Goal: Task Accomplishment & Management: Manage account settings

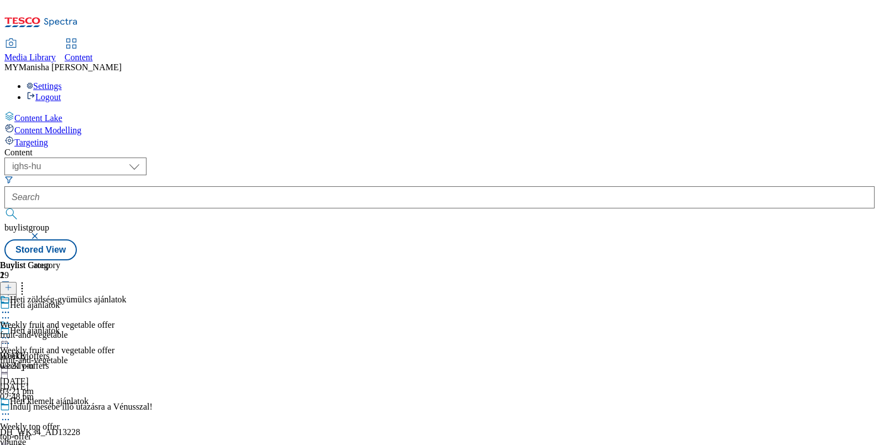
select select "ighs-hu"
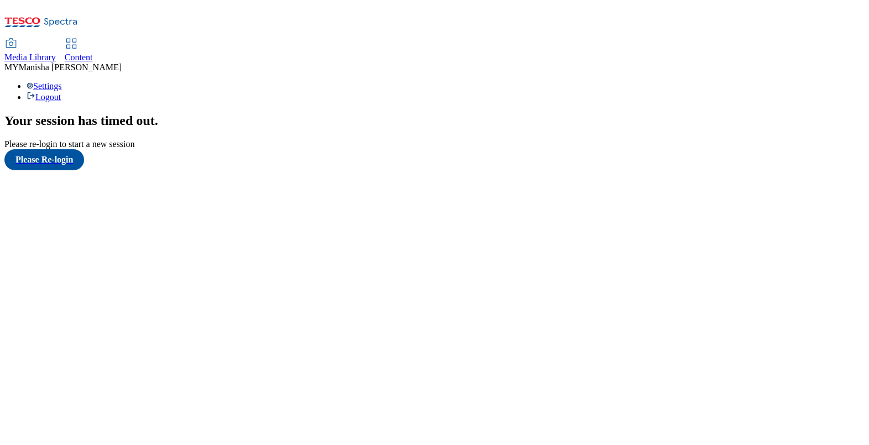
click at [93, 53] on span "Content" at bounding box center [79, 57] width 28 height 9
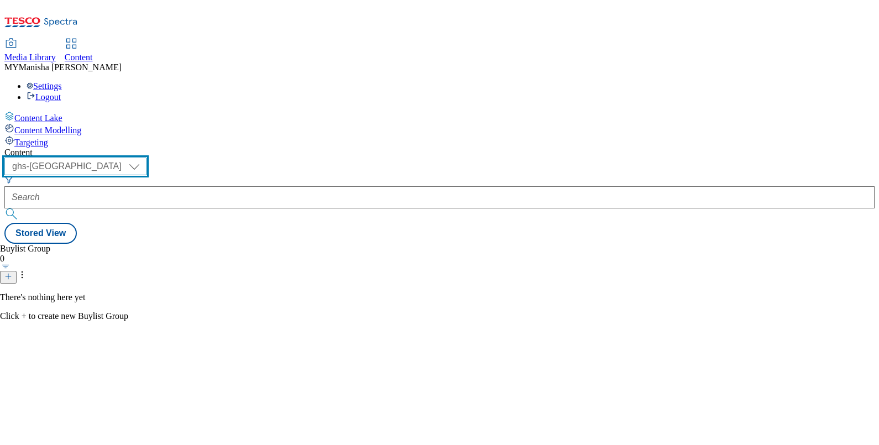
click at [147, 158] on select "ghs-roi ghs-uk ighs-cz ighs-hu ighs-sk" at bounding box center [75, 167] width 142 height 18
select select "ighs-hu"
click at [144, 158] on select "ghs-roi ghs-uk ighs-cz ighs-hu ighs-sk" at bounding box center [75, 167] width 142 height 18
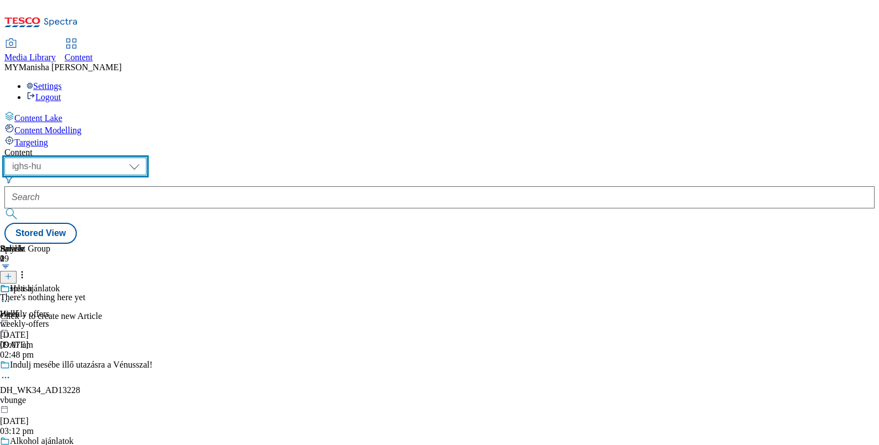
scroll to position [634, 0]
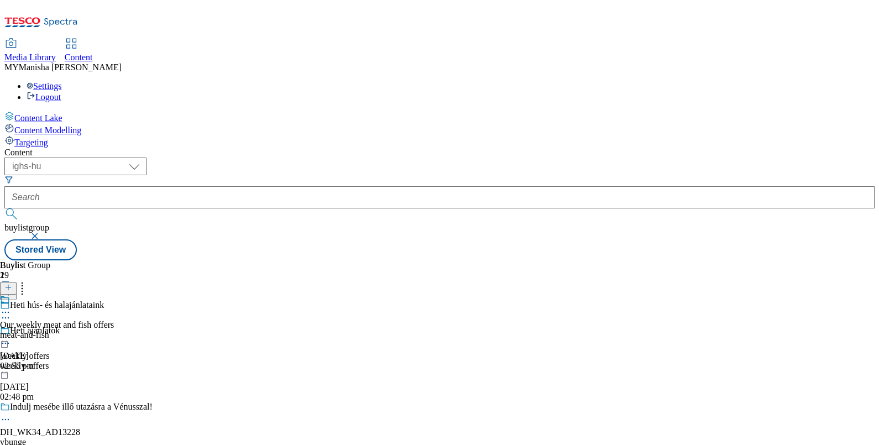
click at [11, 307] on icon at bounding box center [5, 312] width 11 height 11
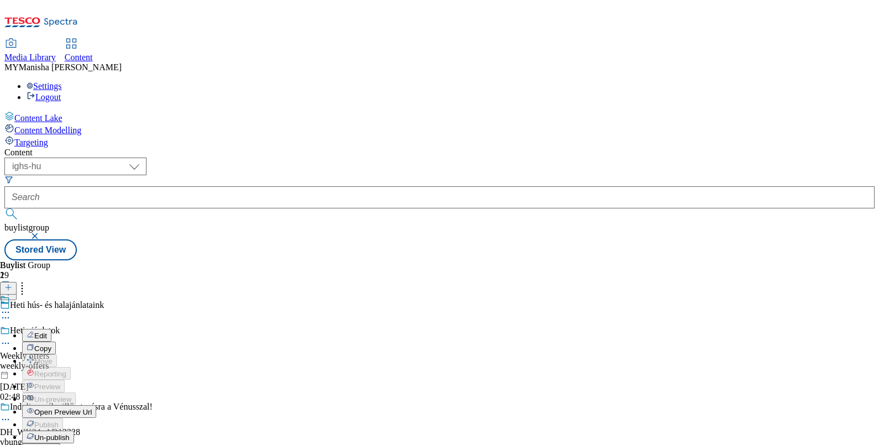
click at [47, 332] on span "Edit" at bounding box center [40, 336] width 13 height 8
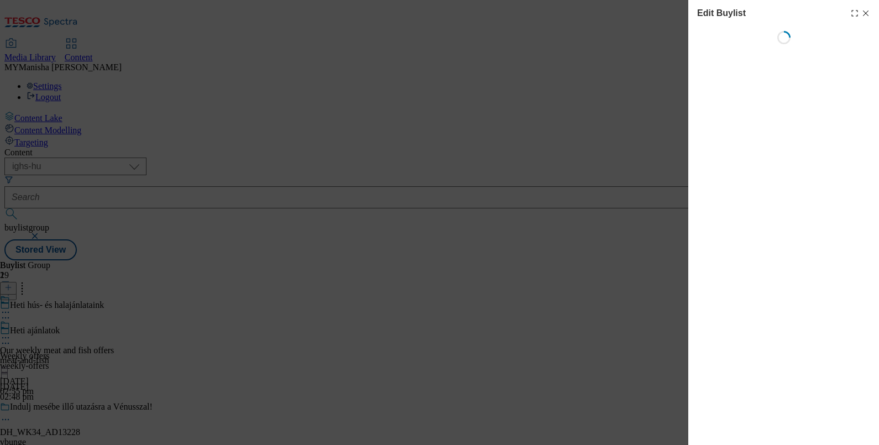
select select "evergreen"
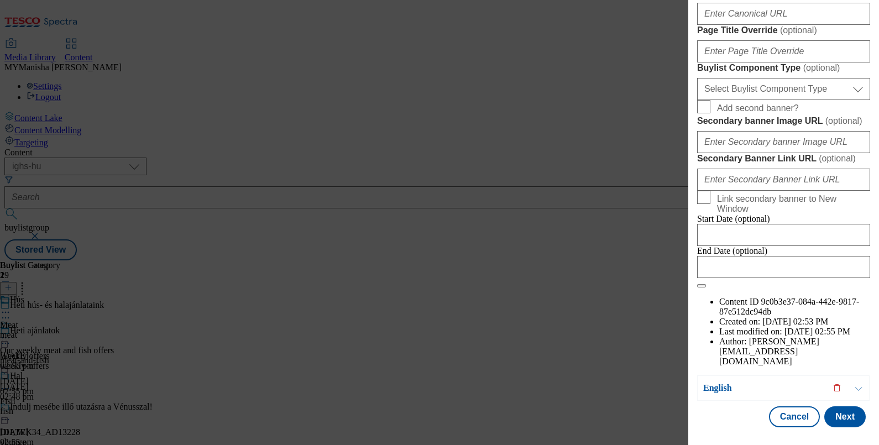
scroll to position [1058, 0]
click at [837, 406] on button "Next" at bounding box center [844, 416] width 41 height 21
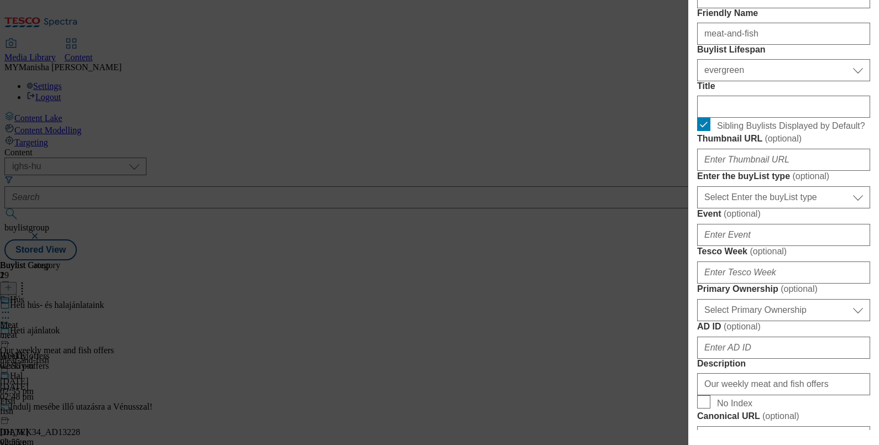
scroll to position [0, 0]
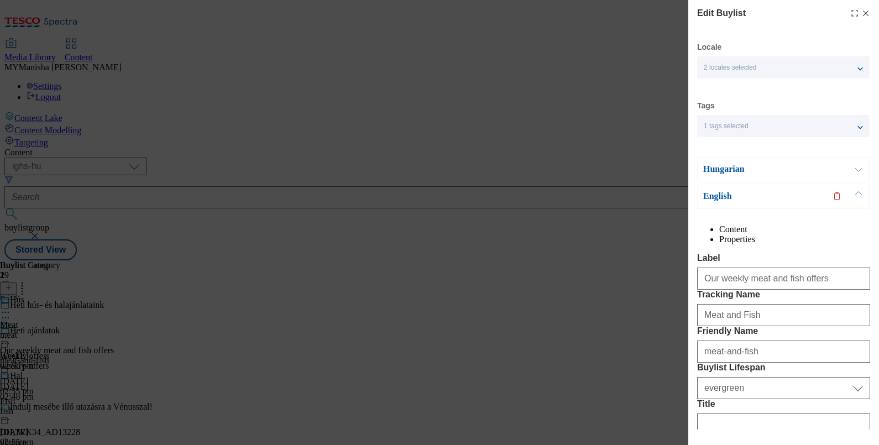
click at [861, 13] on icon "Modal" at bounding box center [865, 13] width 9 height 9
select select "evergreen"
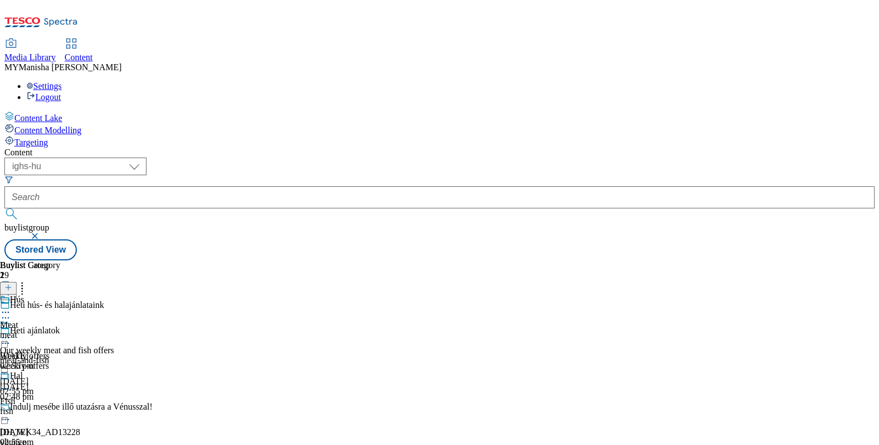
click at [11, 307] on icon at bounding box center [5, 312] width 11 height 11
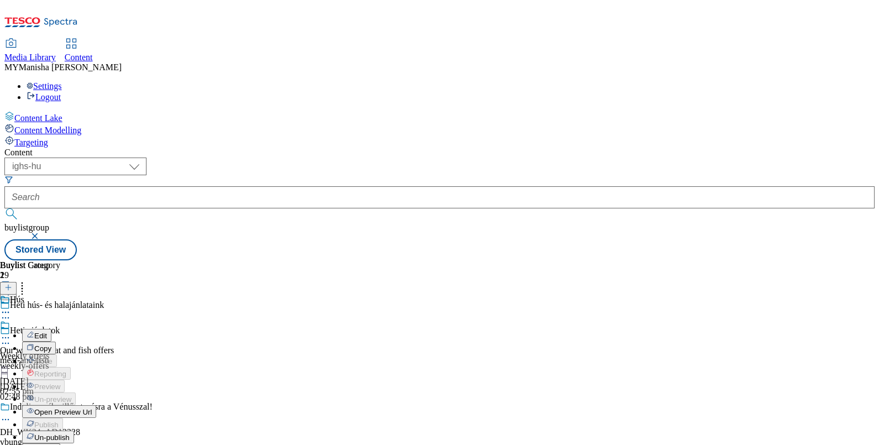
click at [47, 332] on span "Edit" at bounding box center [40, 336] width 13 height 8
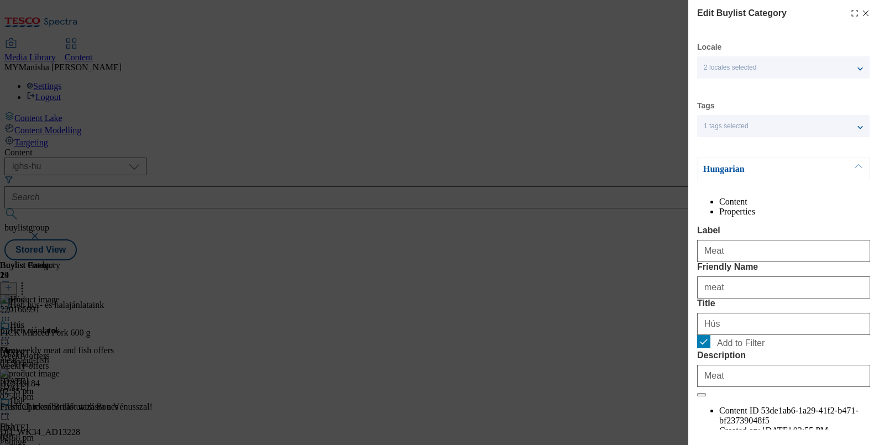
click at [857, 7] on div "Edit Buylist Category" at bounding box center [783, 13] width 173 height 13
click at [861, 11] on icon "Modal" at bounding box center [865, 13] width 9 height 9
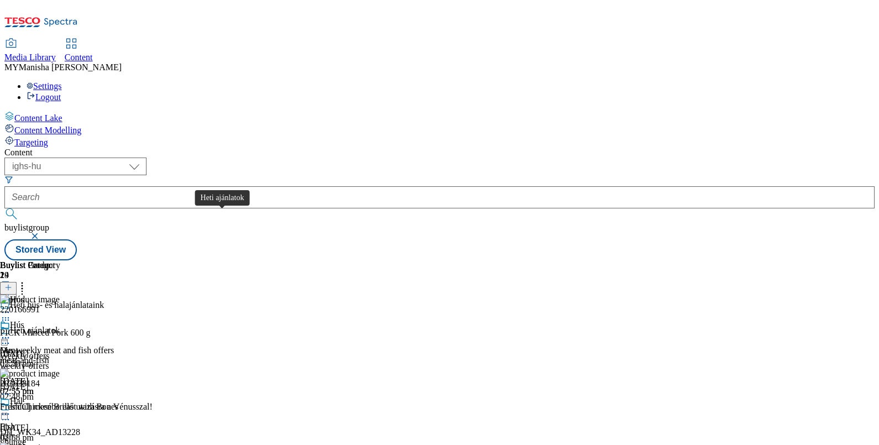
click at [60, 326] on div "Heti ajánlatok" at bounding box center [35, 331] width 50 height 10
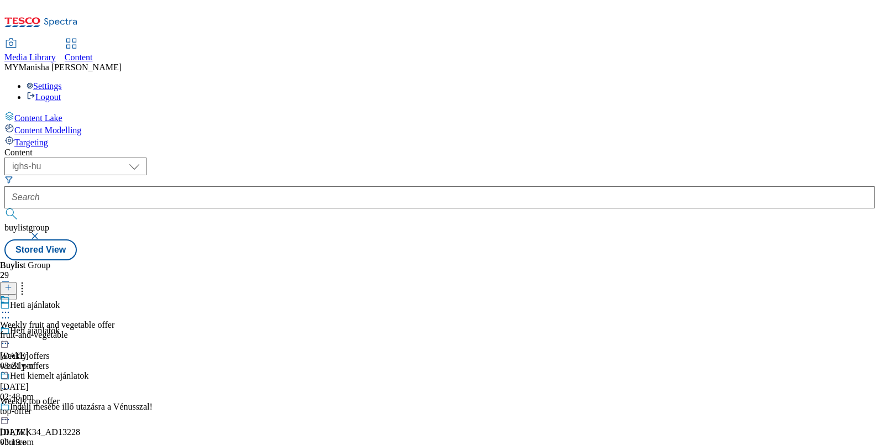
scroll to position [601, 0]
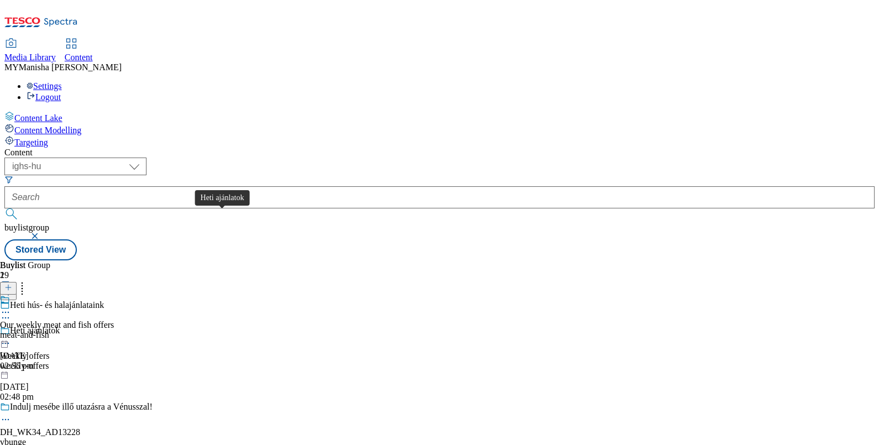
click at [60, 326] on div "Heti ajánlatok" at bounding box center [35, 331] width 50 height 10
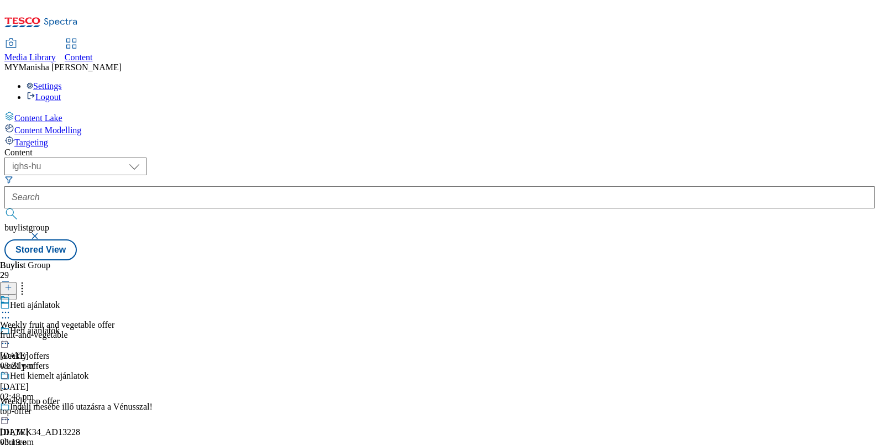
click at [11, 383] on icon at bounding box center [5, 388] width 11 height 11
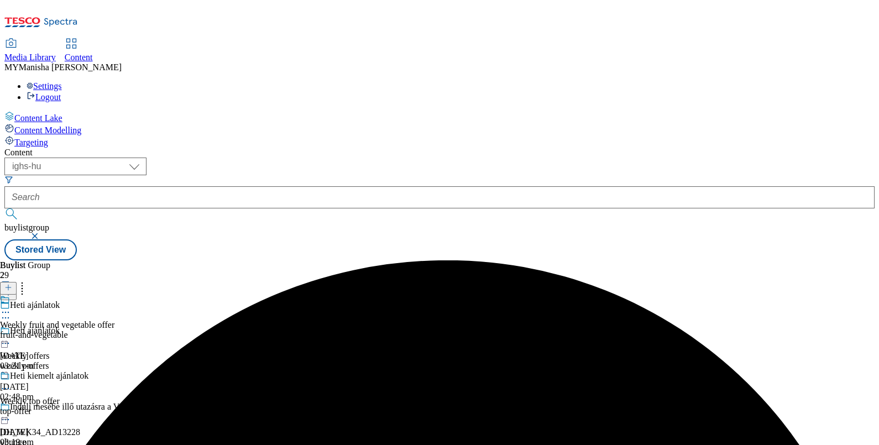
scroll to position [0, 0]
click at [11, 383] on icon at bounding box center [5, 388] width 11 height 11
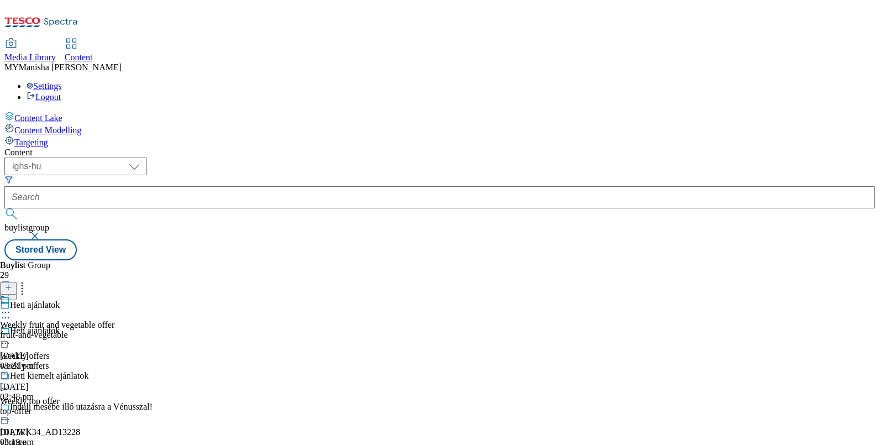
click at [114, 307] on div at bounding box center [57, 313] width 114 height 13
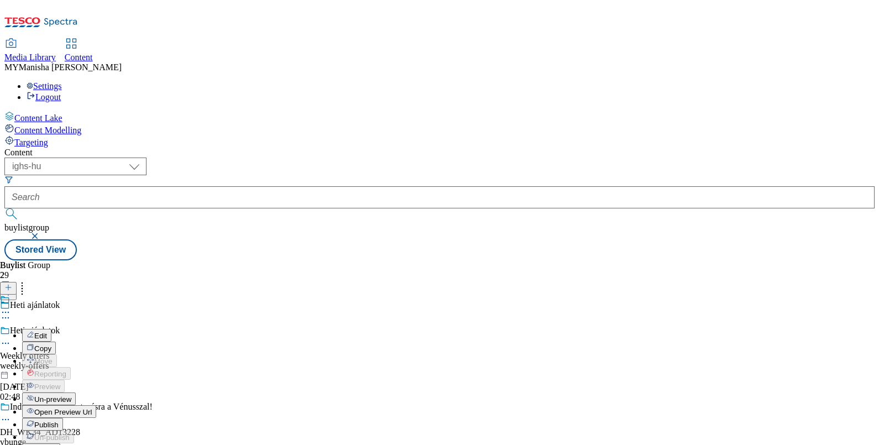
click at [71, 395] on span "Un-preview" at bounding box center [52, 399] width 37 height 8
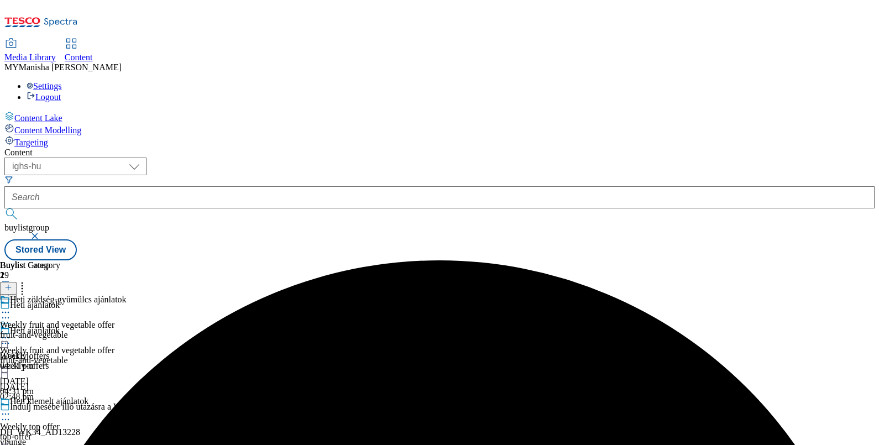
click at [11, 409] on icon at bounding box center [5, 414] width 11 height 11
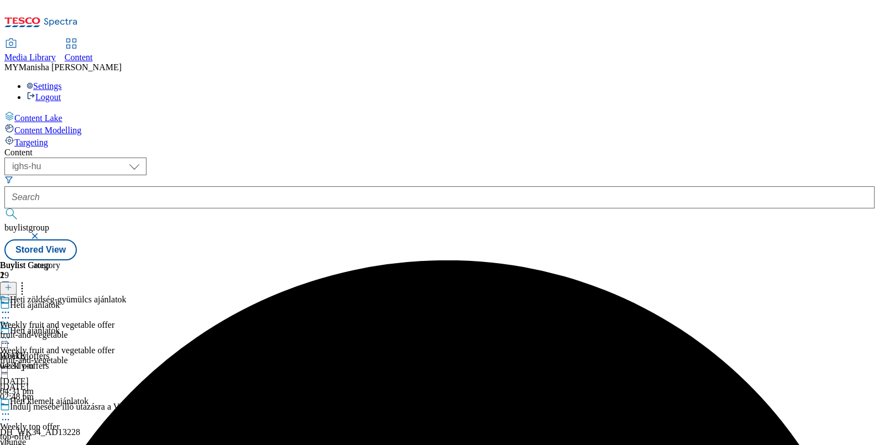
click at [11, 409] on icon at bounding box center [5, 414] width 11 height 11
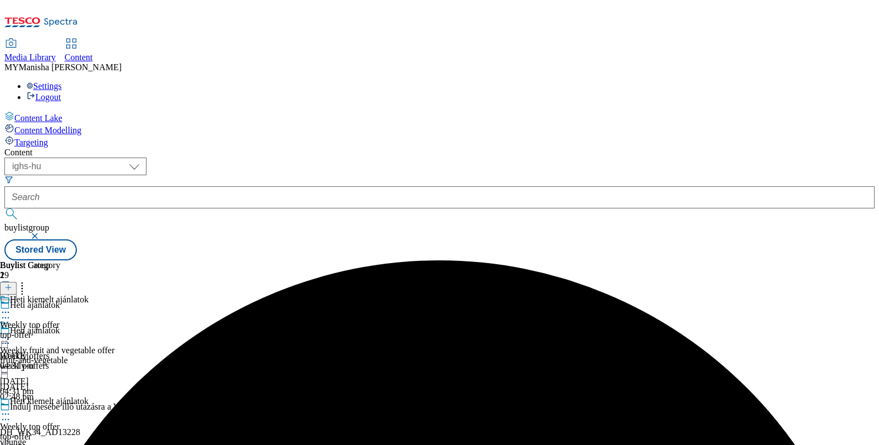
click at [11, 409] on icon at bounding box center [5, 414] width 11 height 11
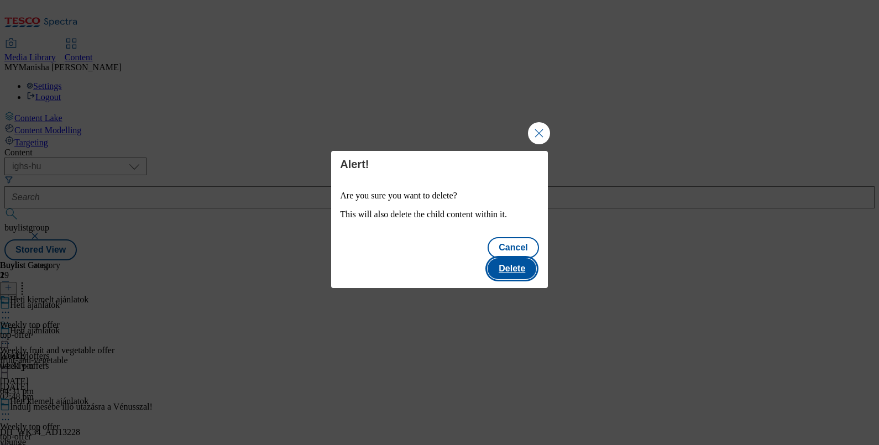
click at [511, 258] on button "Delete" at bounding box center [512, 268] width 49 height 21
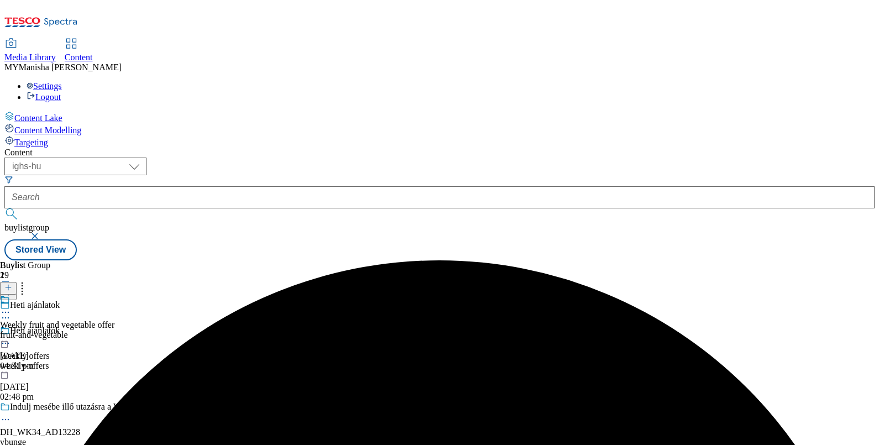
click at [7, 312] on circle at bounding box center [6, 313] width 2 height 2
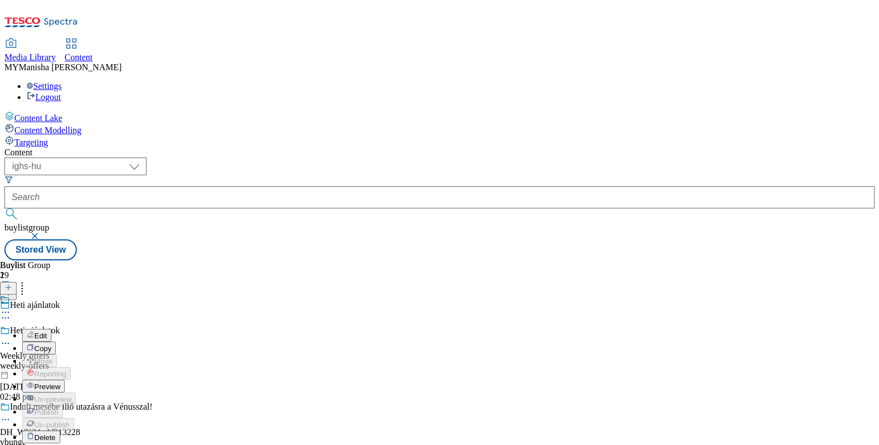
click at [56, 433] on span "Delete" at bounding box center [45, 437] width 22 height 8
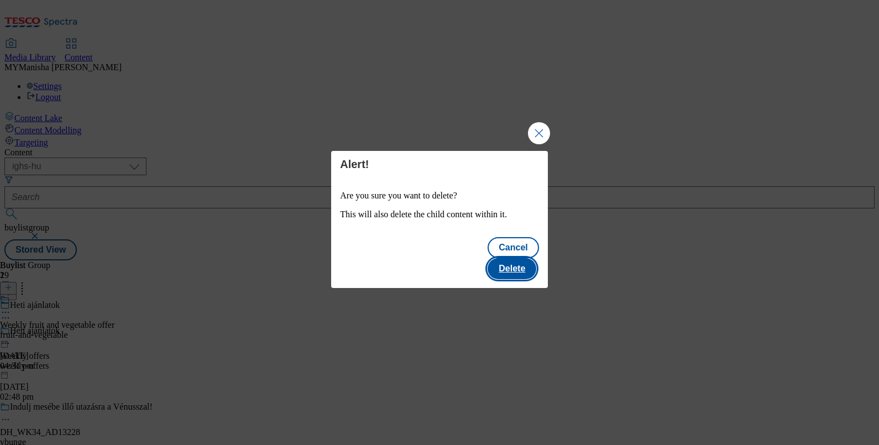
click at [518, 258] on button "Delete" at bounding box center [512, 268] width 49 height 21
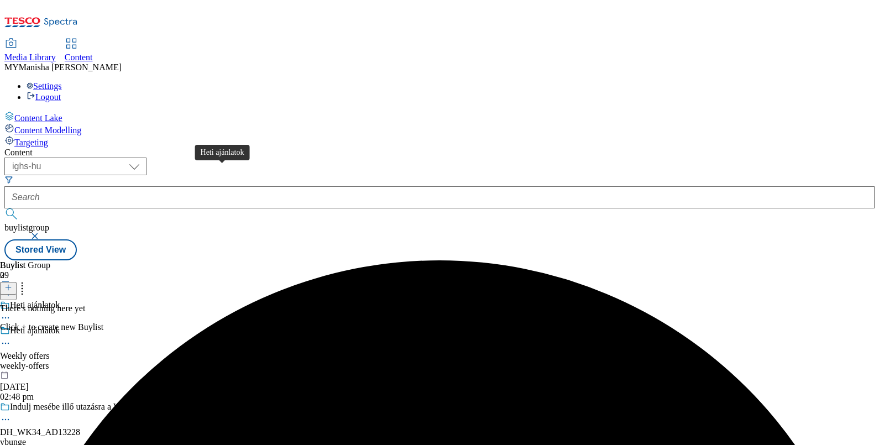
click at [60, 326] on div "Heti ajánlatok" at bounding box center [35, 331] width 50 height 10
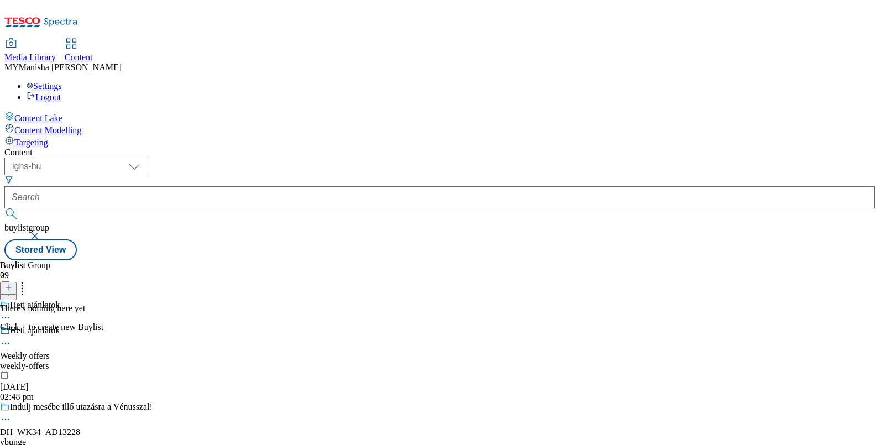
click at [8, 285] on line at bounding box center [8, 288] width 0 height 6
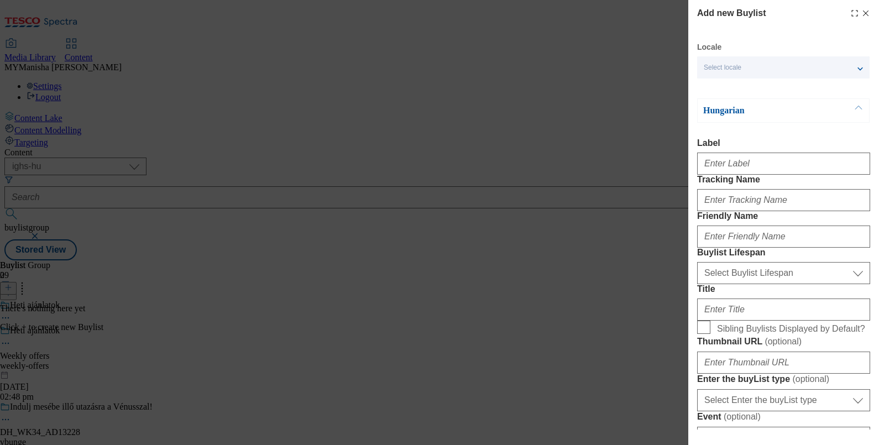
click at [804, 66] on div "Select locale" at bounding box center [783, 67] width 173 height 22
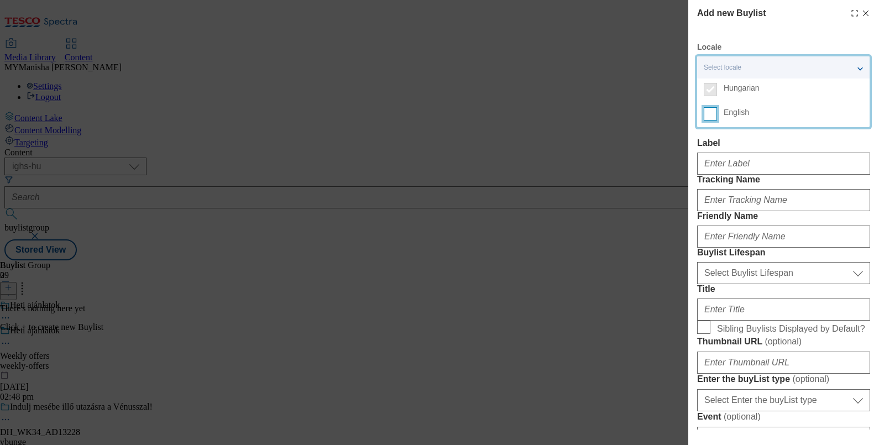
click at [711, 117] on input "English" at bounding box center [710, 113] width 13 height 13
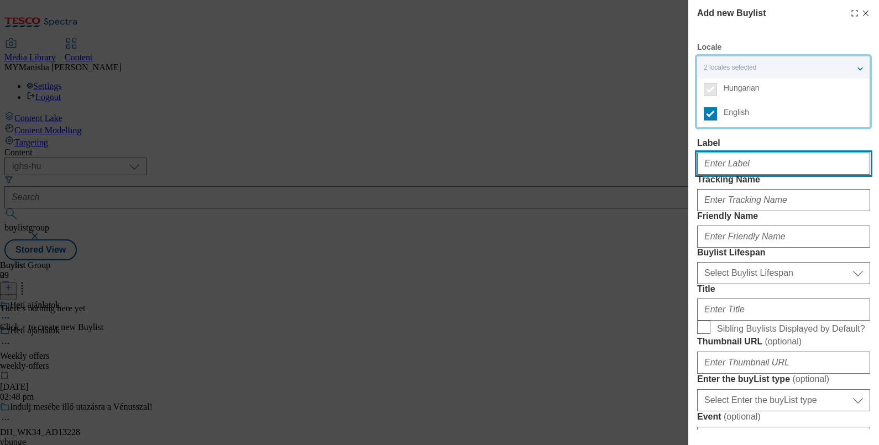
click at [716, 165] on input "Label" at bounding box center [783, 164] width 173 height 22
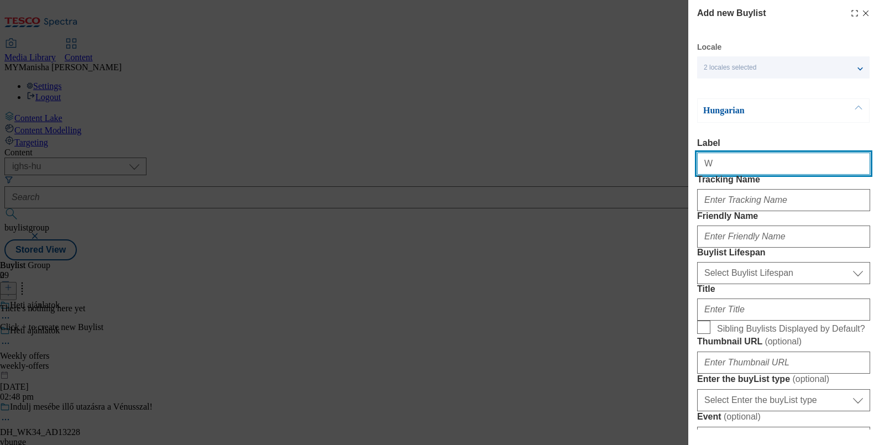
type input "Weekly offers"
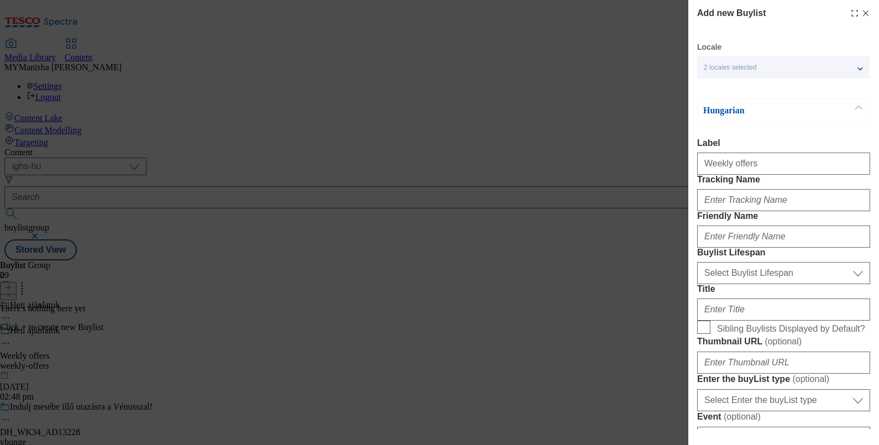
click at [733, 211] on div "Modal" at bounding box center [783, 198] width 173 height 27
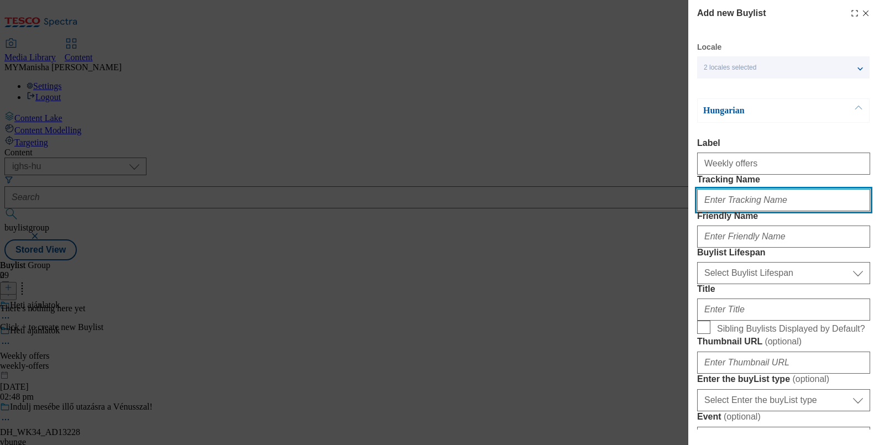
click at [731, 211] on input "Tracking Name" at bounding box center [783, 200] width 173 height 22
type input "weekly offers"
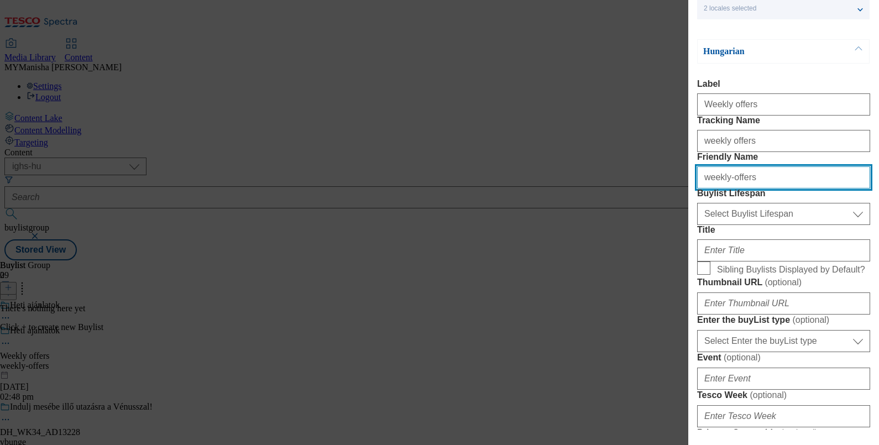
scroll to position [70, 0]
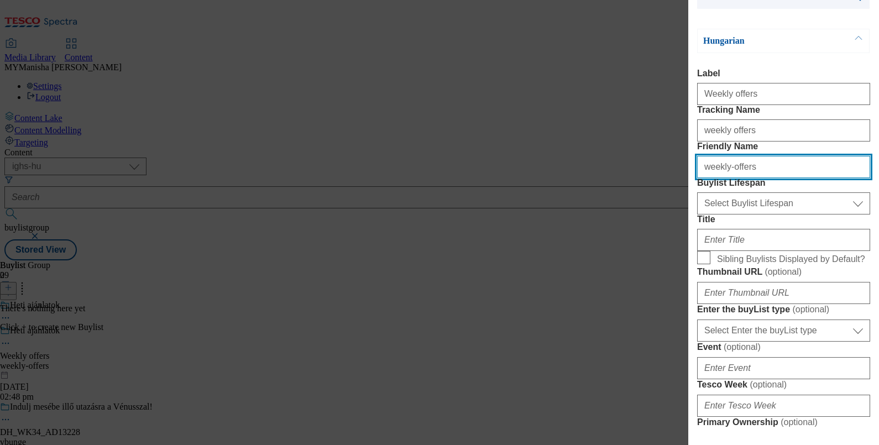
type input "weekly-offers"
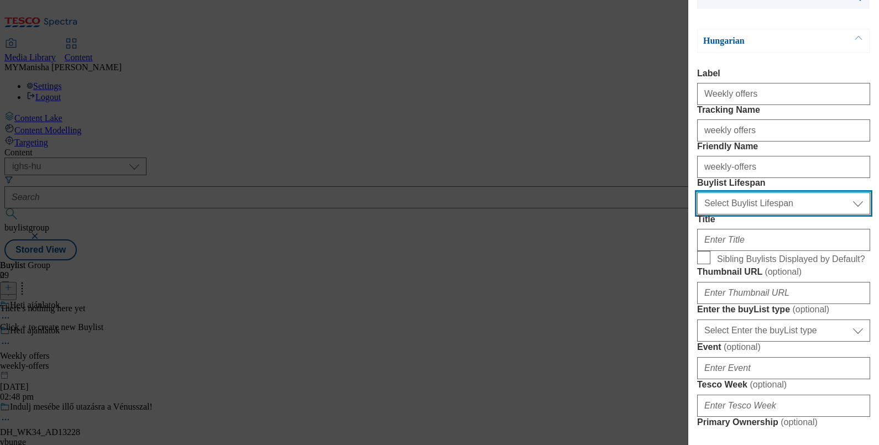
click at [746, 215] on select "Select Buylist Lifespan evergreen seasonal tactical" at bounding box center [783, 203] width 173 height 22
select select "evergreen"
click at [697, 215] on select "Select Buylist Lifespan evergreen seasonal tactical" at bounding box center [783, 203] width 173 height 22
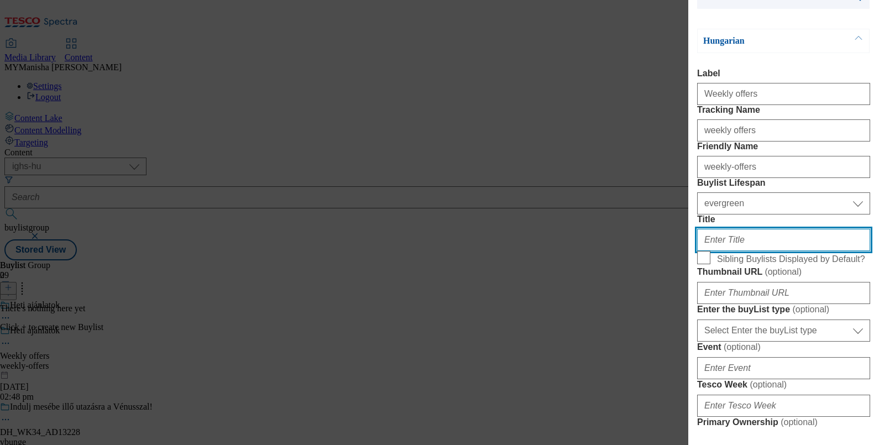
click at [739, 251] on input "Title" at bounding box center [783, 240] width 173 height 22
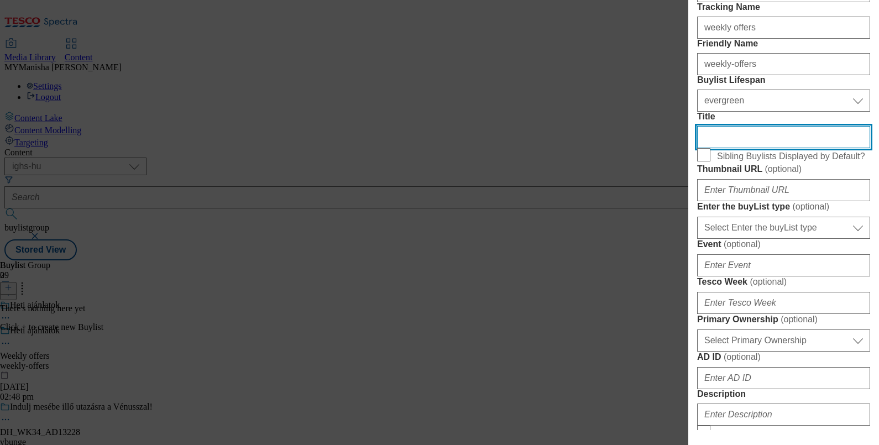
scroll to position [175, 0]
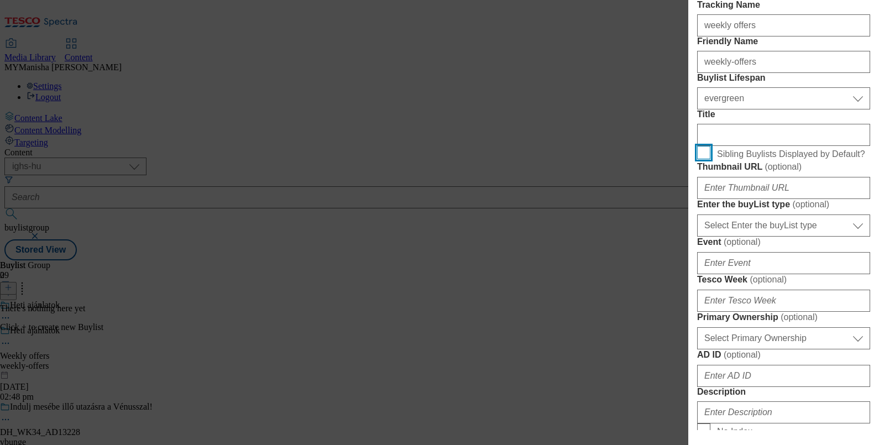
click at [700, 159] on input "Sibling Buylists Displayed by Default?" at bounding box center [703, 152] width 13 height 13
checkbox input "true"
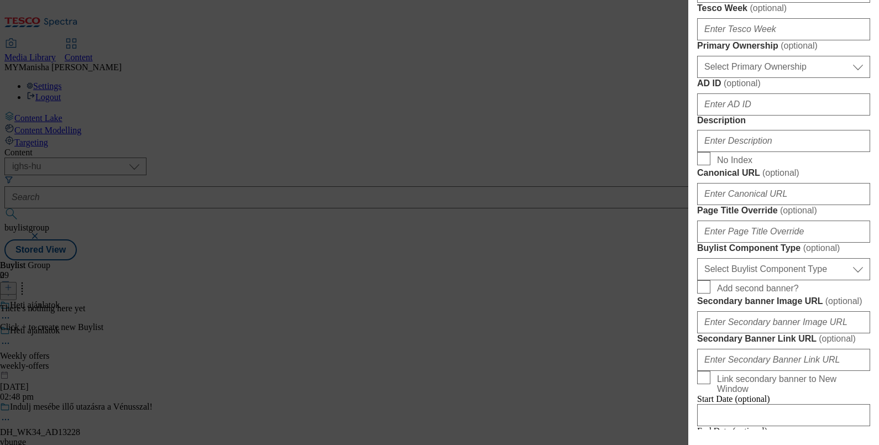
scroll to position [0, 2]
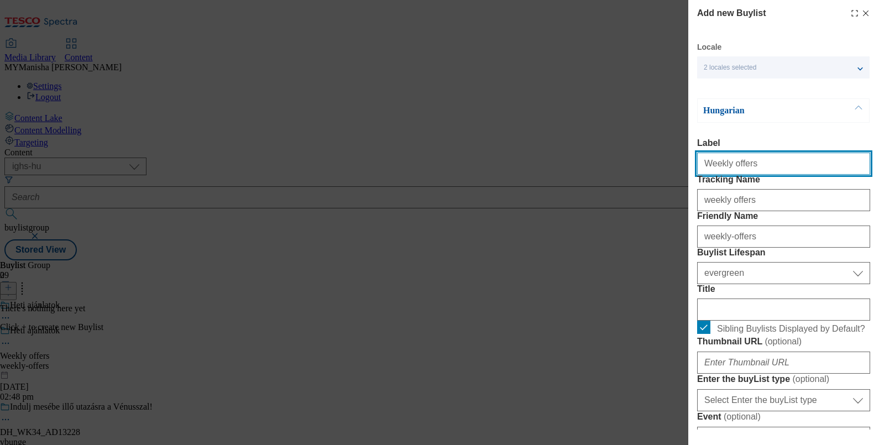
click at [751, 160] on input "Weekly offers" at bounding box center [783, 164] width 173 height 22
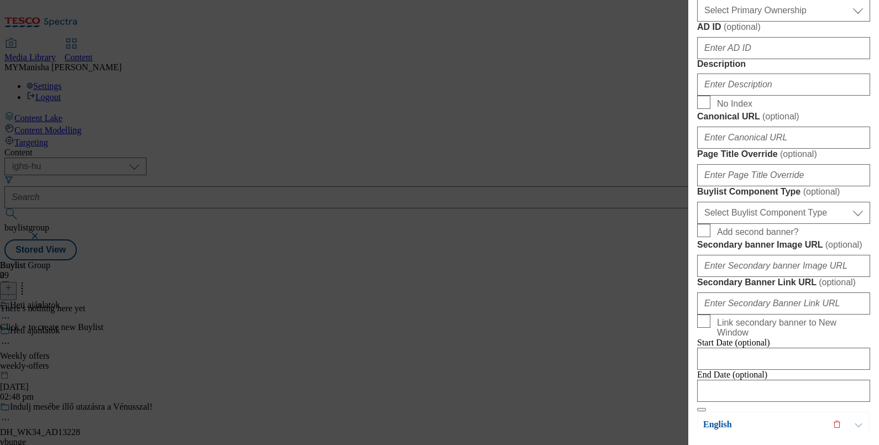
scroll to position [504, 2]
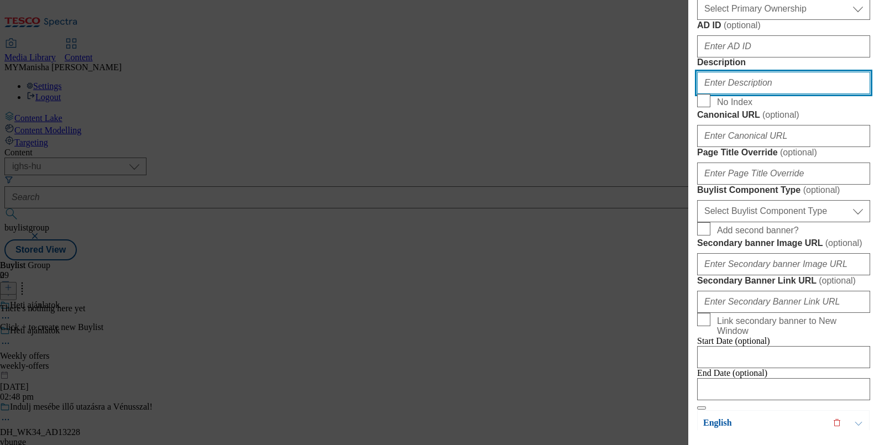
click at [714, 94] on input "Description" at bounding box center [783, 83] width 173 height 22
paste input "Weekly offers"
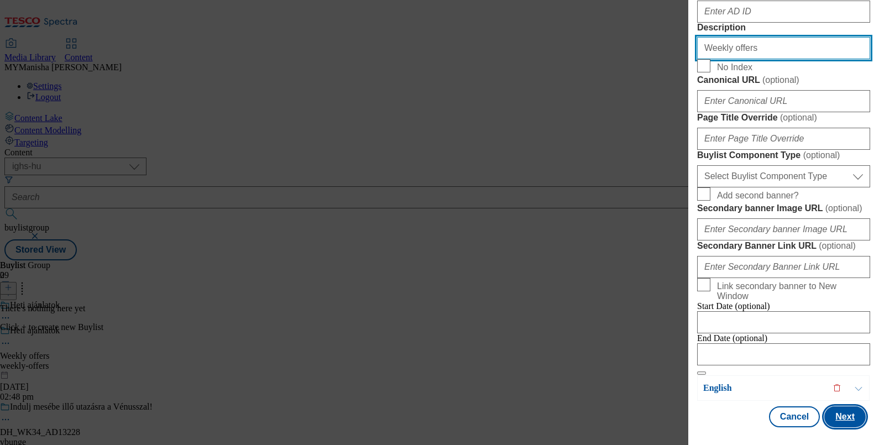
type input "Weekly offers"
click at [824, 409] on button "Next" at bounding box center [844, 416] width 41 height 21
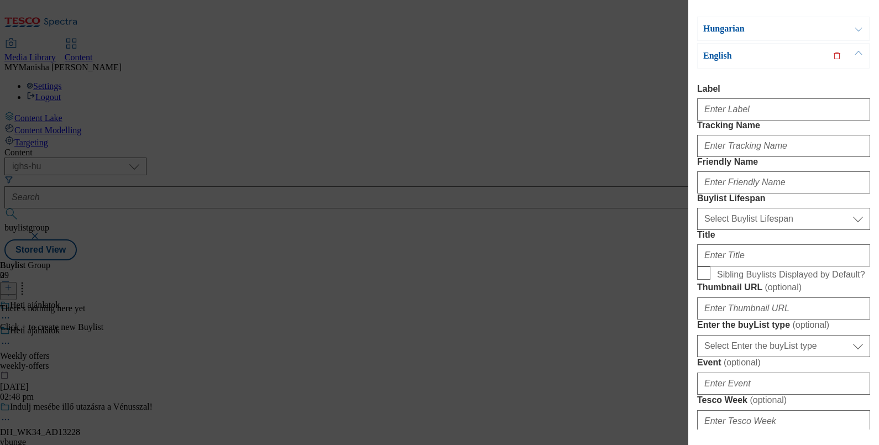
scroll to position [0, 2]
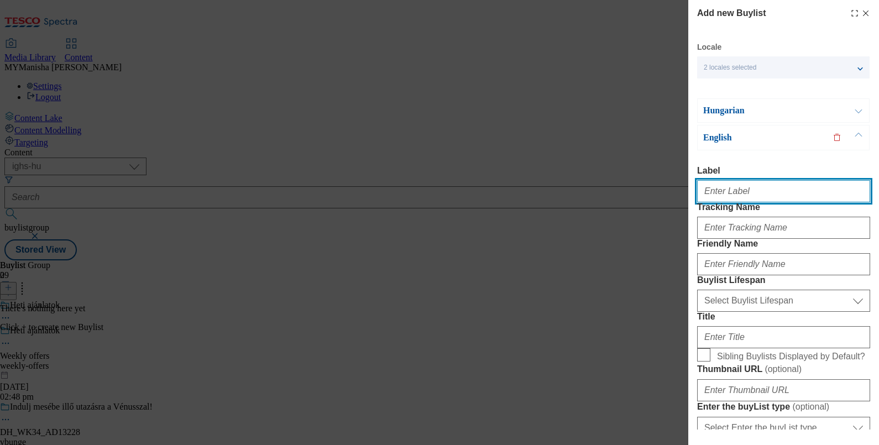
click at [724, 193] on input "Label" at bounding box center [783, 191] width 173 height 22
paste input "Weekly offers"
type input "Weekly offers"
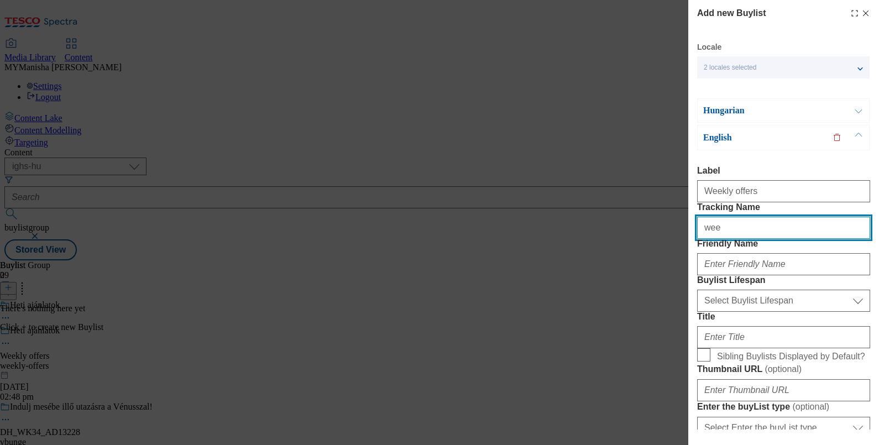
type input "weekly offers"
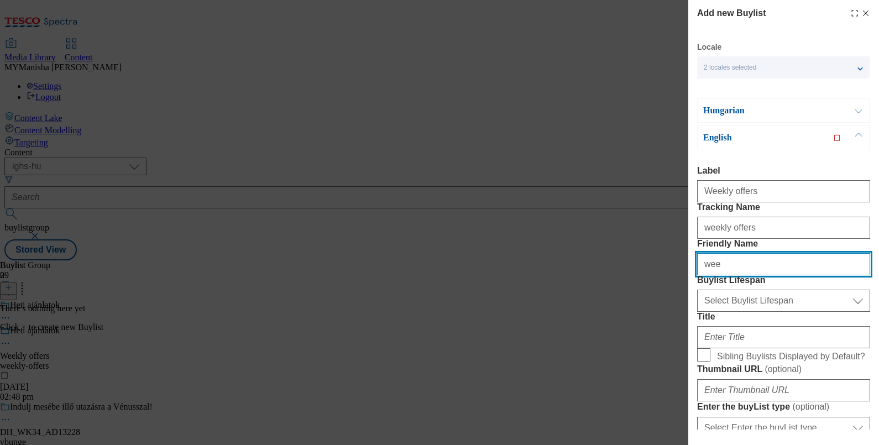
paste input "Weekly offers"
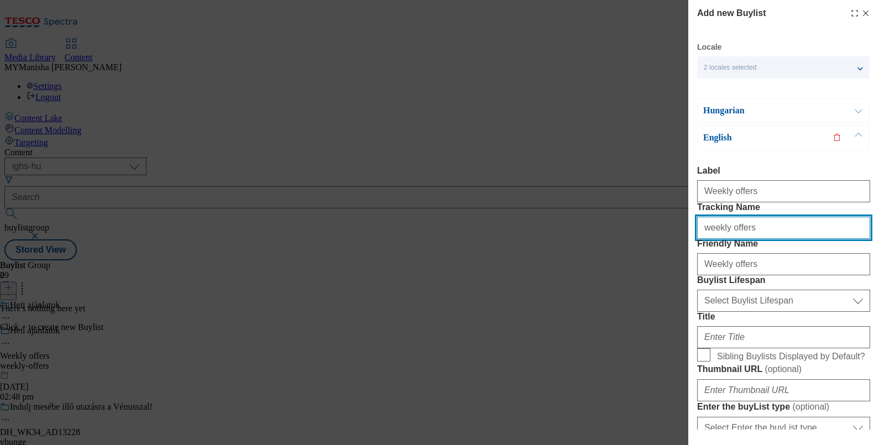
click at [744, 239] on input "weekly offers" at bounding box center [783, 228] width 173 height 22
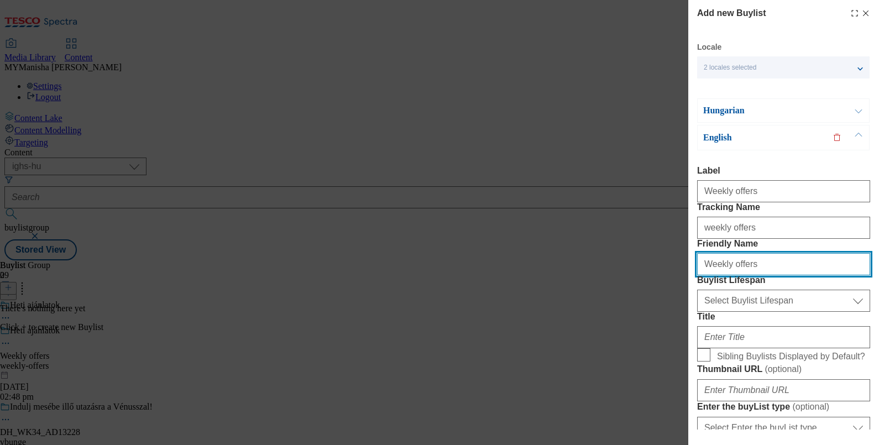
paste input "w"
click at [724, 275] on input "weekly offers" at bounding box center [783, 264] width 173 height 22
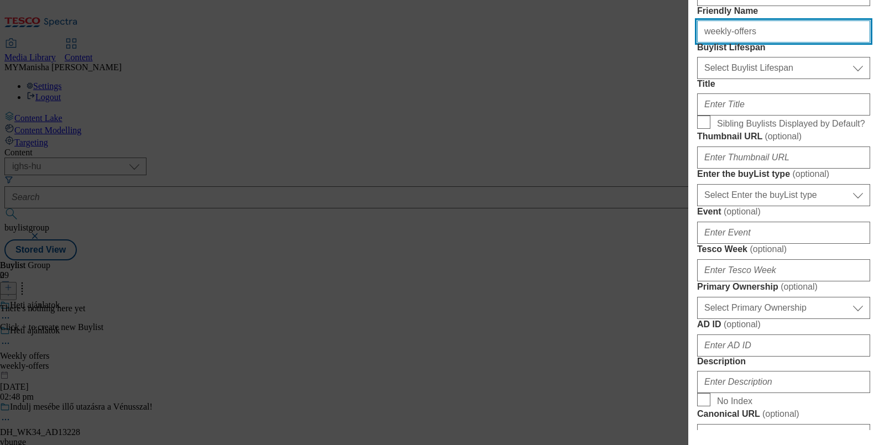
scroll to position [246, 2]
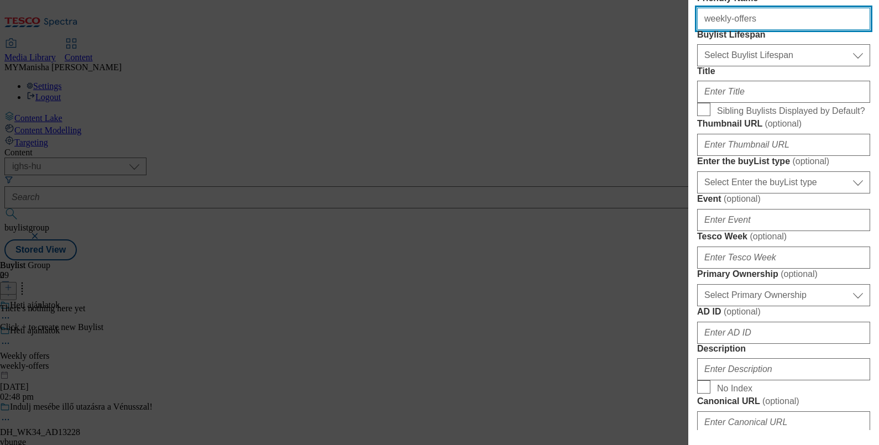
type input "weekly-offers"
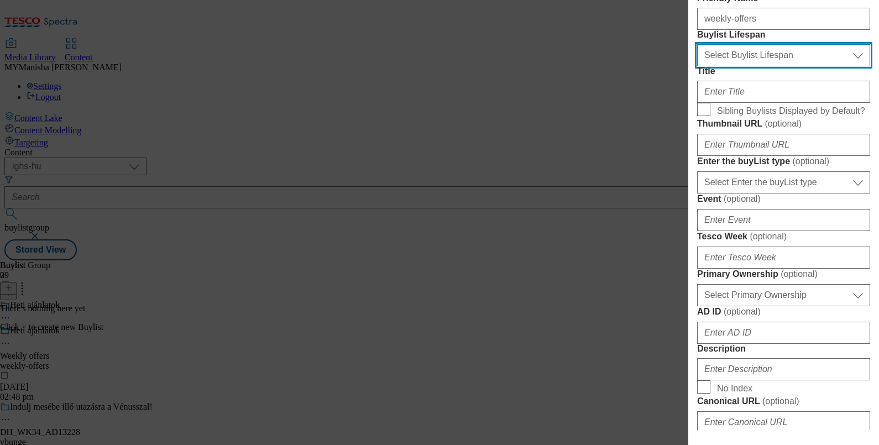
click at [733, 66] on select "Select Buylist Lifespan evergreen seasonal tactical" at bounding box center [783, 55] width 173 height 22
select select "evergreen"
click at [697, 66] on select "Select Buylist Lifespan evergreen seasonal tactical" at bounding box center [783, 55] width 173 height 22
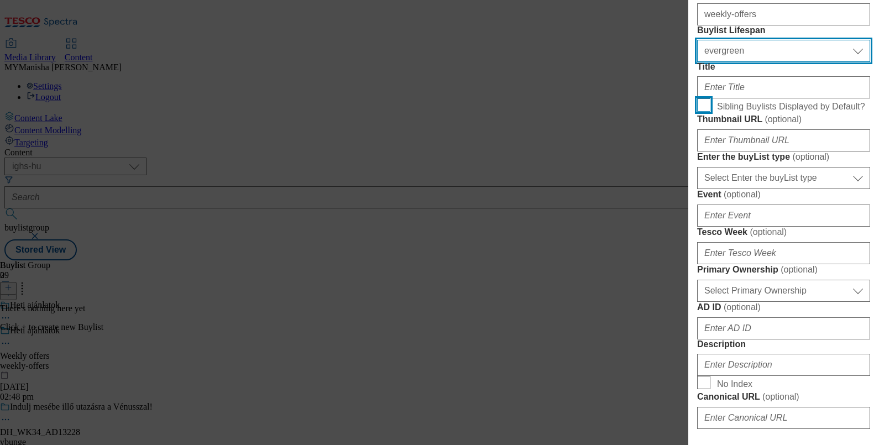
scroll to position [251, 2]
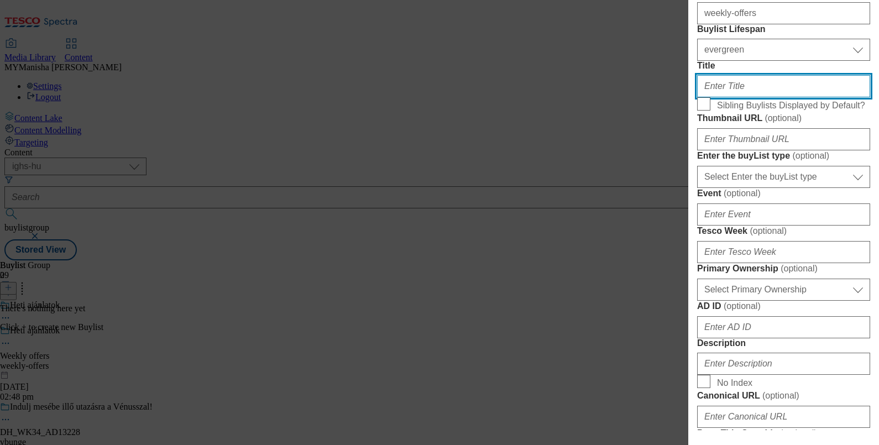
click at [711, 97] on input "Title" at bounding box center [783, 86] width 173 height 22
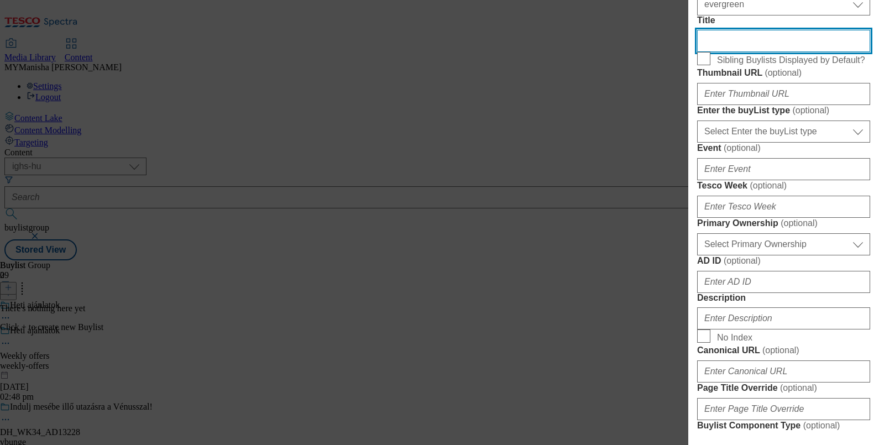
scroll to position [295, 2]
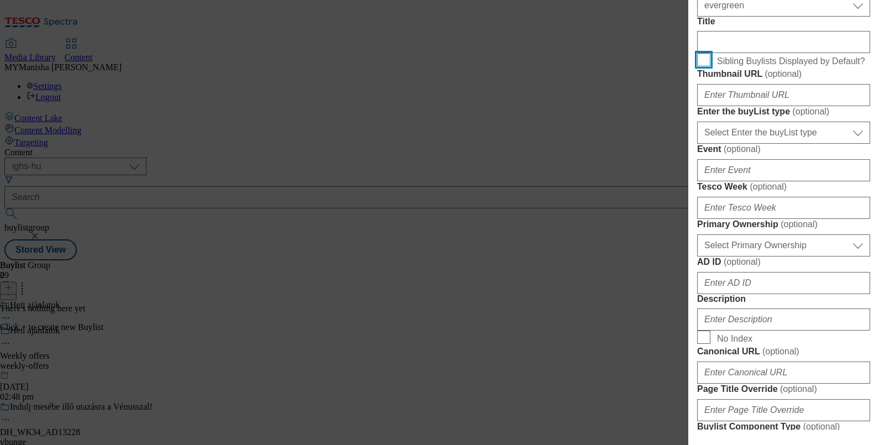
click at [701, 66] on input "Sibling Buylists Displayed by Default?" at bounding box center [703, 59] width 13 height 13
checkbox input "true"
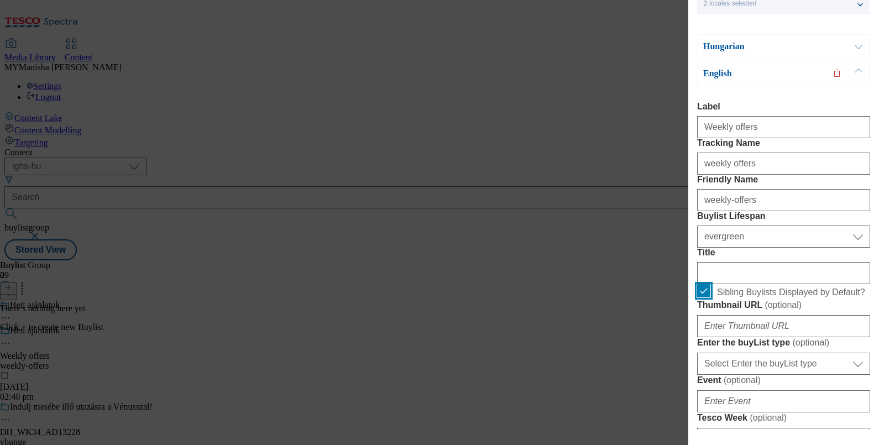
scroll to position [0, 2]
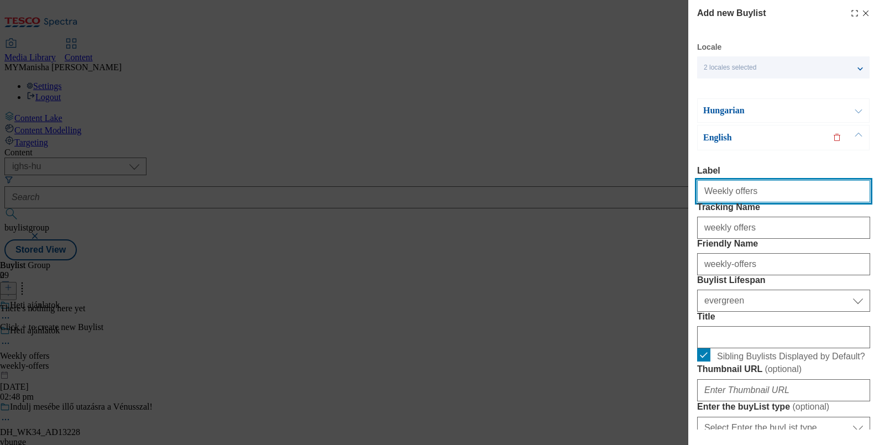
click at [754, 199] on input "Weekly offers" at bounding box center [783, 191] width 173 height 22
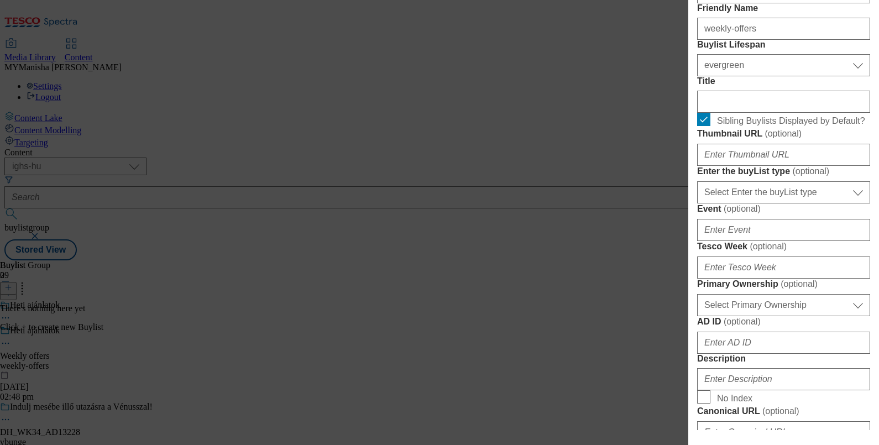
scroll to position [237, 2]
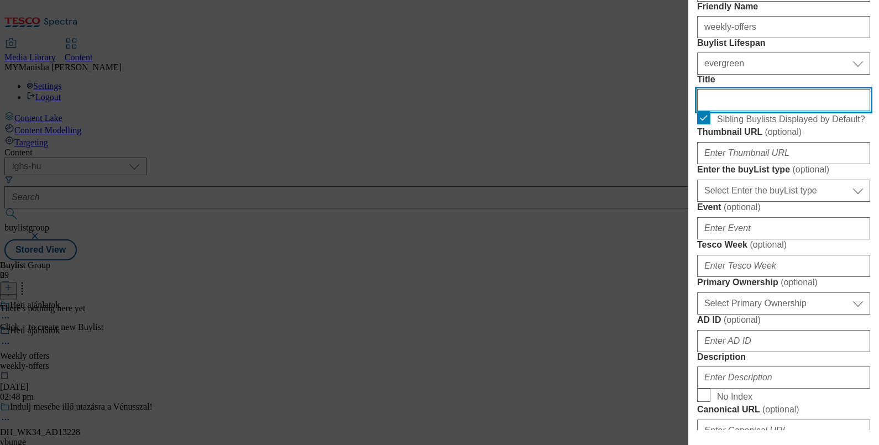
click at [722, 111] on input "Title" at bounding box center [783, 100] width 173 height 22
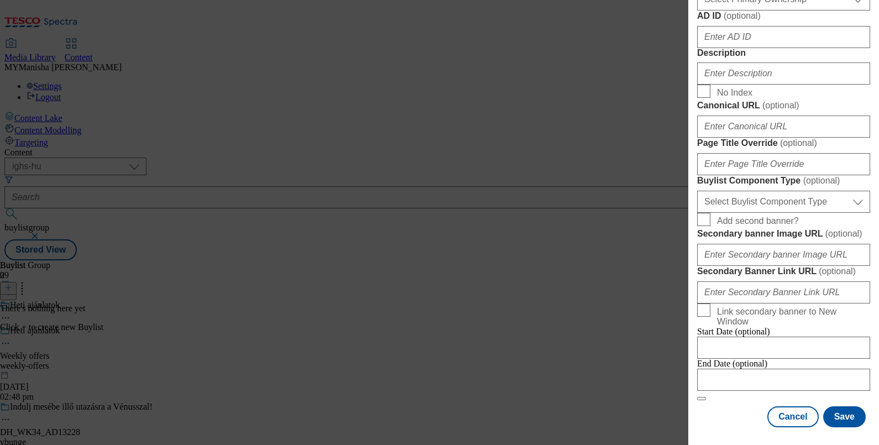
scroll to position [624, 2]
click at [726, 85] on input "Description" at bounding box center [783, 73] width 173 height 22
paste input "Weekly offers"
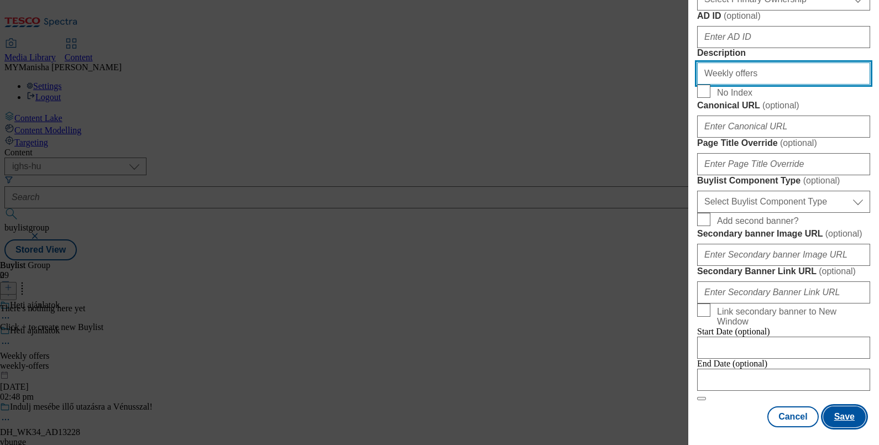
type input "Weekly offers"
click at [837, 411] on button "Save" at bounding box center [844, 416] width 43 height 21
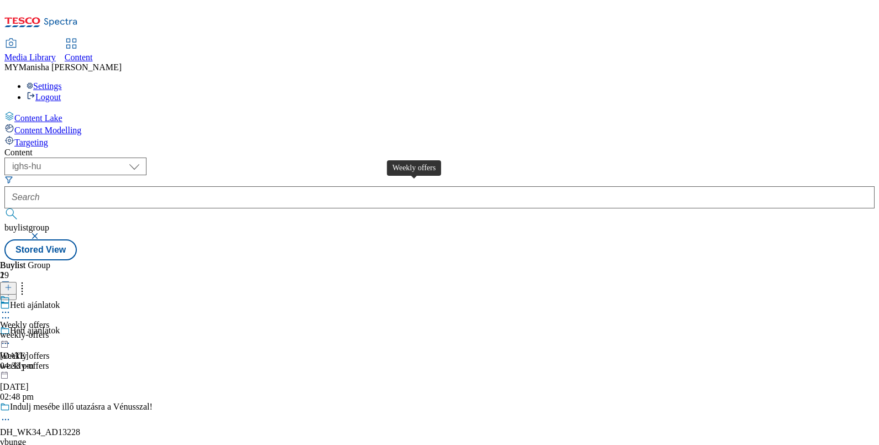
click at [50, 320] on div "Weekly offers" at bounding box center [25, 325] width 50 height 10
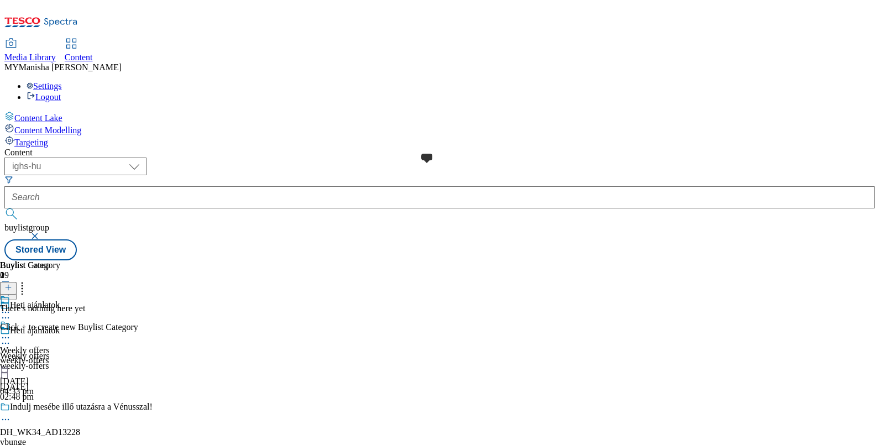
click at [10, 320] on span at bounding box center [10, 326] width 0 height 12
click at [12, 284] on icon at bounding box center [8, 288] width 8 height 8
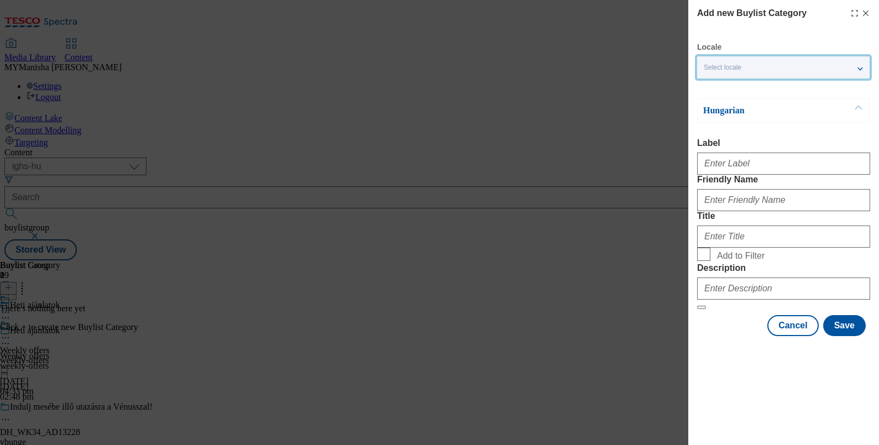
click at [777, 66] on div "Select locale" at bounding box center [783, 67] width 173 height 22
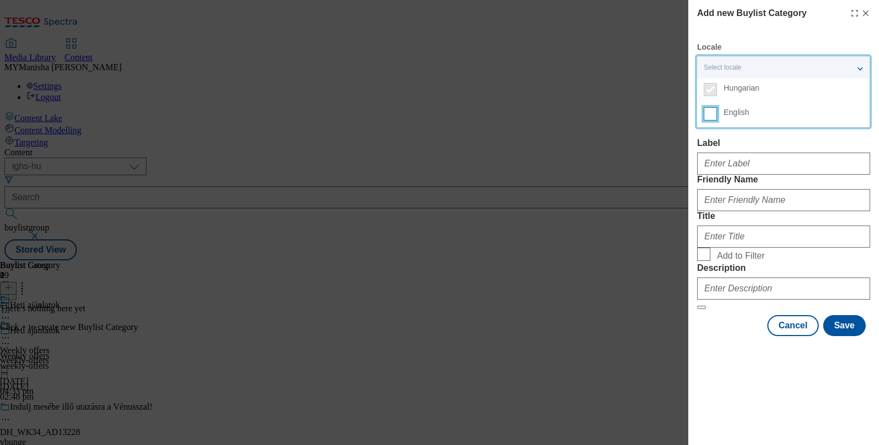
click at [708, 113] on input "English" at bounding box center [710, 113] width 13 height 13
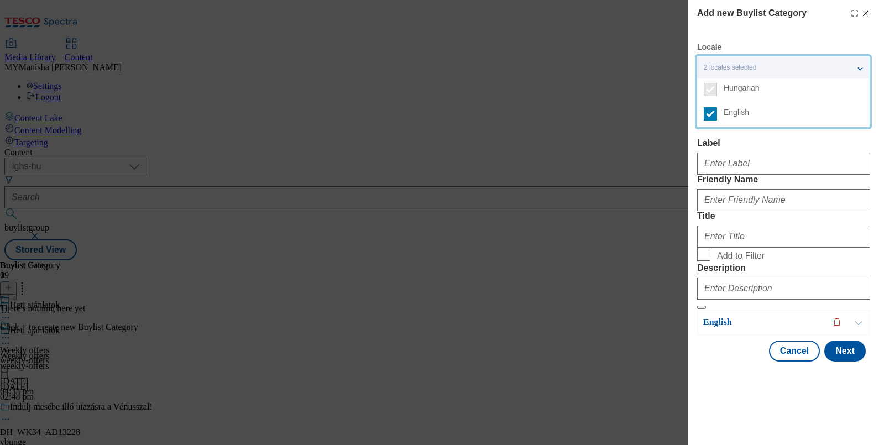
click at [733, 185] on form "Label Friendly Name Title Add to Filter Description" at bounding box center [783, 223] width 173 height 171
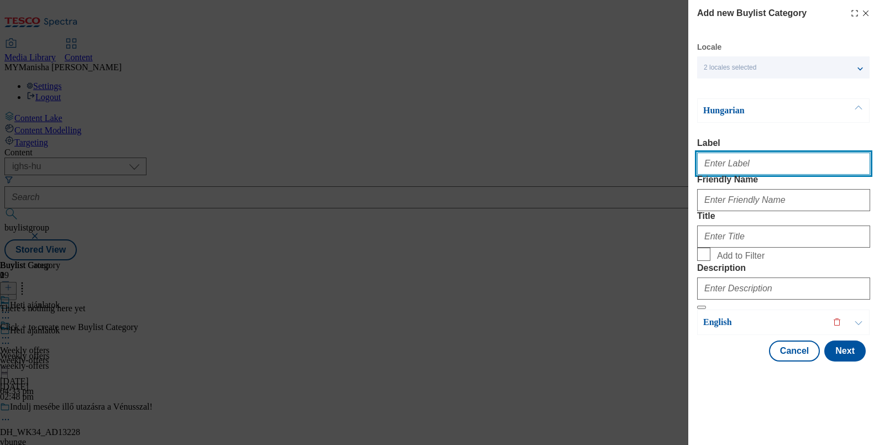
click at [741, 169] on input "Label" at bounding box center [783, 164] width 173 height 22
paste input "Weekly fruit and vegetable offer"
type input "Weekly fruit and vegetable offer"
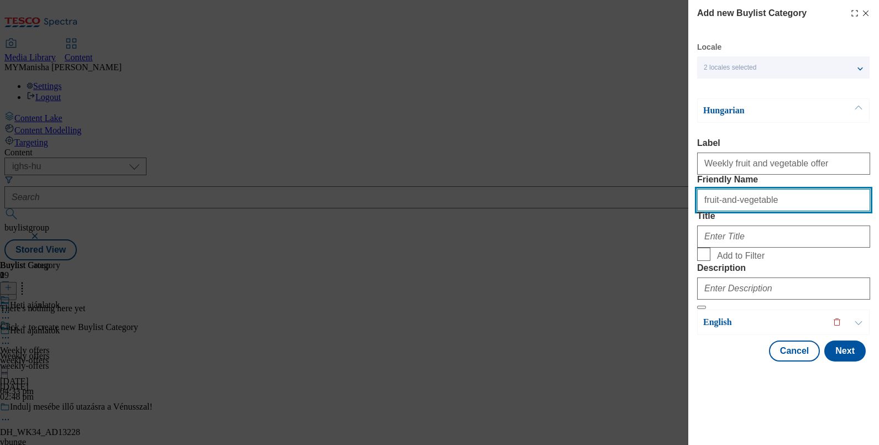
type input "fruit-and-vegetable"
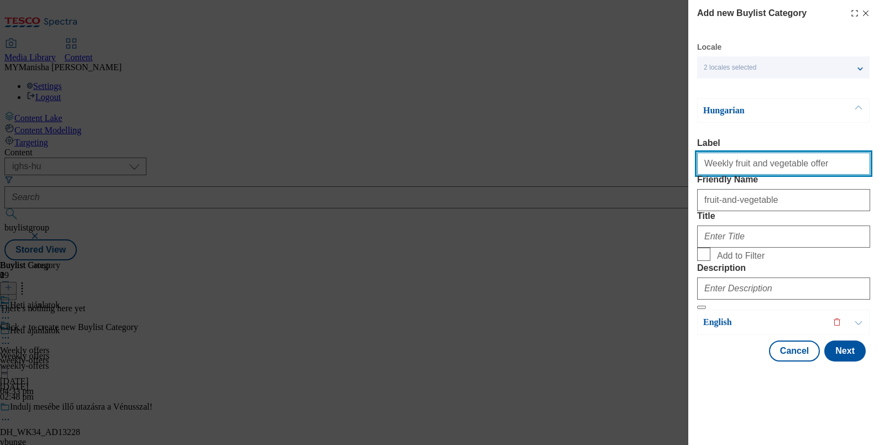
click at [817, 169] on input "Weekly fruit and vegetable offer" at bounding box center [783, 164] width 173 height 22
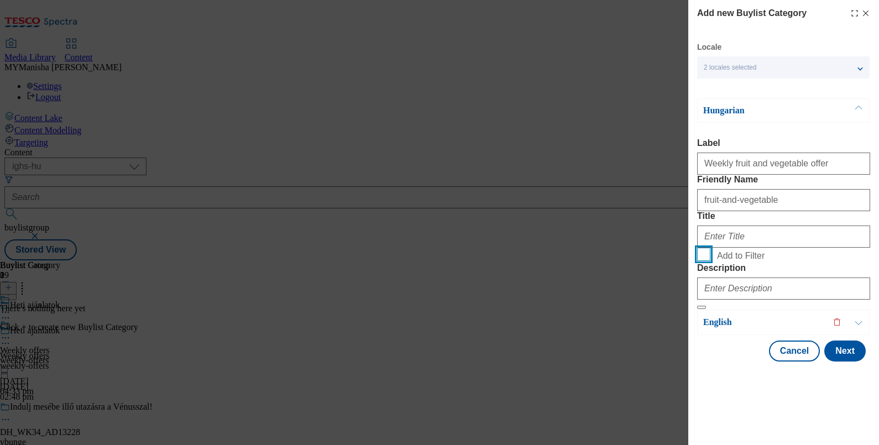
click at [697, 248] on input "Add to Filter" at bounding box center [703, 254] width 13 height 13
checkbox input "true"
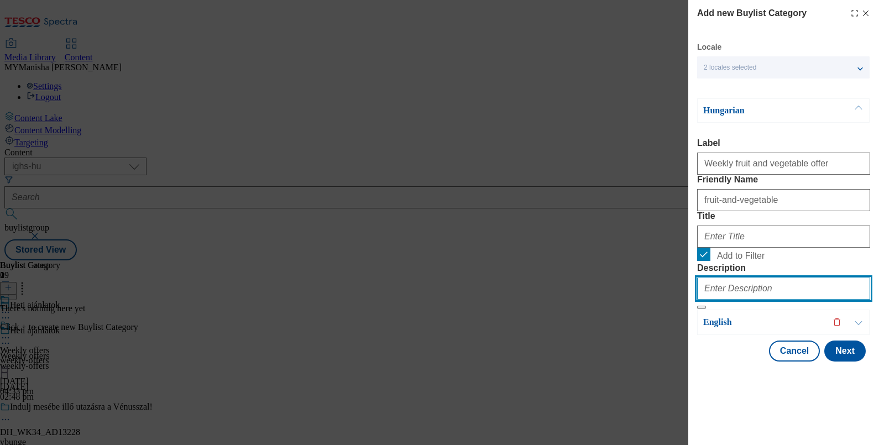
paste input "Weekly fruit and vegetable offer"
type input "Weekly fruit and vegetable offer"
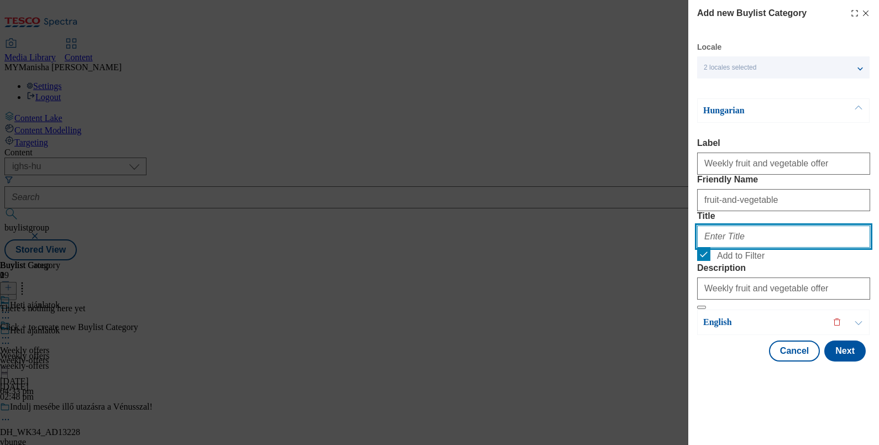
click at [722, 248] on input "Title" at bounding box center [783, 237] width 173 height 22
paste input "Heti zöldség-gyümülcs ajánlatok"
type input "Heti zöldség-gyümülcs ajánlatok"
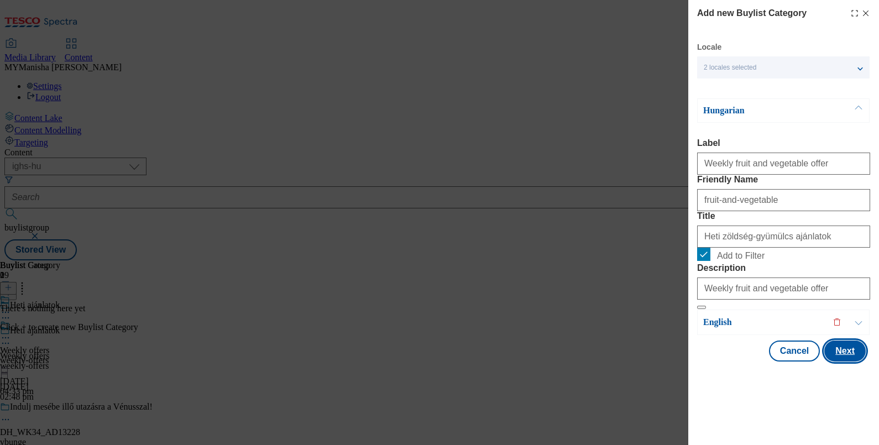
click at [824, 362] on button "Next" at bounding box center [844, 351] width 41 height 21
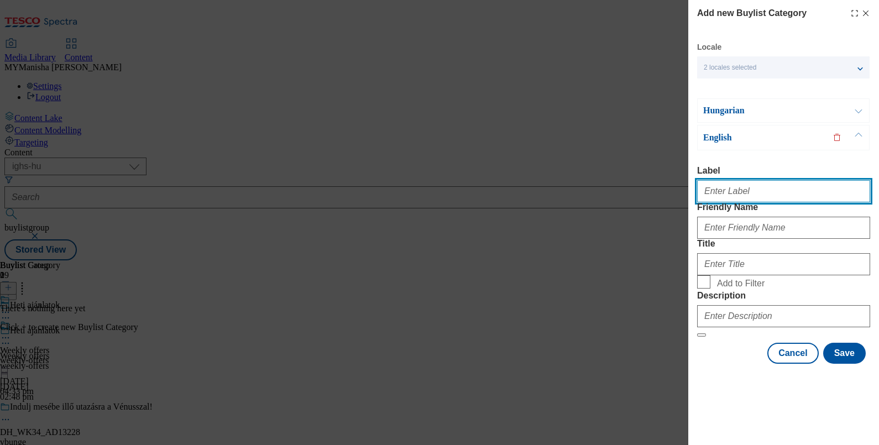
click at [734, 180] on input "Label" at bounding box center [783, 191] width 173 height 22
paste input "Weekly fruit and vegetable offer"
type input "Weekly fruit and vegetable offer"
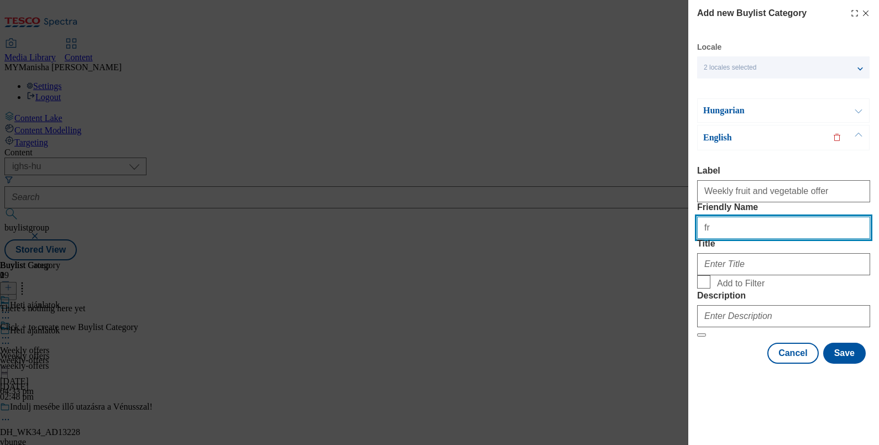
type input "fruit-and-vegetable"
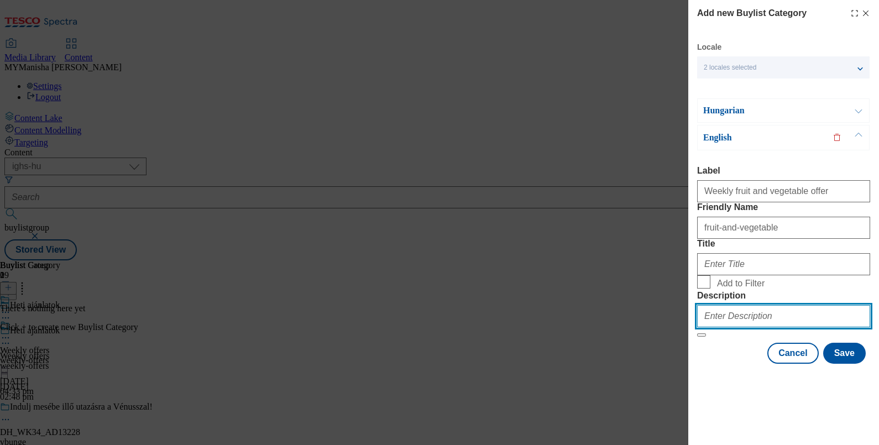
type input "Weekly fruit and vegetable offer"
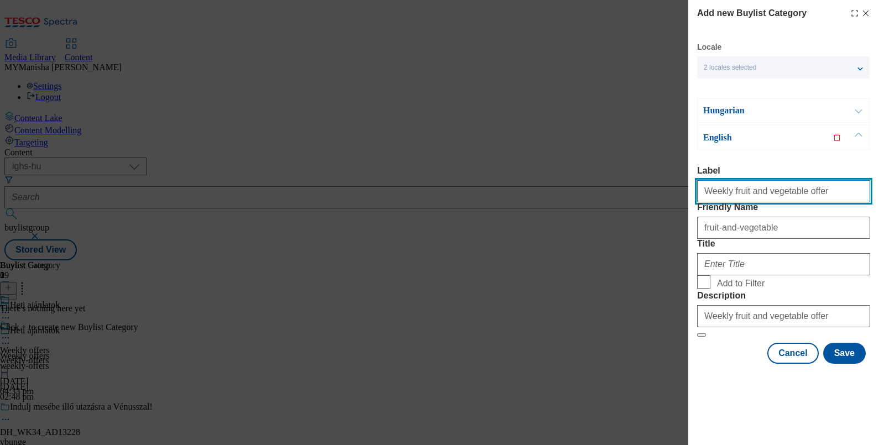
click at [813, 180] on input "Weekly fruit and vegetable offer" at bounding box center [783, 191] width 173 height 22
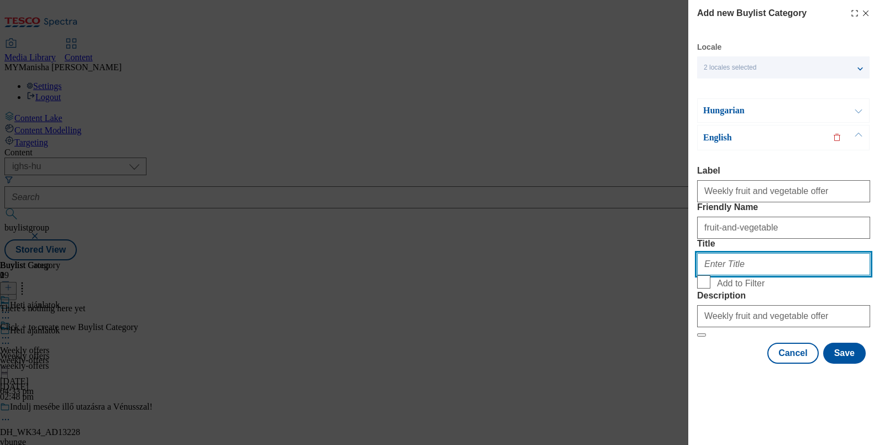
paste input "Weekly fruit and vegetable offer"
type input "Weekly fruit and vegetable offer"
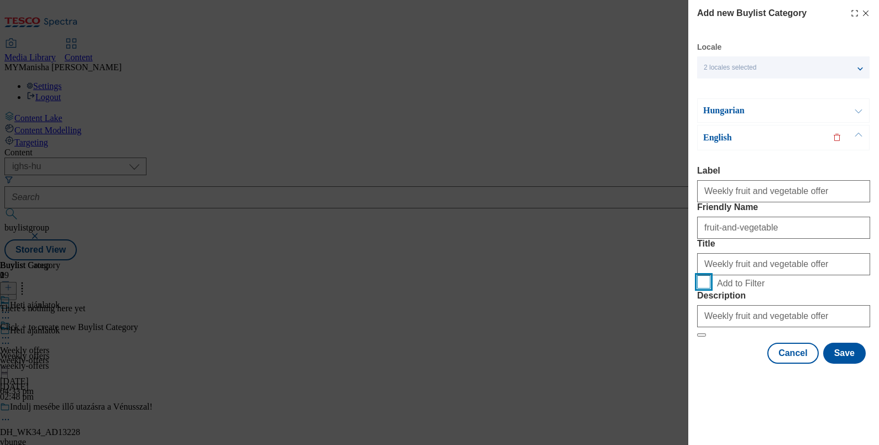
click at [697, 275] on input "Add to Filter" at bounding box center [703, 281] width 13 height 13
checkbox input "true"
click at [844, 364] on button "Save" at bounding box center [844, 353] width 43 height 21
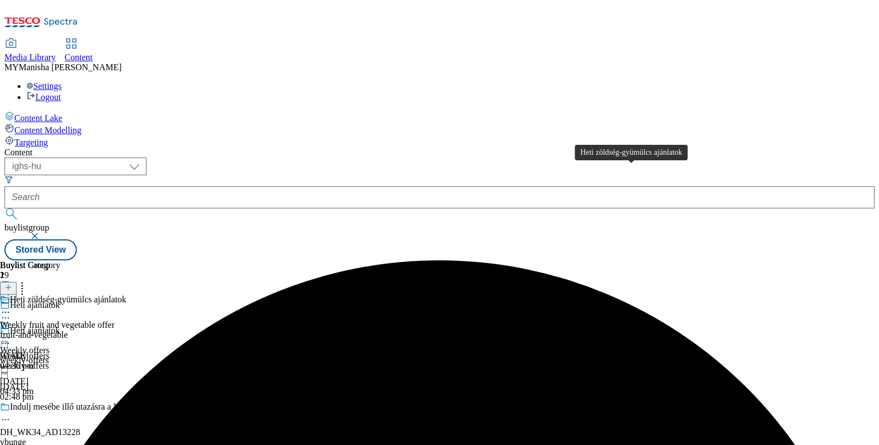
click at [127, 295] on div "Heti zöldség-gyümülcs ajánlatok" at bounding box center [68, 300] width 117 height 10
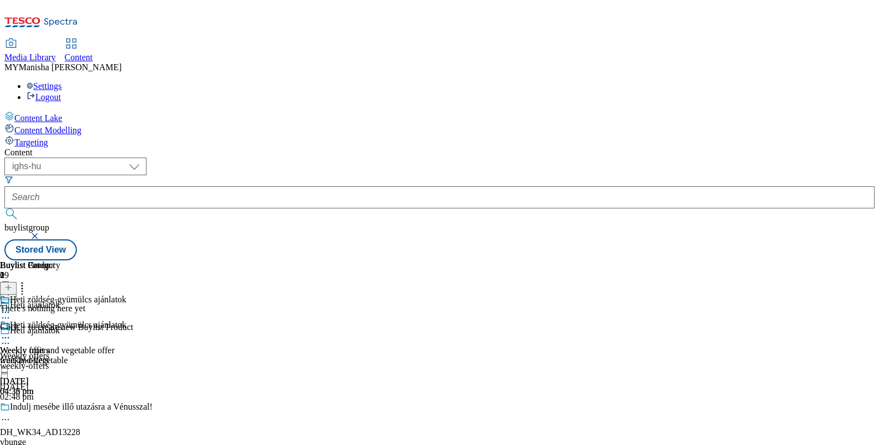
scroll to position [0, 102]
click at [12, 284] on icon at bounding box center [8, 288] width 8 height 8
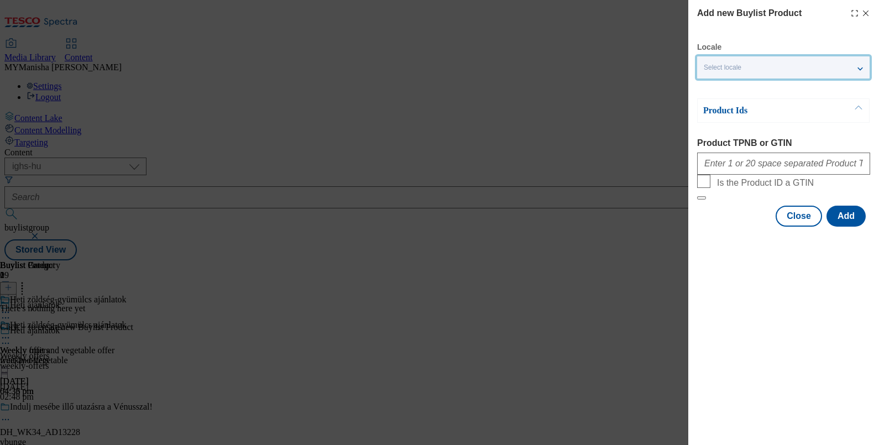
click at [791, 69] on div "Select locale" at bounding box center [783, 67] width 173 height 22
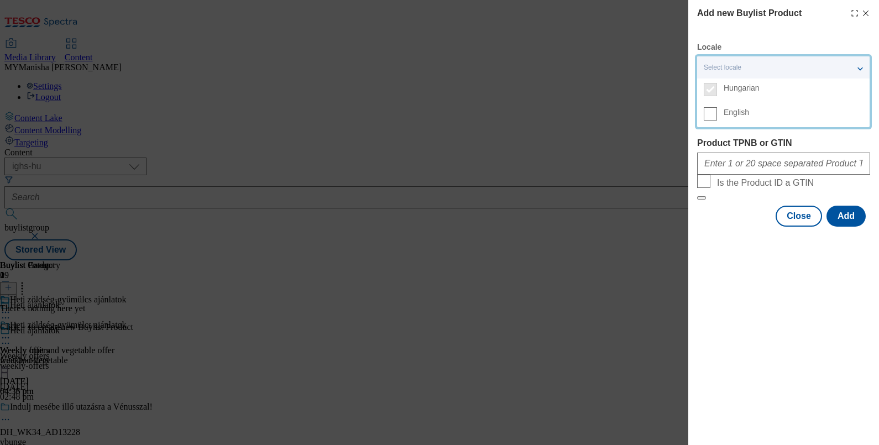
click at [711, 106] on label "English" at bounding box center [783, 115] width 173 height 24
click at [711, 107] on input "English" at bounding box center [710, 113] width 13 height 13
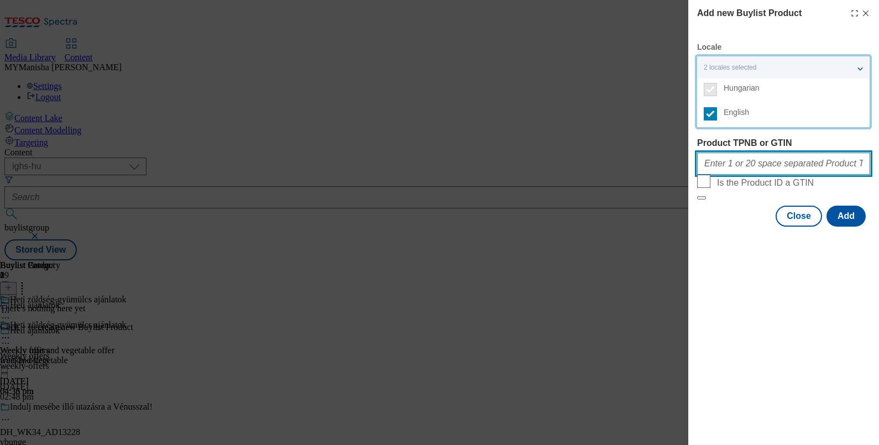
click at [710, 175] on input "Product TPNB or GTIN" at bounding box center [783, 164] width 173 height 22
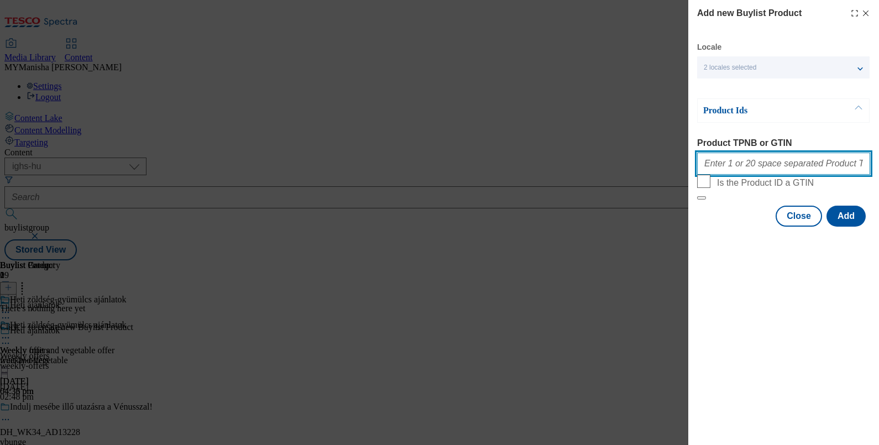
paste input "203259012 209417171 120780362 208224596 209252888 207792614 203277351"
type input "203259012 209417171 120780362 208224596 209252888 207792614 203277351"
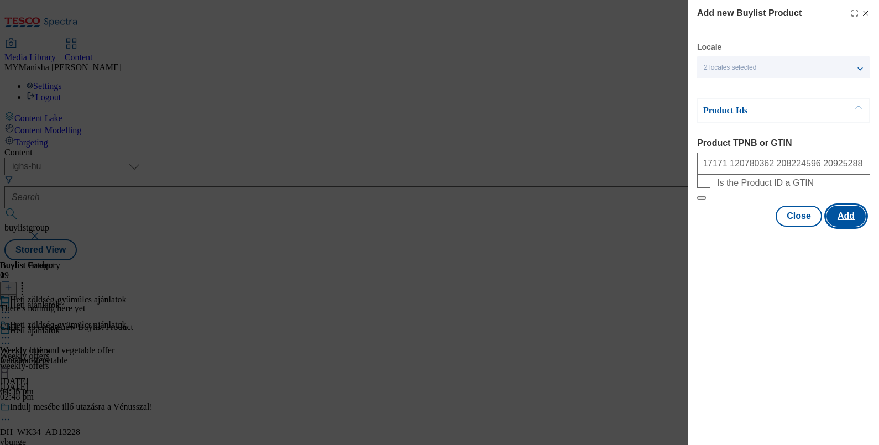
scroll to position [0, 0]
click at [844, 227] on button "Add" at bounding box center [846, 216] width 39 height 21
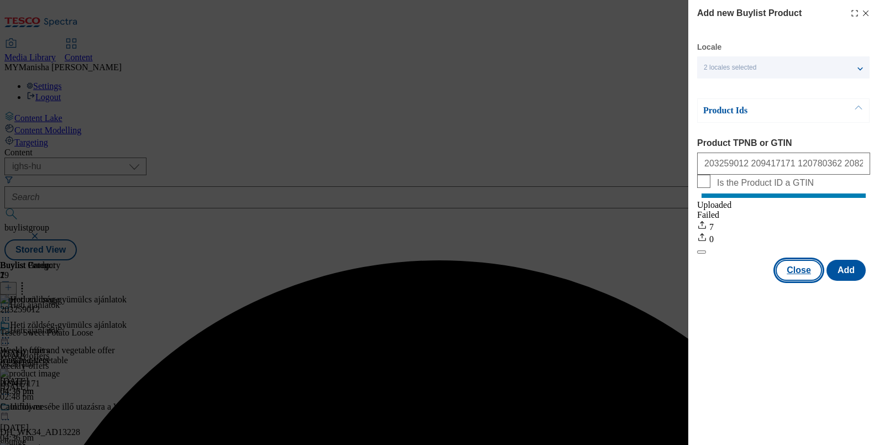
click at [785, 281] on button "Close" at bounding box center [799, 270] width 46 height 21
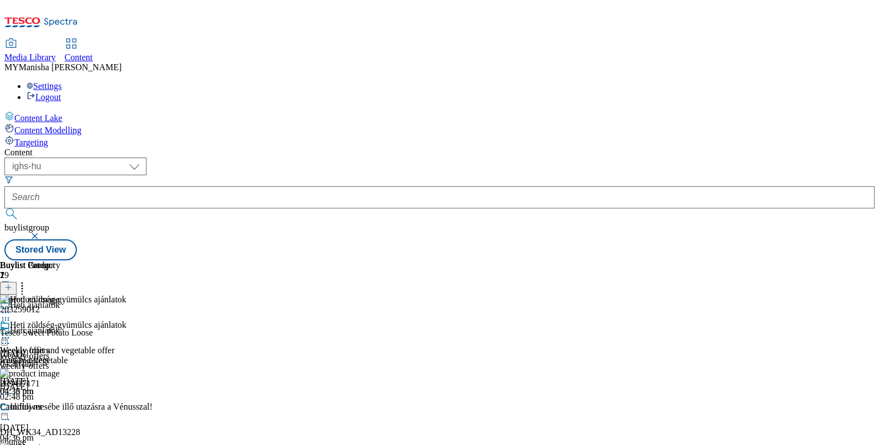
click at [12, 284] on icon at bounding box center [8, 288] width 8 height 8
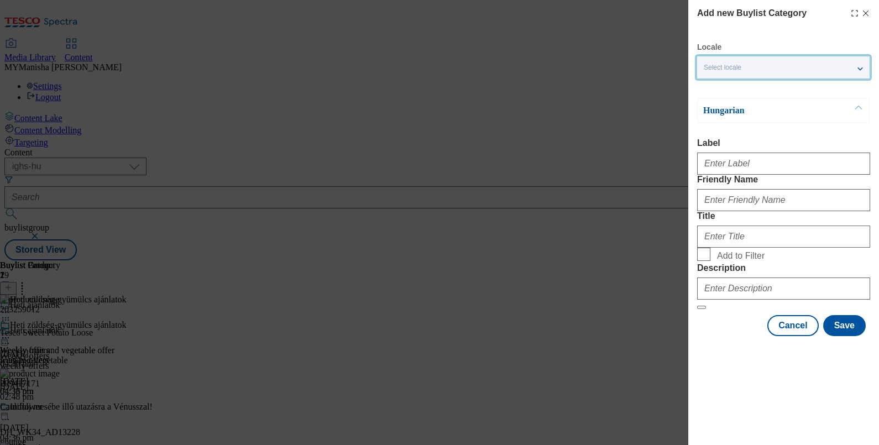
click at [760, 71] on div "Select locale" at bounding box center [783, 67] width 173 height 22
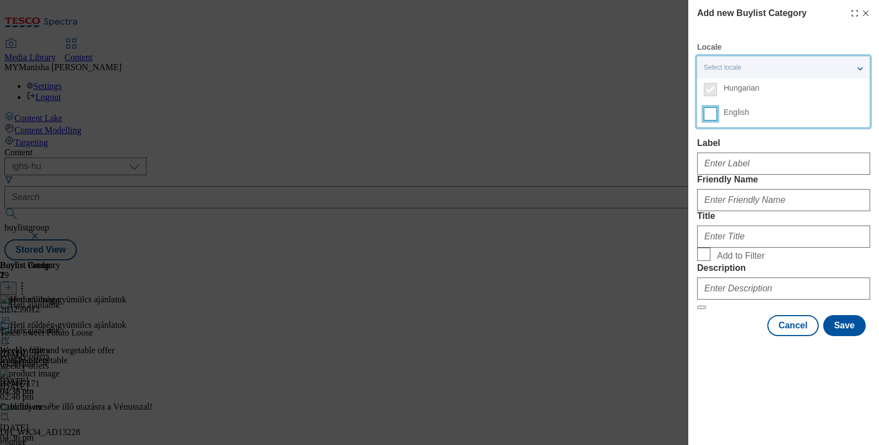
click at [717, 108] on input "English" at bounding box center [710, 113] width 13 height 13
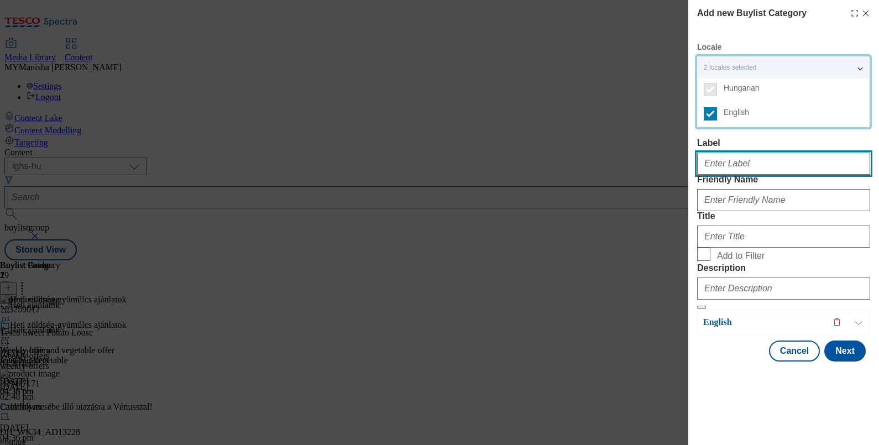
click at [719, 166] on input "Label" at bounding box center [783, 164] width 173 height 22
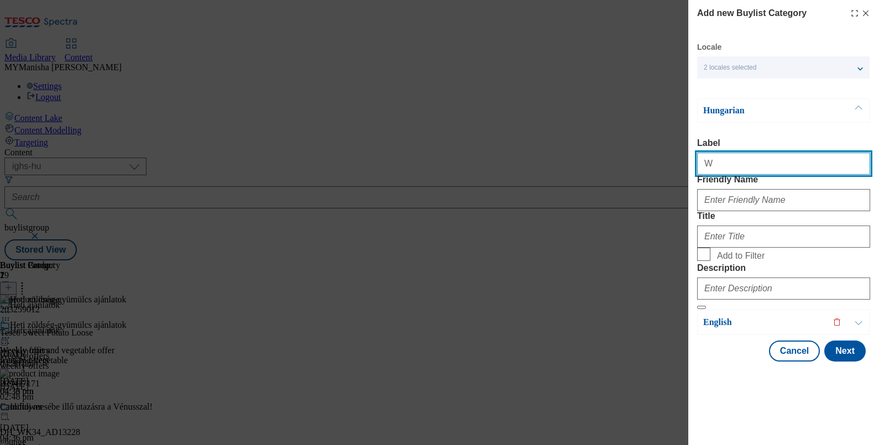
type input "Weekly top offer"
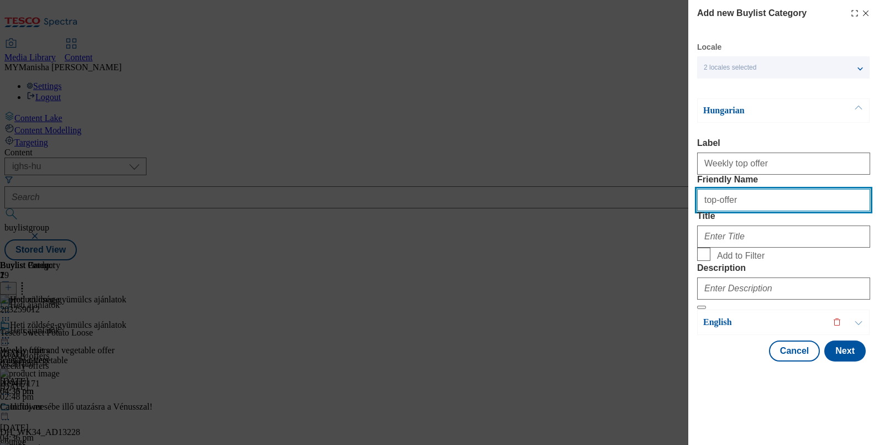
type input "top-offer"
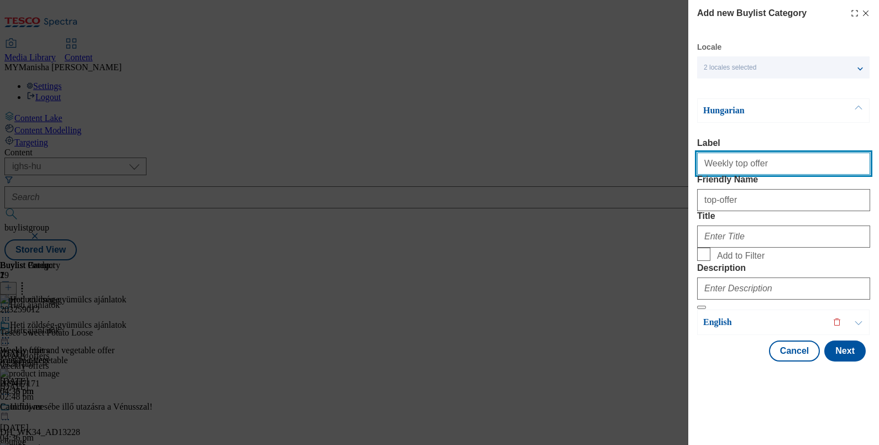
click at [771, 165] on input "Weekly top offer" at bounding box center [783, 164] width 173 height 22
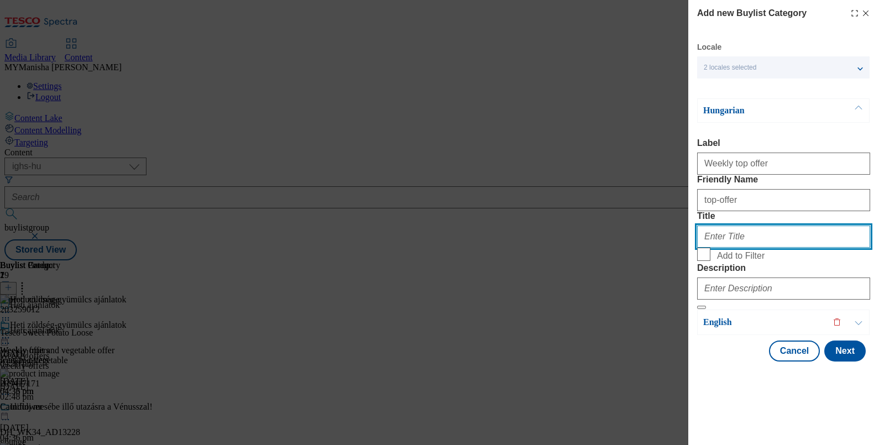
paste input "Heti kiemelt ajánlatok"
type input "Heti kiemelt ajánlatok"
click at [697, 248] on input "Add to Filter" at bounding box center [703, 254] width 13 height 13
checkbox input "true"
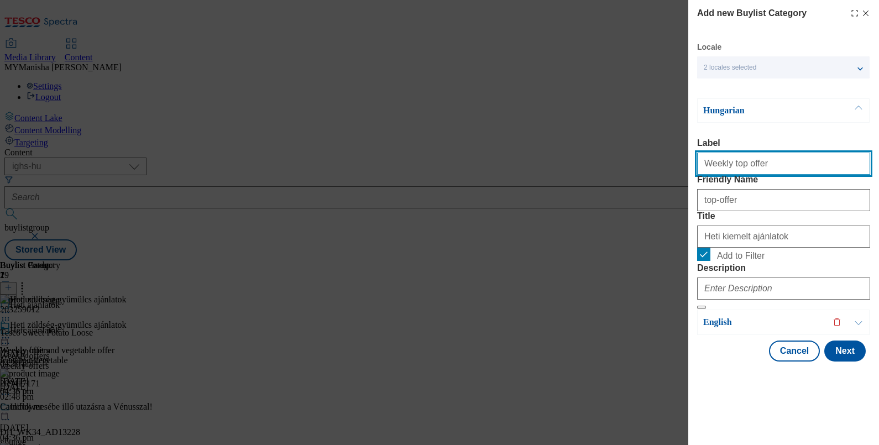
click at [766, 167] on input "Weekly top offer" at bounding box center [783, 164] width 173 height 22
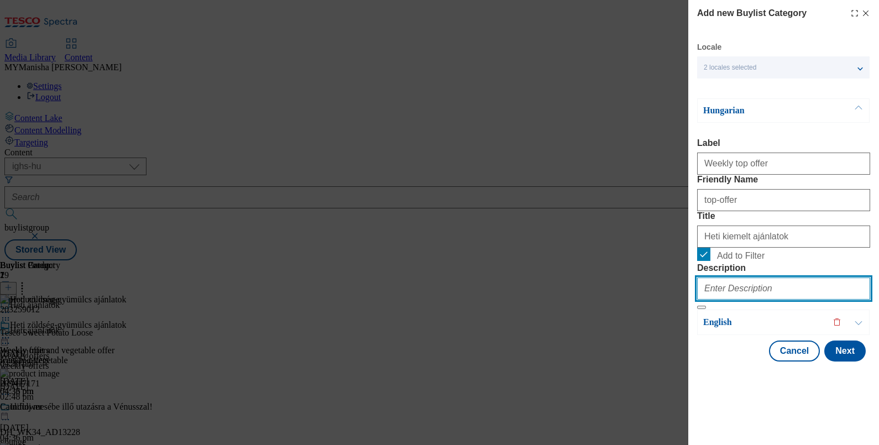
click at [720, 300] on input "Description" at bounding box center [783, 289] width 173 height 22
paste input "Weekly top offer"
type input "Weekly top offer"
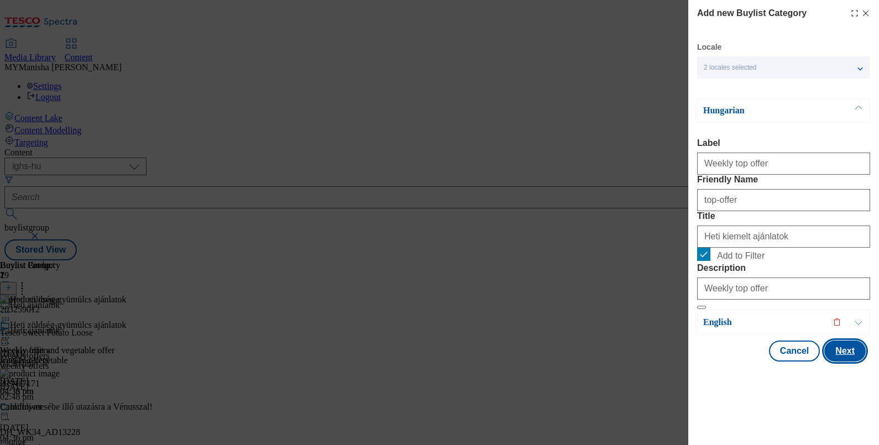
click at [838, 362] on button "Next" at bounding box center [844, 351] width 41 height 21
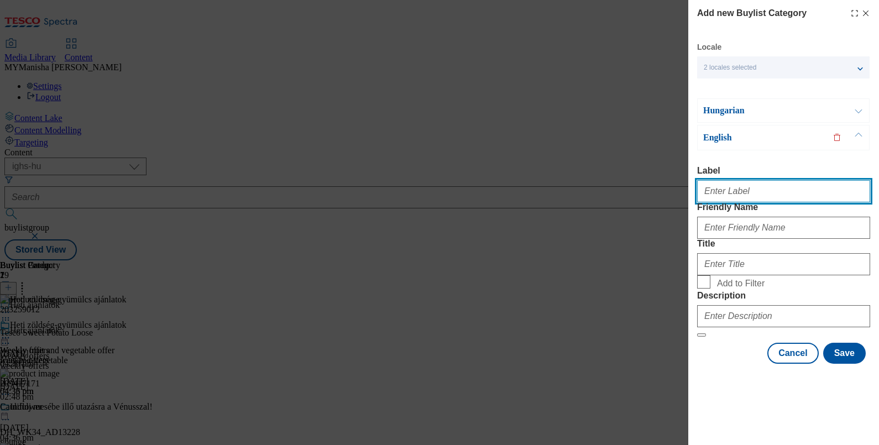
click at [723, 180] on input "Label" at bounding box center [783, 191] width 173 height 22
type input "Weekly top offer"
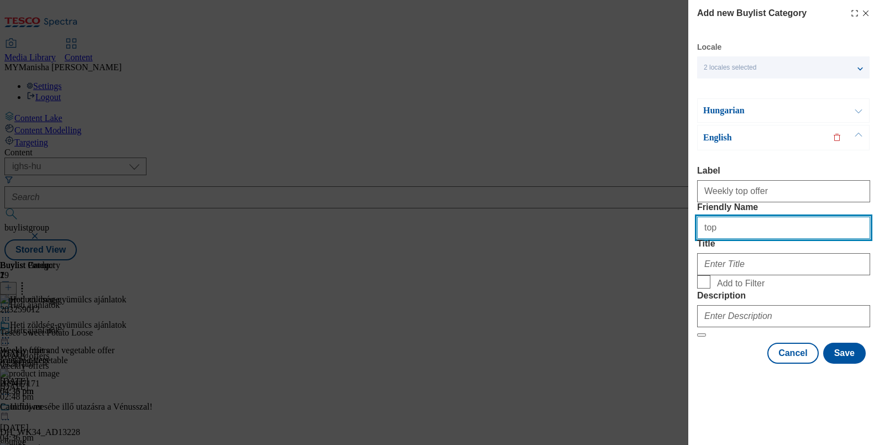
type input "top-offer"
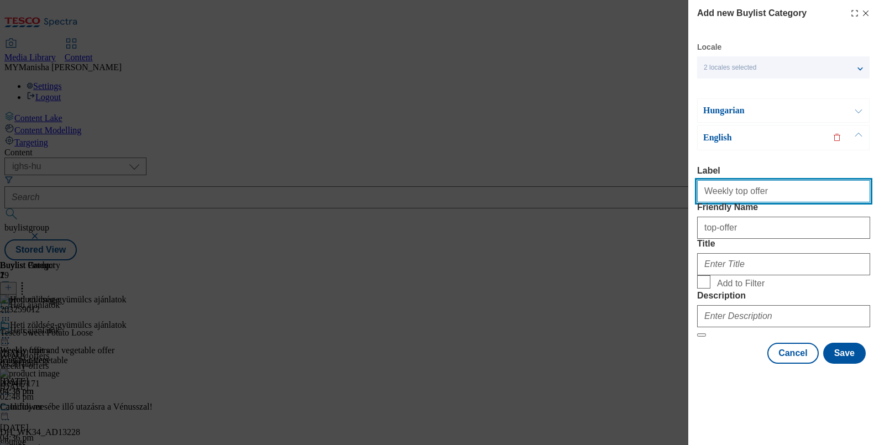
click at [765, 180] on input "Weekly top offer" at bounding box center [783, 191] width 173 height 22
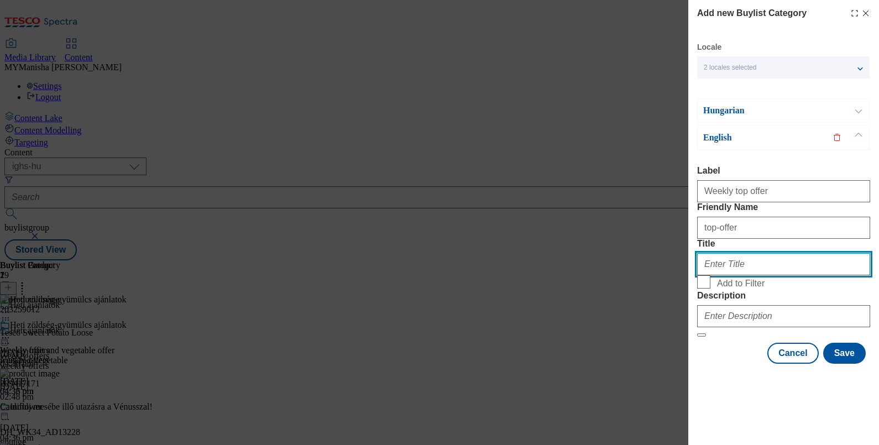
paste input "Weekly top offer"
type input "Weekly top offer"
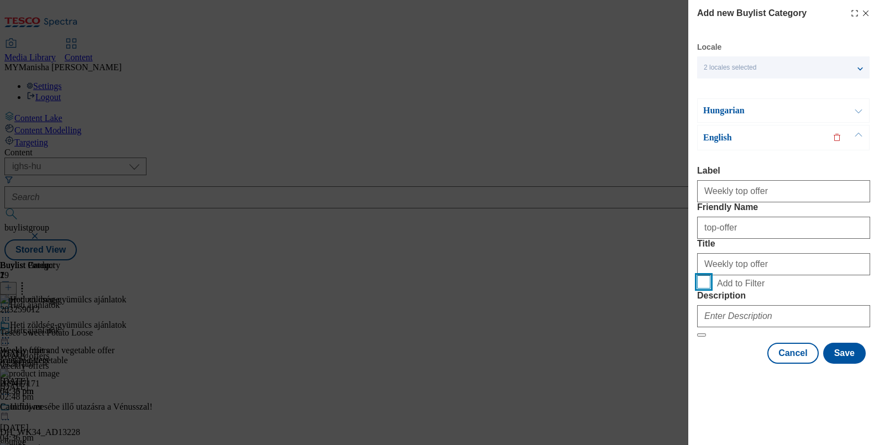
click at [697, 275] on input "Add to Filter" at bounding box center [703, 281] width 13 height 13
checkbox input "true"
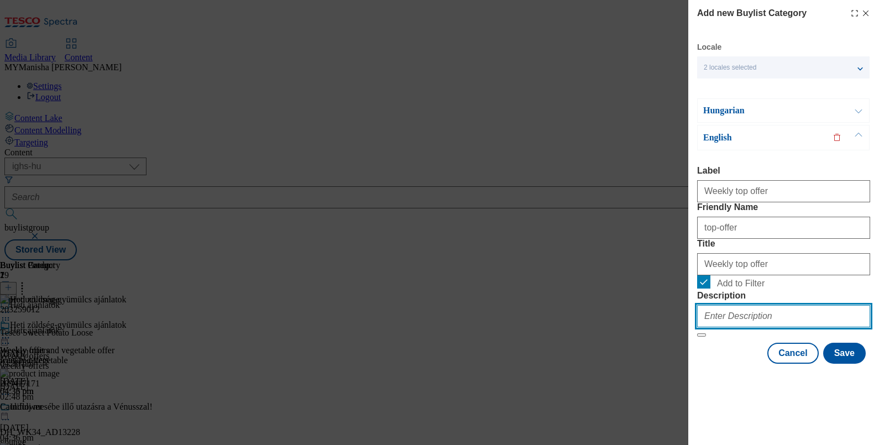
paste input "Weekly top offer"
type input "Weekly top offer"
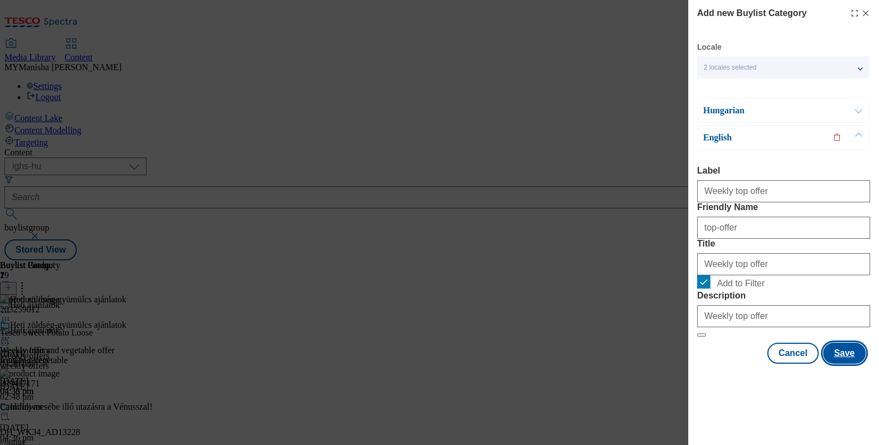
click at [838, 364] on button "Save" at bounding box center [844, 353] width 43 height 21
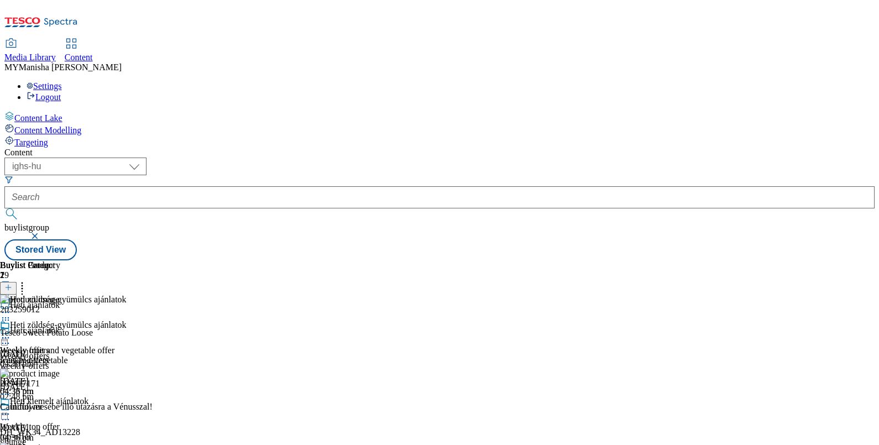
click at [11, 332] on icon at bounding box center [5, 337] width 11 height 11
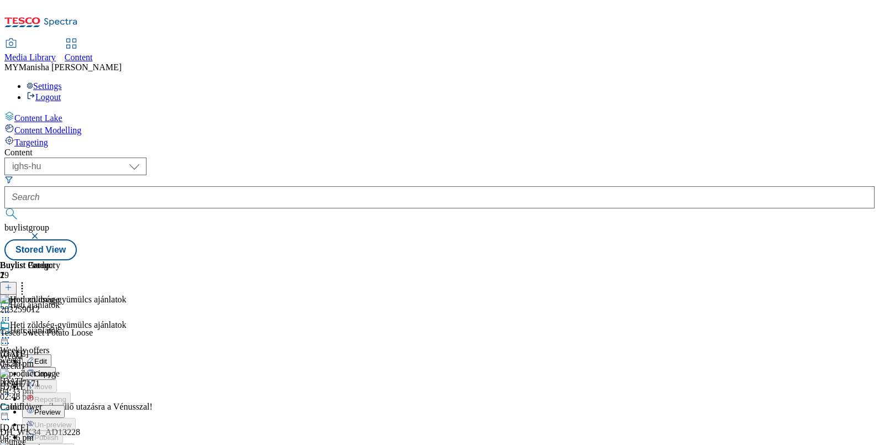
click at [60, 408] on span "Preview" at bounding box center [47, 412] width 26 height 8
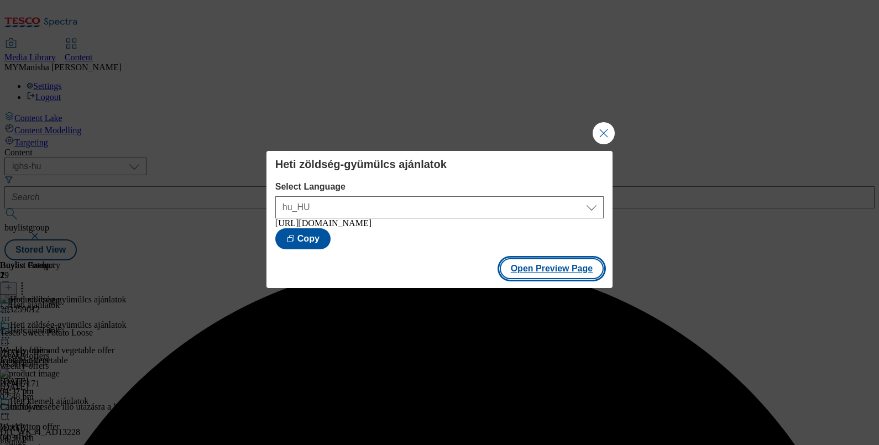
click at [549, 278] on button "Open Preview Page" at bounding box center [552, 268] width 105 height 21
click at [503, 192] on div "hu_HU en_HU hu_HU" at bounding box center [439, 205] width 328 height 27
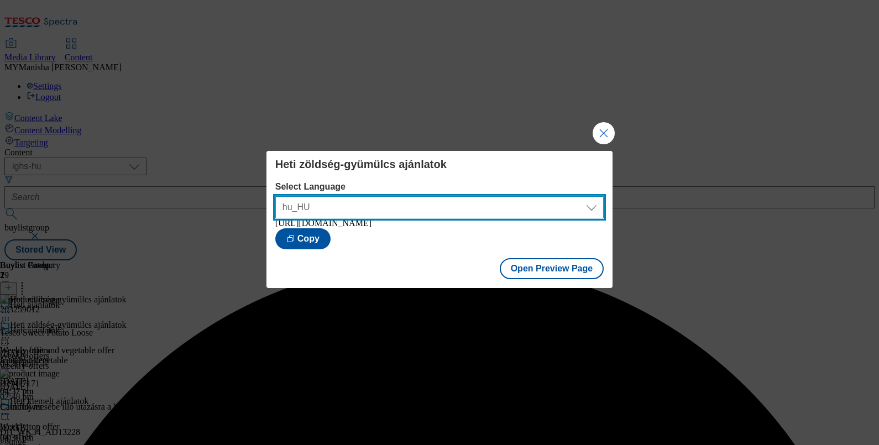
click at [506, 196] on select "hu_HU en_HU" at bounding box center [439, 207] width 328 height 22
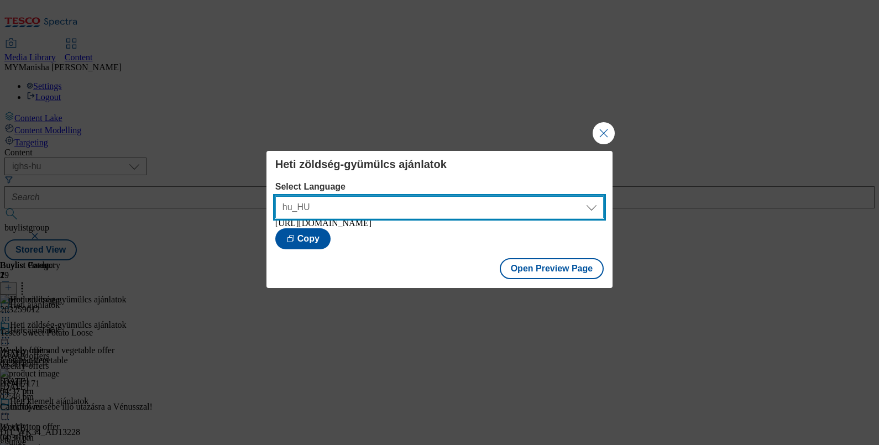
select select "https://bevasarlas.tesco.hu/groceries/en-HU/buylists/weekly-offers/weekly-offer…"
click at [275, 196] on select "hu_HU en_HU" at bounding box center [439, 207] width 328 height 22
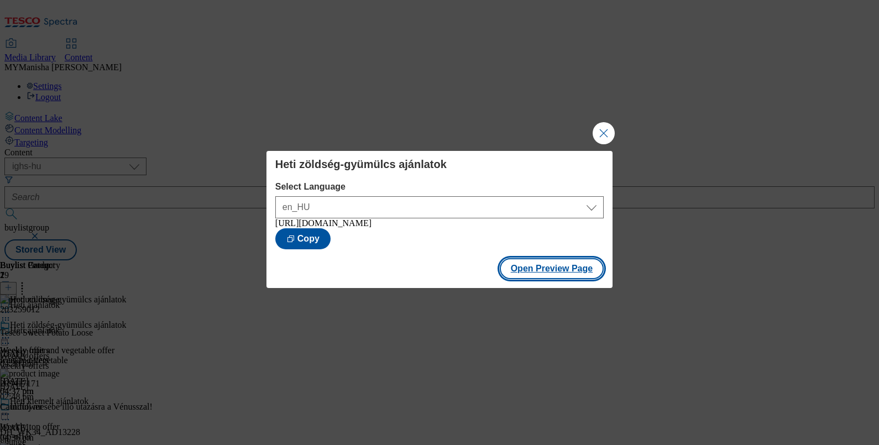
click at [549, 270] on button "Open Preview Page" at bounding box center [552, 268] width 105 height 21
click at [604, 130] on button "Close Modal" at bounding box center [604, 133] width 22 height 22
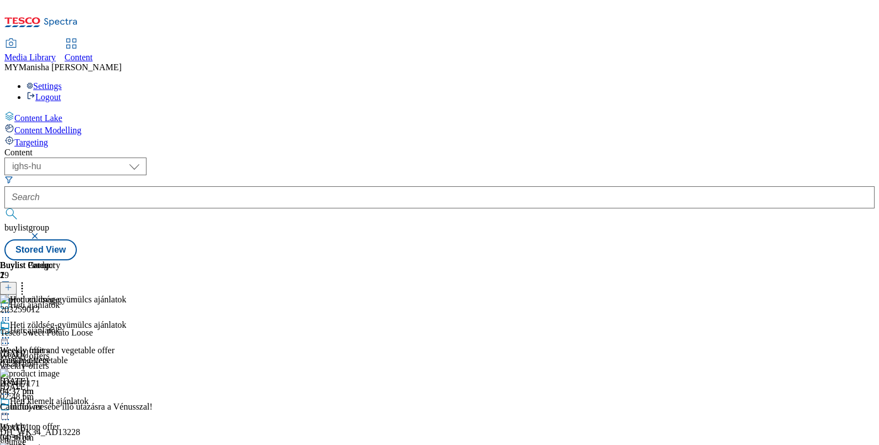
click at [11, 409] on icon at bounding box center [5, 414] width 11 height 11
click at [127, 352] on div "Heti zöldség-gyümülcs ajánlatok Weekly fruit and vegetable offer fruit-and-vege…" at bounding box center [63, 396] width 127 height 153
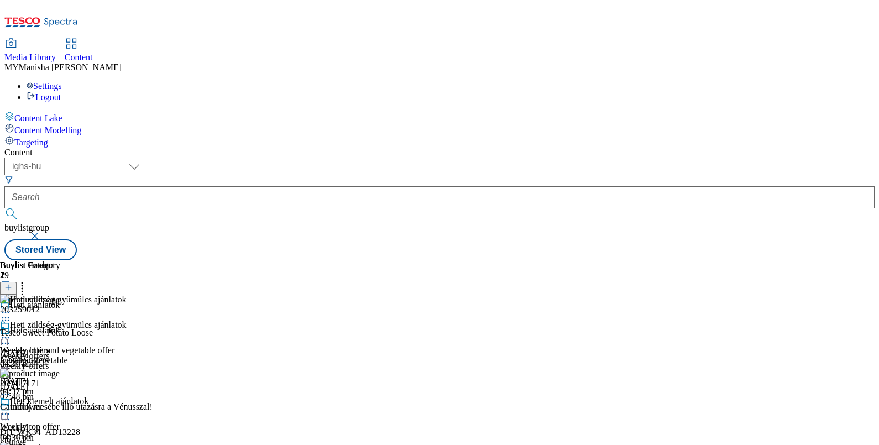
click at [127, 396] on div "Heti kiemelt ajánlatok" at bounding box center [63, 408] width 127 height 25
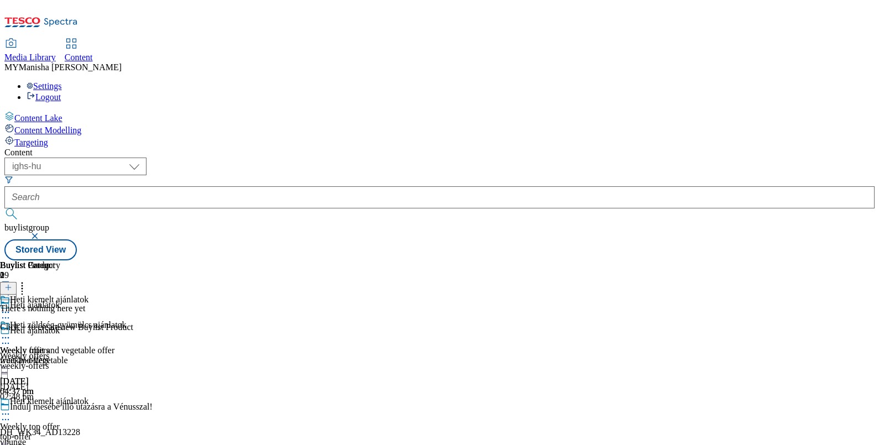
click at [11, 409] on icon at bounding box center [5, 414] width 11 height 11
click at [127, 362] on div "Heti zöldség-gyümülcs ajánlatok Weekly fruit and vegetable offer fruit-and-vege…" at bounding box center [63, 396] width 127 height 153
click at [12, 284] on icon at bounding box center [8, 288] width 8 height 8
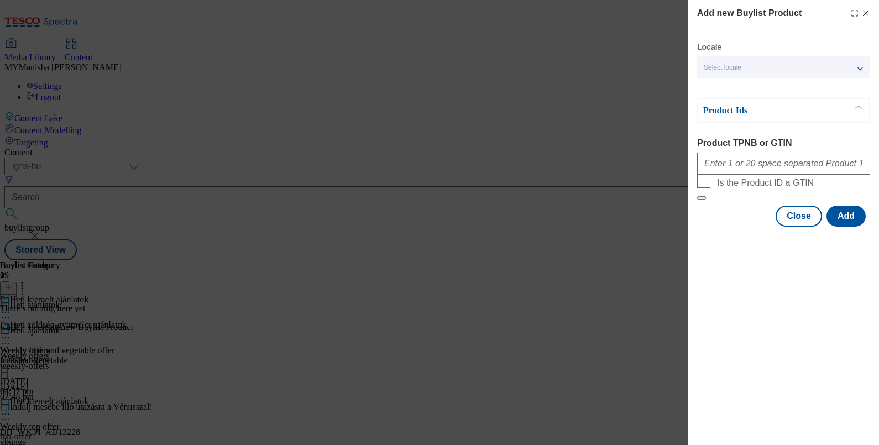
click at [790, 108] on p "Product Ids" at bounding box center [761, 110] width 116 height 11
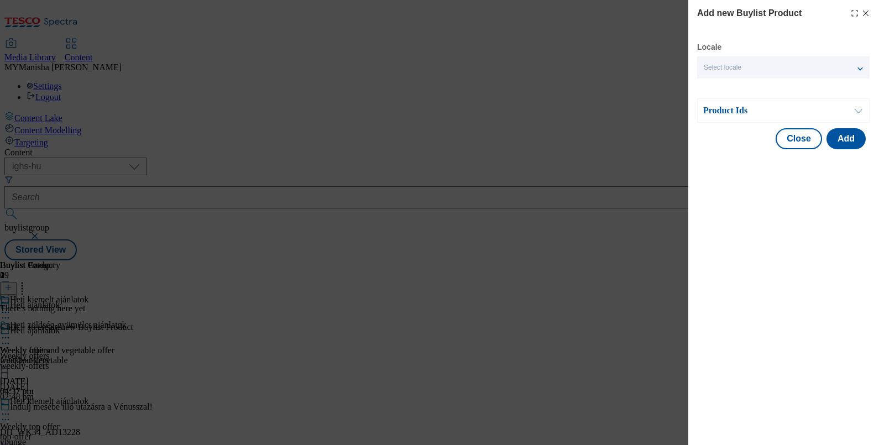
click at [779, 109] on p "Product Ids" at bounding box center [761, 110] width 116 height 11
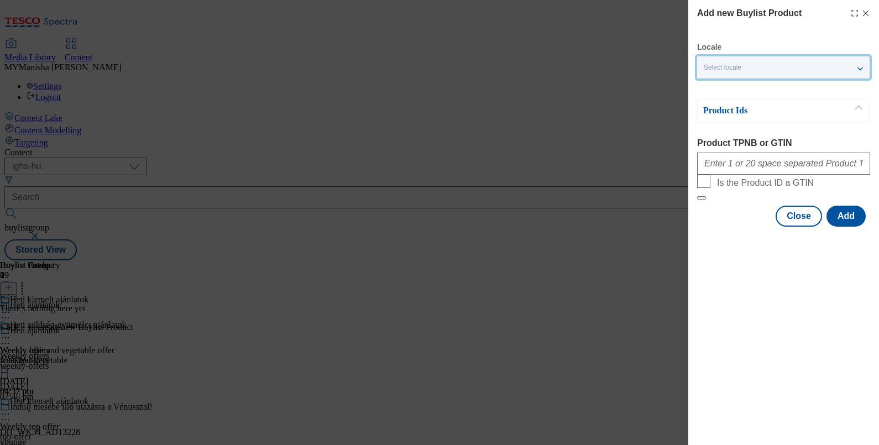
click at [766, 68] on div "Select locale" at bounding box center [783, 67] width 173 height 22
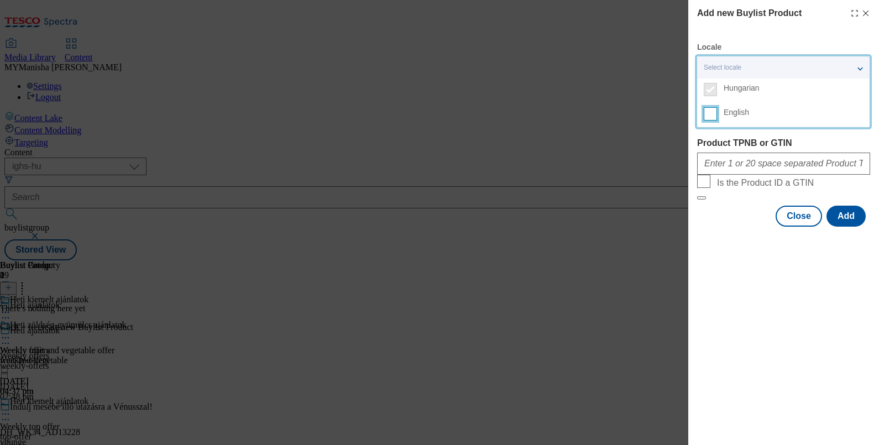
click at [709, 118] on input "English" at bounding box center [710, 113] width 13 height 13
click at [715, 153] on div "Modal" at bounding box center [783, 161] width 173 height 27
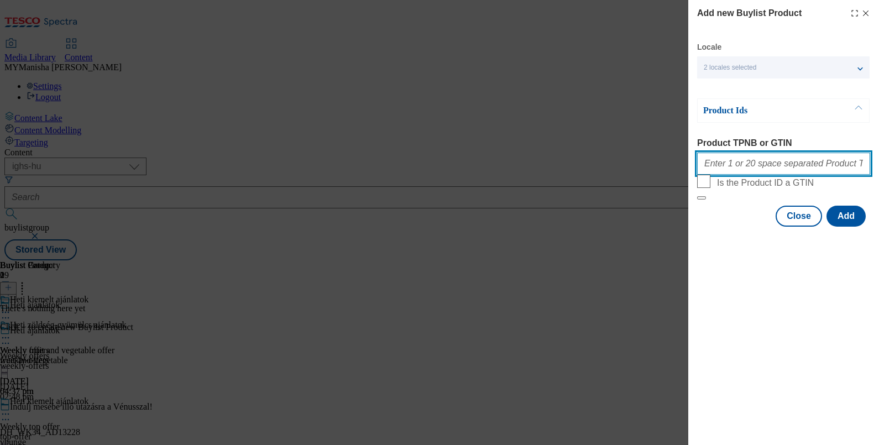
click at [721, 163] on input "Product TPNB or GTIN" at bounding box center [783, 164] width 173 height 22
paste input "120292323 220271554 220335707 121259950 105437578 202638160 105013544 207471458…"
type input "120292323 220271554 220335707 121259950 105437578 202638160 105013544 207471458…"
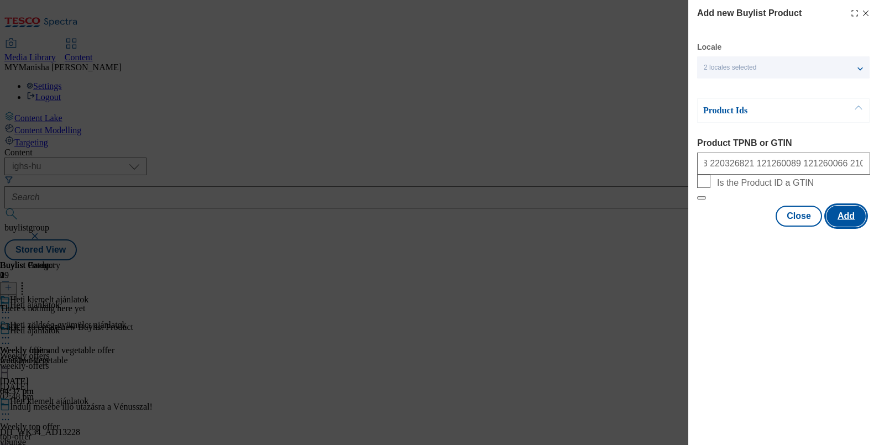
scroll to position [0, 0]
click at [846, 227] on button "Add" at bounding box center [846, 216] width 39 height 21
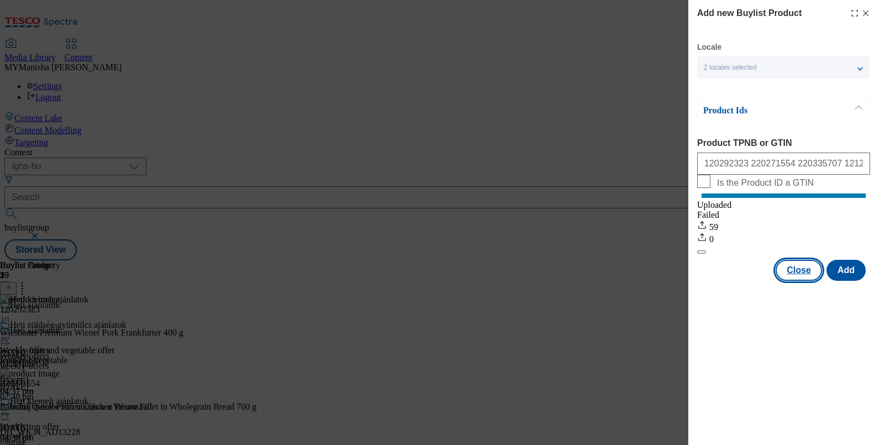
click at [798, 276] on button "Close" at bounding box center [799, 270] width 46 height 21
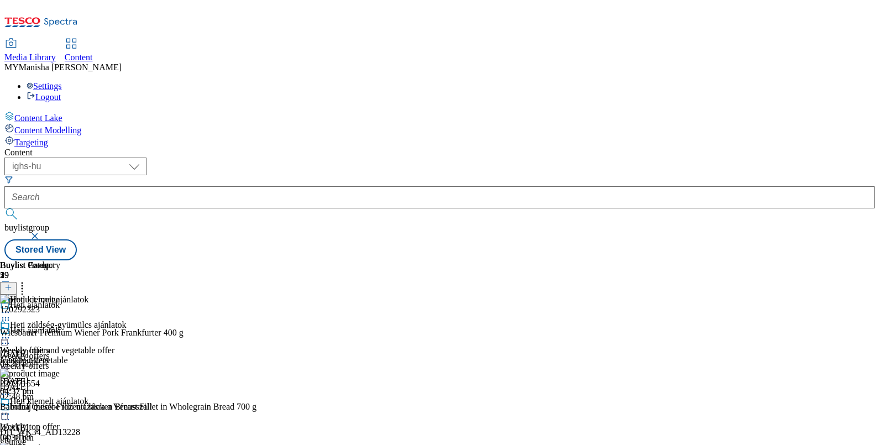
click at [127, 409] on div at bounding box center [63, 415] width 127 height 13
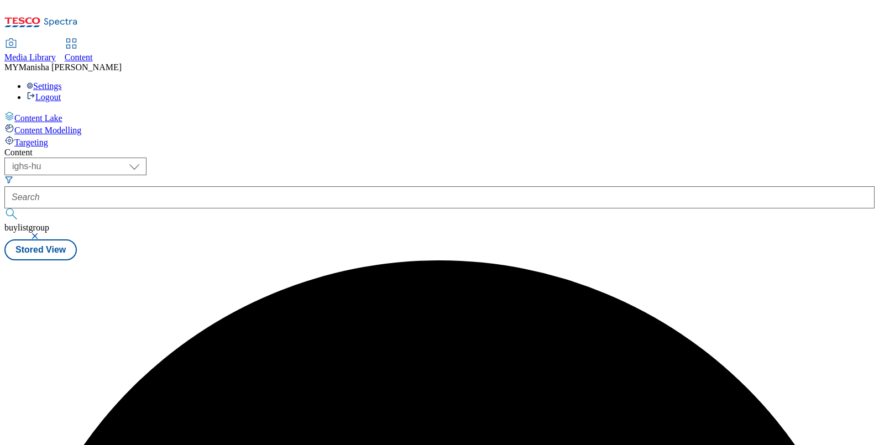
scroll to position [0, 0]
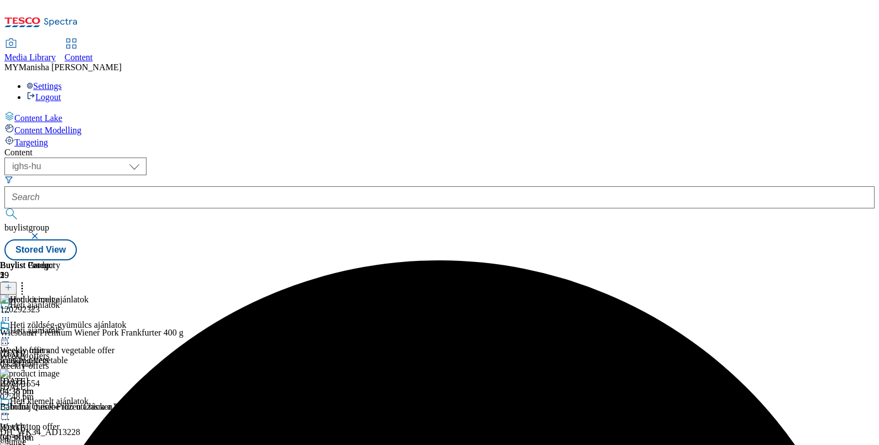
click at [11, 409] on icon at bounding box center [5, 414] width 11 height 11
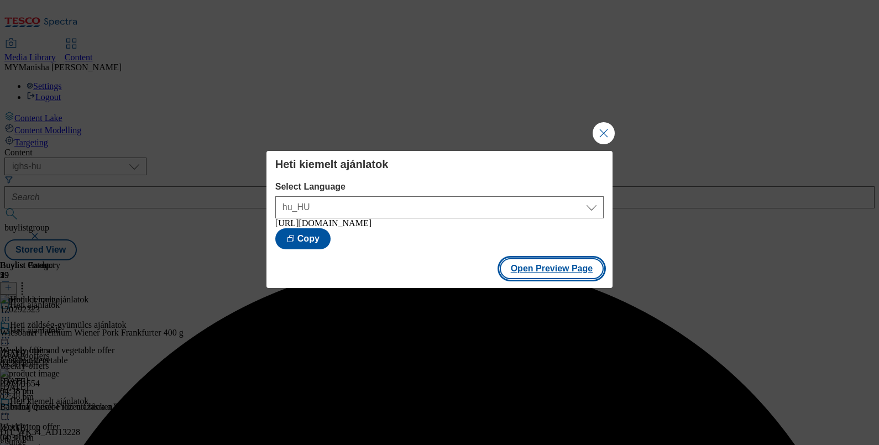
click at [546, 269] on button "Open Preview Page" at bounding box center [552, 268] width 105 height 21
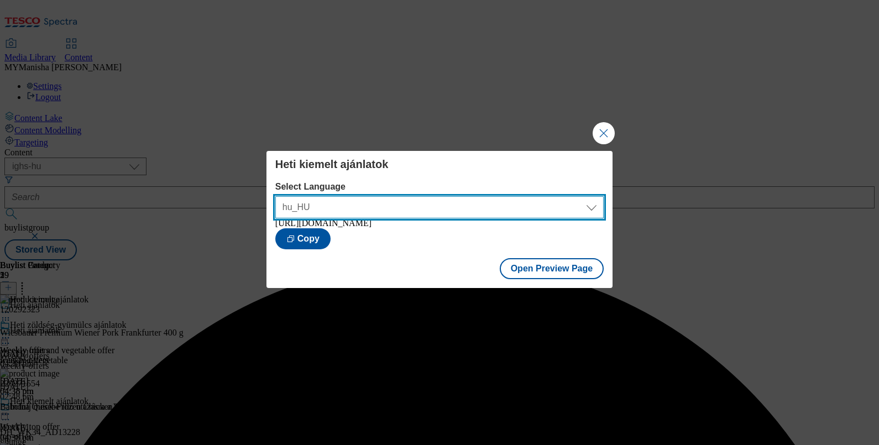
click at [466, 207] on select "hu_HU en_HU" at bounding box center [439, 207] width 328 height 22
select select "https://bevasarlas.tesco.hu/groceries/en-HU/buylists/weekly-offers/weekly-offer…"
click at [275, 196] on select "hu_HU en_HU" at bounding box center [439, 207] width 328 height 22
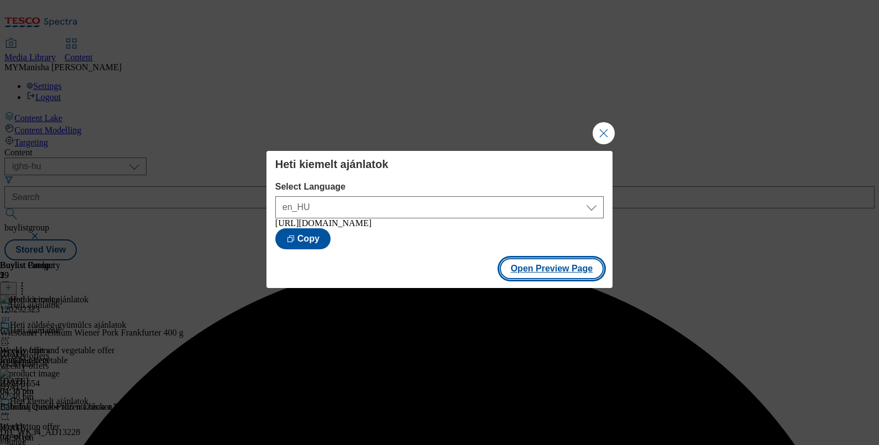
click at [544, 279] on button "Open Preview Page" at bounding box center [552, 268] width 105 height 21
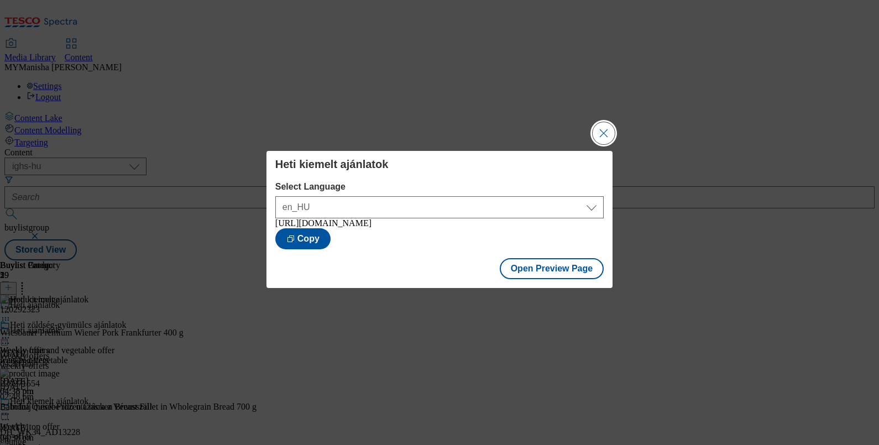
click at [612, 124] on button "Close Modal" at bounding box center [604, 133] width 22 height 22
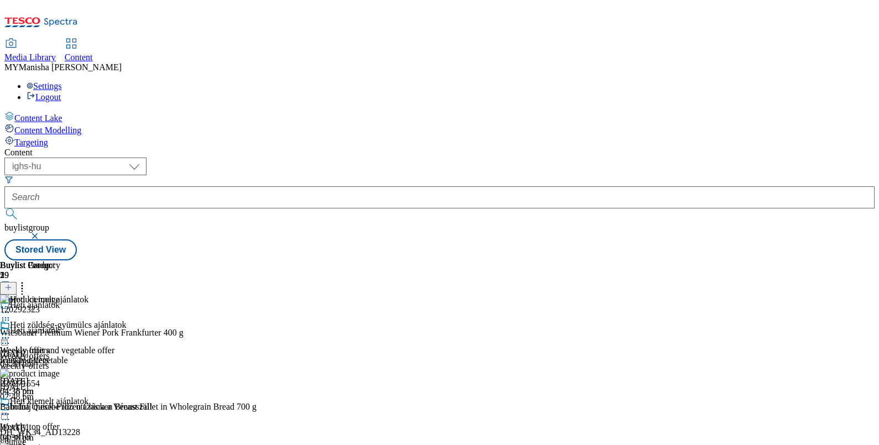
click at [11, 332] on icon at bounding box center [5, 337] width 11 height 11
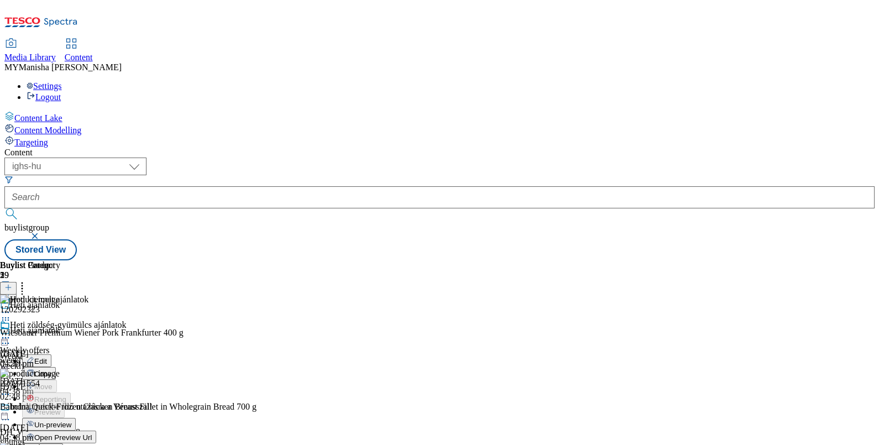
click at [71, 421] on span "Un-preview" at bounding box center [52, 425] width 37 height 8
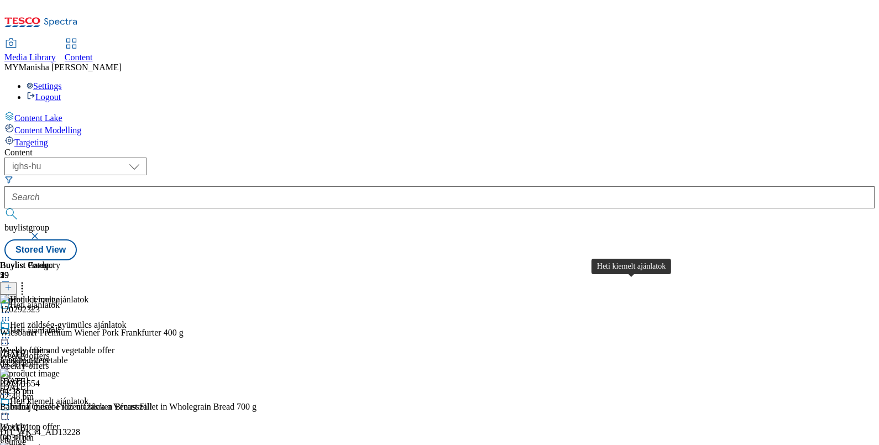
scroll to position [0, 102]
click at [11, 409] on icon at bounding box center [5, 414] width 11 height 11
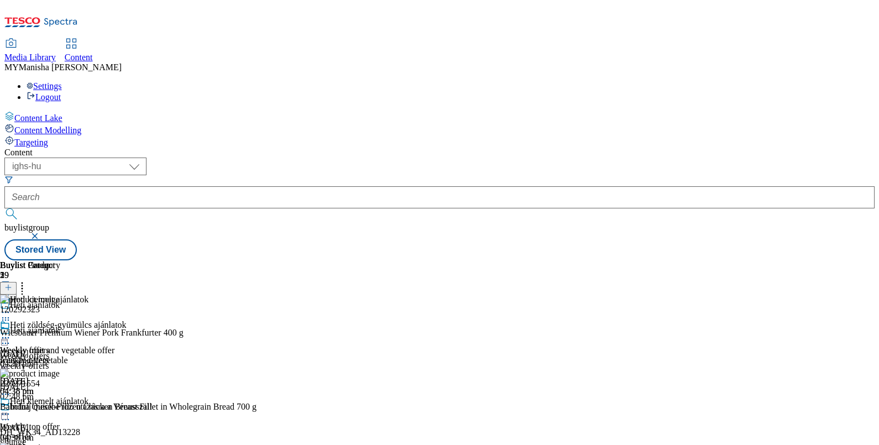
click at [11, 332] on icon at bounding box center [5, 337] width 11 height 11
click at [17, 288] on button at bounding box center [8, 294] width 17 height 13
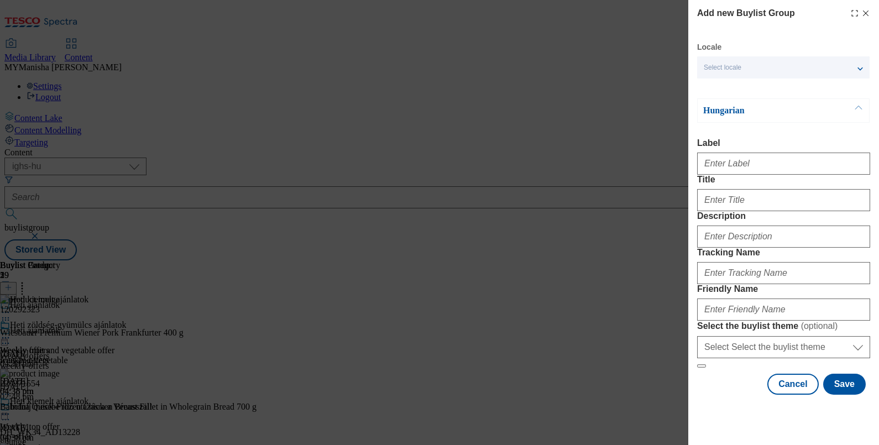
click at [760, 63] on div "Select locale" at bounding box center [783, 67] width 173 height 22
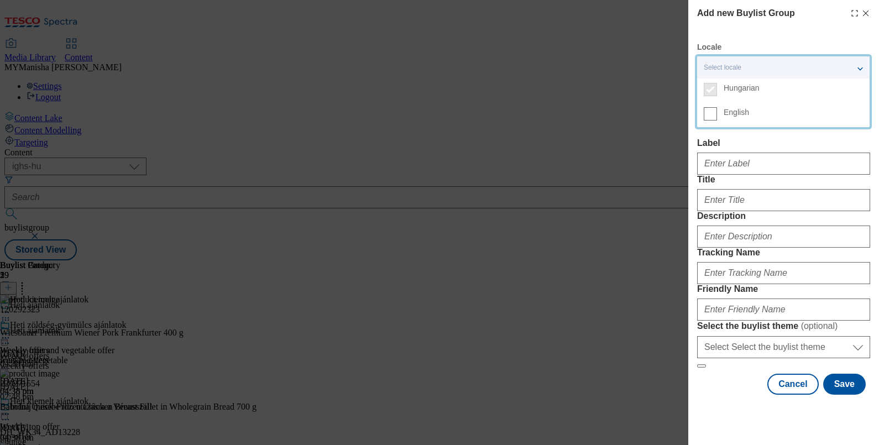
click at [719, 108] on label "English" at bounding box center [783, 115] width 173 height 24
click at [717, 108] on input "English" at bounding box center [710, 113] width 13 height 13
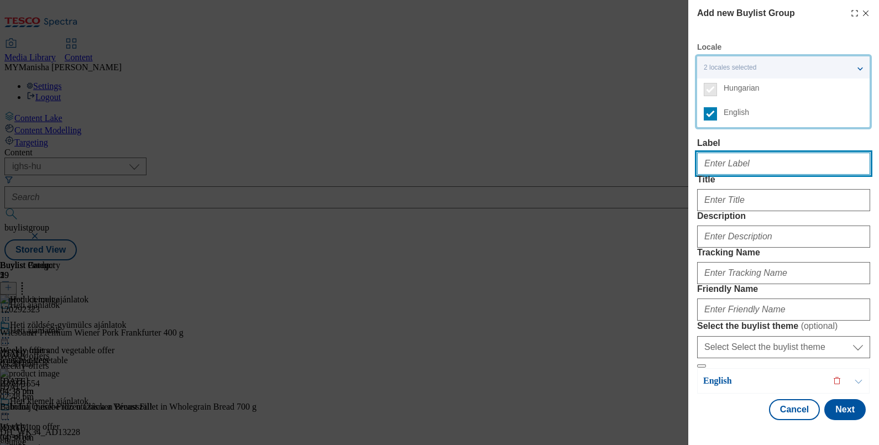
click at [714, 165] on input "Label" at bounding box center [783, 164] width 173 height 22
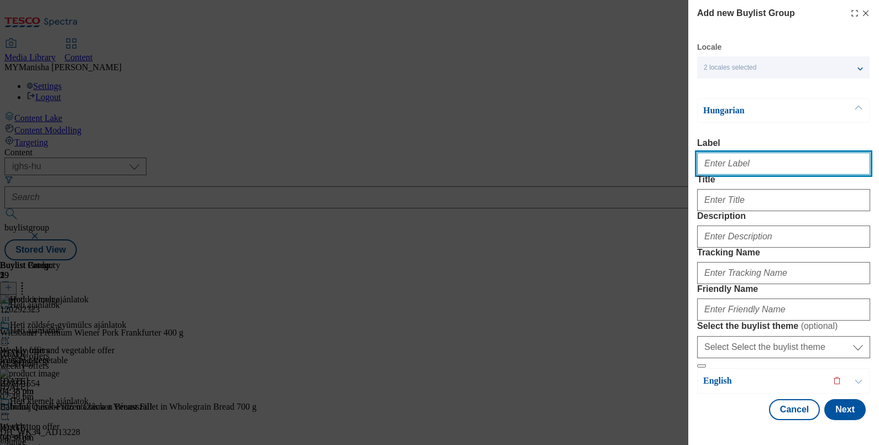
paste input "Weekly meat offer"
type input "Weekly meat offer"
click at [770, 168] on input "Weekly meat offer" at bounding box center [783, 164] width 173 height 22
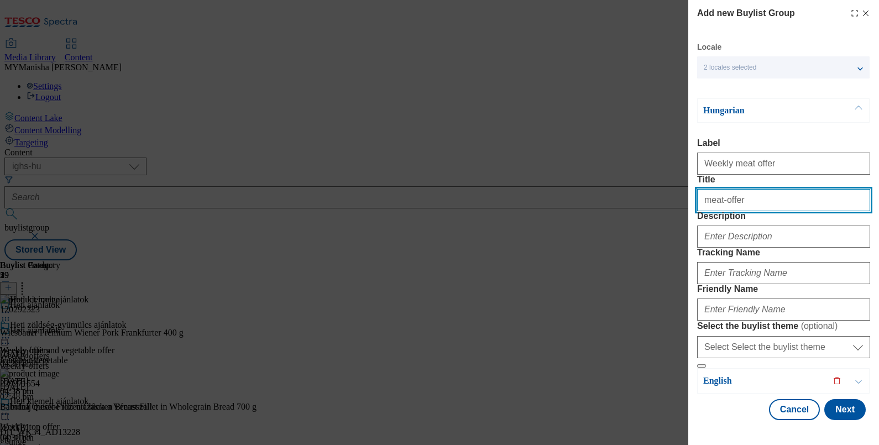
paste input "Weekly meat"
click at [759, 211] on input "Weekly meat offer" at bounding box center [783, 200] width 173 height 22
paste input "Heti hús ajánlatok"
type input "Heti hús ajánlatok"
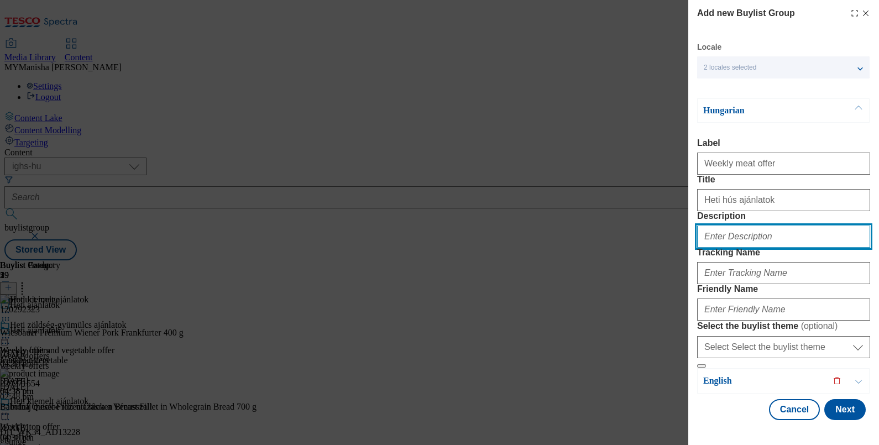
paste input "Weekly meat offer"
type input "Weekly meat offer"
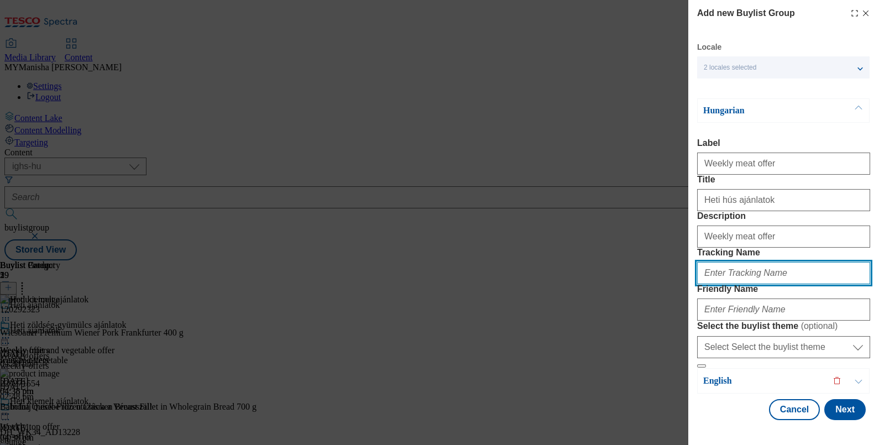
click at [735, 262] on input "Tracking Name" at bounding box center [783, 273] width 173 height 22
type input "meat offer"
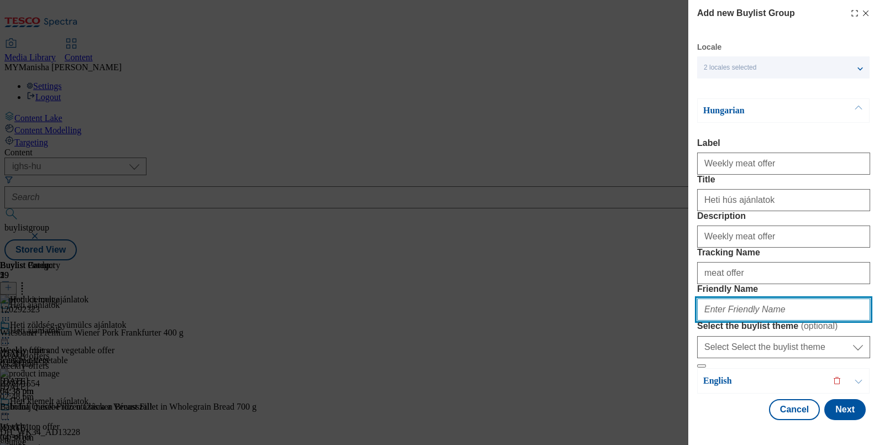
paste input "meat offer"
click at [722, 299] on input "meat offer" at bounding box center [783, 310] width 173 height 22
type input "meat-offer"
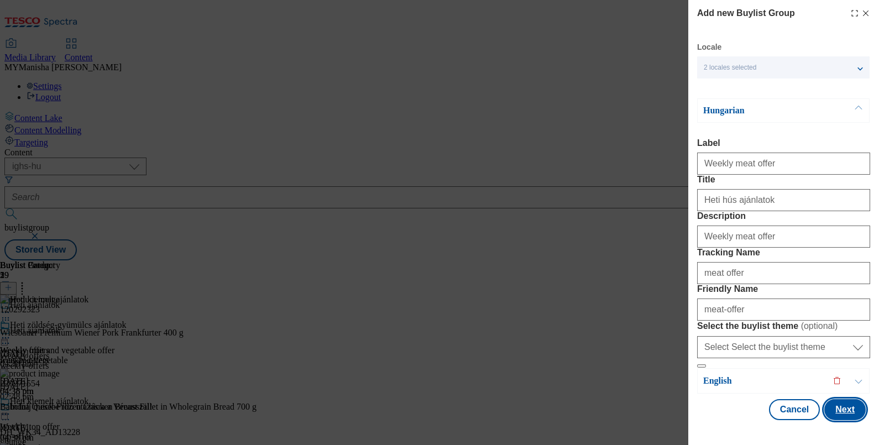
click at [824, 403] on button "Next" at bounding box center [844, 409] width 41 height 21
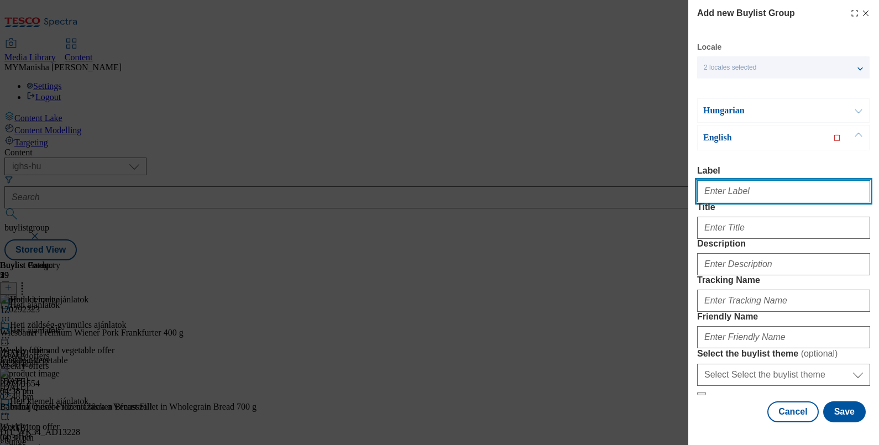
click at [734, 180] on input "Label" at bounding box center [783, 191] width 173 height 22
type input "w"
paste input "Weekly meat offer"
type input "Weekly meat offer"
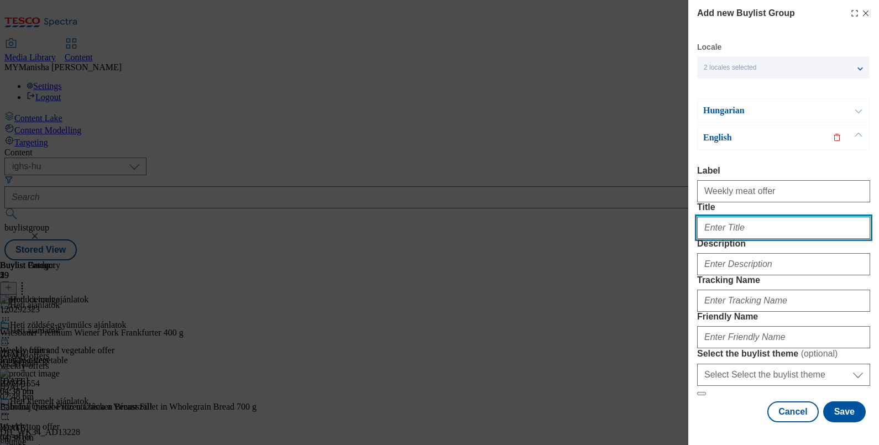
paste input "Weekly meat offer"
type input "Weekly meat offer"
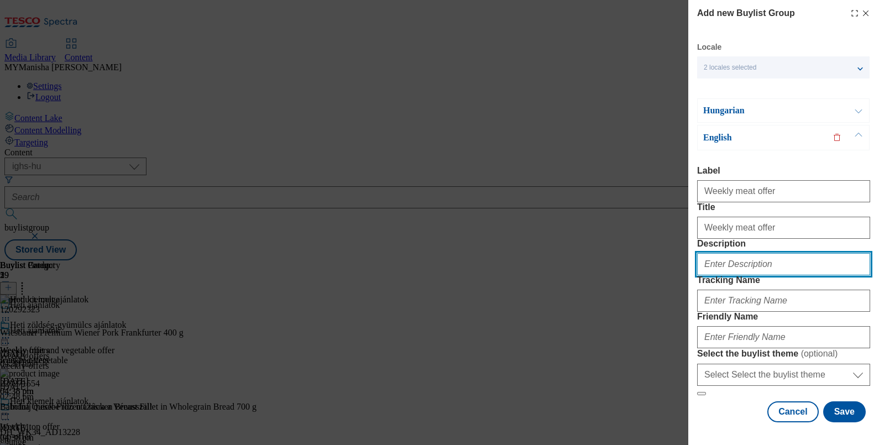
paste input "Weekly meat offer"
type input "Weekly meat offer"
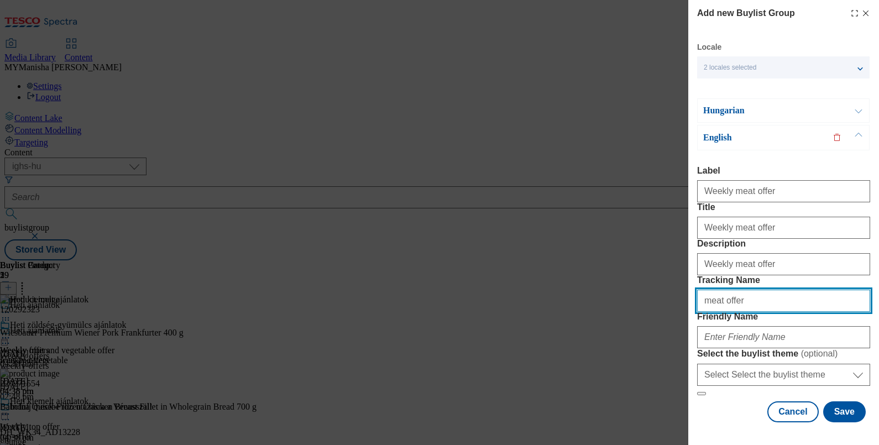
type input "meat offer"
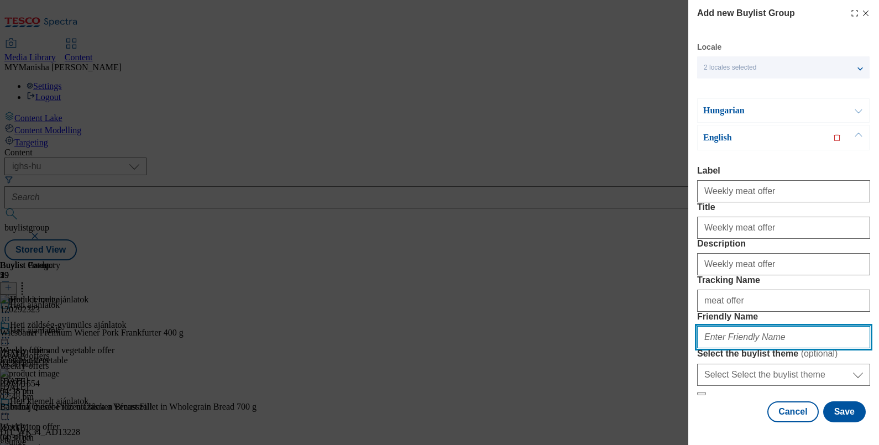
paste input "meat offer"
type input "meat-offer"
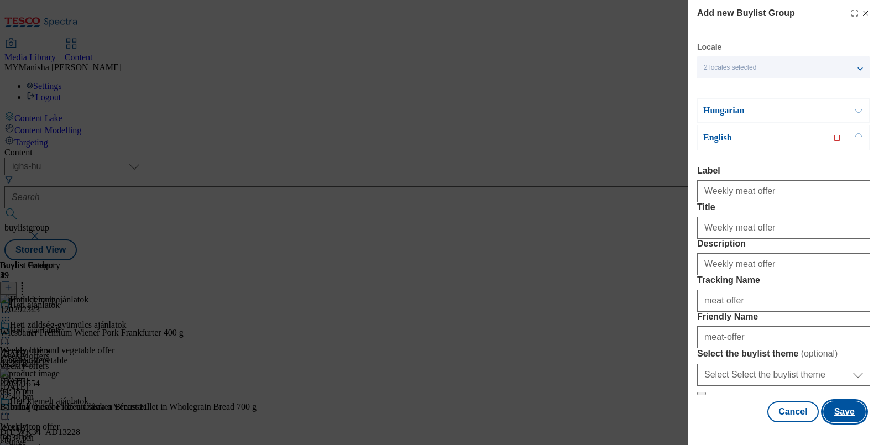
click at [837, 410] on button "Save" at bounding box center [844, 411] width 43 height 21
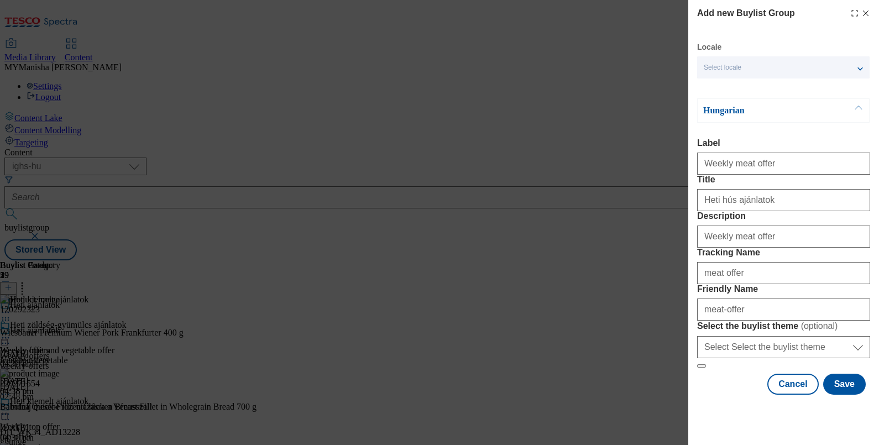
click at [758, 83] on div "Locale Select locale Hungarian English Hungarian Label Weekly meat offer Title …" at bounding box center [783, 218] width 173 height 353
click at [833, 395] on button "Save" at bounding box center [844, 384] width 43 height 21
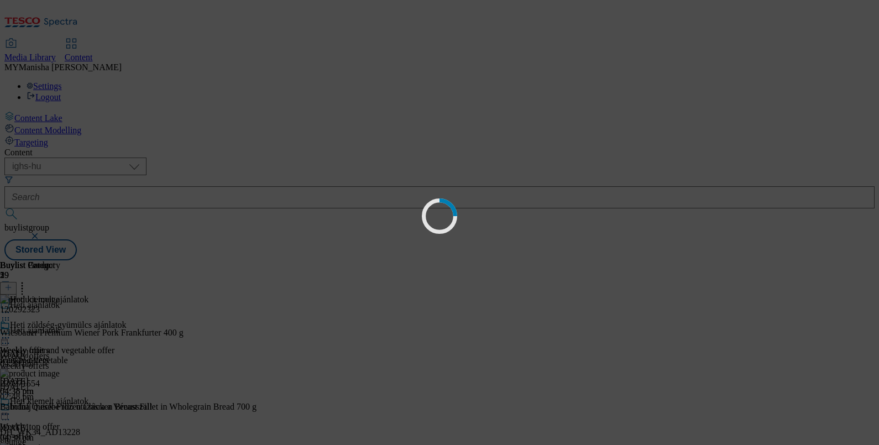
scroll to position [0, 0]
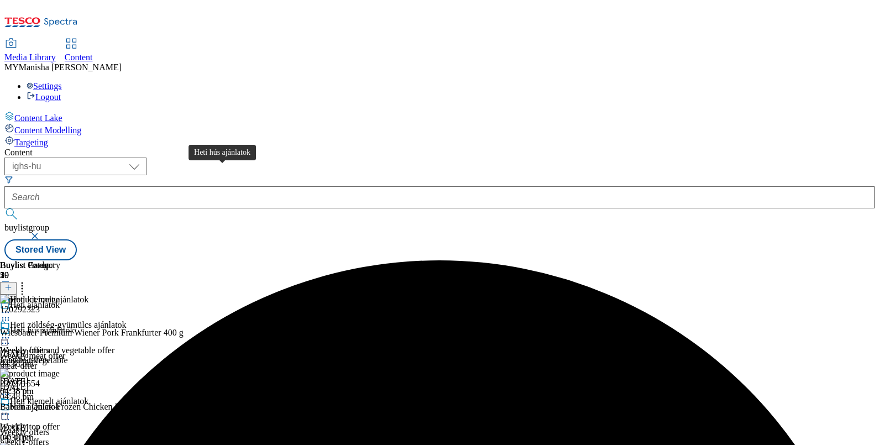
click at [74, 326] on div "Heti hús ajánlatok" at bounding box center [42, 331] width 64 height 10
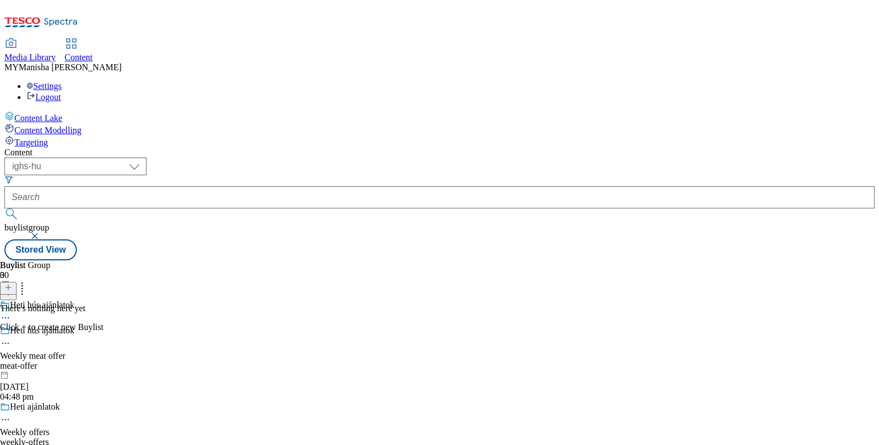
click at [12, 284] on icon at bounding box center [8, 288] width 8 height 8
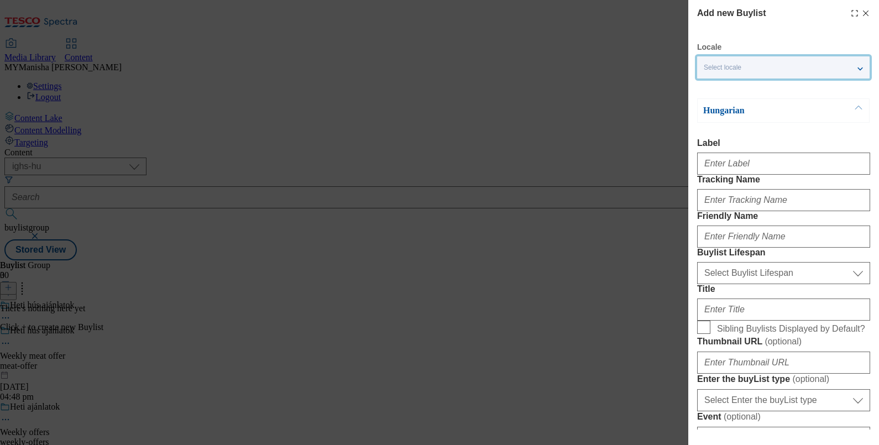
click at [739, 74] on div "Select locale" at bounding box center [783, 67] width 173 height 22
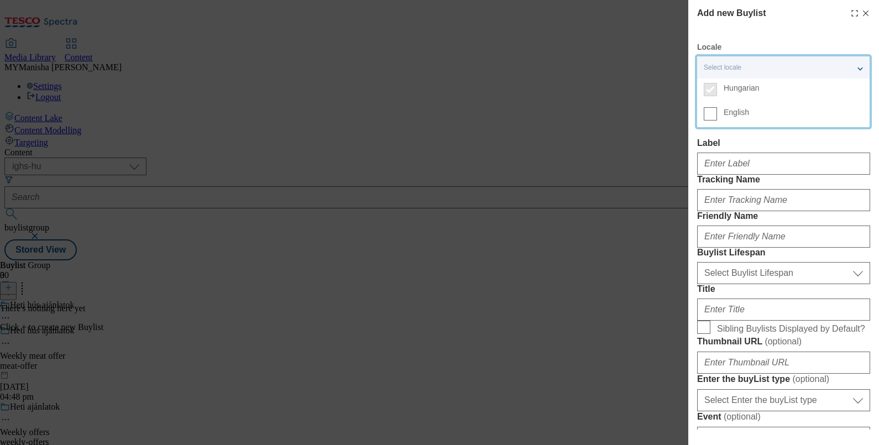
click at [713, 121] on label "English" at bounding box center [783, 115] width 173 height 24
click at [713, 121] on input "English" at bounding box center [710, 113] width 13 height 13
click at [730, 144] on label "Label" at bounding box center [783, 143] width 173 height 10
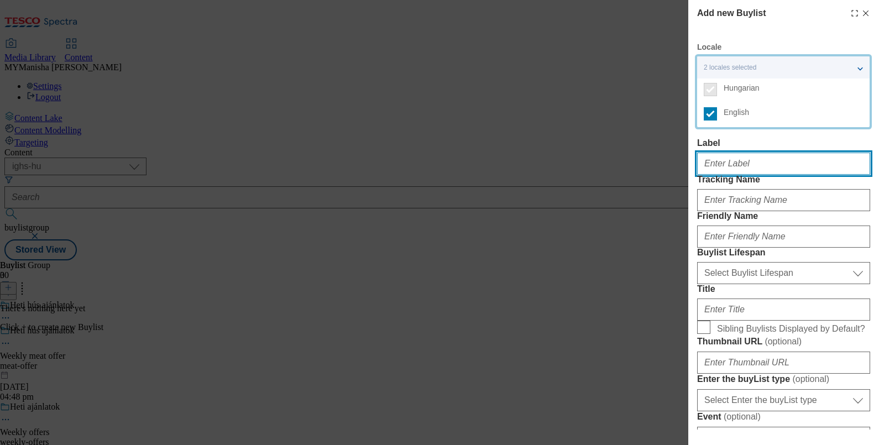
click at [730, 153] on input "Label" at bounding box center [783, 164] width 173 height 22
click at [735, 161] on input "Label" at bounding box center [783, 164] width 173 height 22
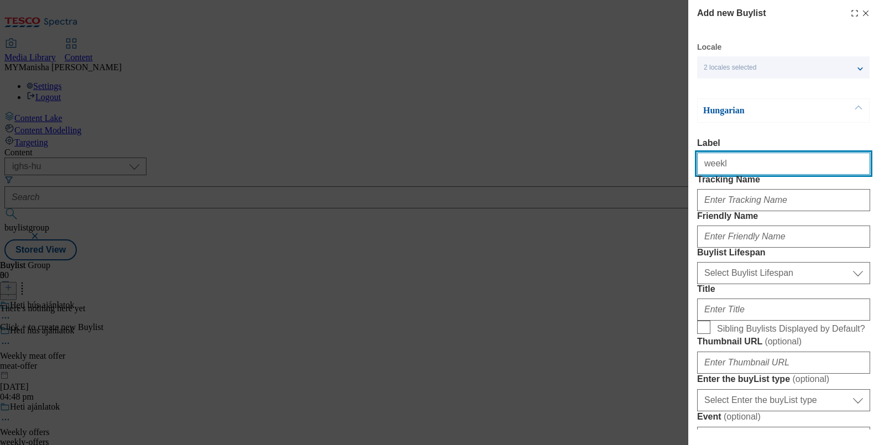
type input "Weekly meat offer"
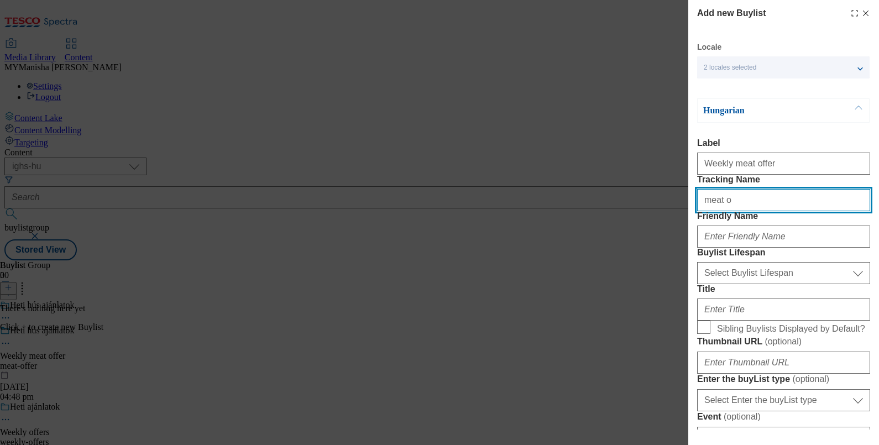
type input "meat offer"
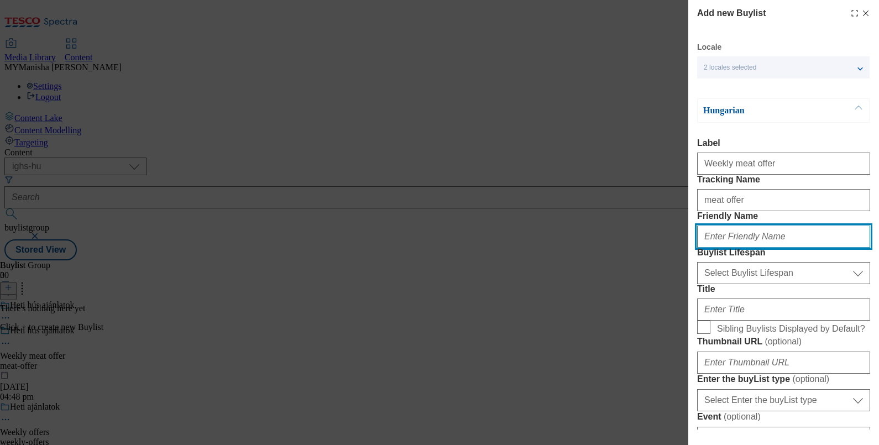
type input "meat-offer"
type input "Weekly meat offer"
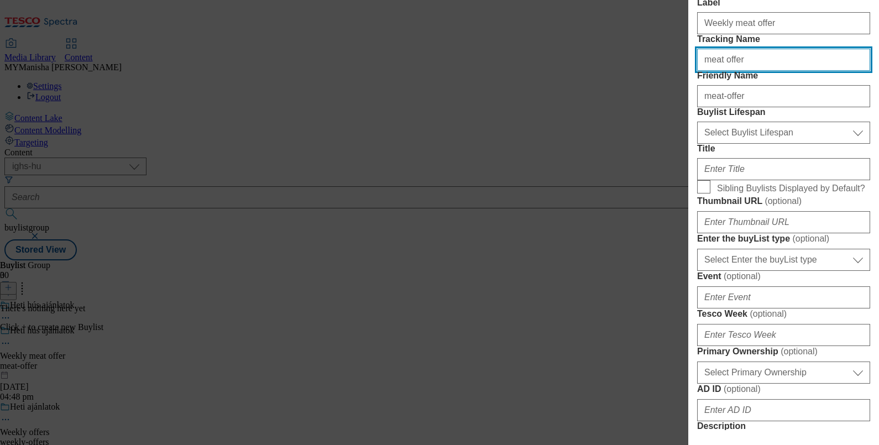
scroll to position [145, 0]
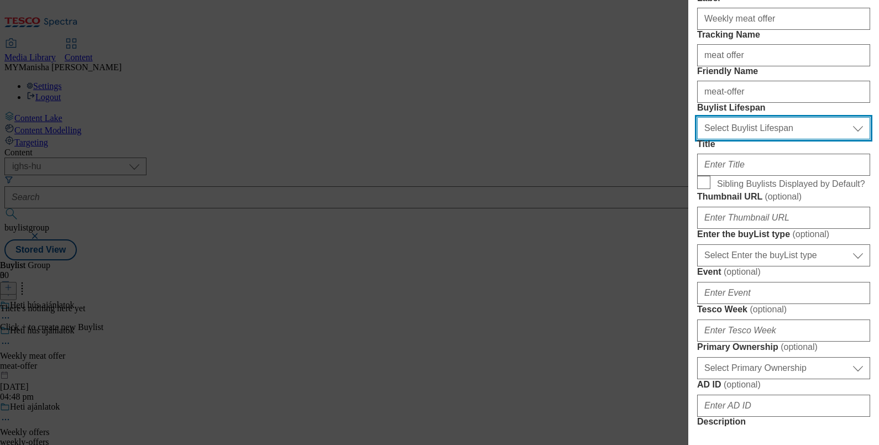
click at [751, 139] on select "Select Buylist Lifespan evergreen seasonal tactical" at bounding box center [783, 128] width 173 height 22
select select "evergreen"
click at [697, 139] on select "Select Buylist Lifespan evergreen seasonal tactical" at bounding box center [783, 128] width 173 height 22
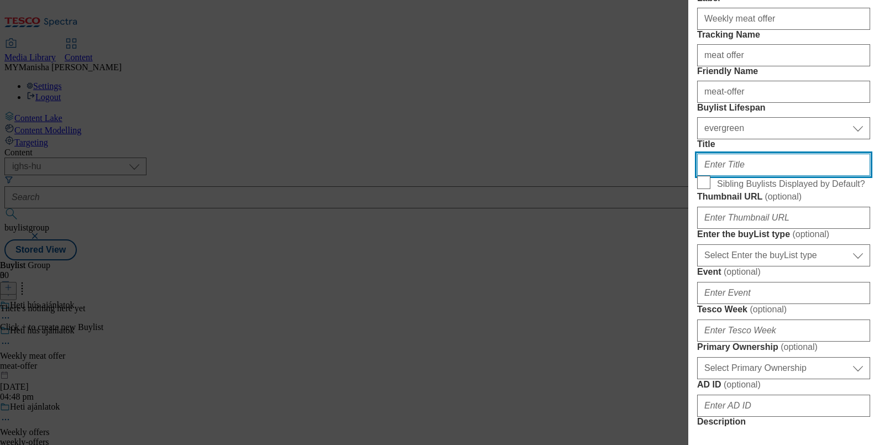
click at [738, 176] on input "Title" at bounding box center [783, 165] width 173 height 22
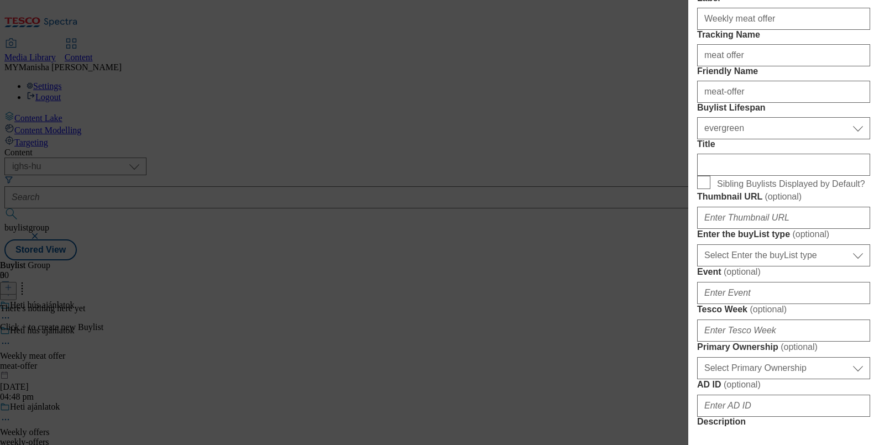
click at [713, 191] on label "Sibling Buylists Displayed by Default?" at bounding box center [783, 183] width 173 height 15
click at [711, 189] on input "Sibling Buylists Displayed by Default?" at bounding box center [703, 182] width 13 height 13
checkbox input "true"
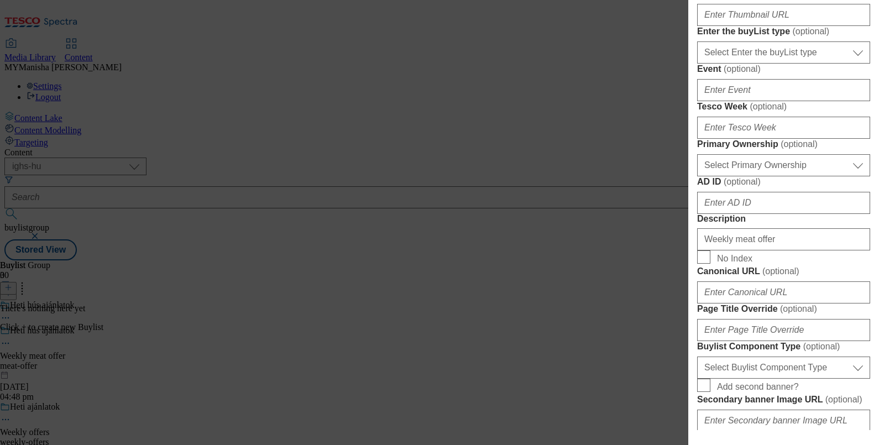
scroll to position [0, 0]
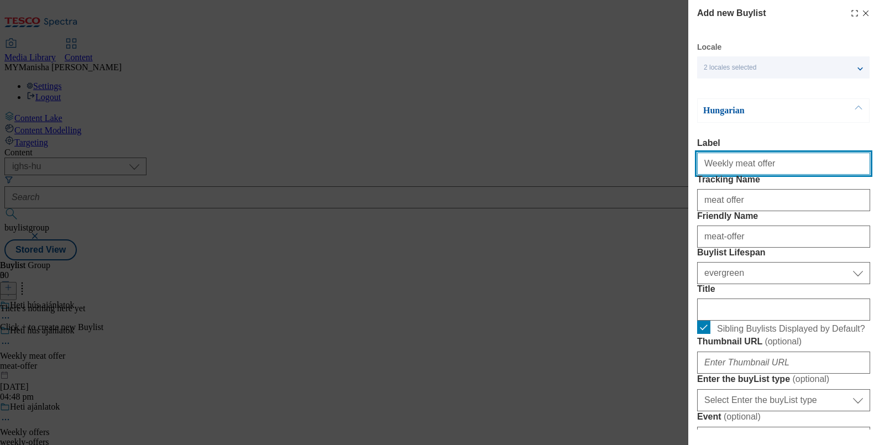
click at [770, 164] on input "Weekly meat offer" at bounding box center [783, 164] width 173 height 22
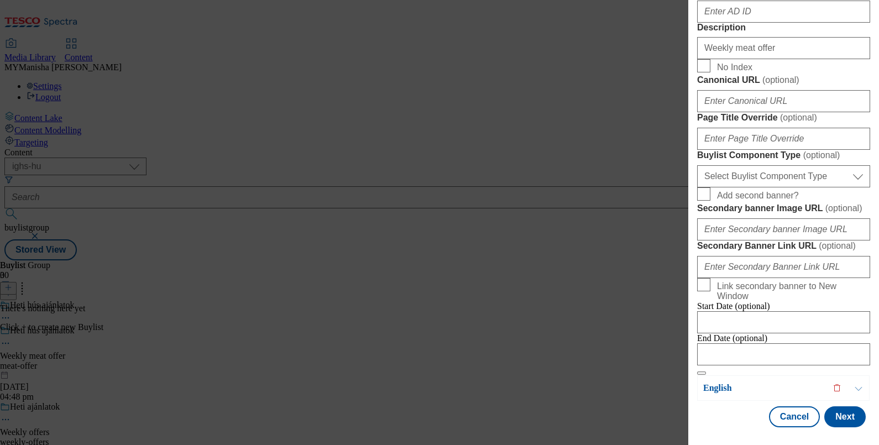
scroll to position [950, 0]
click at [843, 409] on button "Next" at bounding box center [844, 416] width 41 height 21
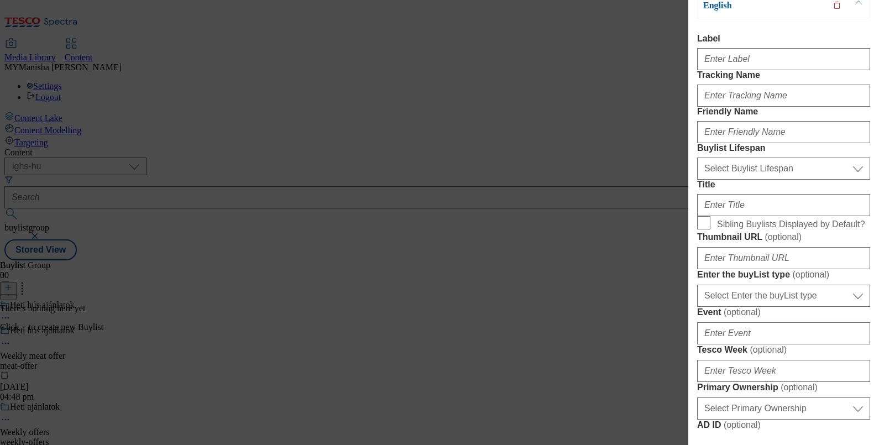
scroll to position [22, 0]
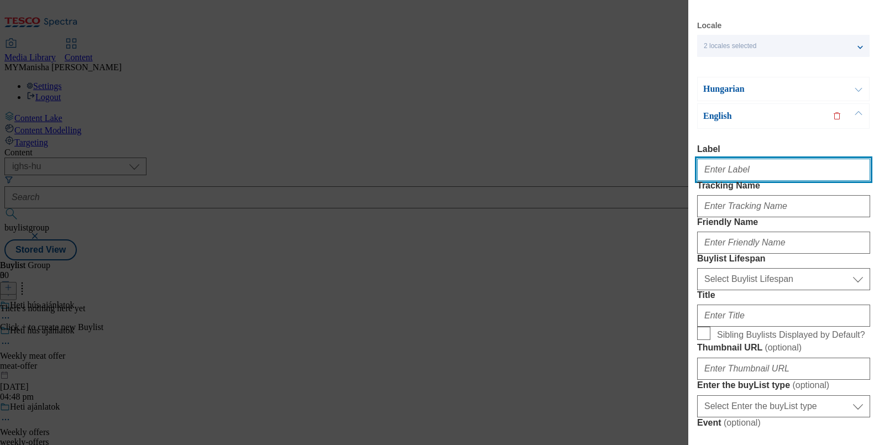
click at [735, 166] on input "Label" at bounding box center [783, 170] width 173 height 22
paste input "Weekly meat offer"
type input "Weekly meat offer"
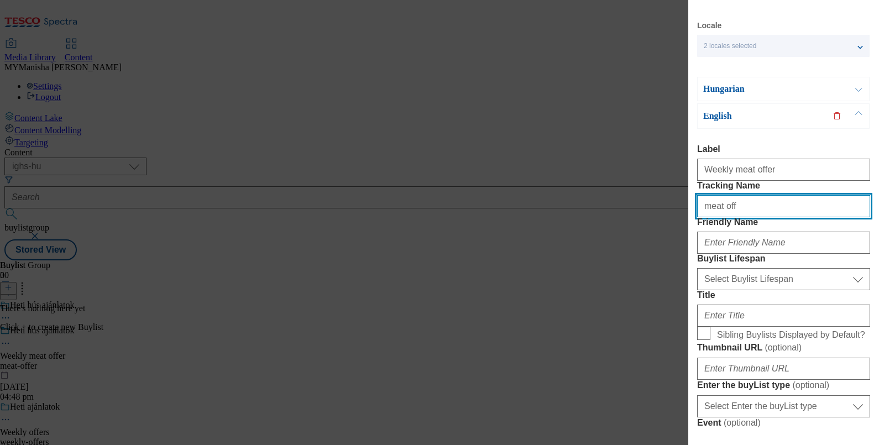
type input "meat offer"
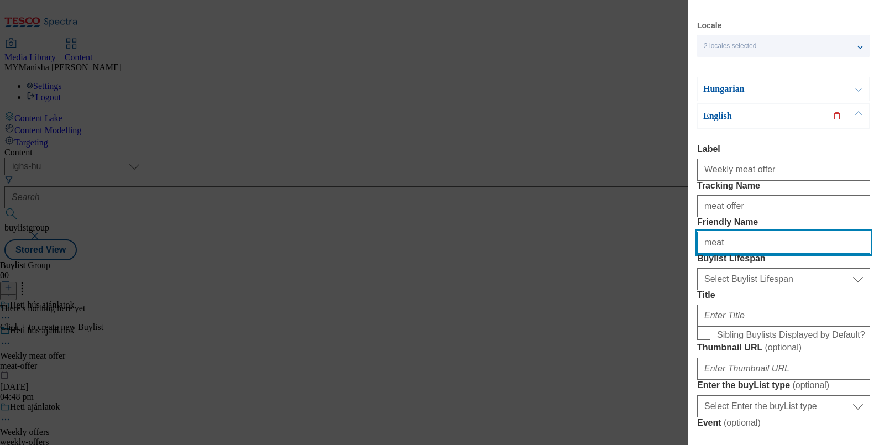
type input "meat-offer"
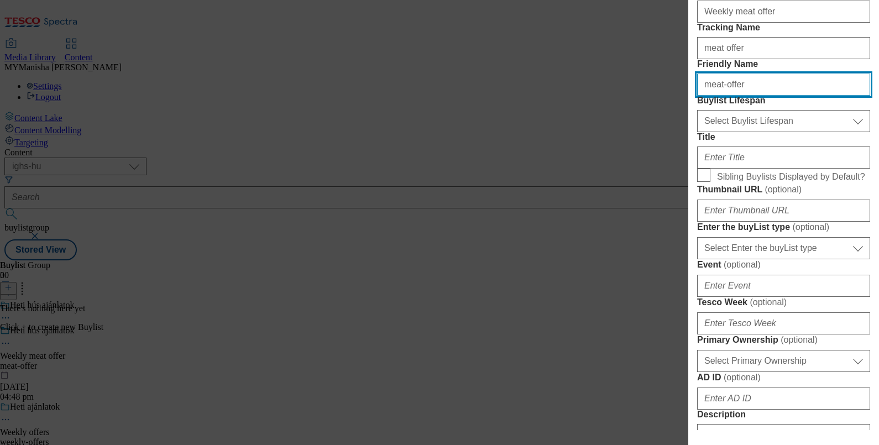
scroll to position [185, 0]
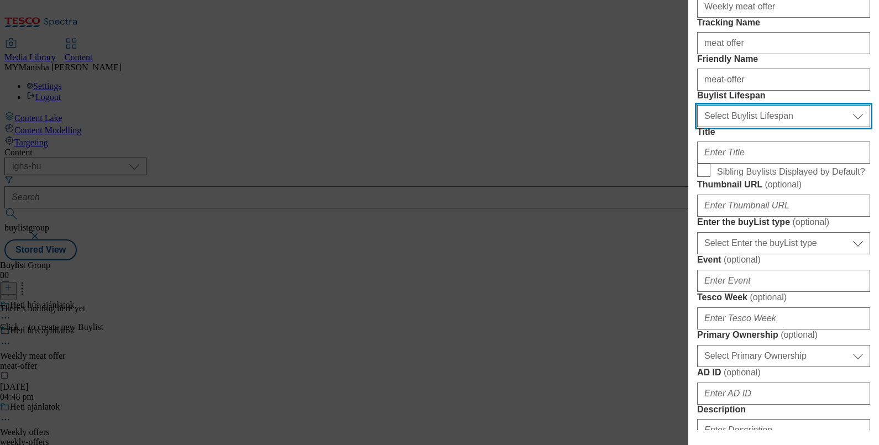
click at [741, 127] on select "Select Buylist Lifespan evergreen seasonal tactical" at bounding box center [783, 116] width 173 height 22
select select "evergreen"
click at [697, 127] on select "Select Buylist Lifespan evergreen seasonal tactical" at bounding box center [783, 116] width 173 height 22
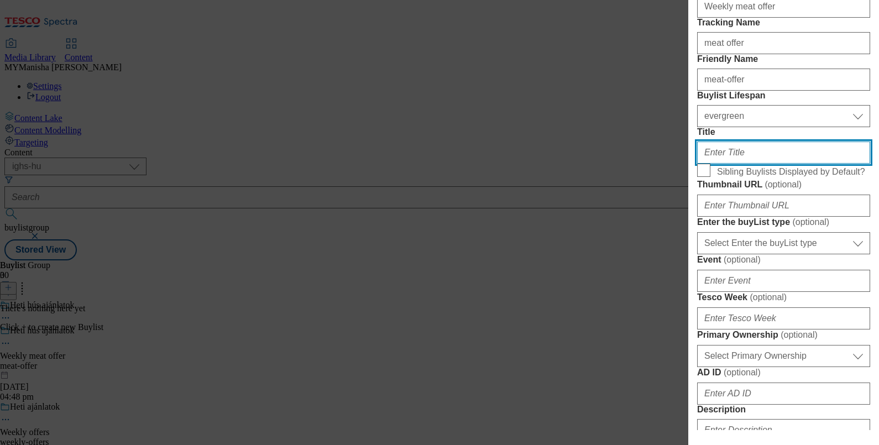
click at [737, 164] on input "Title" at bounding box center [783, 153] width 173 height 22
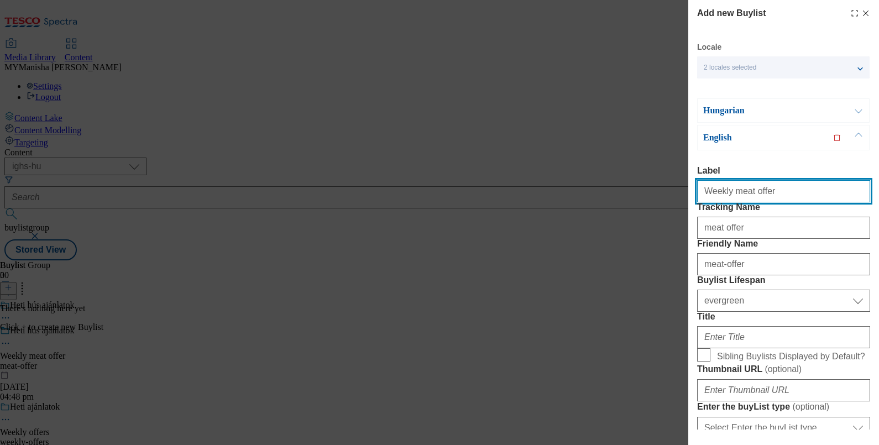
click at [765, 197] on input "Weekly meat offer" at bounding box center [783, 191] width 173 height 22
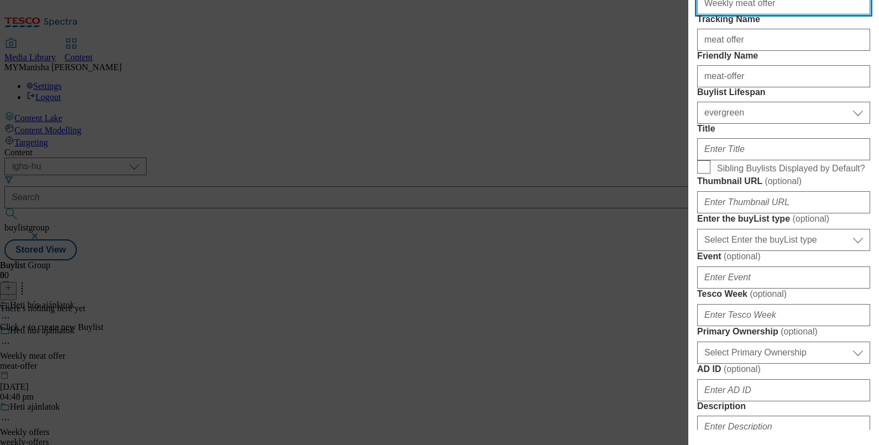
scroll to position [200, 0]
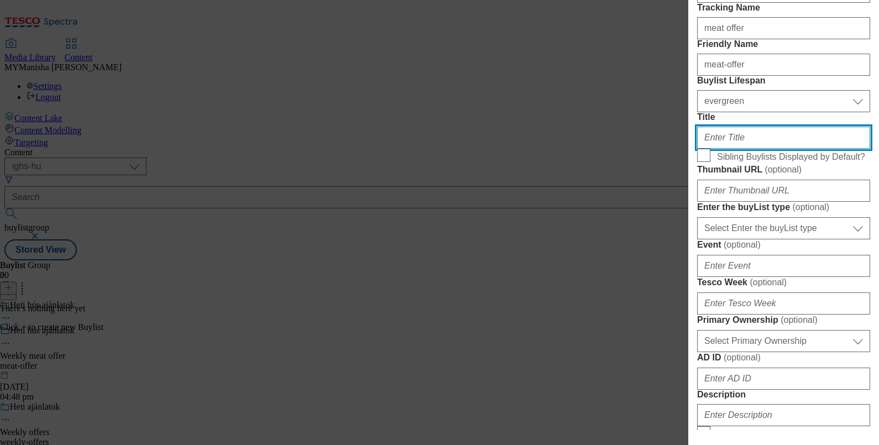
click at [722, 149] on input "Title" at bounding box center [783, 138] width 173 height 22
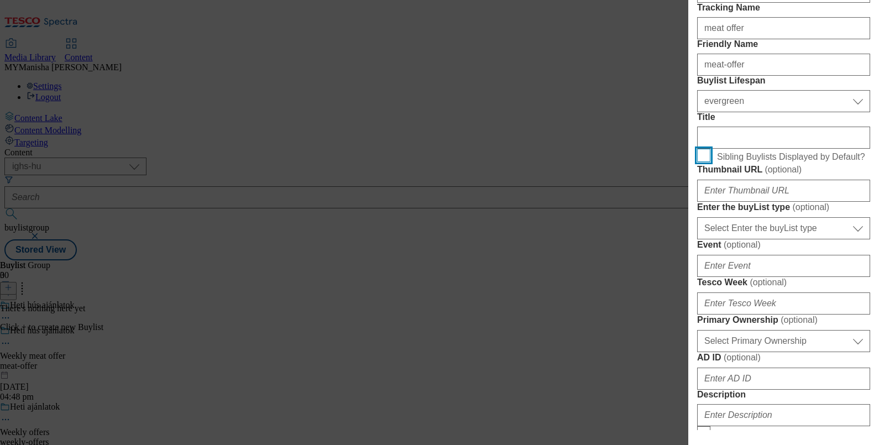
click at [709, 162] on input "Sibling Buylists Displayed by Default?" at bounding box center [703, 155] width 13 height 13
checkbox input "true"
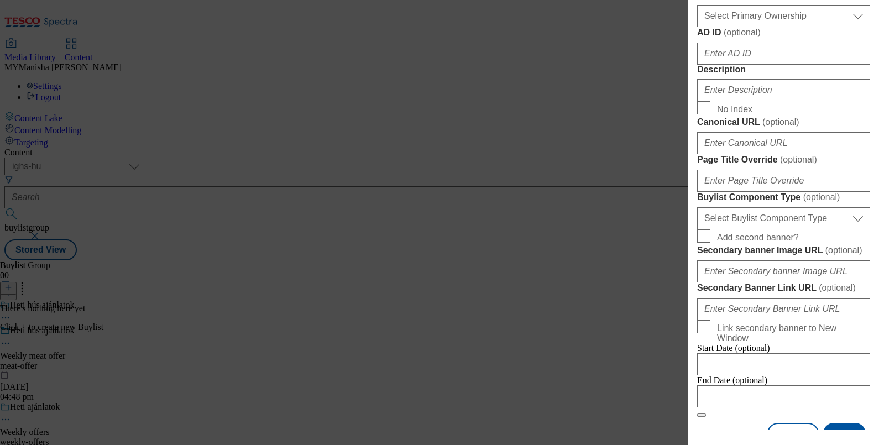
scroll to position [527, 0]
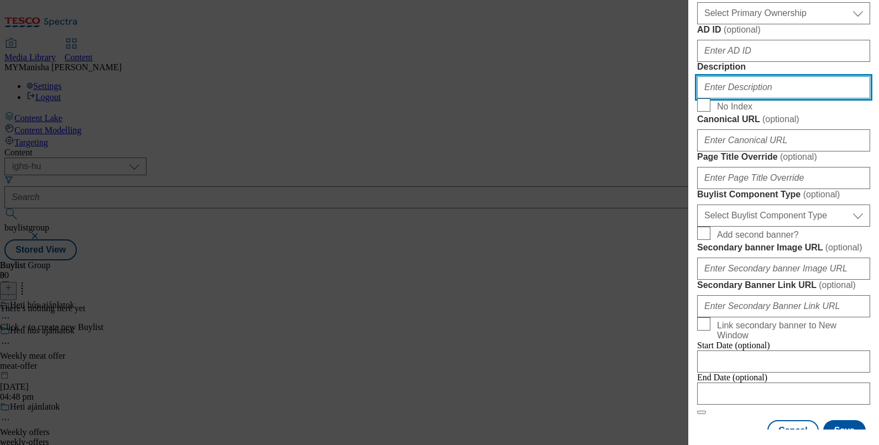
click at [739, 98] on input "Description" at bounding box center [783, 87] width 173 height 22
paste input "Weekly meat offer"
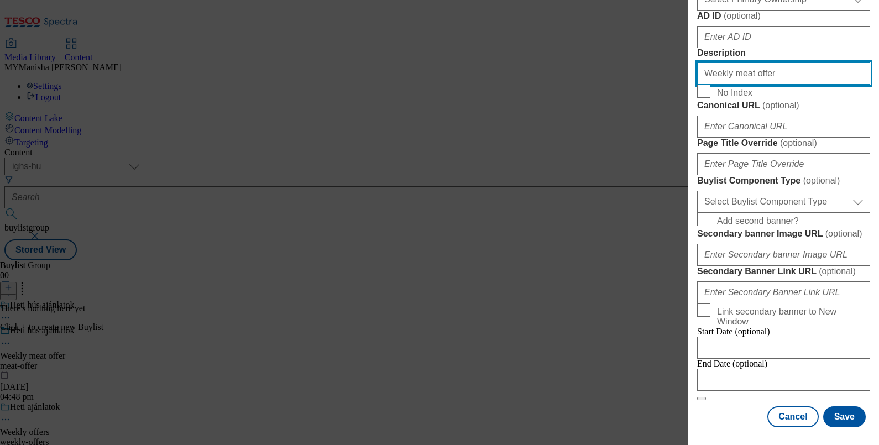
scroll to position [953, 0]
type input "Weekly meat offer"
click at [823, 412] on button "Save" at bounding box center [844, 416] width 43 height 21
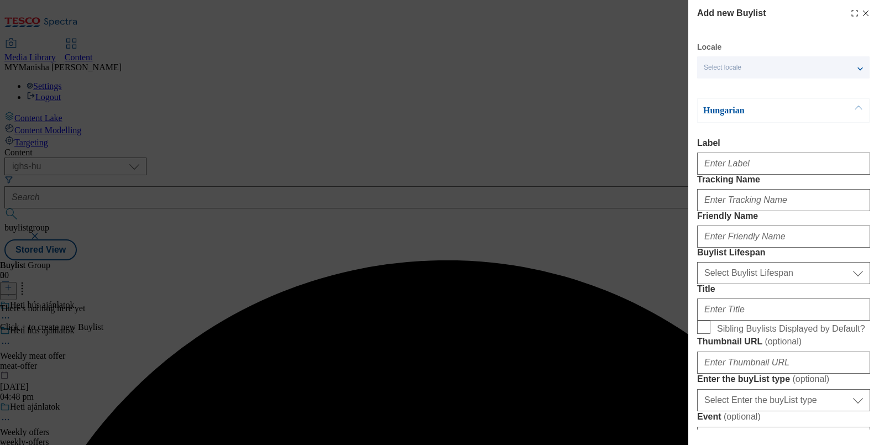
select select "evergreen"
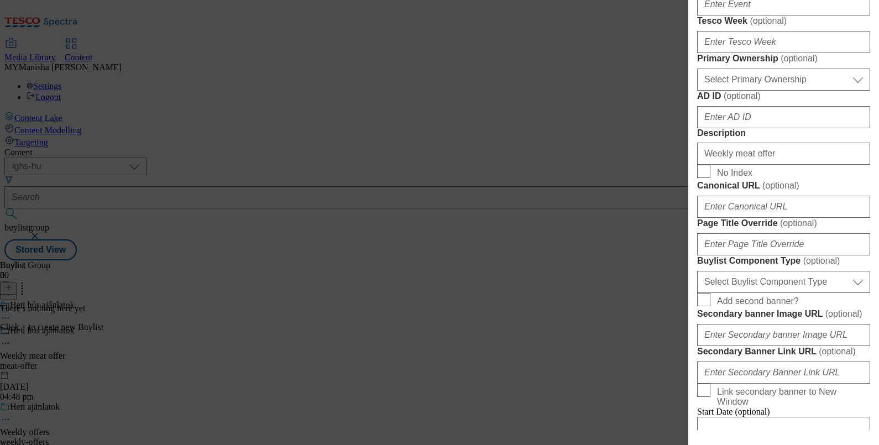
scroll to position [0, 0]
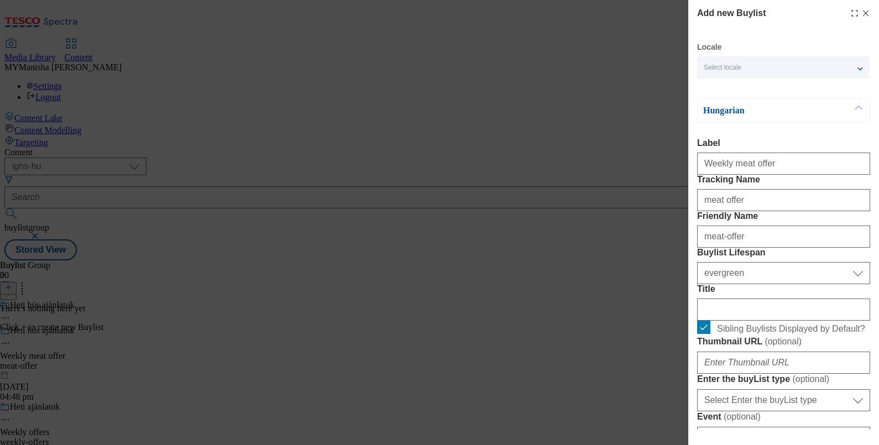
click at [861, 9] on icon "Modal" at bounding box center [865, 13] width 9 height 9
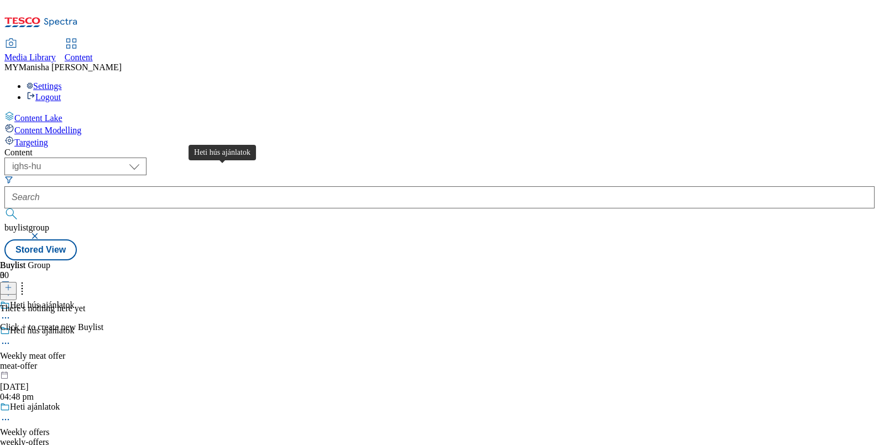
click at [74, 326] on div "Heti hús ajánlatok" at bounding box center [42, 331] width 64 height 10
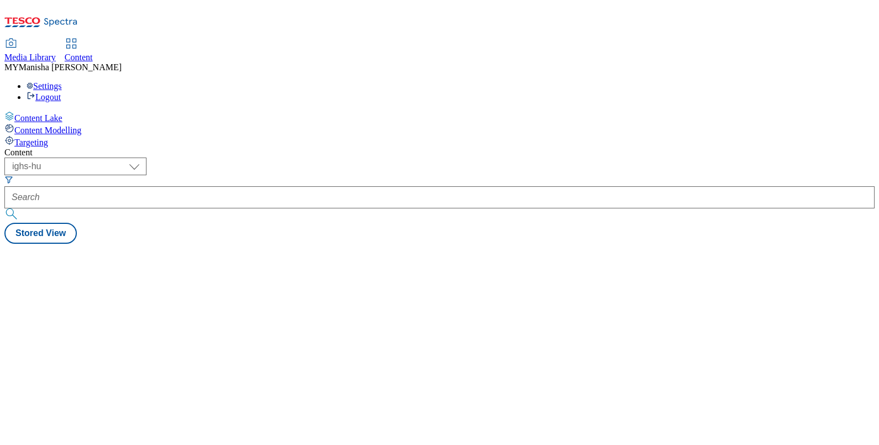
select select "ighs-hu"
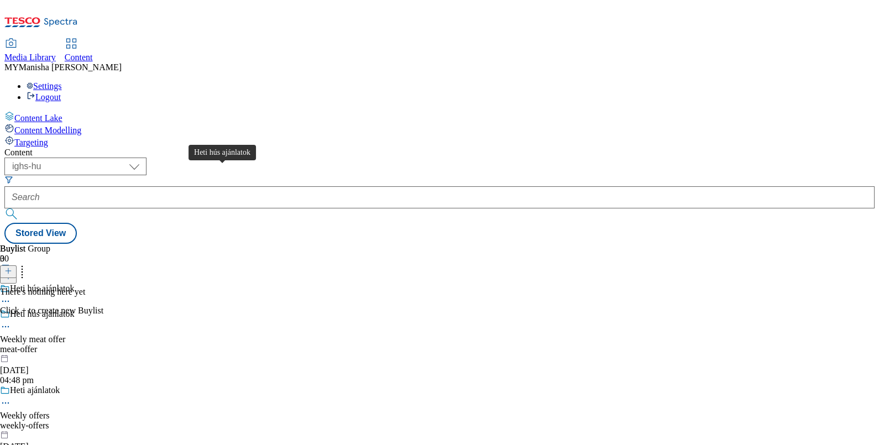
click at [74, 309] on div "Heti hús ajánlatok" at bounding box center [42, 314] width 64 height 10
click at [12, 267] on icon at bounding box center [8, 271] width 8 height 8
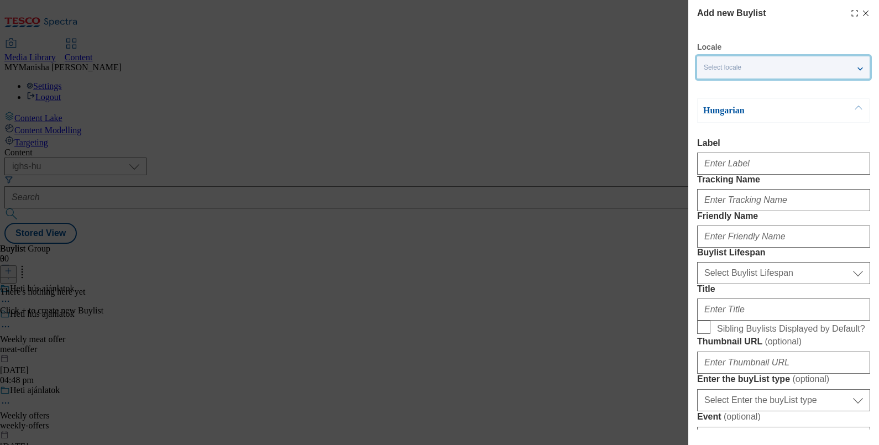
click at [749, 69] on div "Select locale" at bounding box center [783, 67] width 173 height 22
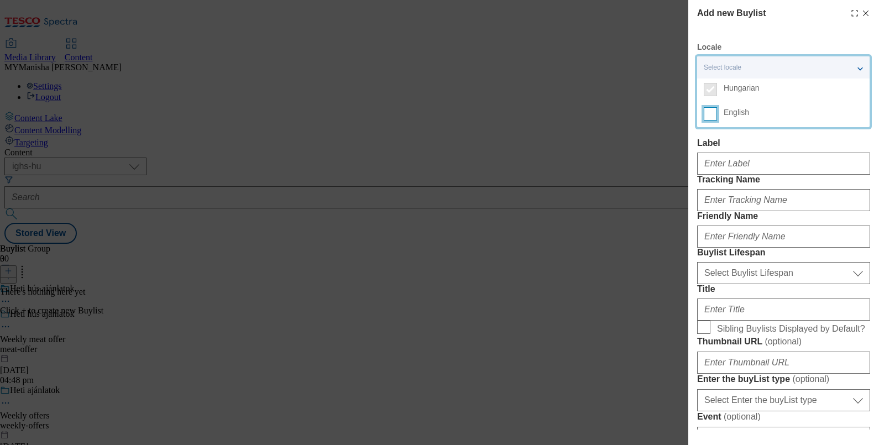
click at [712, 109] on input "English" at bounding box center [710, 113] width 13 height 13
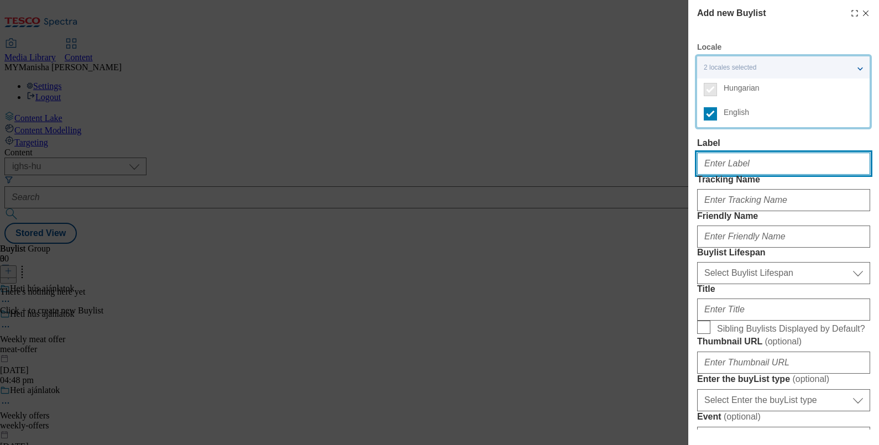
click at [722, 166] on input "Label" at bounding box center [783, 164] width 173 height 22
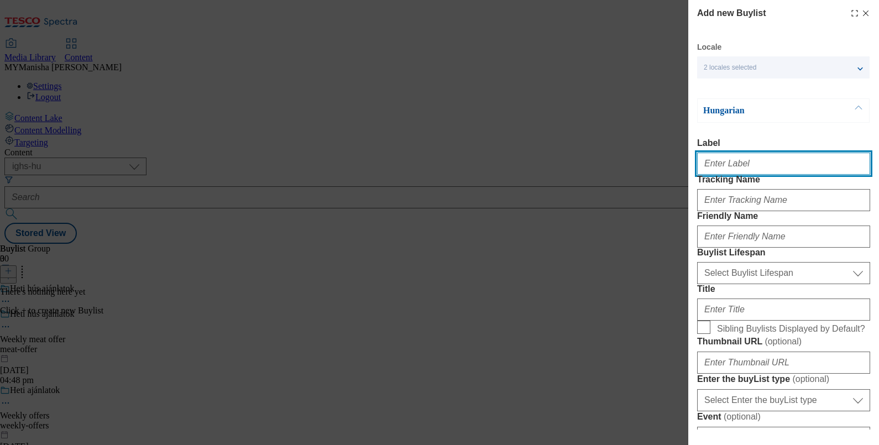
type input "Weekly meat offer"
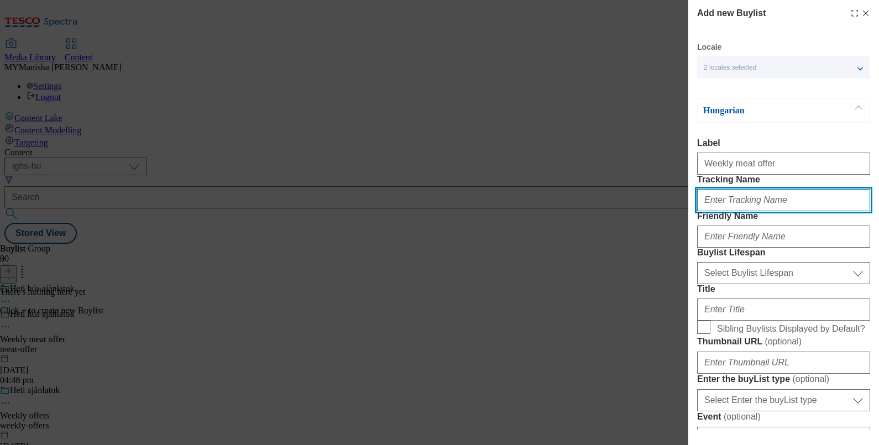
type input "meat offer"
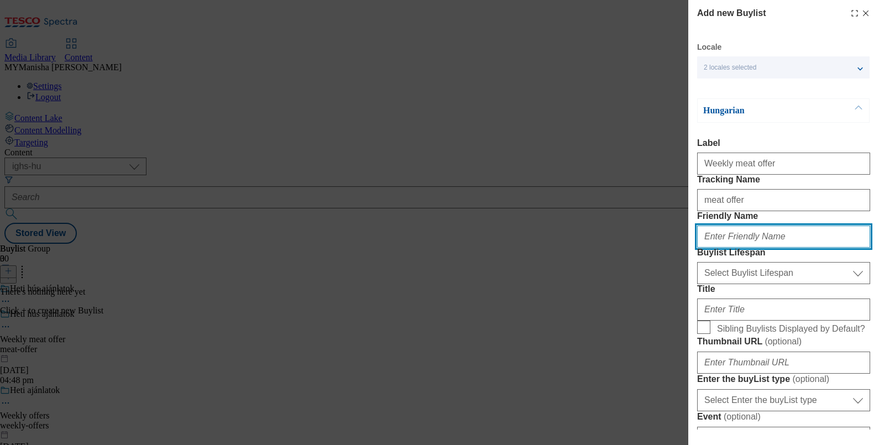
type input "meat-offer"
type input "Weekly meat offer"
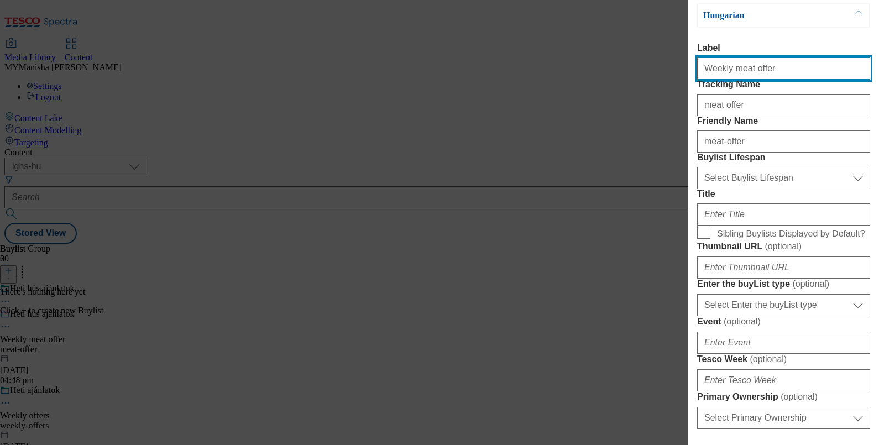
scroll to position [102, 0]
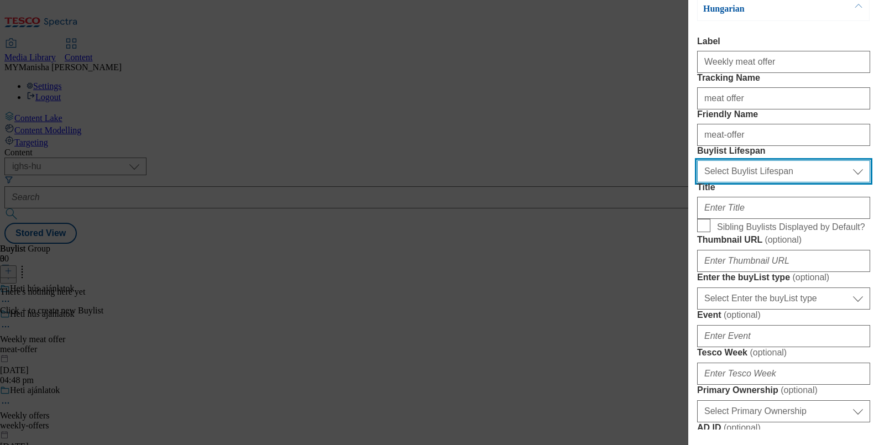
click at [738, 182] on select "Select Buylist Lifespan evergreen seasonal tactical" at bounding box center [783, 171] width 173 height 22
select select "evergreen"
click at [697, 182] on select "Select Buylist Lifespan evergreen seasonal tactical" at bounding box center [783, 171] width 173 height 22
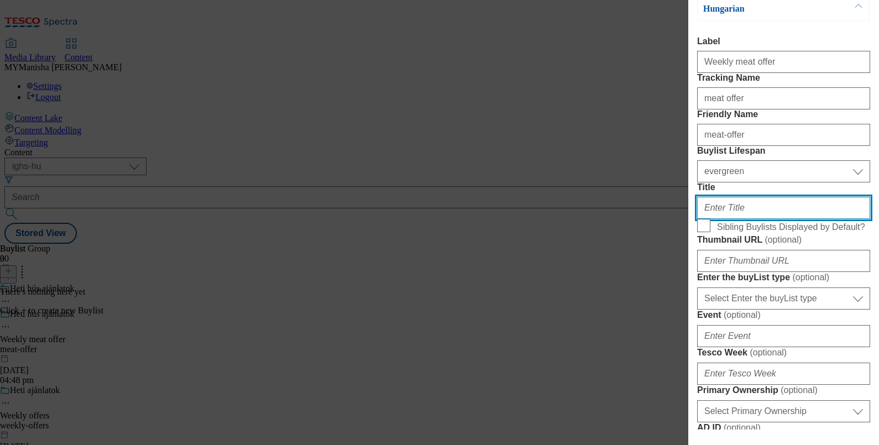
click at [734, 219] on input "Title" at bounding box center [783, 208] width 173 height 22
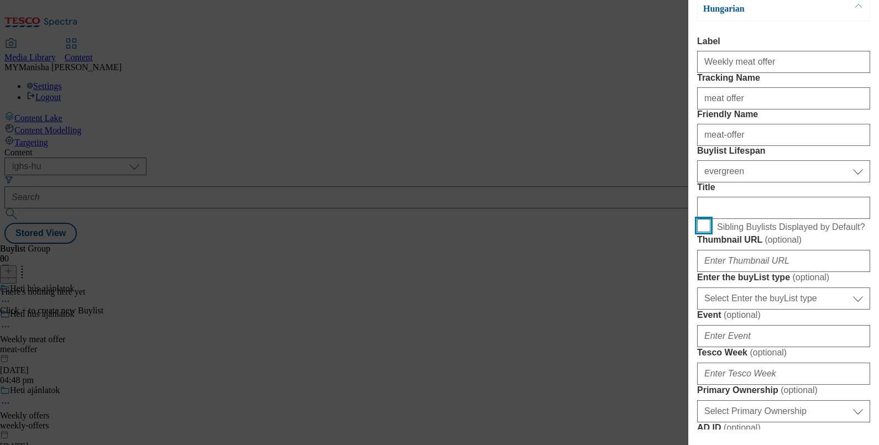
click at [704, 232] on input "Sibling Buylists Displayed by Default?" at bounding box center [703, 225] width 13 height 13
checkbox input "true"
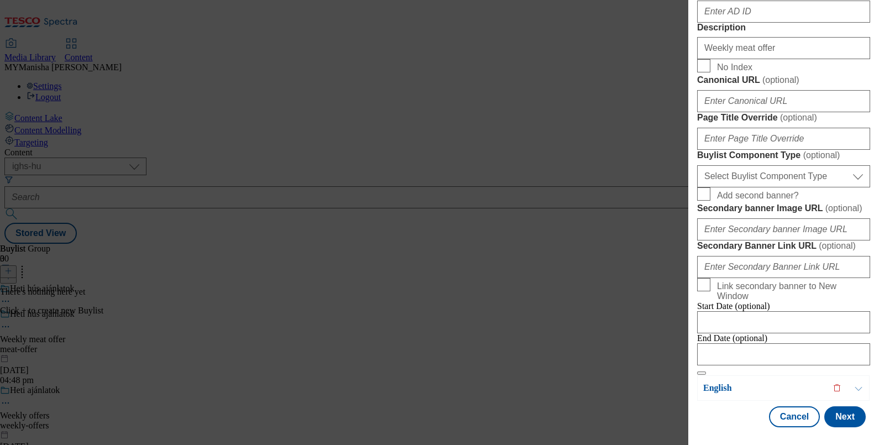
scroll to position [950, 0]
click at [829, 409] on button "Next" at bounding box center [844, 416] width 41 height 21
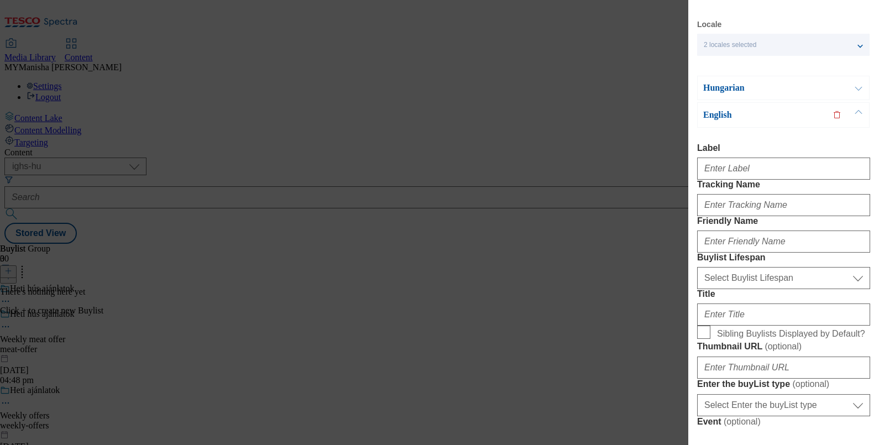
scroll to position [0, 0]
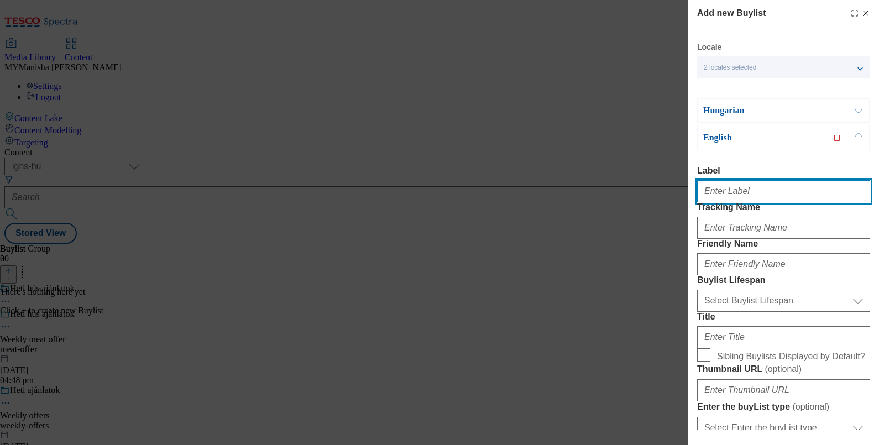
click at [739, 194] on input "Label" at bounding box center [783, 191] width 173 height 22
type input "Weekly meat offer"
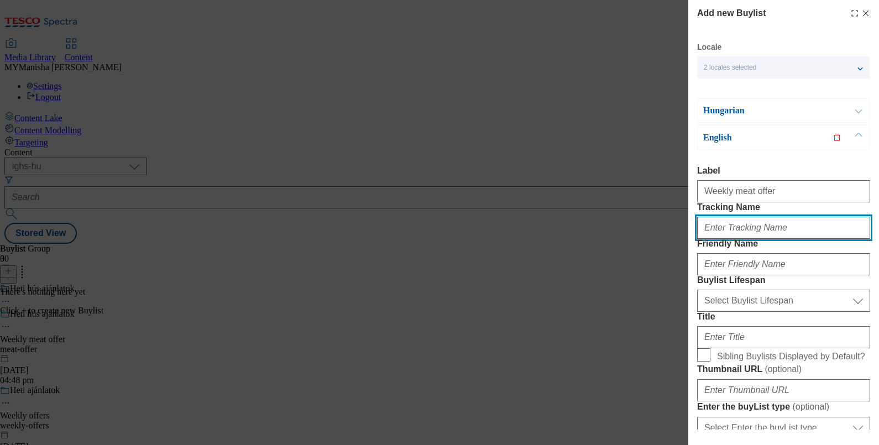
type input "meat offer"
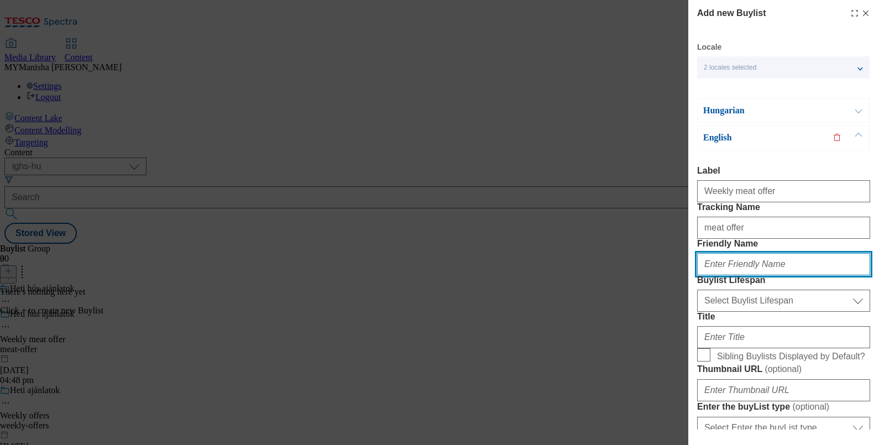
type input "meat-offer"
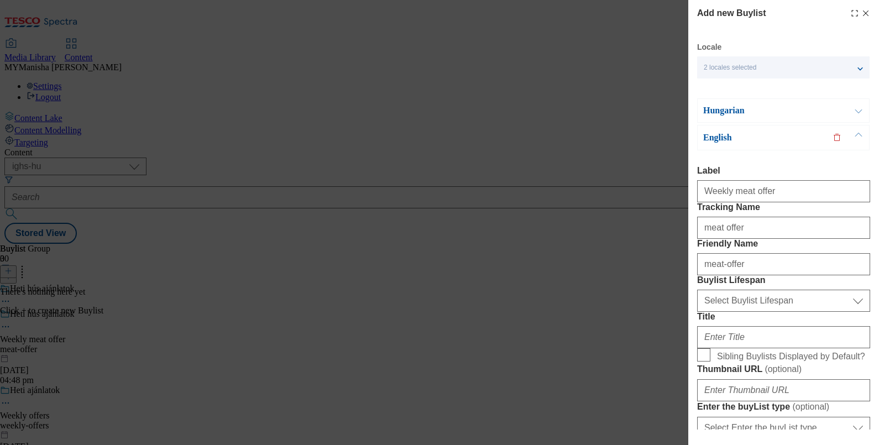
type input "Weekly meat offer"
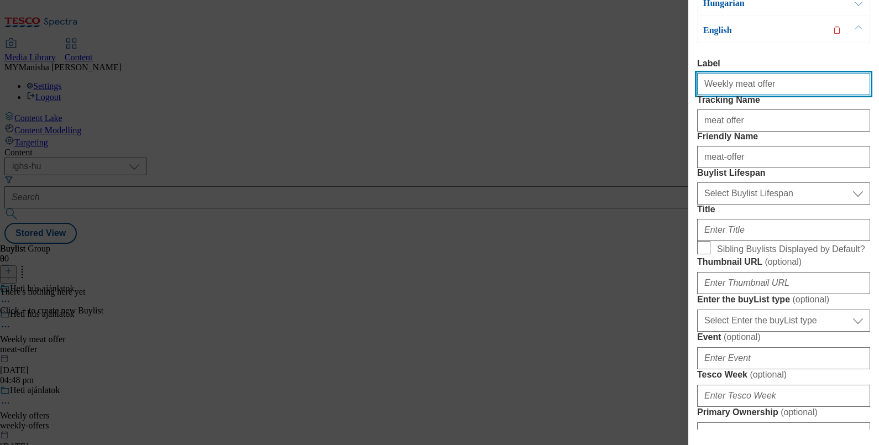
scroll to position [112, 0]
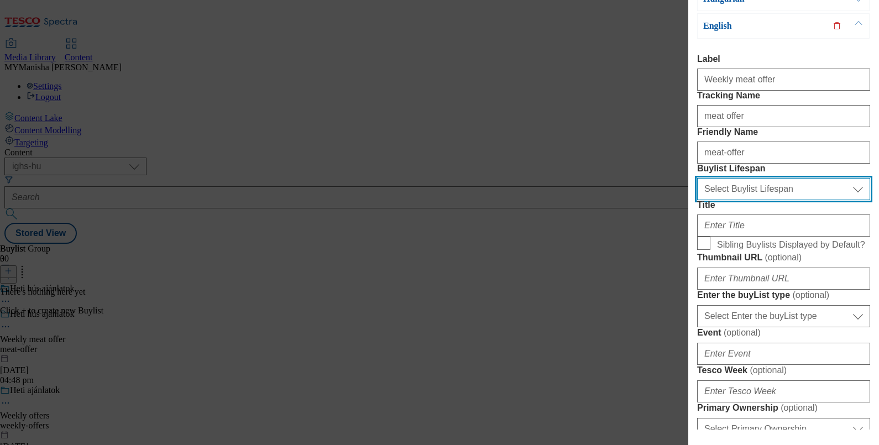
click at [749, 200] on select "Select Buylist Lifespan evergreen seasonal tactical" at bounding box center [783, 189] width 173 height 22
select select "evergreen"
click at [697, 200] on select "Select Buylist Lifespan evergreen seasonal tactical" at bounding box center [783, 189] width 173 height 22
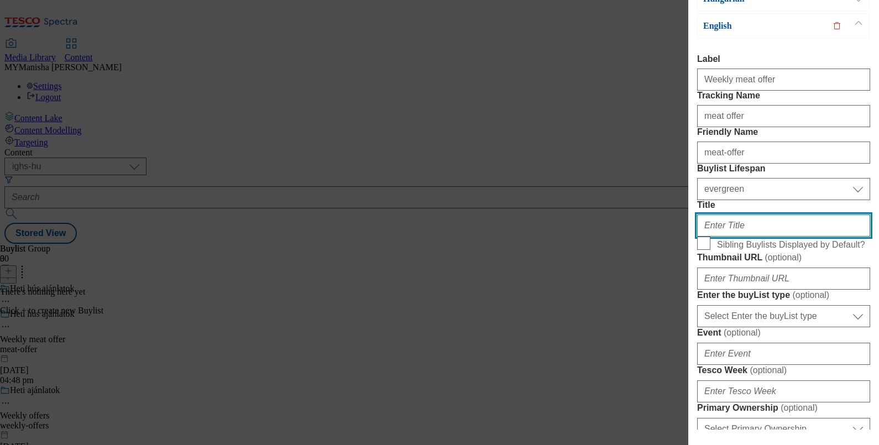
click at [737, 237] on input "Title" at bounding box center [783, 226] width 173 height 22
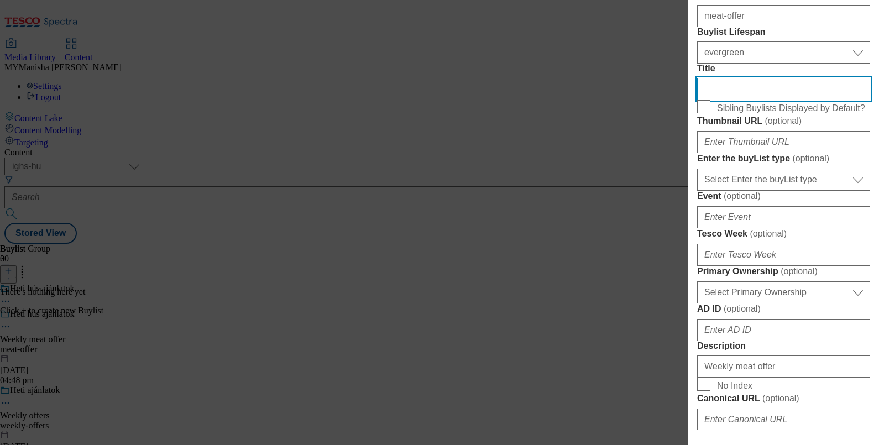
scroll to position [249, 0]
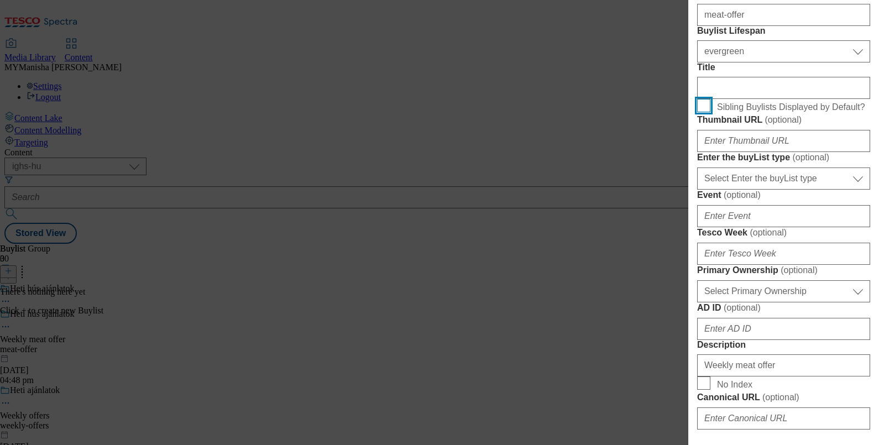
click at [707, 112] on input "Sibling Buylists Displayed by Default?" at bounding box center [703, 105] width 13 height 13
checkbox input "true"
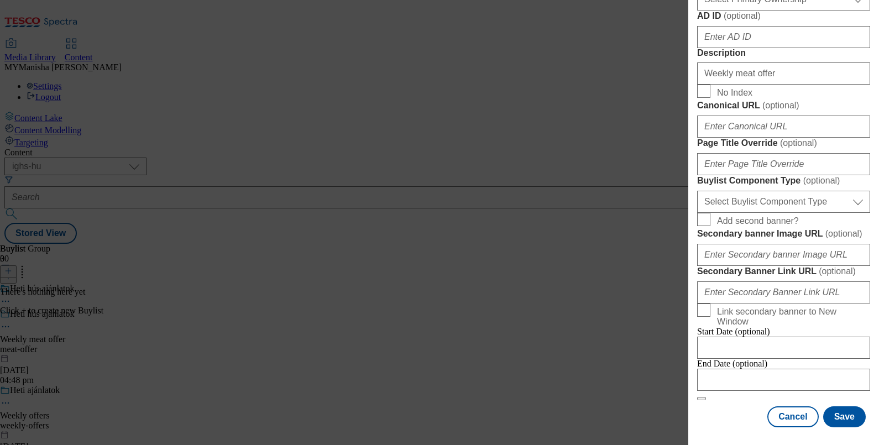
scroll to position [953, 0]
click at [832, 406] on button "Save" at bounding box center [844, 416] width 43 height 21
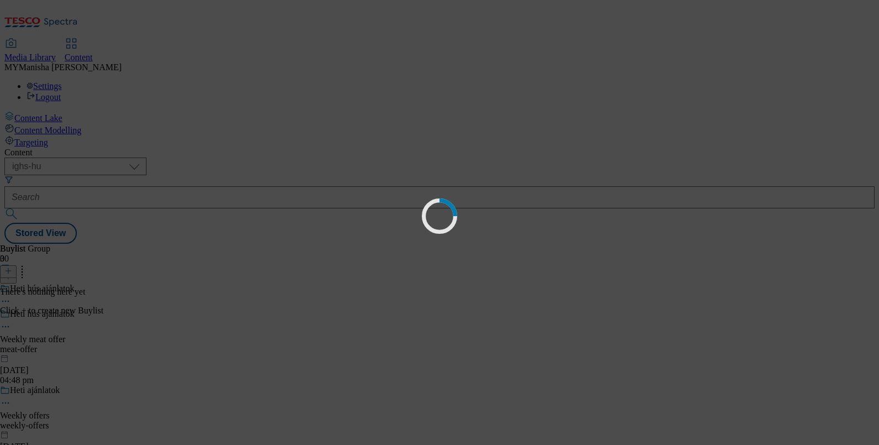
select select "evergreen"
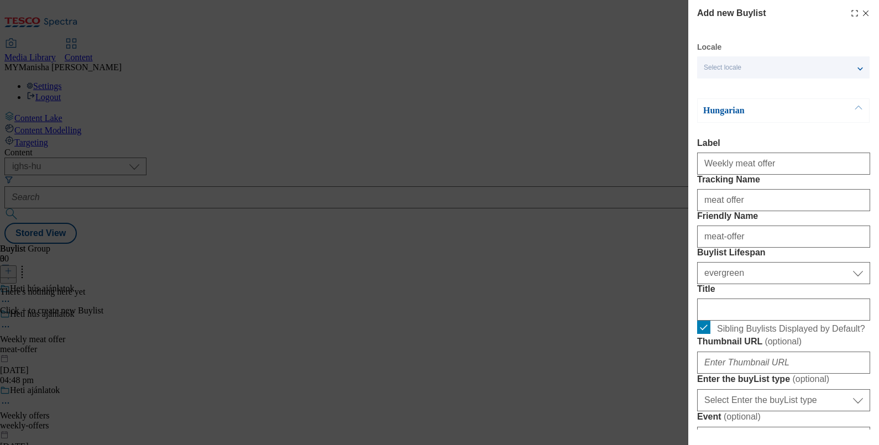
click at [861, 16] on icon "Modal" at bounding box center [865, 13] width 9 height 9
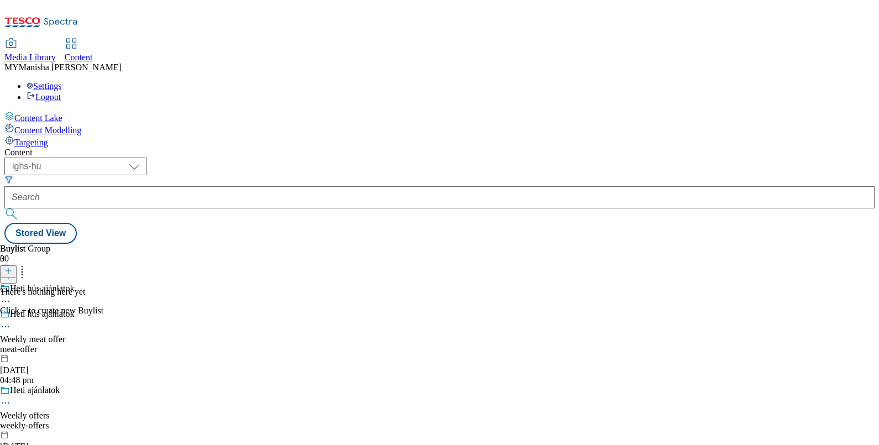
click at [11, 321] on icon at bounding box center [5, 326] width 11 height 11
click at [51, 343] on button "Edit" at bounding box center [36, 349] width 29 height 13
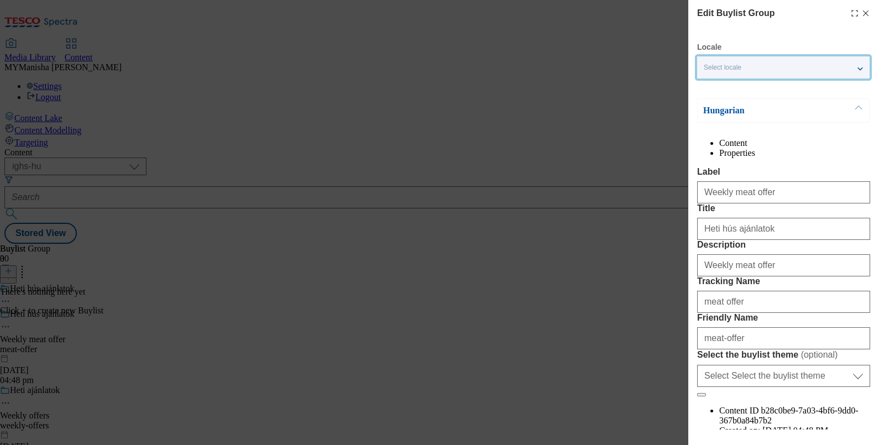
click at [863, 65] on div "Select locale" at bounding box center [783, 67] width 173 height 22
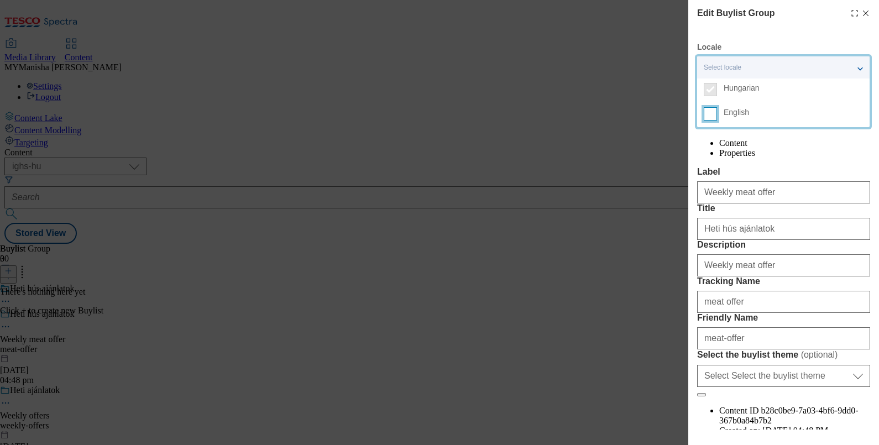
click at [711, 117] on input "English" at bounding box center [710, 113] width 13 height 13
click at [781, 196] on div "Label Weekly meat offer" at bounding box center [783, 185] width 173 height 36
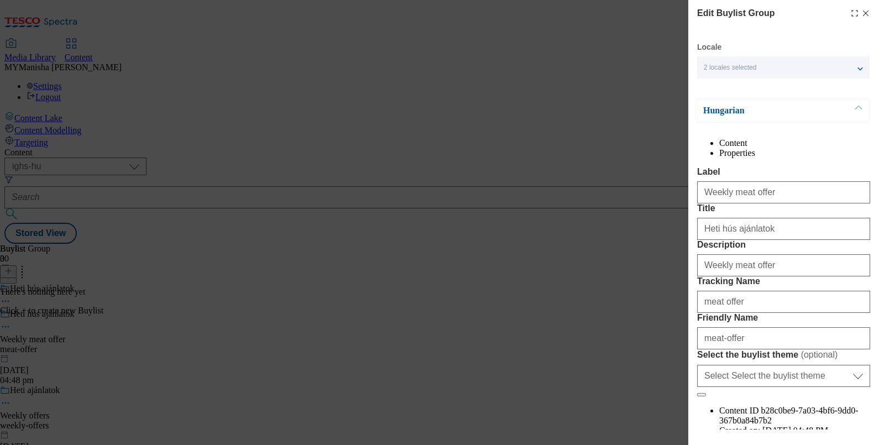
scroll to position [154, 0]
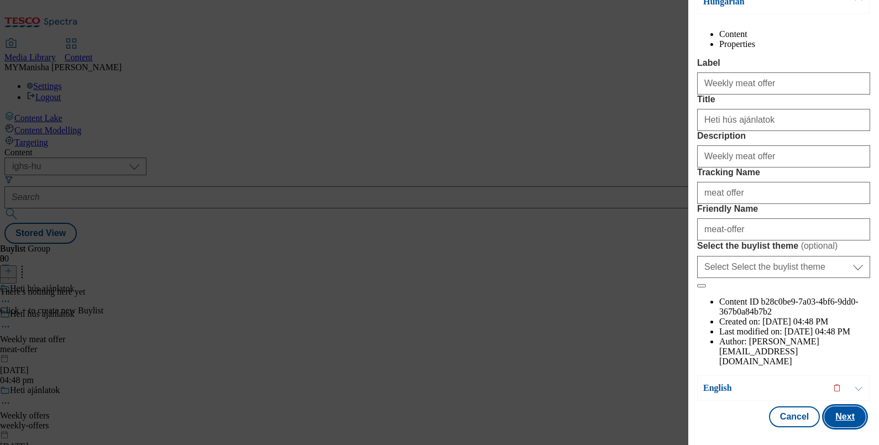
click at [827, 406] on button "Next" at bounding box center [844, 416] width 41 height 21
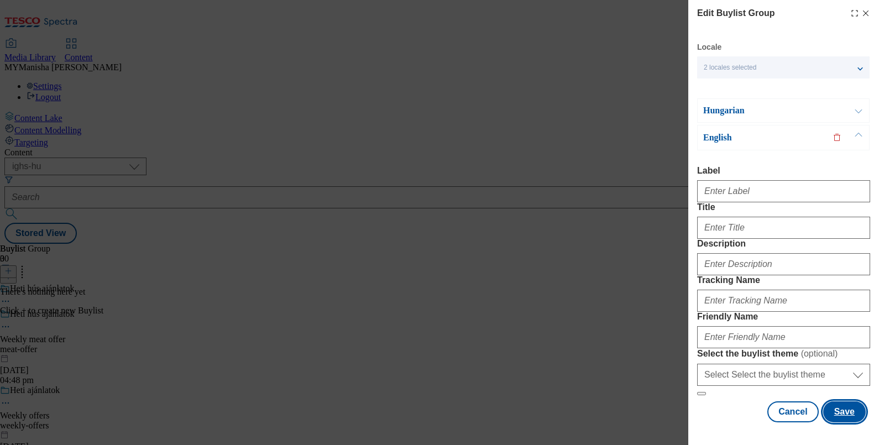
scroll to position [47, 0]
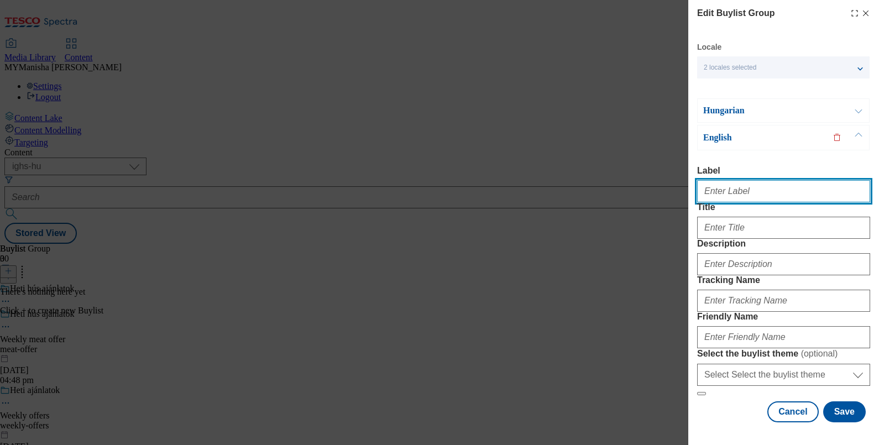
click at [733, 180] on input "Label" at bounding box center [783, 191] width 173 height 22
type input "Weekly meat offer"
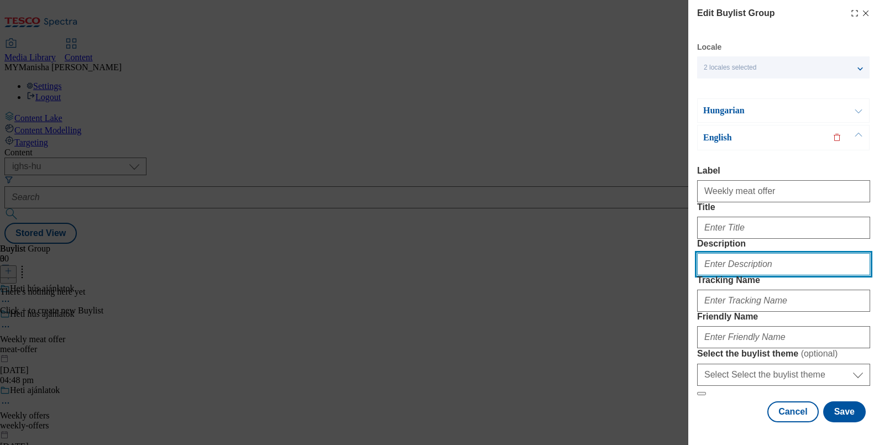
type input "Weekly meat offer"
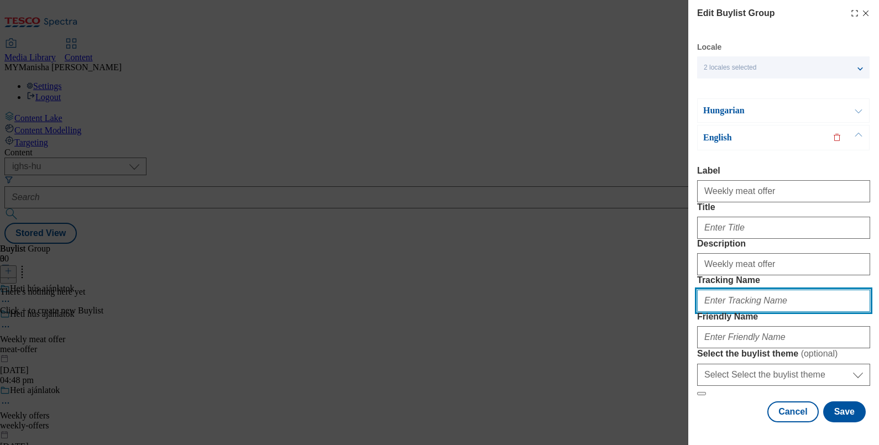
type input "meat offer"
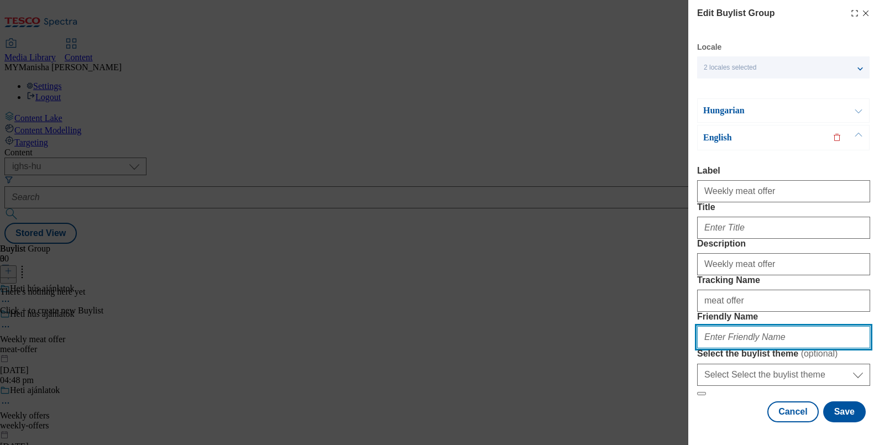
type input "meat-offer"
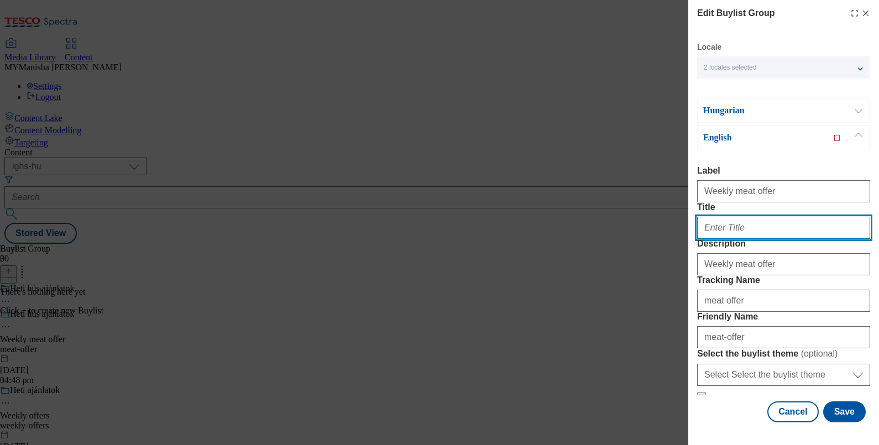
paste input "Weekly meat offer"
type input "Weekly meat offer"
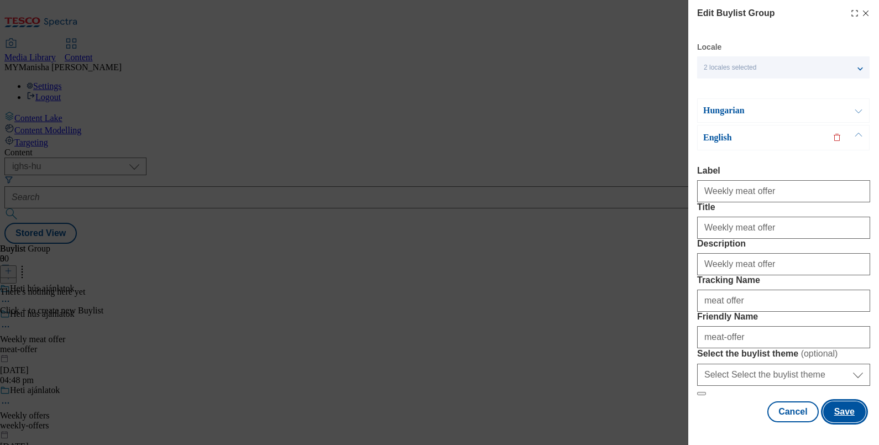
click at [834, 401] on button "Save" at bounding box center [844, 411] width 43 height 21
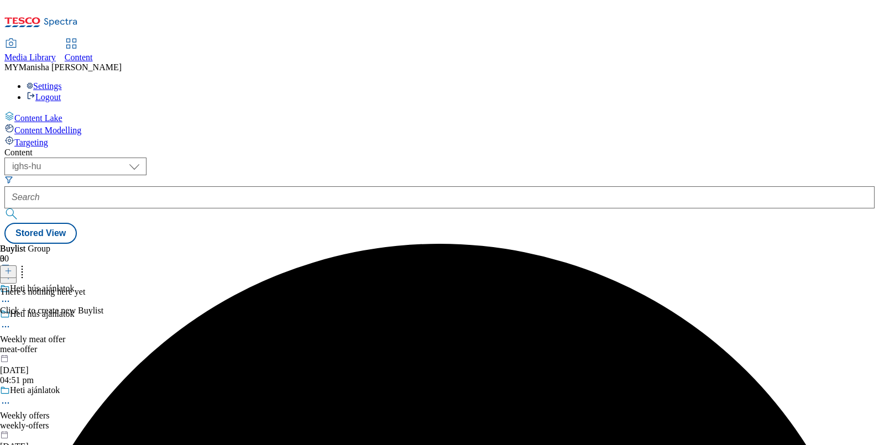
click at [227, 309] on div "Heti hús ajánlatok Weekly meat offer meat-offer [DATE] 04:51 pm" at bounding box center [113, 347] width 227 height 76
click at [12, 267] on icon at bounding box center [8, 271] width 8 height 8
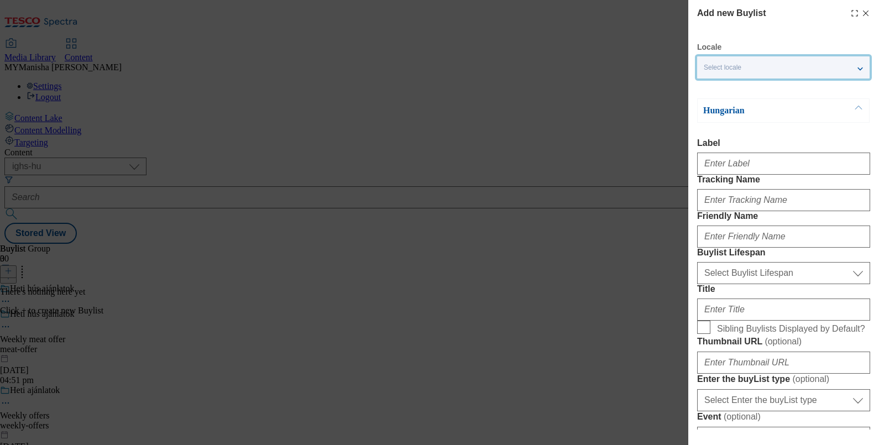
click at [771, 59] on div "Select locale" at bounding box center [783, 67] width 173 height 22
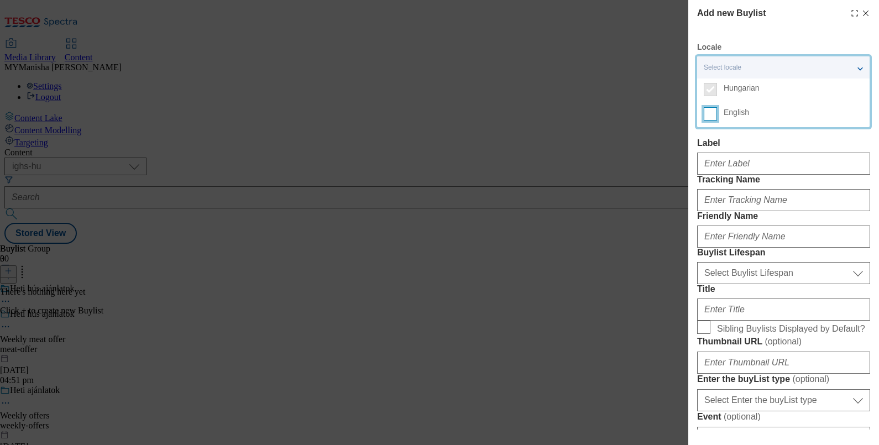
click at [716, 116] on input "English" at bounding box center [710, 113] width 13 height 13
click at [739, 144] on label "Label" at bounding box center [783, 143] width 173 height 10
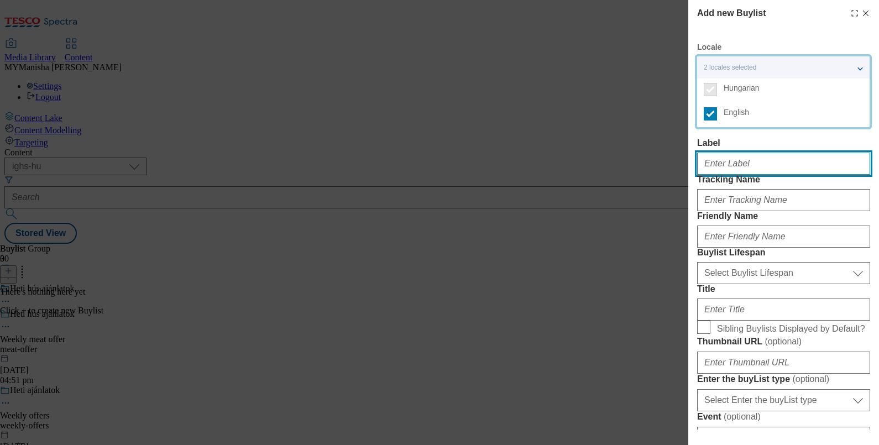
click at [739, 153] on input "Label" at bounding box center [783, 164] width 173 height 22
click at [734, 166] on input "Label" at bounding box center [783, 164] width 173 height 22
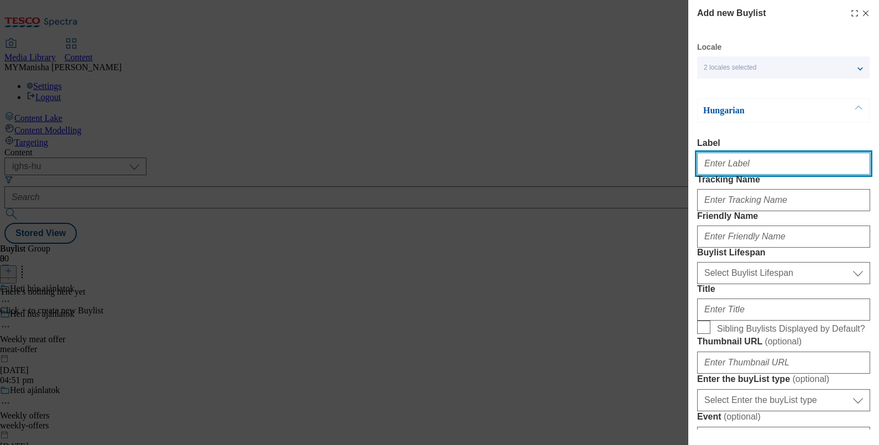
type input "Weekly meat offer"
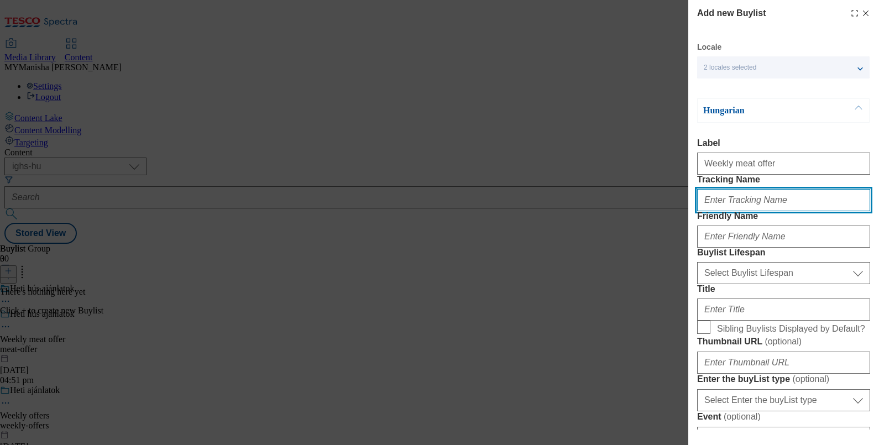
type input "meat offer"
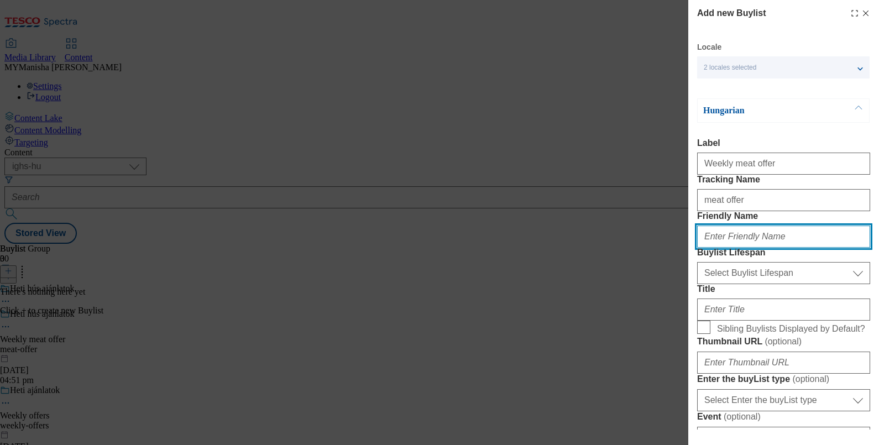
type input "meat-offer"
type input "Weekly meat offer"
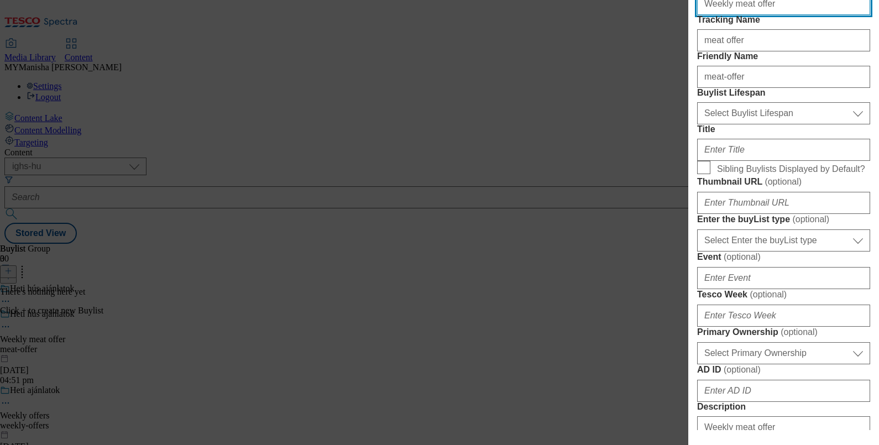
scroll to position [167, 0]
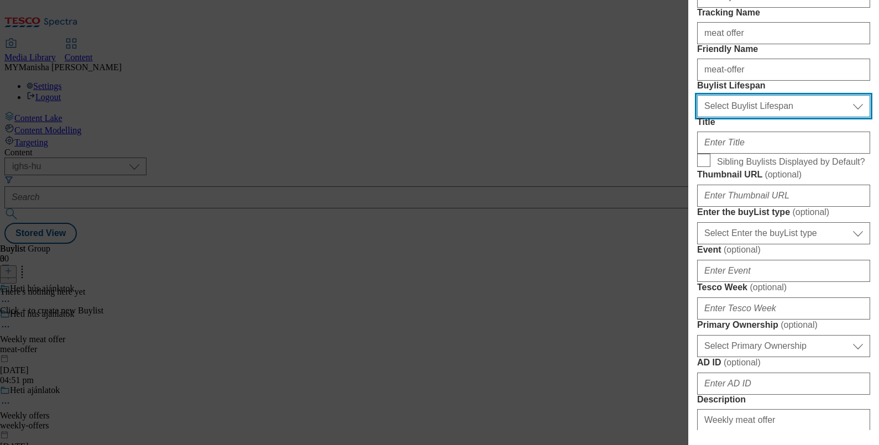
click at [746, 117] on select "Select Buylist Lifespan evergreen seasonal tactical" at bounding box center [783, 106] width 173 height 22
select select "evergreen"
click at [697, 117] on select "Select Buylist Lifespan evergreen seasonal tactical" at bounding box center [783, 106] width 173 height 22
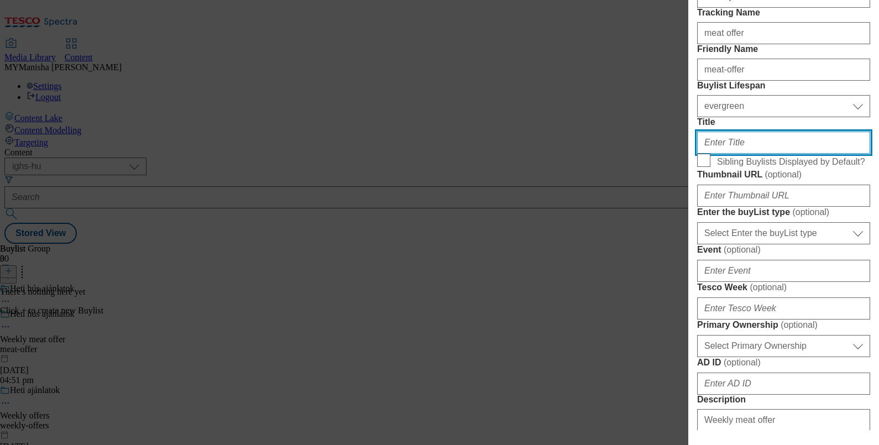
click at [723, 154] on input "Title" at bounding box center [783, 143] width 173 height 22
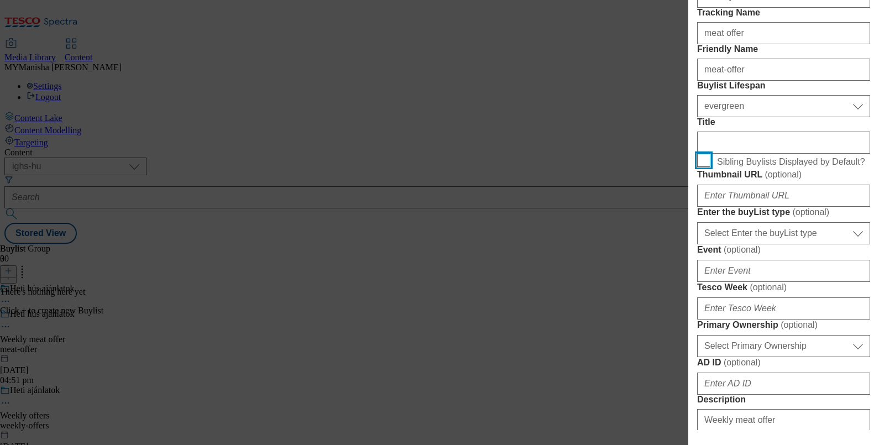
click at [702, 167] on input "Sibling Buylists Displayed by Default?" at bounding box center [703, 160] width 13 height 13
checkbox input "true"
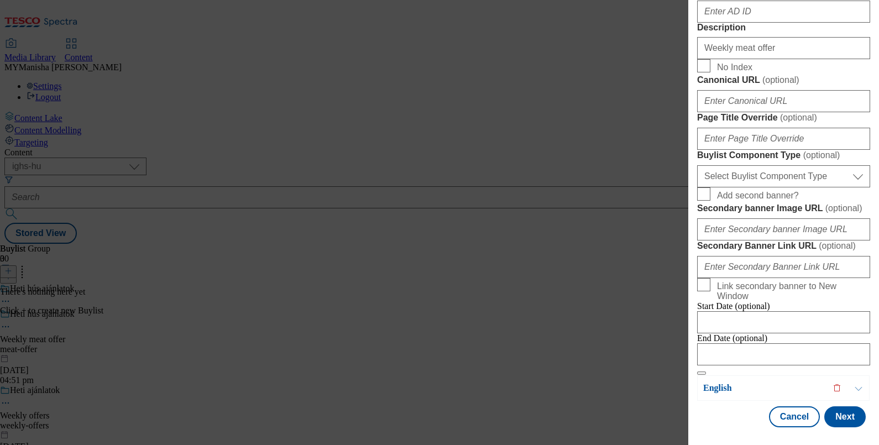
scroll to position [950, 0]
click at [829, 406] on button "Next" at bounding box center [844, 416] width 41 height 21
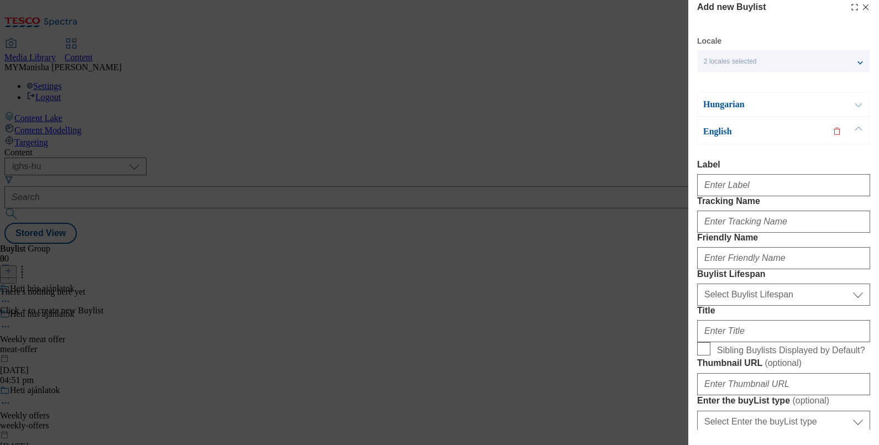
scroll to position [0, 0]
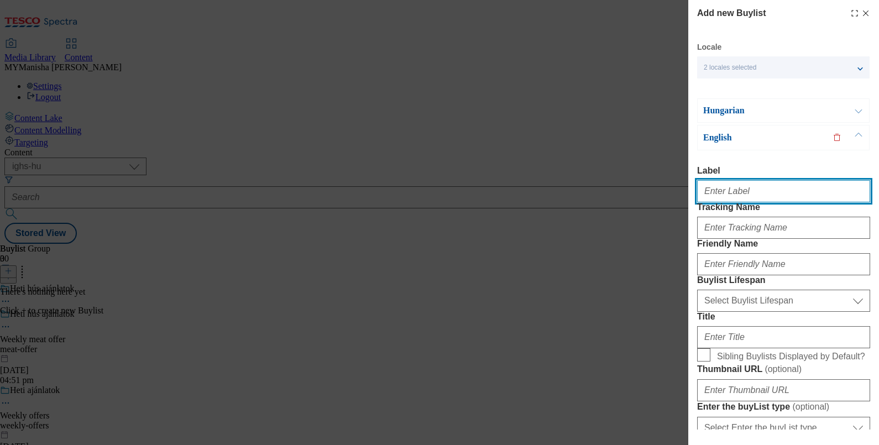
click at [747, 189] on input "Label" at bounding box center [783, 191] width 173 height 22
type input "Weekly meat offer"
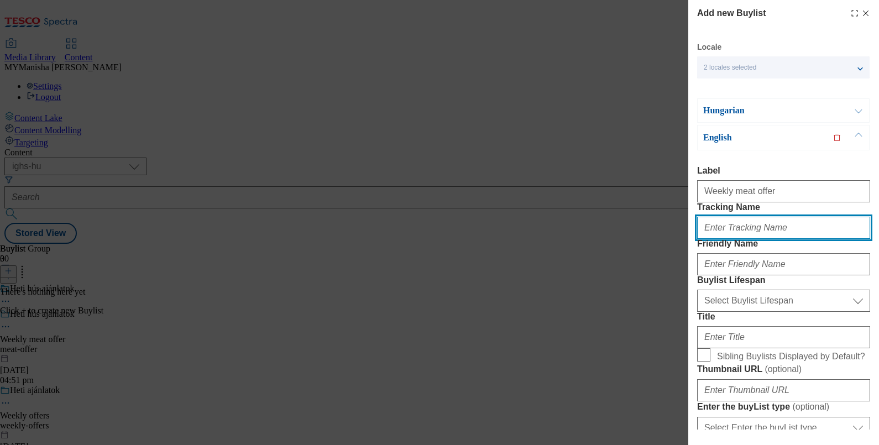
type input "meat offer"
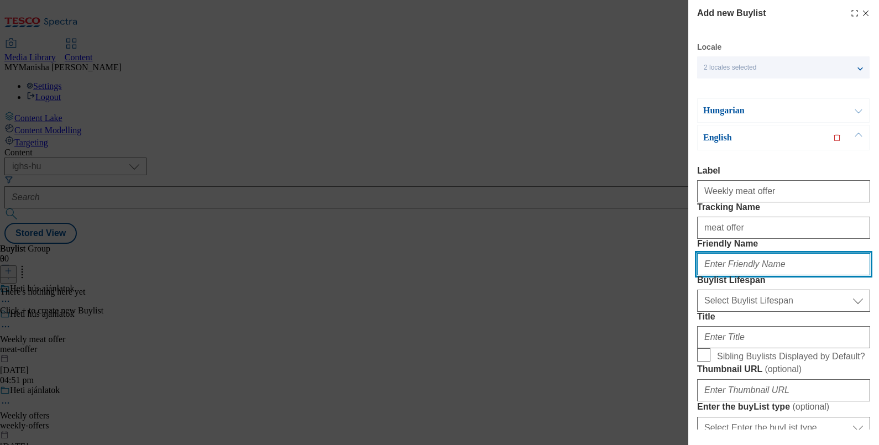
type input "meat-offer"
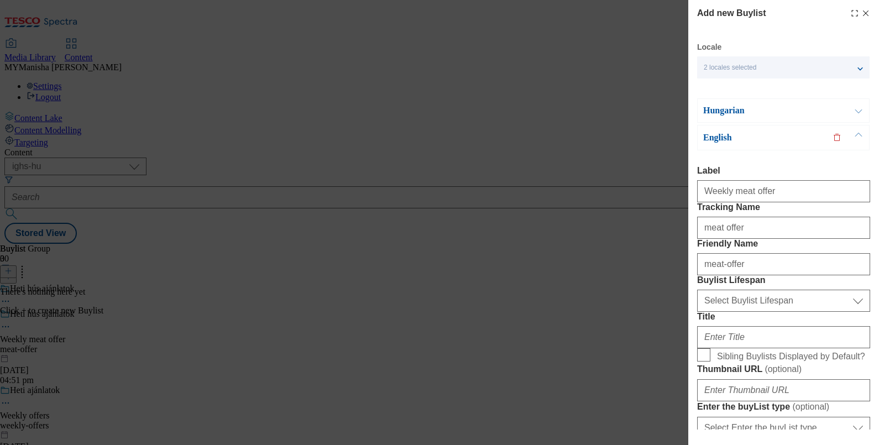
type input "Weekly meat offer"
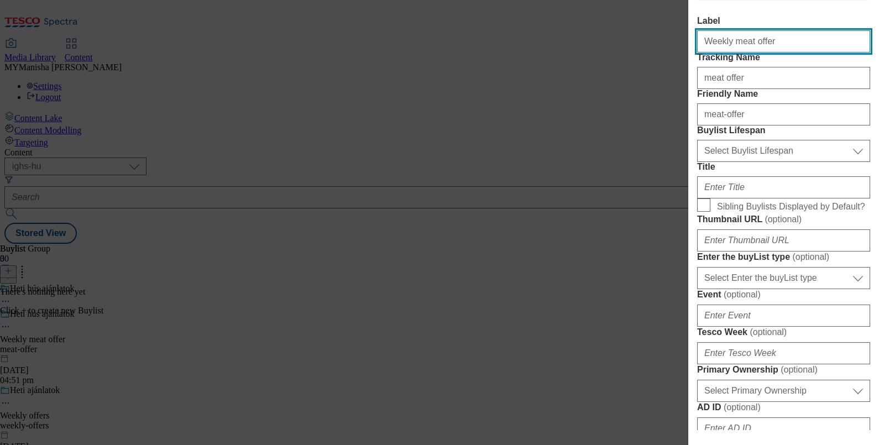
scroll to position [150, 0]
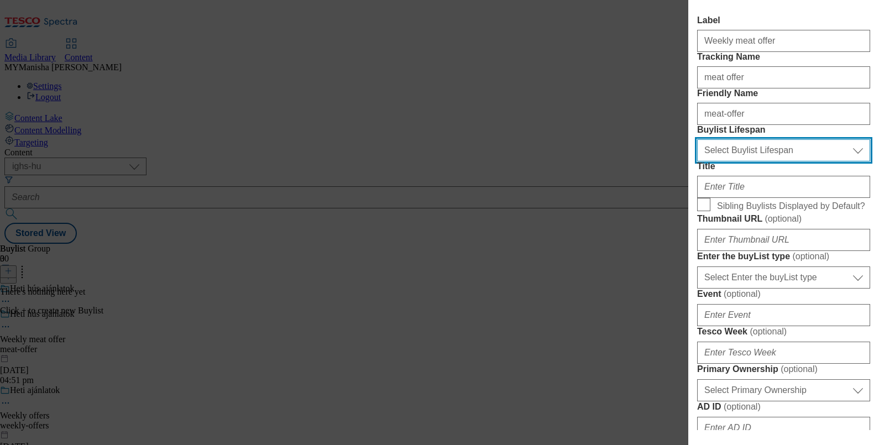
click at [744, 161] on select "Select Buylist Lifespan evergreen seasonal tactical" at bounding box center [783, 150] width 173 height 22
select select "evergreen"
click at [697, 161] on select "Select Buylist Lifespan evergreen seasonal tactical" at bounding box center [783, 150] width 173 height 22
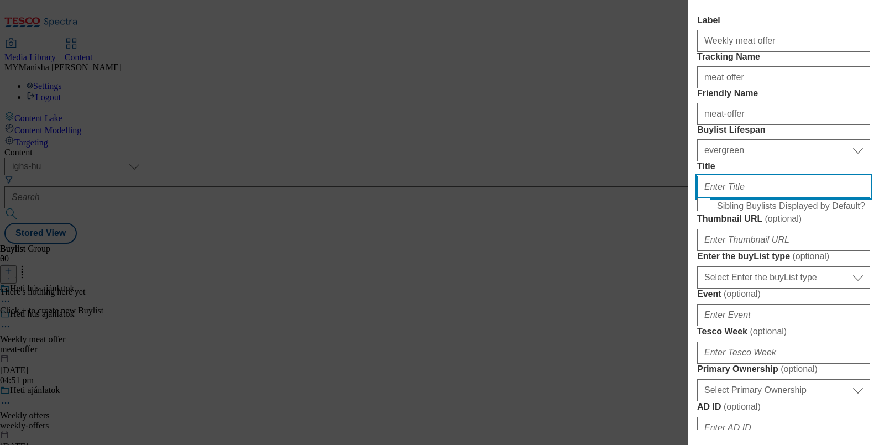
click at [738, 198] on input "Title" at bounding box center [783, 187] width 173 height 22
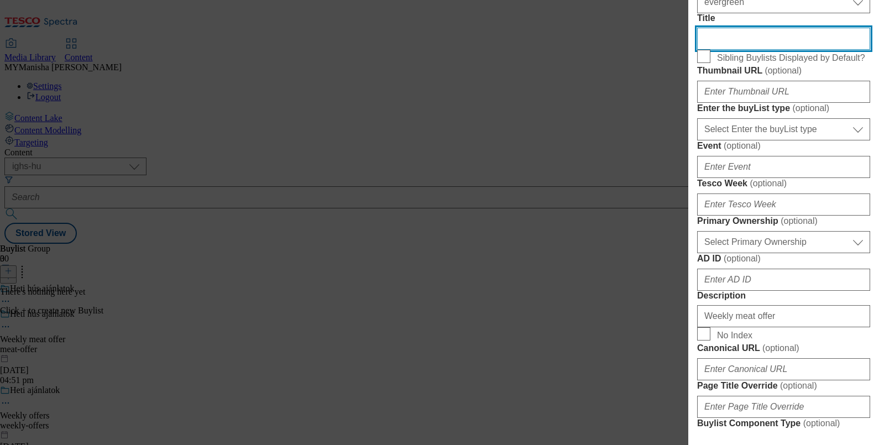
scroll to position [300, 0]
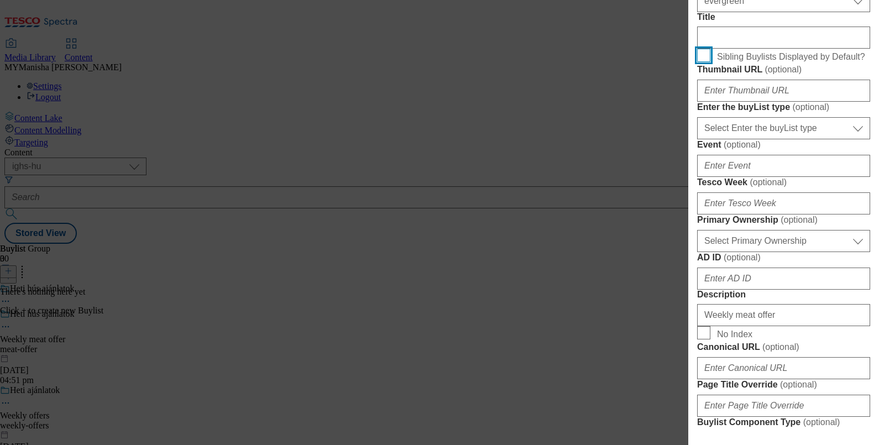
click at [710, 62] on input "Sibling Buylists Displayed by Default?" at bounding box center [703, 55] width 13 height 13
checkbox input "true"
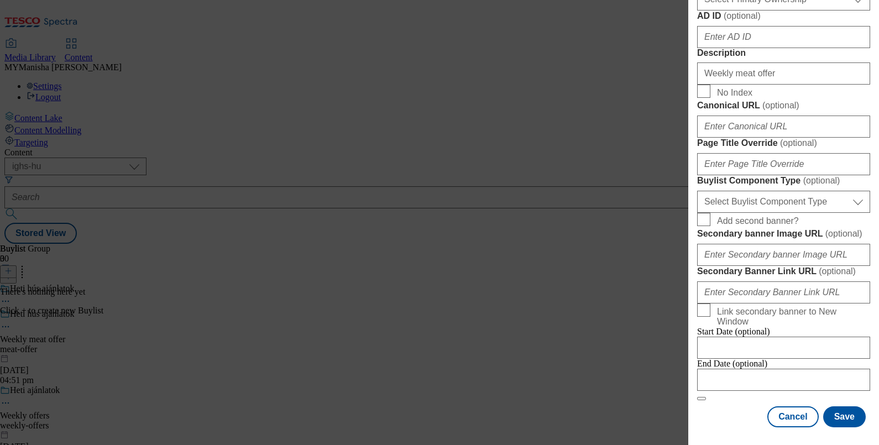
scroll to position [953, 0]
click at [831, 411] on button "Save" at bounding box center [844, 416] width 43 height 21
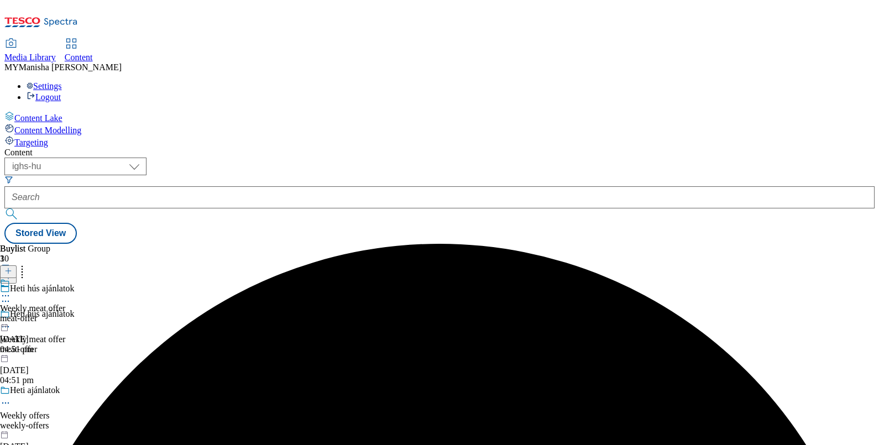
click at [65, 290] on div at bounding box center [32, 296] width 65 height 13
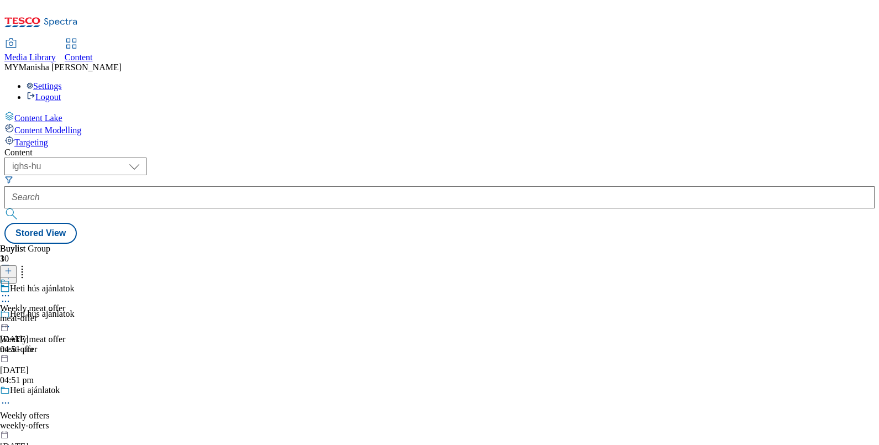
click at [12, 267] on icon at bounding box center [8, 271] width 8 height 8
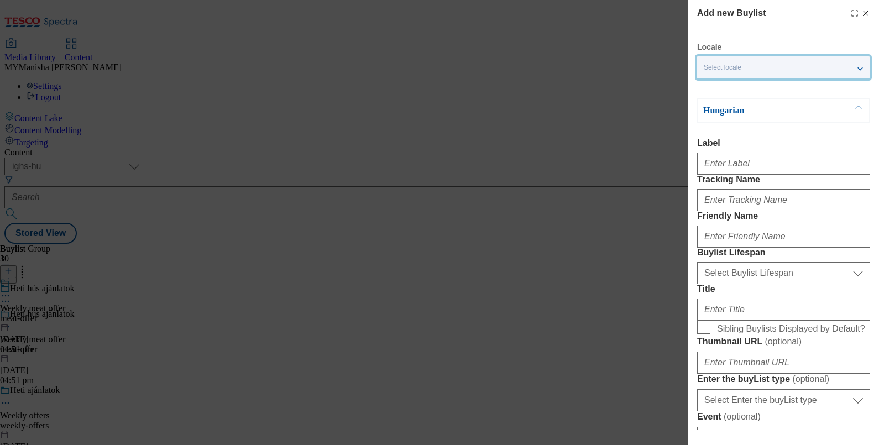
click at [816, 70] on div "Select locale" at bounding box center [783, 67] width 173 height 22
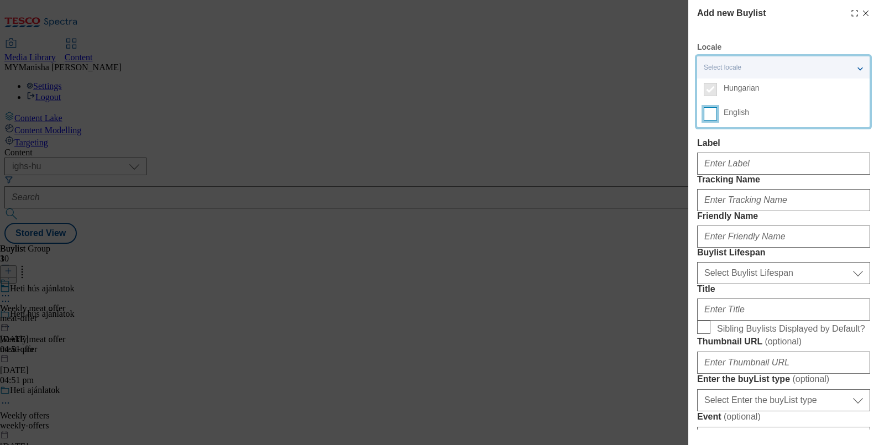
click at [714, 117] on input "English" at bounding box center [710, 113] width 13 height 13
click at [744, 138] on label "Label" at bounding box center [783, 143] width 173 height 10
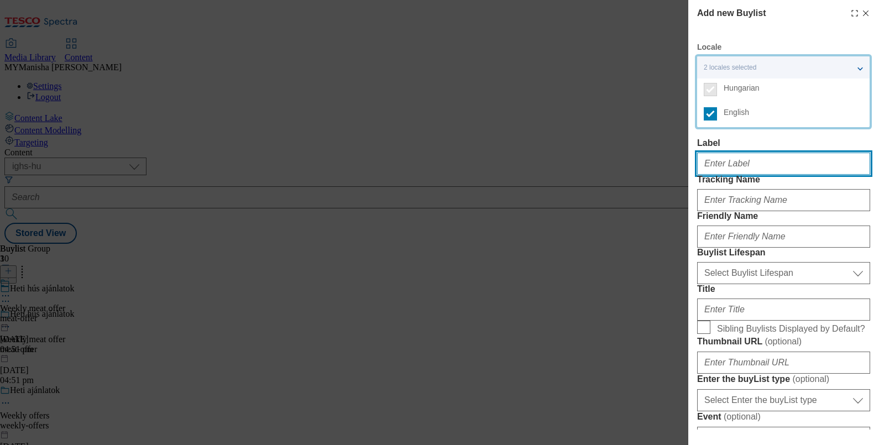
click at [744, 153] on input "Label" at bounding box center [783, 164] width 173 height 22
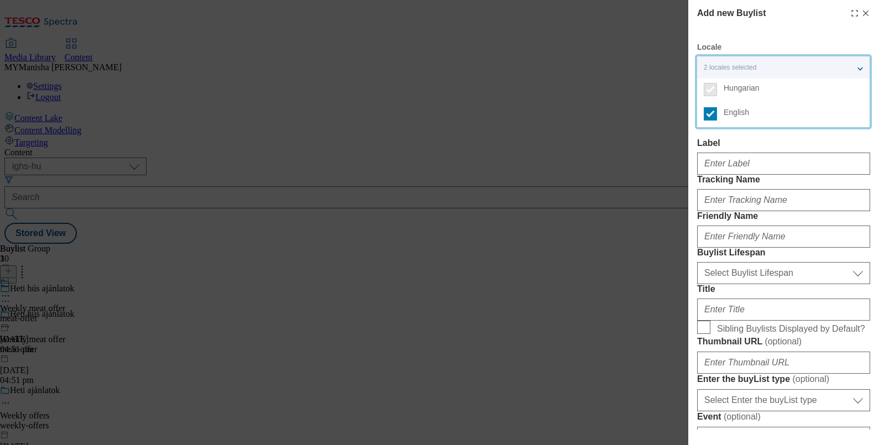
click at [744, 138] on label "Label" at bounding box center [783, 143] width 173 height 10
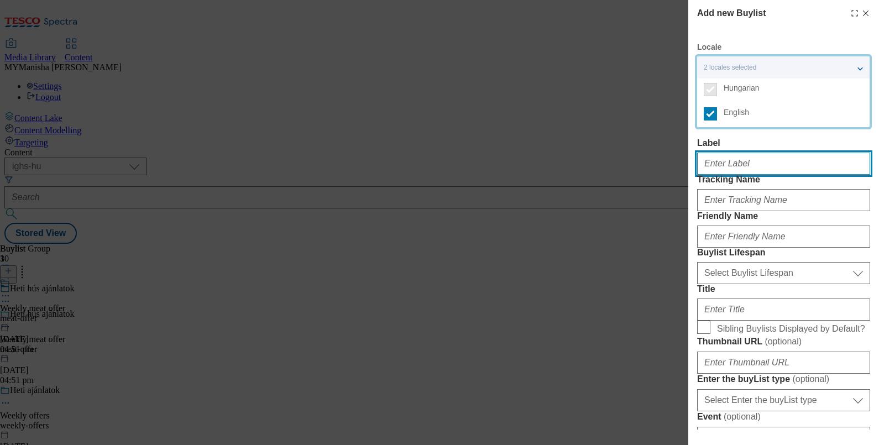
click at [744, 153] on input "Label" at bounding box center [783, 164] width 173 height 22
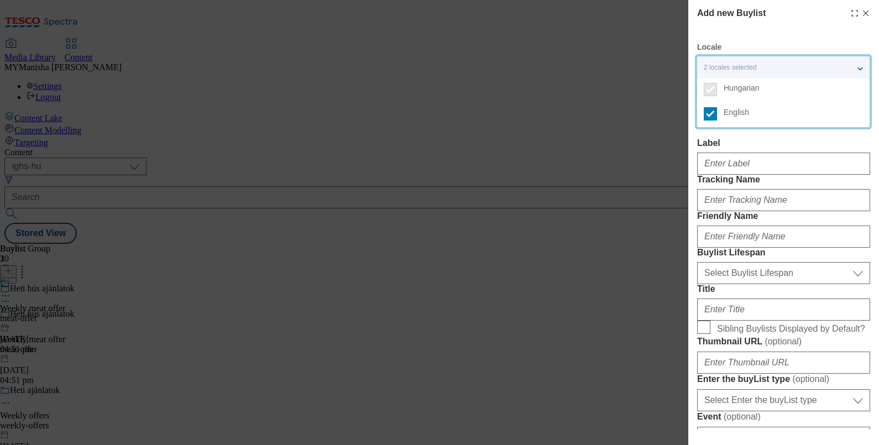
click at [744, 138] on label "Label" at bounding box center [783, 143] width 173 height 10
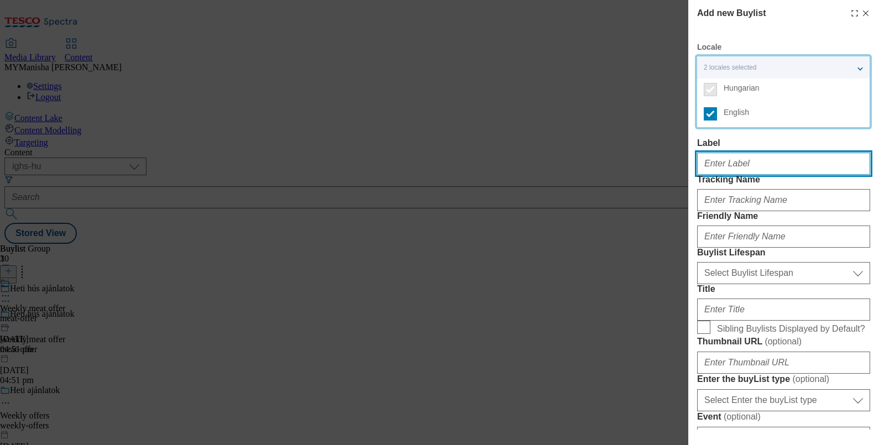
click at [744, 153] on input "Label" at bounding box center [783, 164] width 173 height 22
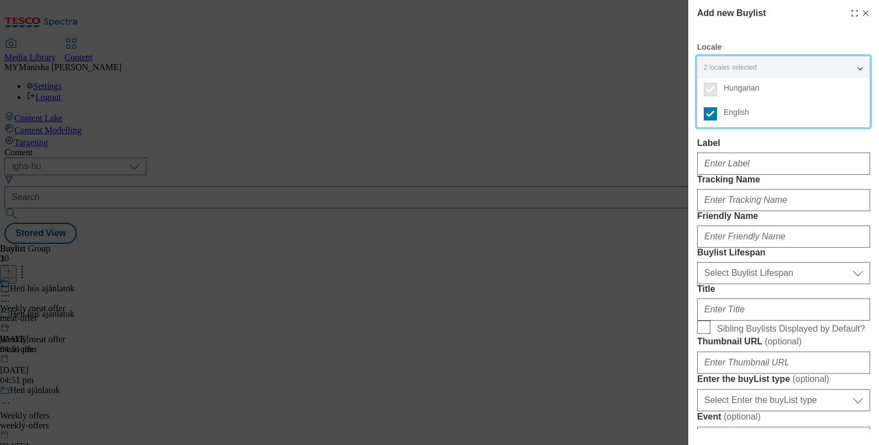
click at [829, 143] on label "Label" at bounding box center [783, 143] width 173 height 10
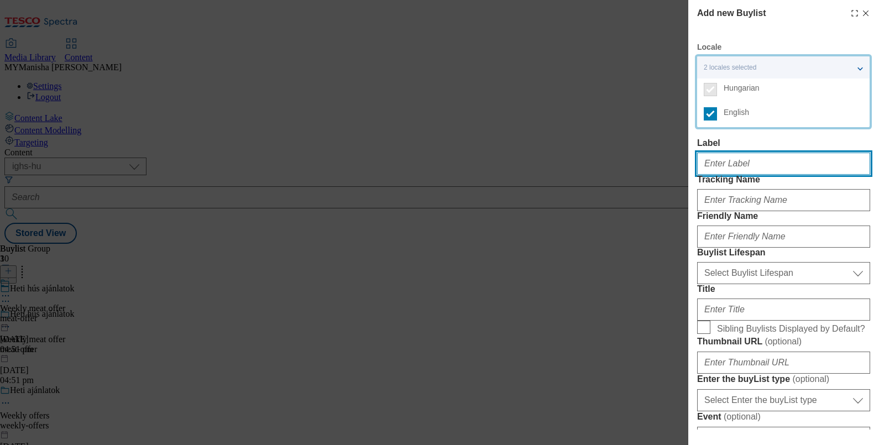
click at [829, 153] on input "Label" at bounding box center [783, 164] width 173 height 22
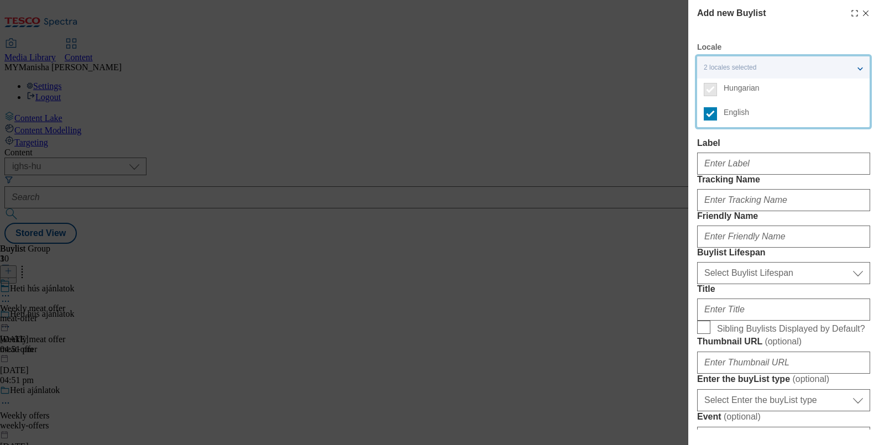
click at [860, 15] on div "Add new Buylist Locale 2 locales selected Hungarian English Hungarian Label Tra…" at bounding box center [783, 215] width 191 height 430
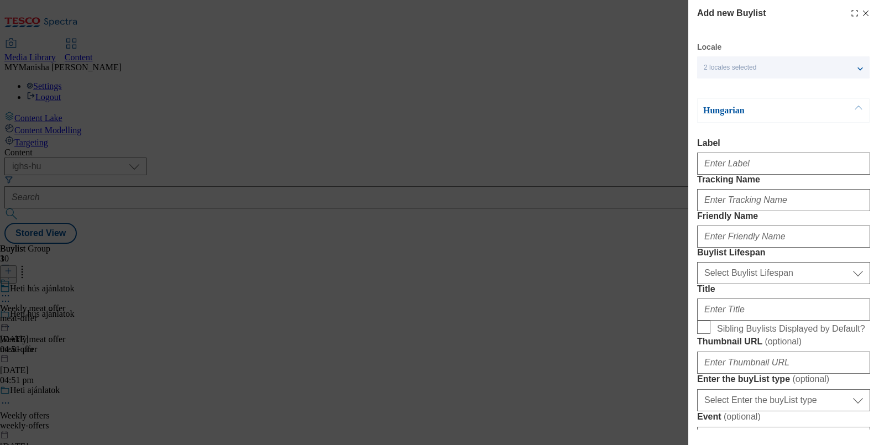
click at [861, 13] on icon "Modal" at bounding box center [865, 13] width 9 height 9
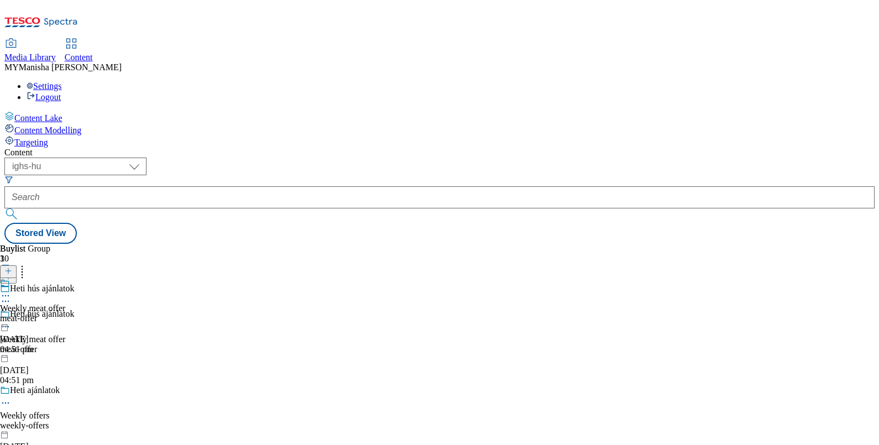
scroll to position [853, 0]
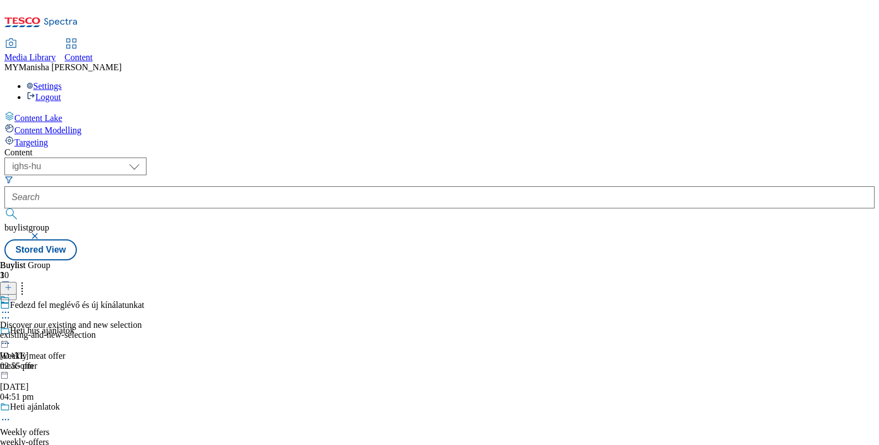
click at [11, 307] on icon at bounding box center [5, 312] width 11 height 11
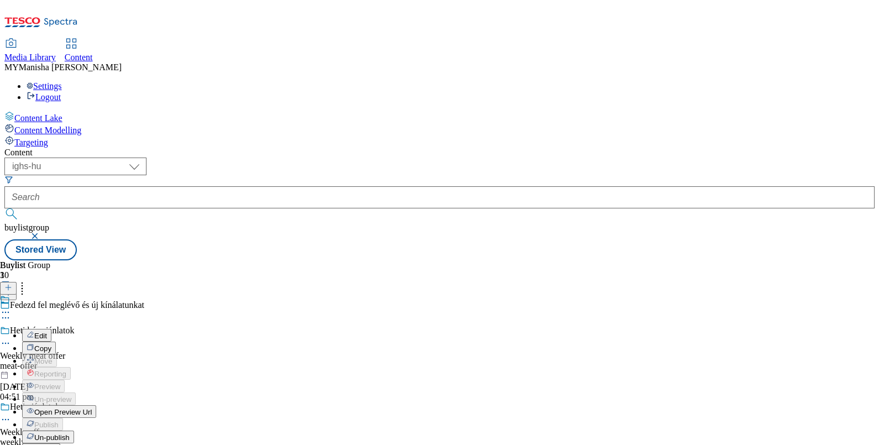
click at [47, 332] on span "Edit" at bounding box center [40, 336] width 13 height 8
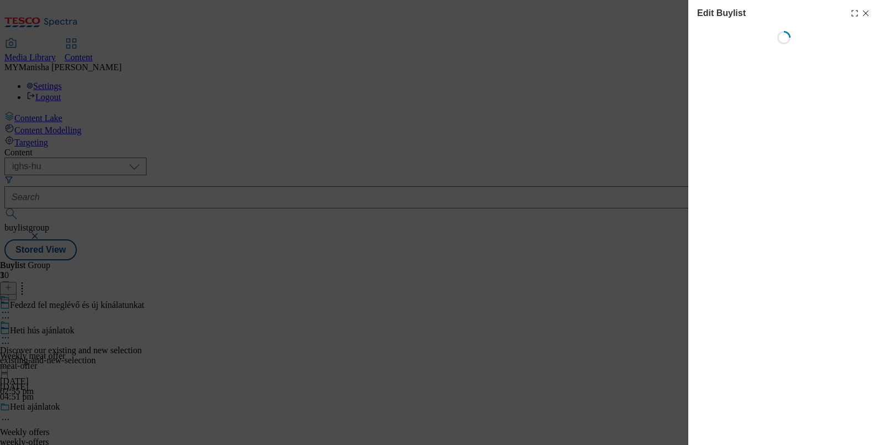
select select "evergreen"
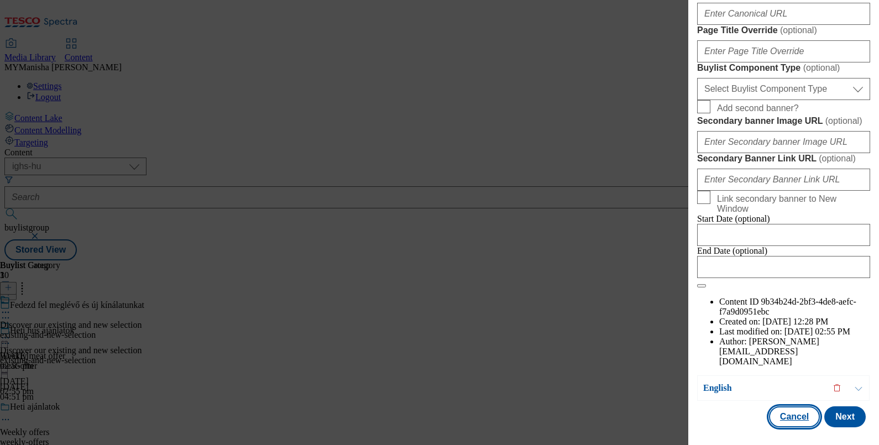
click at [776, 406] on button "Cancel" at bounding box center [794, 416] width 51 height 21
select select "evergreen"
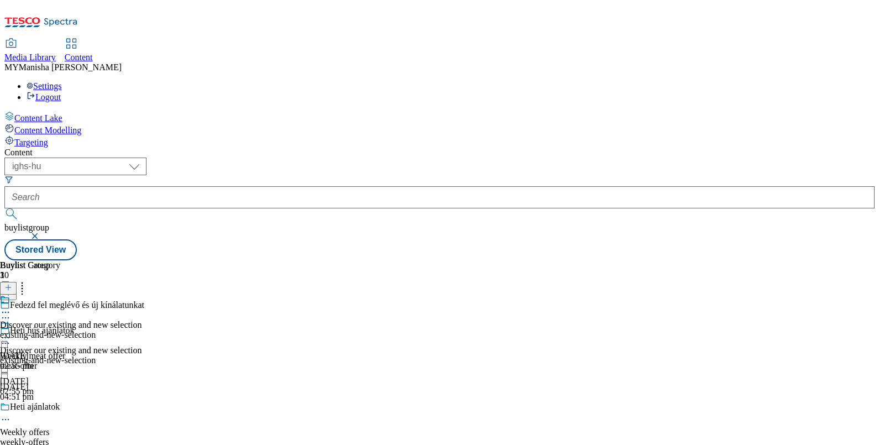
scroll to position [0, 0]
click at [74, 326] on div "Heti hús ajánlatok" at bounding box center [42, 331] width 64 height 10
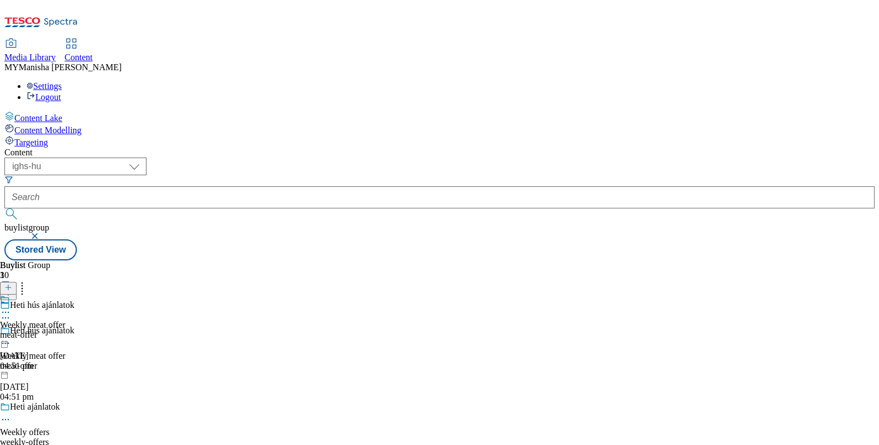
click at [4, 312] on circle at bounding box center [3, 313] width 2 height 2
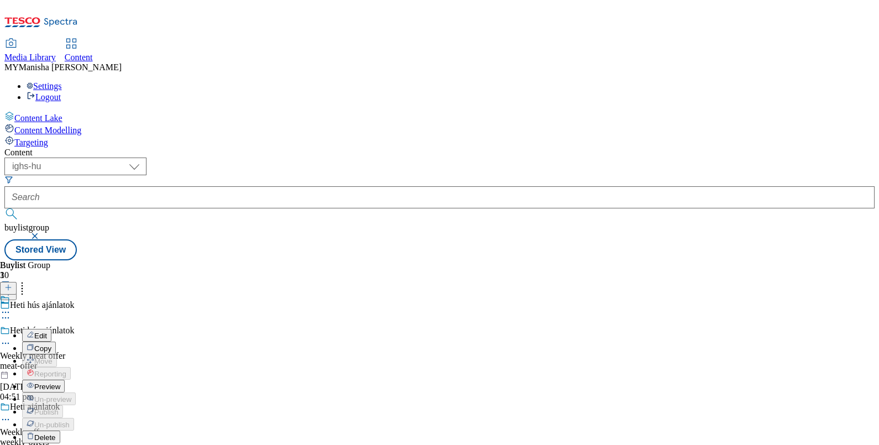
click at [47, 332] on span "Edit" at bounding box center [40, 336] width 13 height 8
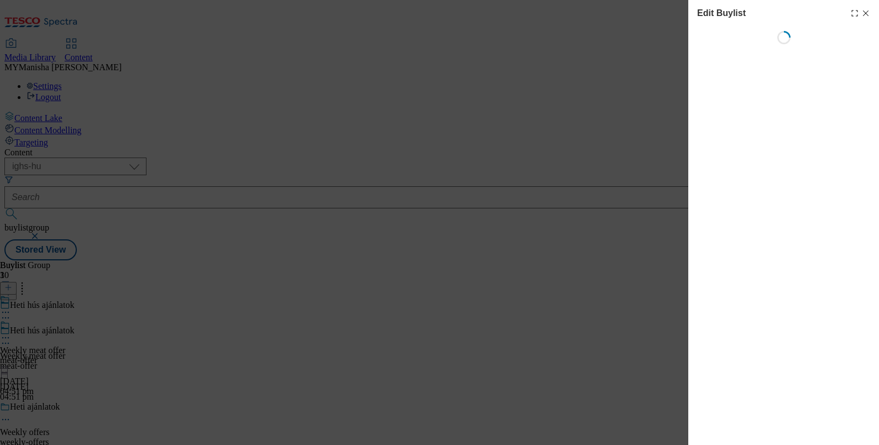
select select "evergreen"
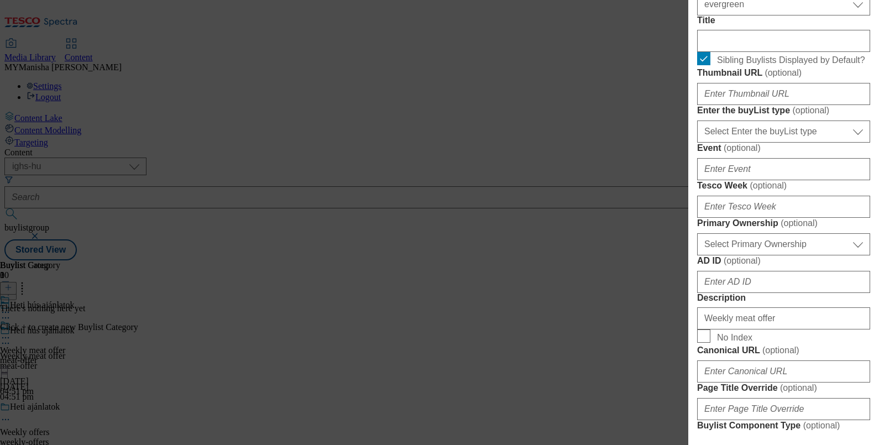
scroll to position [355, 0]
click at [701, 66] on input "Sibling Buylists Displayed by Default?" at bounding box center [703, 59] width 13 height 13
checkbox input "false"
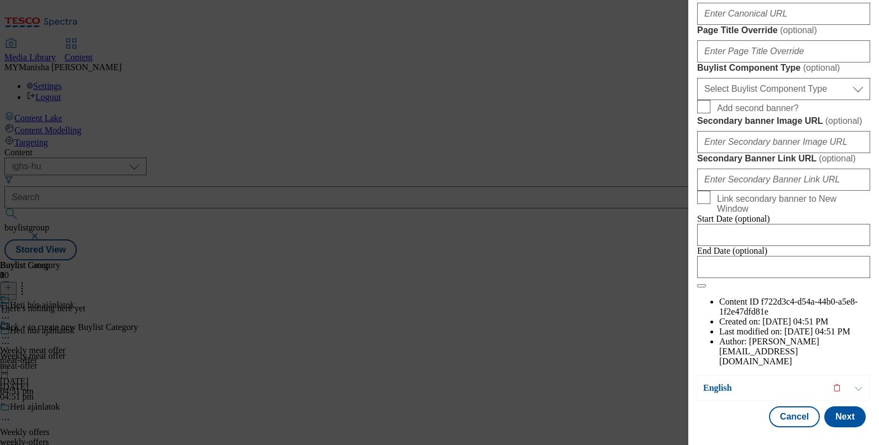
scroll to position [1058, 0]
click at [827, 406] on button "Next" at bounding box center [844, 416] width 41 height 21
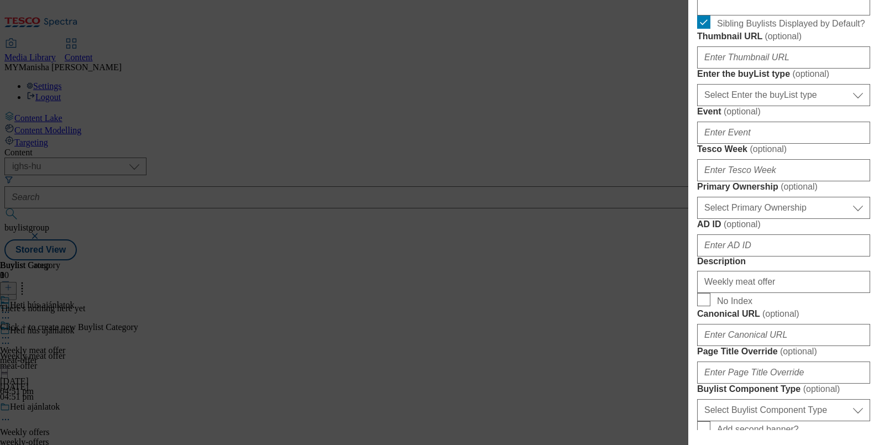
scroll to position [411, 0]
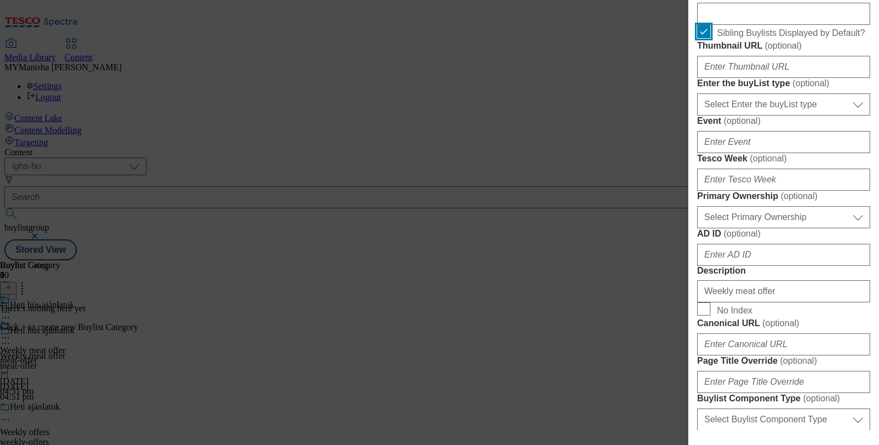
click at [701, 38] on input "Sibling Buylists Displayed by Default?" at bounding box center [703, 31] width 13 height 13
checkbox input "false"
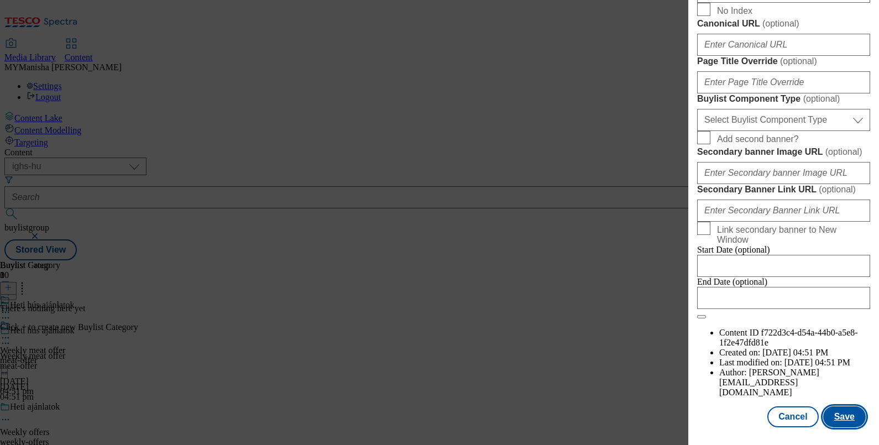
click at [843, 414] on button "Save" at bounding box center [844, 416] width 43 height 21
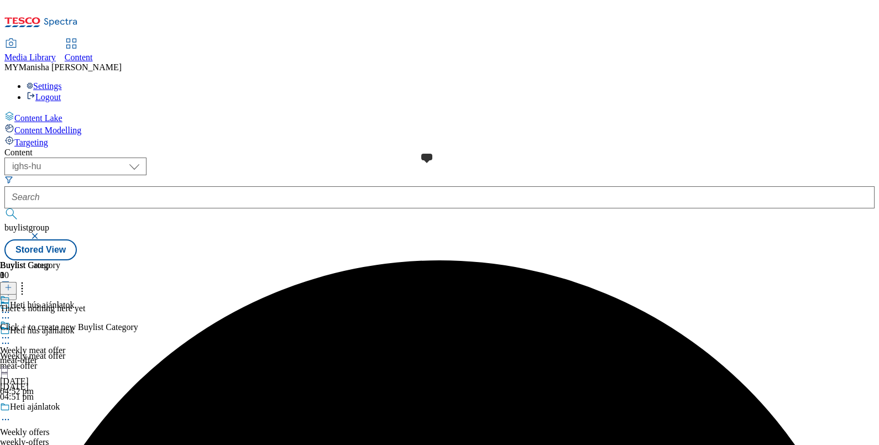
click at [10, 320] on span at bounding box center [10, 326] width 0 height 12
click at [12, 284] on icon at bounding box center [8, 288] width 8 height 8
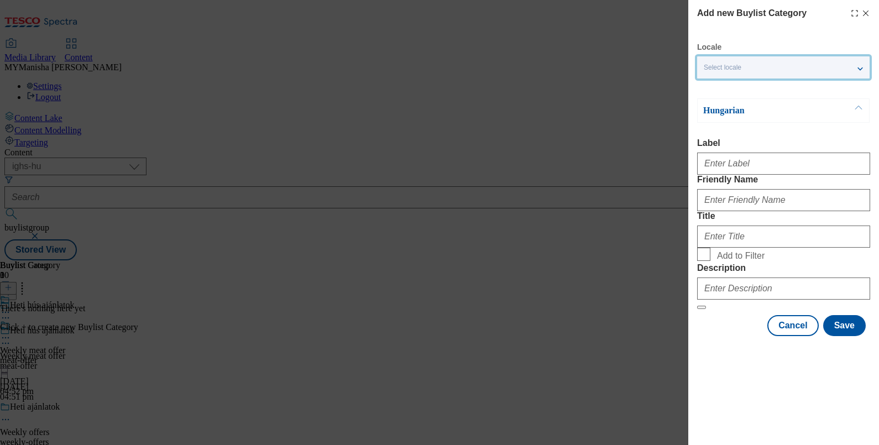
click at [770, 66] on div "Select locale" at bounding box center [783, 67] width 173 height 22
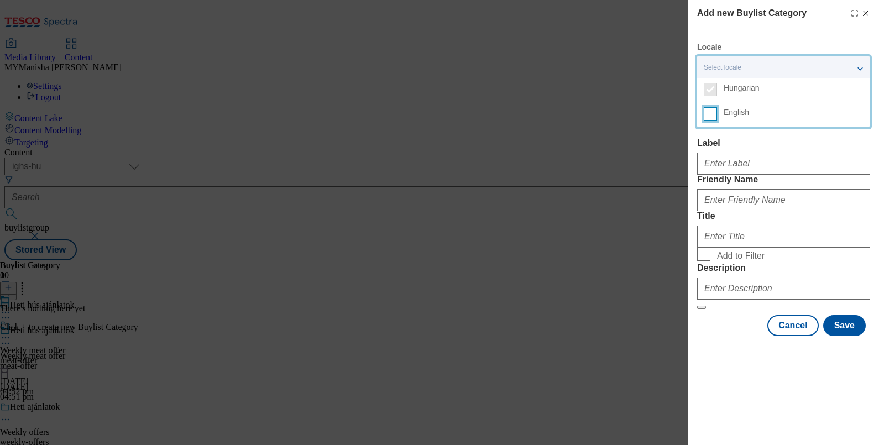
click at [713, 114] on input "English" at bounding box center [710, 113] width 13 height 13
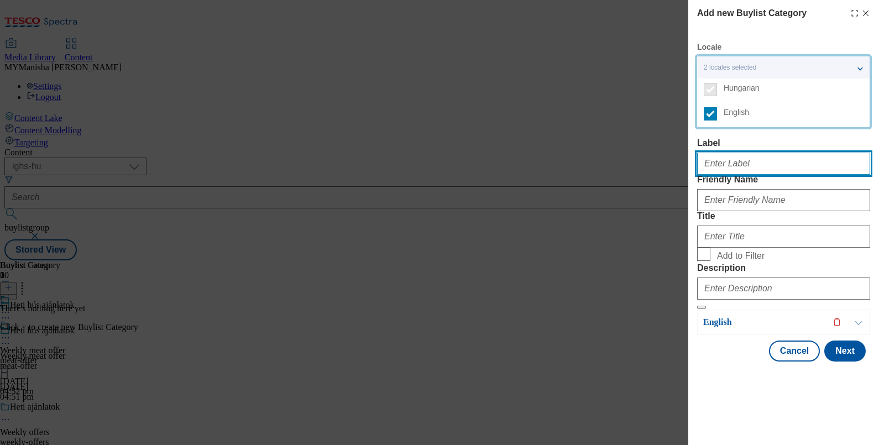
click at [722, 168] on input "Label" at bounding box center [783, 164] width 173 height 22
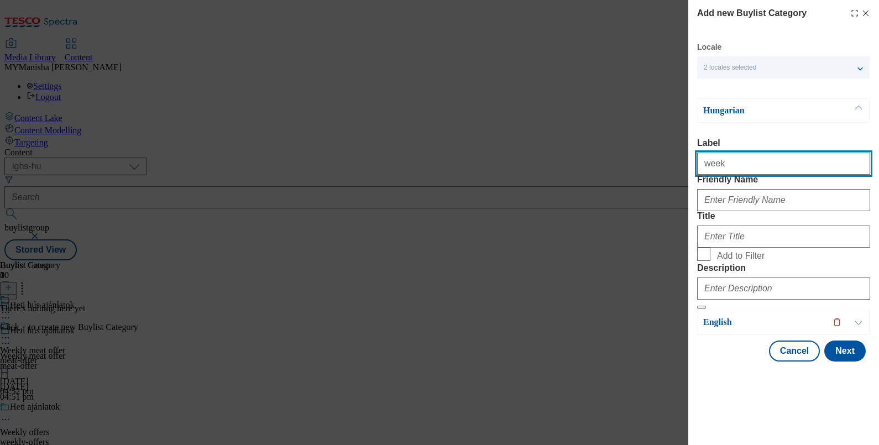
type input "Weekly meat offer"
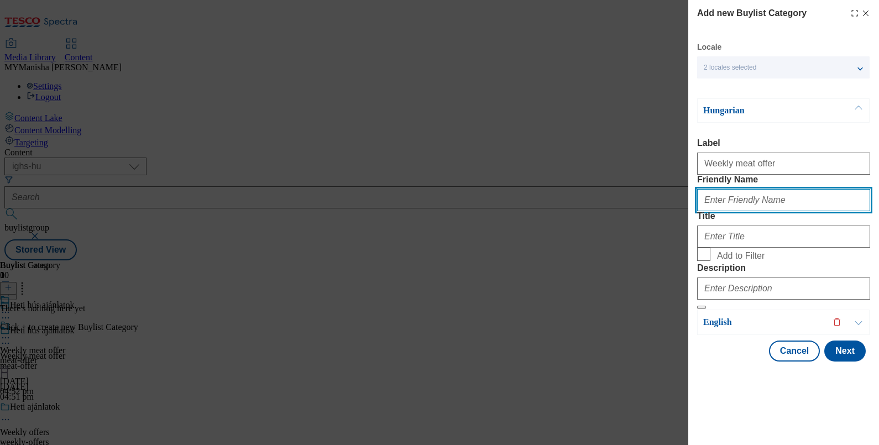
click at [727, 211] on input "Friendly Name" at bounding box center [783, 200] width 173 height 22
type input "meat-offer"
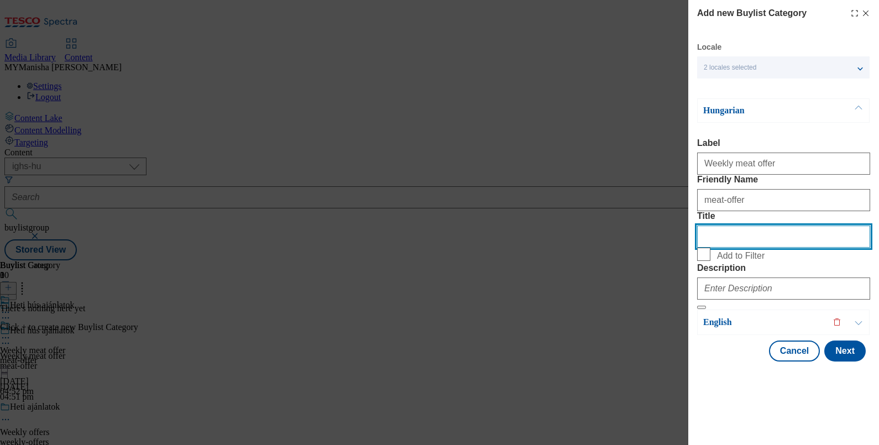
scroll to position [26, 0]
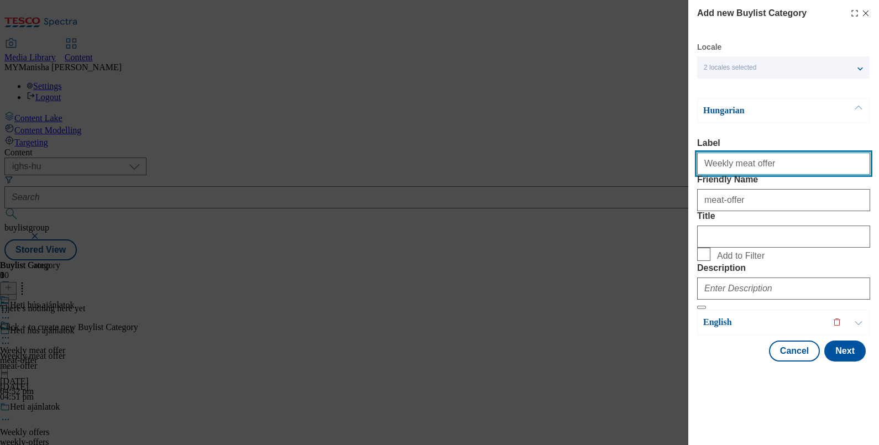
click at [772, 153] on input "Weekly meat offer" at bounding box center [783, 164] width 173 height 22
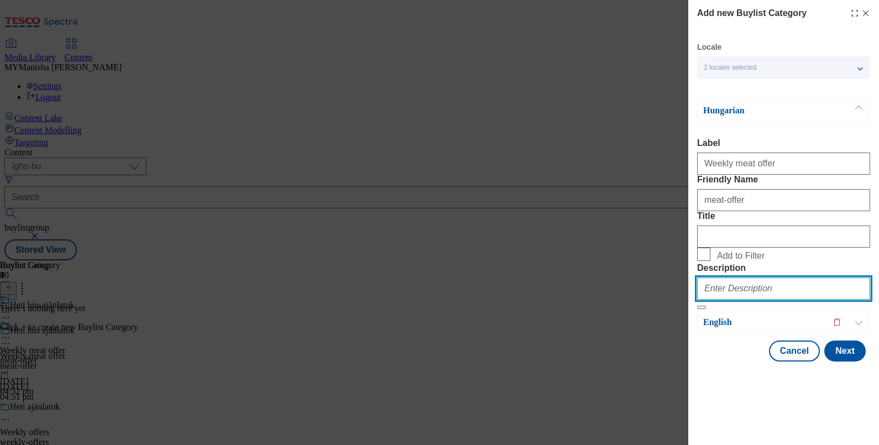
paste input "Weekly meat offer"
type input "Weekly meat offer"
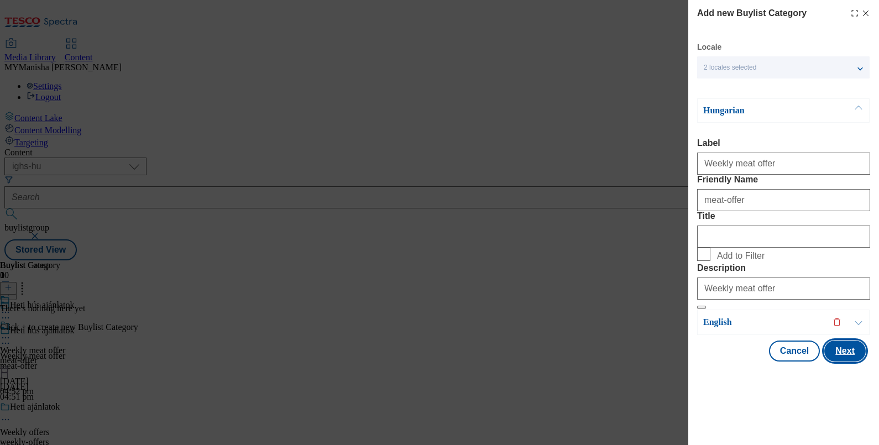
click at [829, 362] on button "Next" at bounding box center [844, 351] width 41 height 21
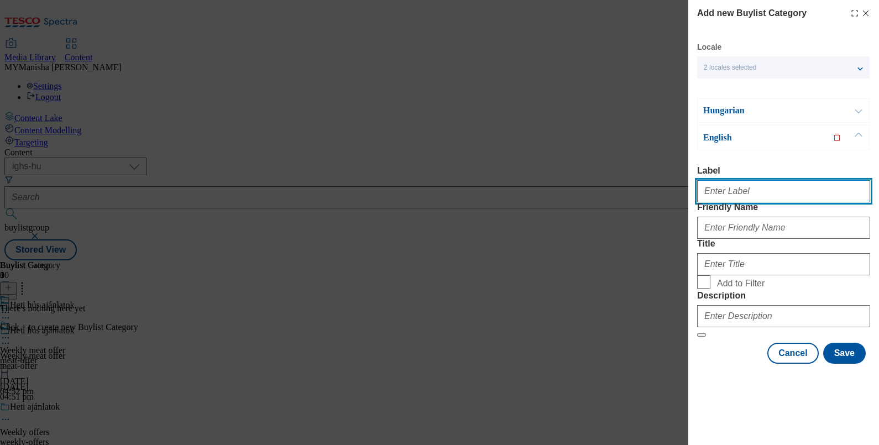
click at [739, 180] on input "Label" at bounding box center [783, 191] width 173 height 22
paste input "Weekly meat offer"
type input "Weekly meat offer"
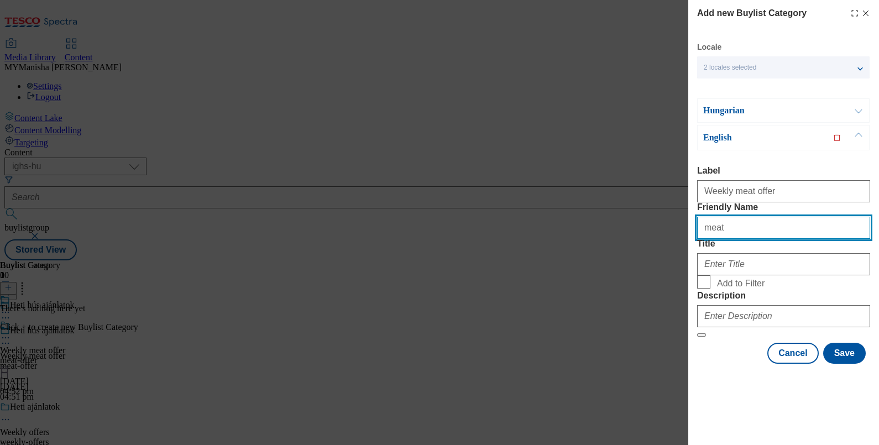
type input "meat-offer"
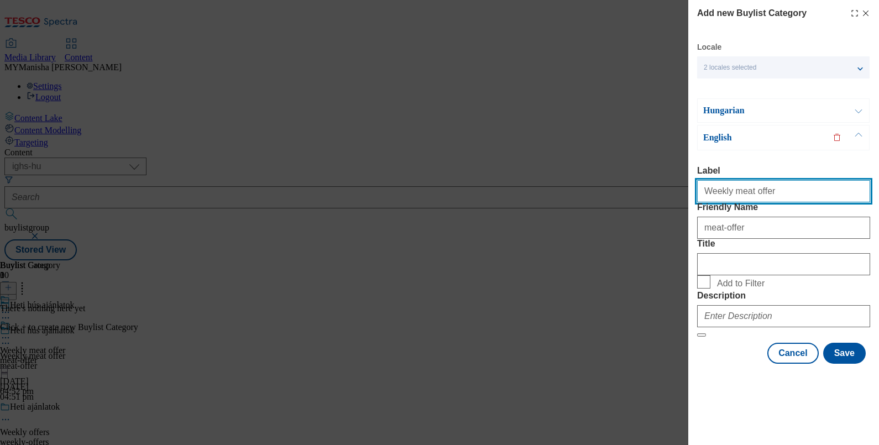
click at [766, 180] on input "Weekly meat offer" at bounding box center [783, 191] width 173 height 22
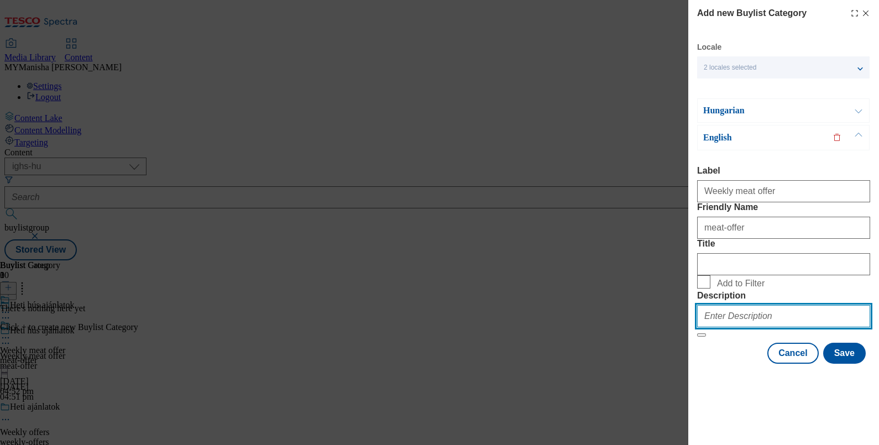
click at [722, 327] on input "Description" at bounding box center [783, 316] width 173 height 22
paste input "Weekly meat offer"
type input "Weekly meat offer"
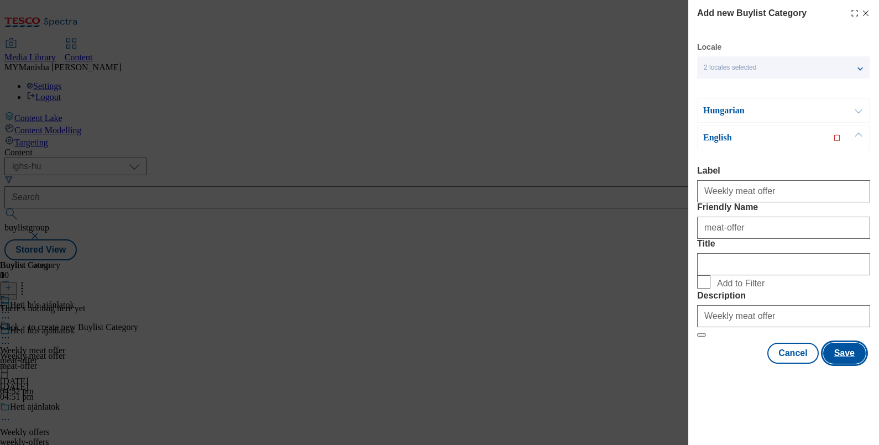
click at [834, 364] on button "Save" at bounding box center [844, 353] width 43 height 21
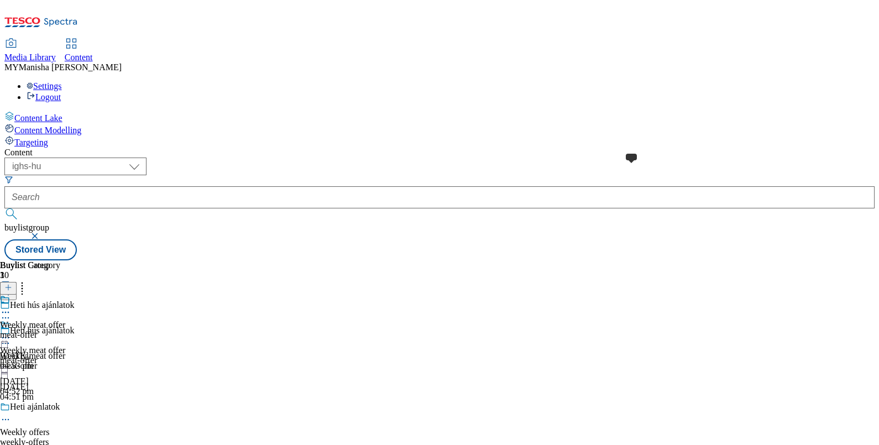
click at [10, 295] on span at bounding box center [10, 301] width 0 height 12
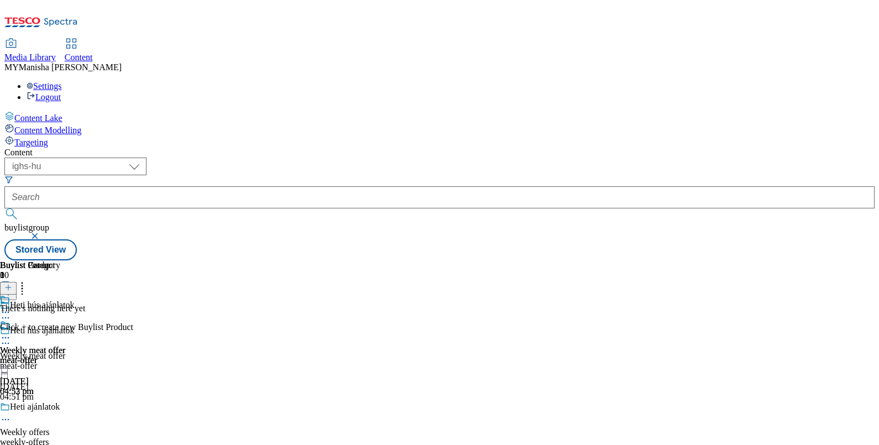
scroll to position [0, 102]
click at [12, 284] on icon at bounding box center [8, 288] width 8 height 8
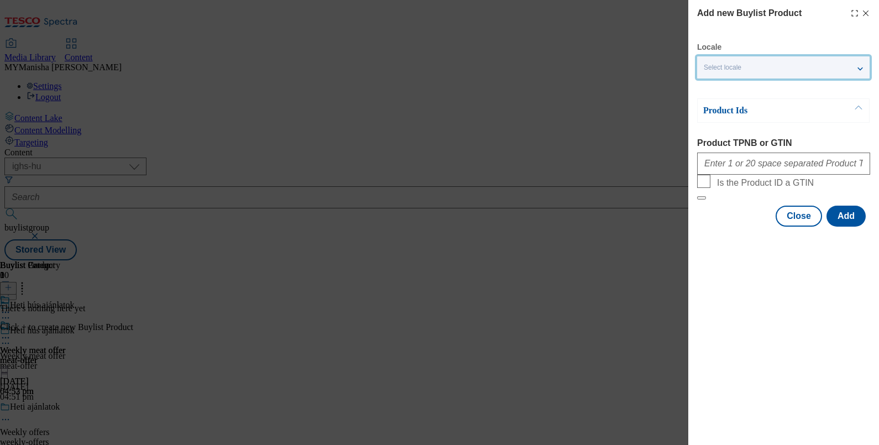
click at [739, 75] on div "Select locale" at bounding box center [783, 67] width 173 height 22
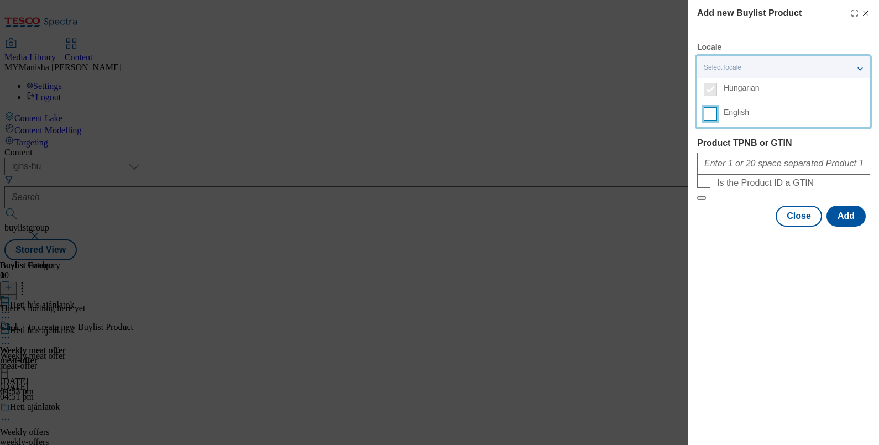
click at [715, 117] on input "English" at bounding box center [710, 113] width 13 height 13
click at [732, 149] on div "Product TPNB or GTIN" at bounding box center [783, 156] width 173 height 36
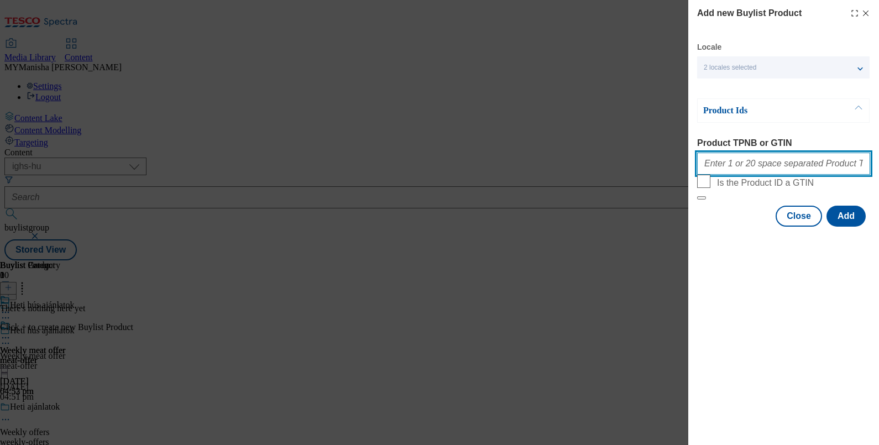
click at [738, 166] on input "Product TPNB or GTIN" at bounding box center [783, 164] width 173 height 22
paste input "202638160 207471458 210173790 220209551 220287217 220275602 220262282 220207515…"
type input "202638160 207471458 210173790 220209551 220287217 220275602 220262282 220207515…"
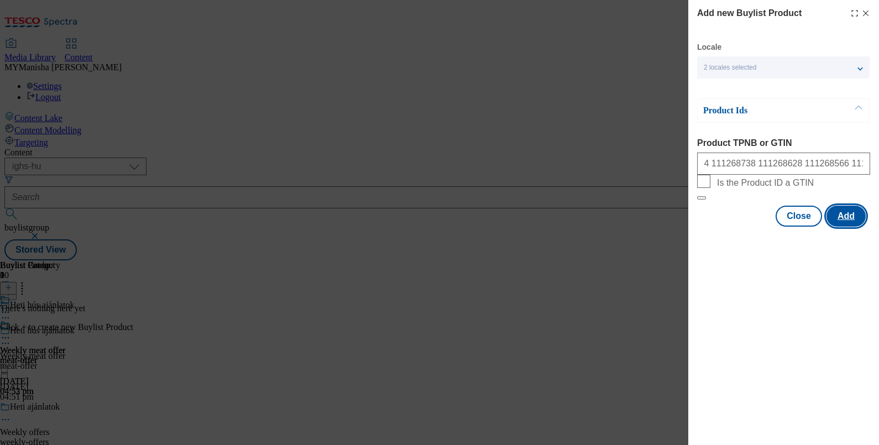
scroll to position [0, 0]
click at [844, 227] on button "Add" at bounding box center [846, 216] width 39 height 21
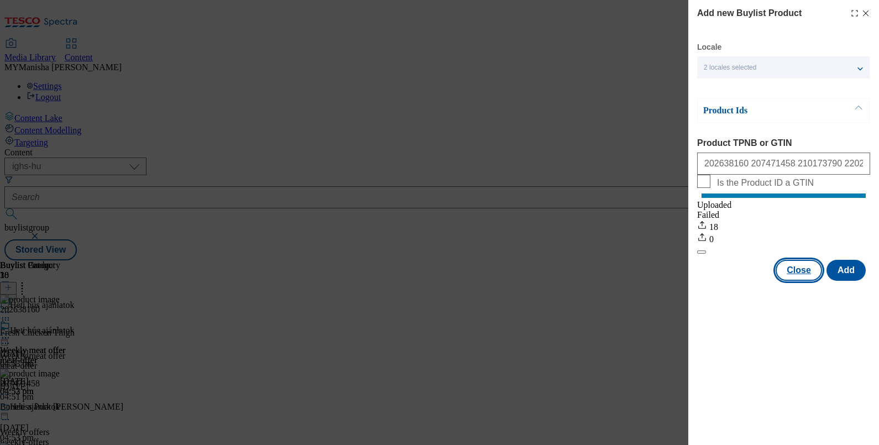
click at [798, 281] on button "Close" at bounding box center [799, 270] width 46 height 21
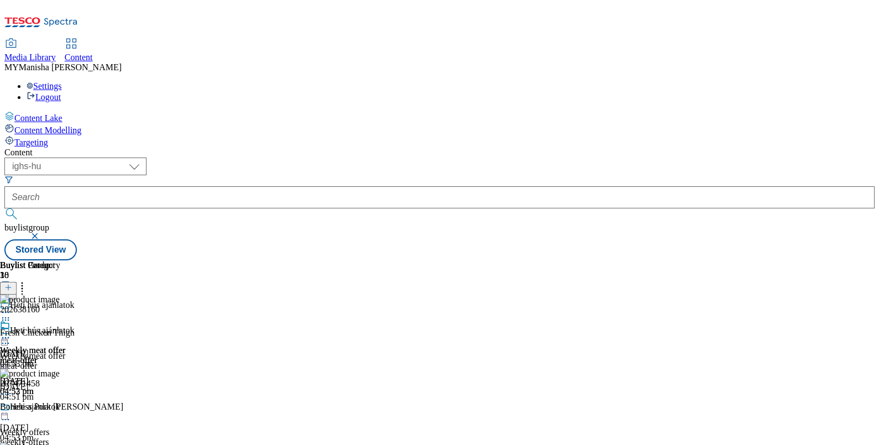
click at [11, 332] on icon at bounding box center [5, 337] width 11 height 11
click at [60, 408] on span "Preview" at bounding box center [47, 412] width 26 height 8
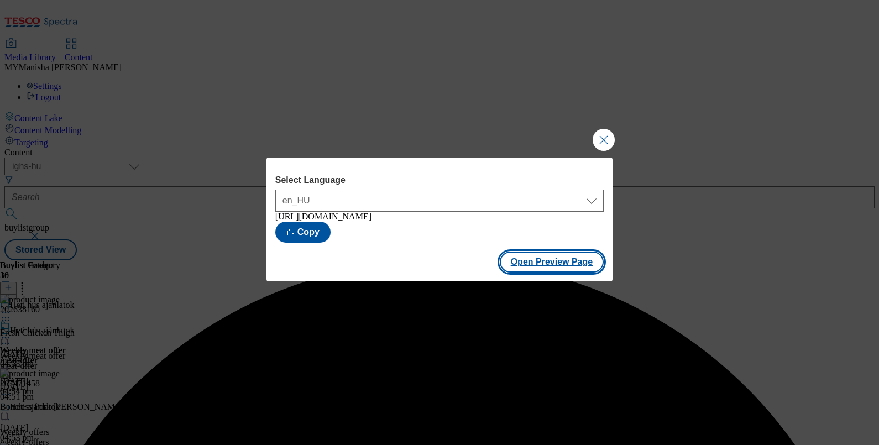
click at [536, 265] on button "Open Preview Page" at bounding box center [552, 262] width 105 height 21
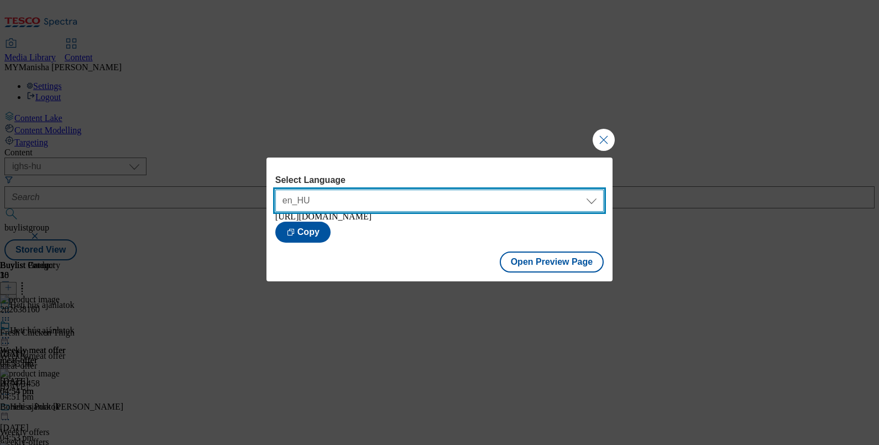
click at [501, 205] on select "en_HU hu_HU" at bounding box center [439, 201] width 328 height 22
click at [275, 190] on select "en_HU hu_HU" at bounding box center [439, 201] width 328 height 22
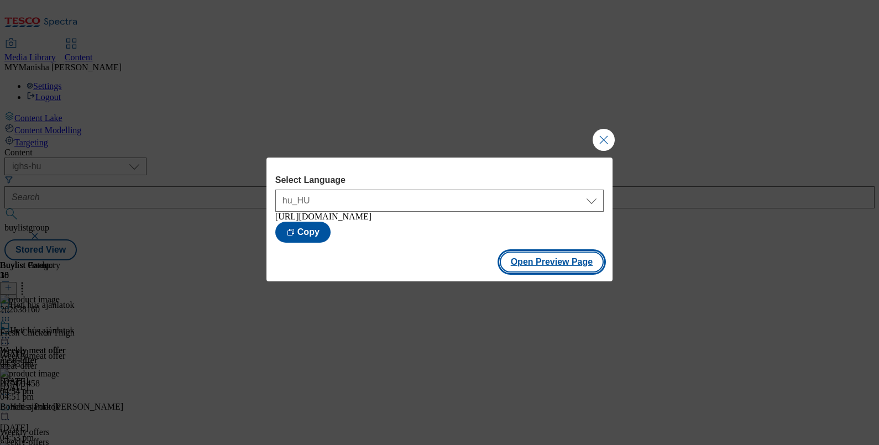
click at [556, 271] on button "Open Preview Page" at bounding box center [552, 262] width 105 height 21
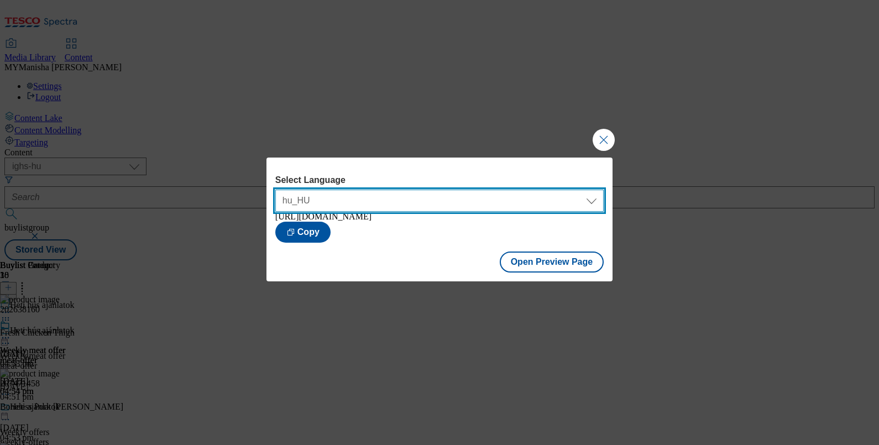
click at [435, 196] on select "en_HU hu_HU" at bounding box center [439, 201] width 328 height 22
select select "[URL][DOMAIN_NAME]"
click at [275, 190] on select "en_HU hu_HU" at bounding box center [439, 201] width 328 height 22
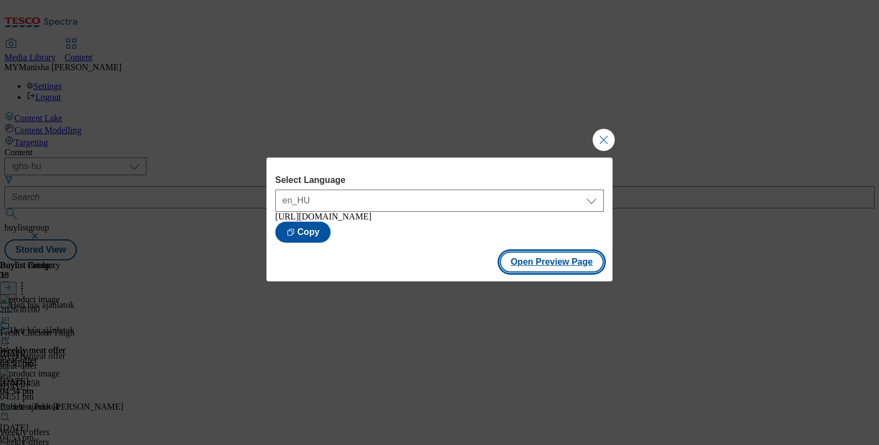
click at [520, 265] on button "Open Preview Page" at bounding box center [552, 262] width 105 height 21
click at [602, 135] on button "Close Modal" at bounding box center [604, 140] width 22 height 22
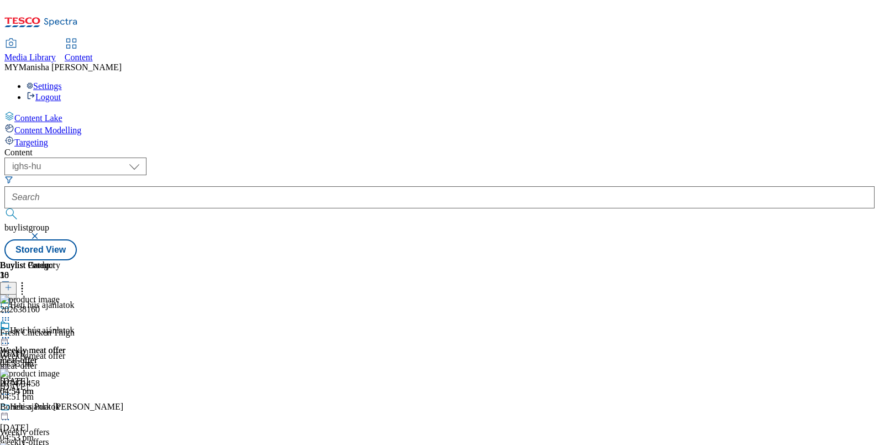
click at [11, 338] on icon at bounding box center [5, 343] width 11 height 11
click at [51, 360] on button "Edit" at bounding box center [36, 366] width 29 height 13
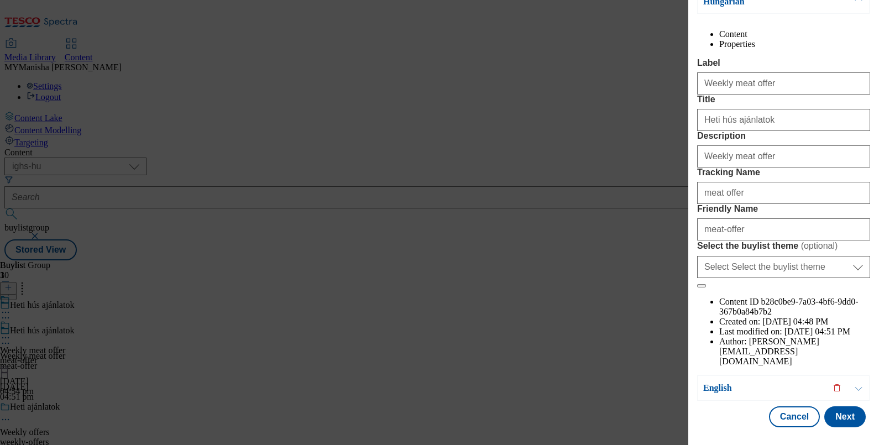
scroll to position [154, 0]
click at [829, 407] on button "Next" at bounding box center [844, 416] width 41 height 21
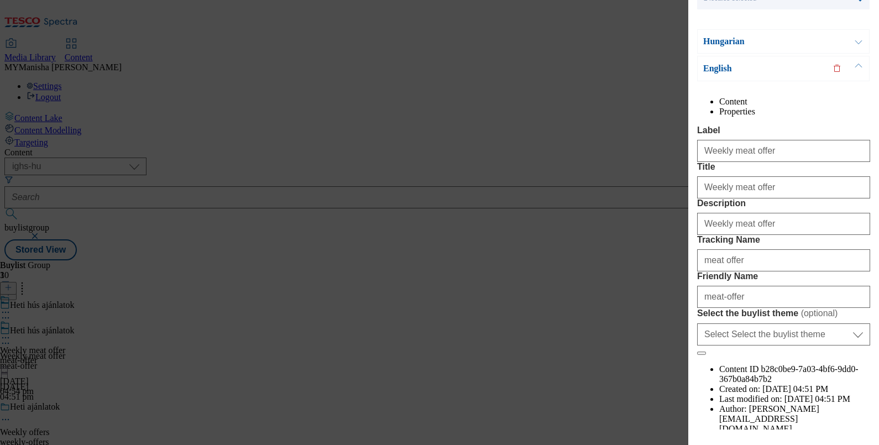
scroll to position [156, 0]
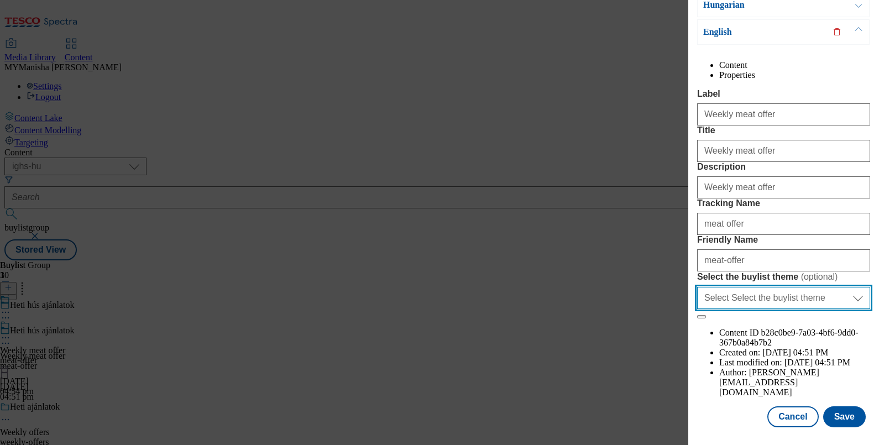
click at [770, 309] on select "Select Select the buylist theme default fandf" at bounding box center [783, 298] width 173 height 22
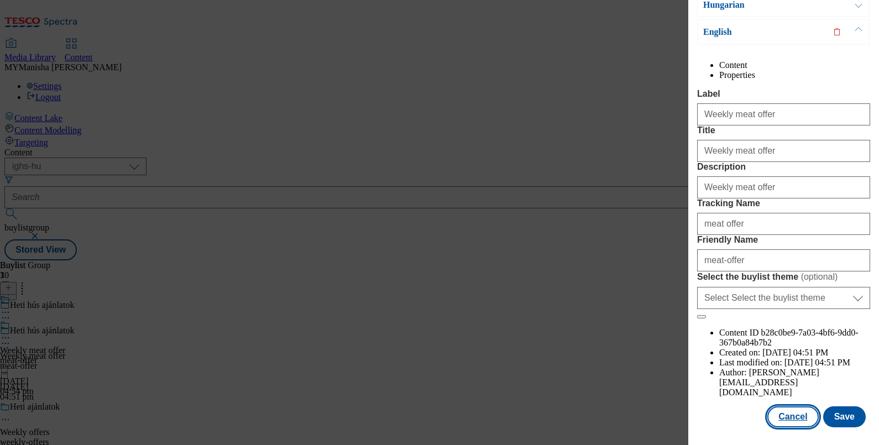
click at [785, 406] on button "Cancel" at bounding box center [792, 416] width 51 height 21
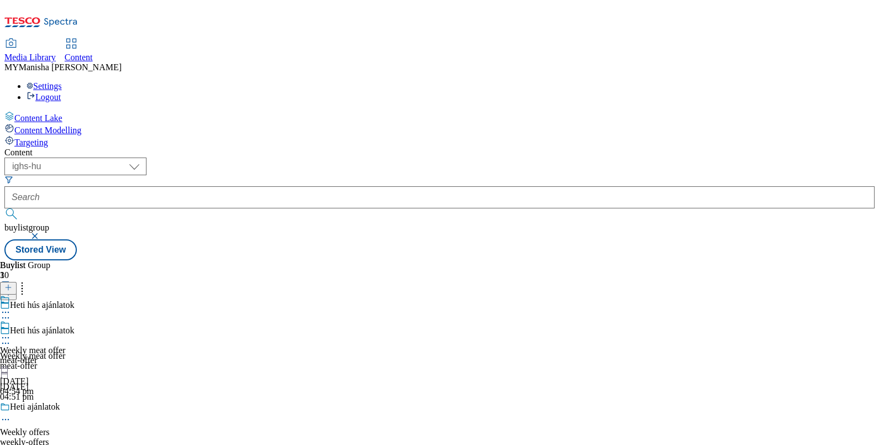
scroll to position [0, 0]
click at [11, 332] on icon at bounding box center [5, 337] width 11 height 11
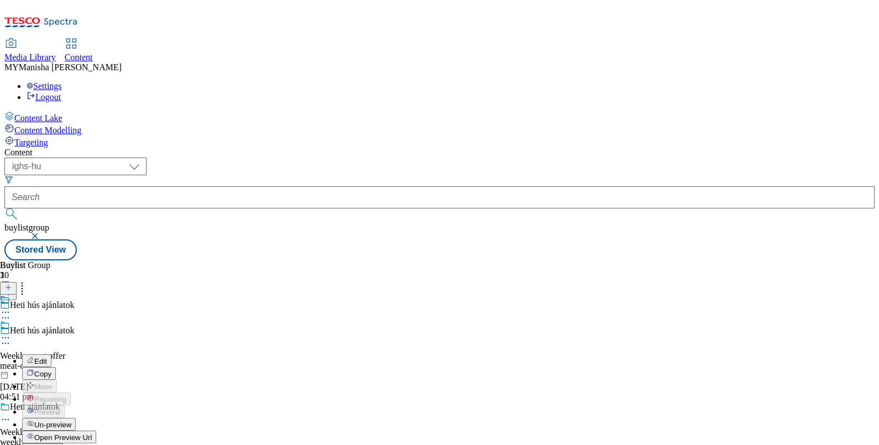
click at [51, 354] on button "Edit" at bounding box center [36, 360] width 29 height 13
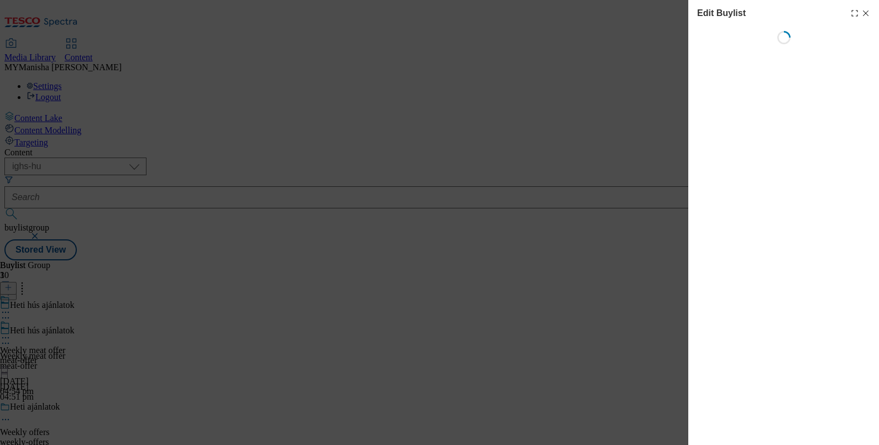
select select "evergreen"
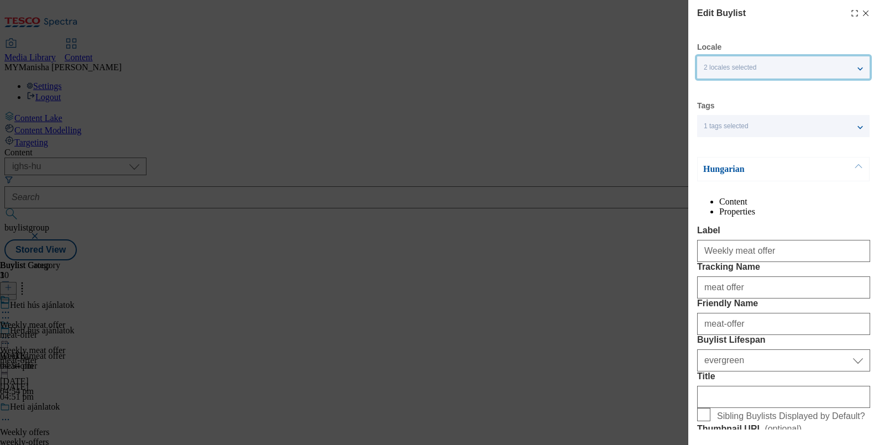
click at [749, 61] on div "2 locales selected" at bounding box center [783, 67] width 173 height 22
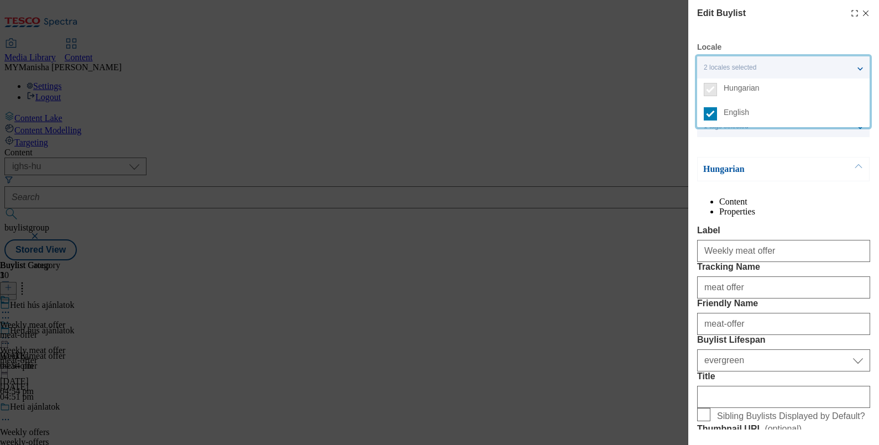
click at [749, 61] on div "2 locales selected" at bounding box center [783, 67] width 173 height 22
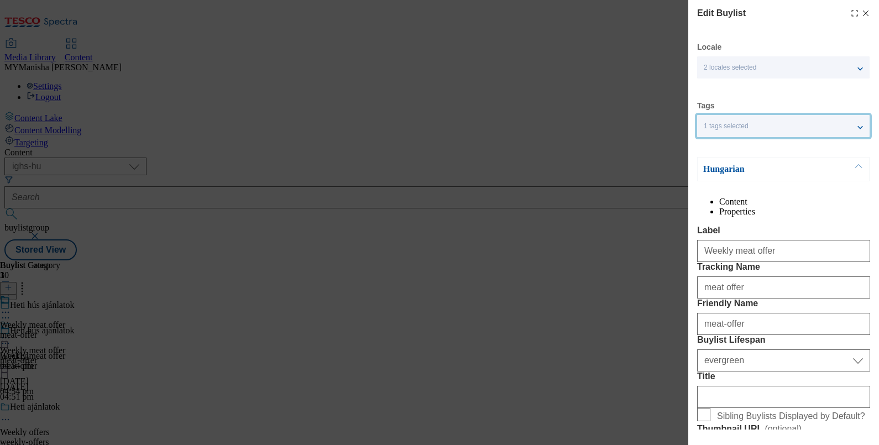
click at [762, 130] on div "1 tags selected" at bounding box center [783, 126] width 173 height 22
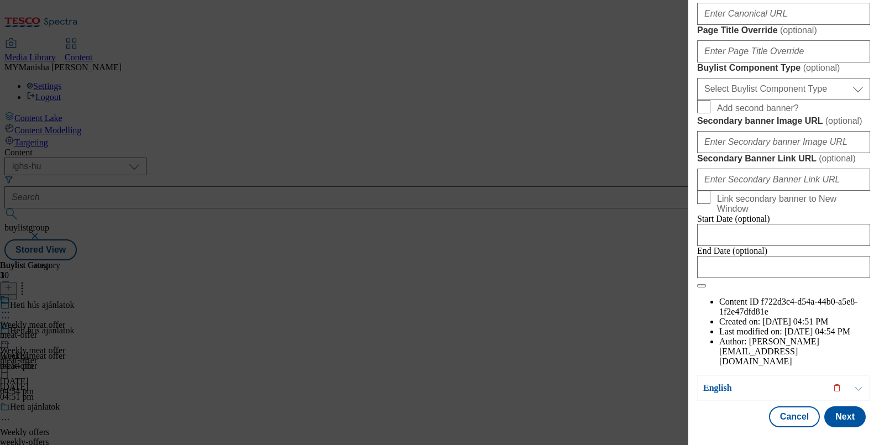
scroll to position [1058, 0]
click at [781, 406] on button "Cancel" at bounding box center [794, 416] width 51 height 21
select select "evergreen"
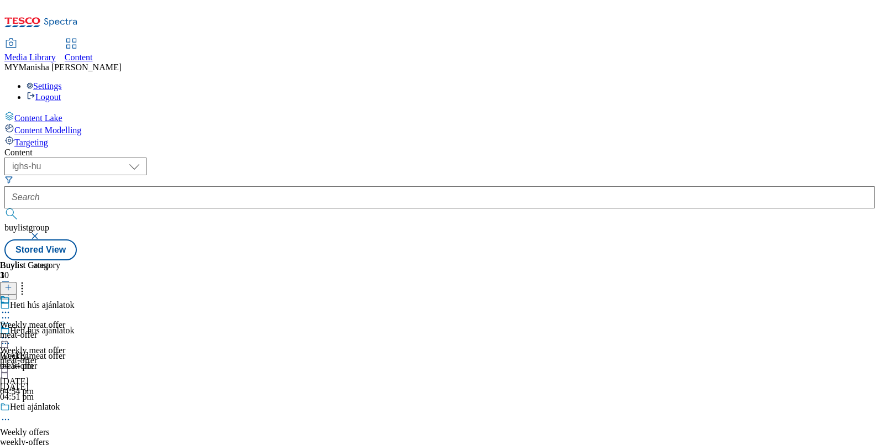
click at [11, 307] on icon at bounding box center [5, 312] width 11 height 11
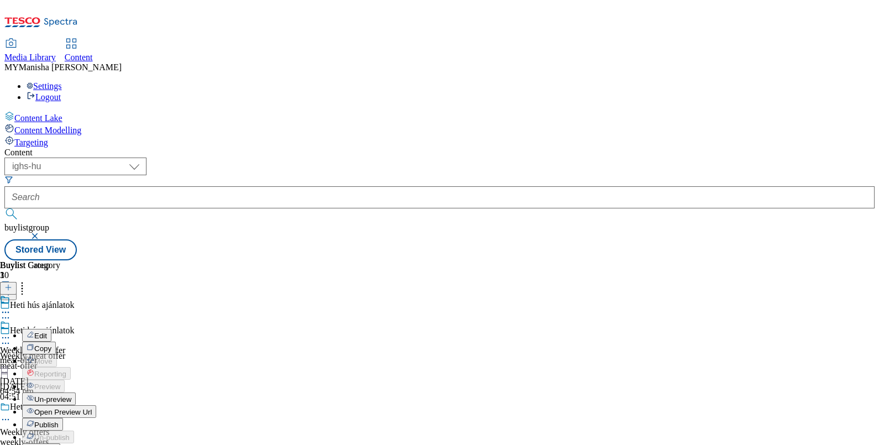
click at [71, 395] on span "Un-preview" at bounding box center [52, 399] width 37 height 8
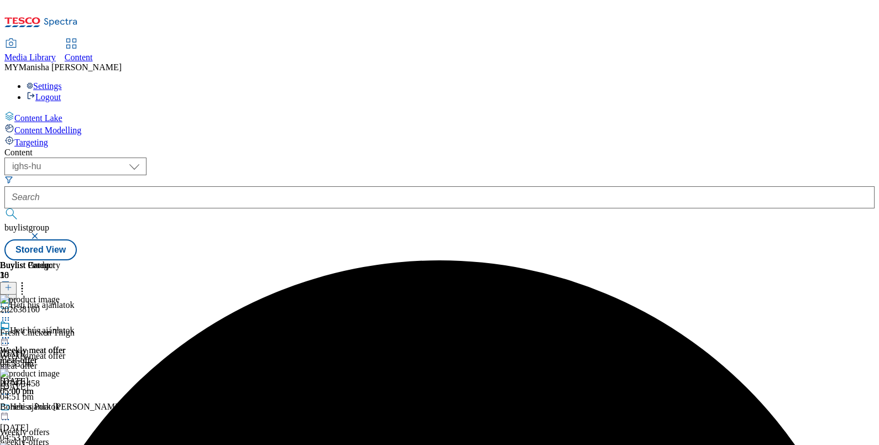
click at [11, 332] on icon at bounding box center [5, 337] width 11 height 11
click at [60, 408] on span "Preview" at bounding box center [47, 412] width 26 height 8
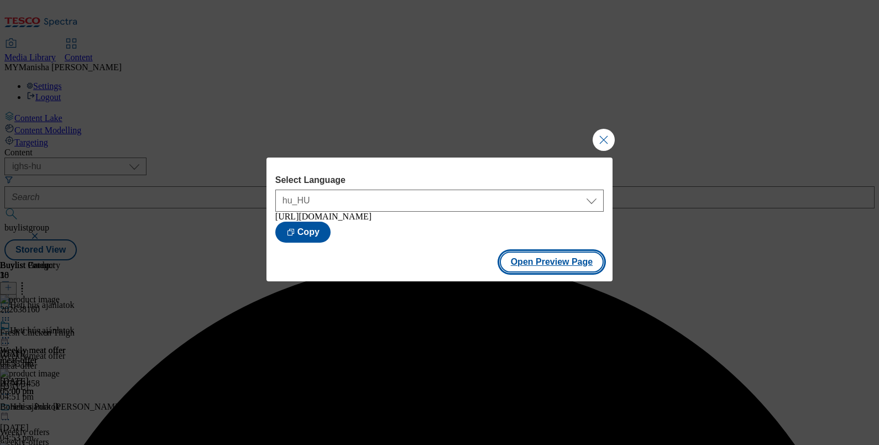
click at [573, 267] on button "Open Preview Page" at bounding box center [552, 262] width 105 height 21
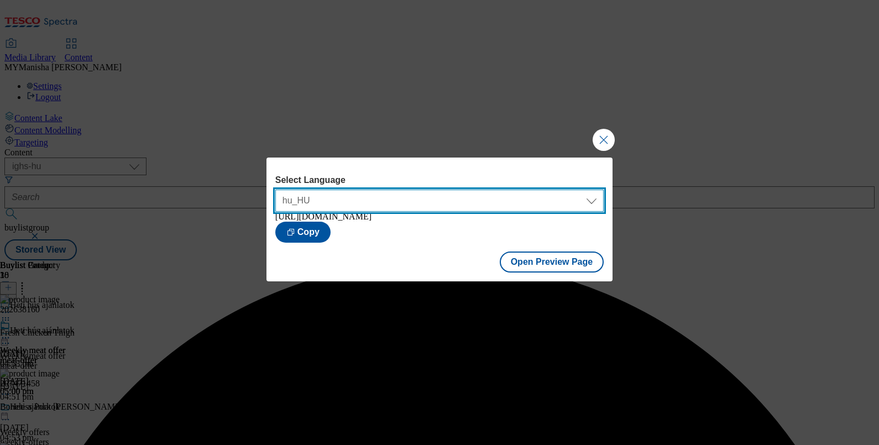
click at [506, 190] on select "hu_HU en_HU" at bounding box center [439, 201] width 328 height 22
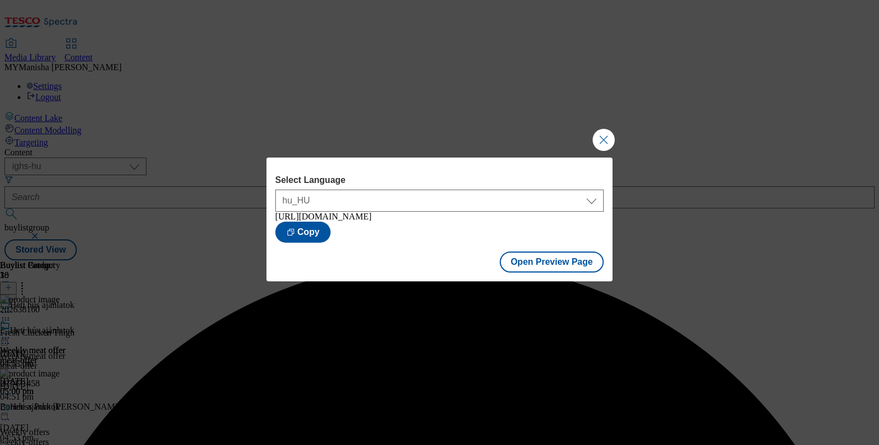
click at [426, 248] on div "Open Preview Page" at bounding box center [440, 263] width 346 height 36
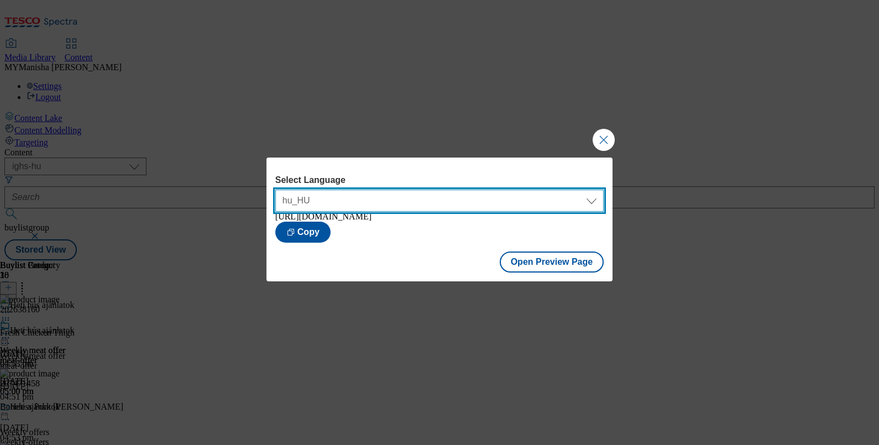
drag, startPoint x: 469, startPoint y: 203, endPoint x: 379, endPoint y: 241, distance: 97.4
click at [379, 241] on div "Select Language hu_HU en_HU hu_HU [URL][DOMAIN_NAME] Copy" at bounding box center [439, 208] width 328 height 67
select select "[URL][DOMAIN_NAME]"
click at [275, 190] on select "hu_HU en_HU" at bounding box center [439, 201] width 328 height 22
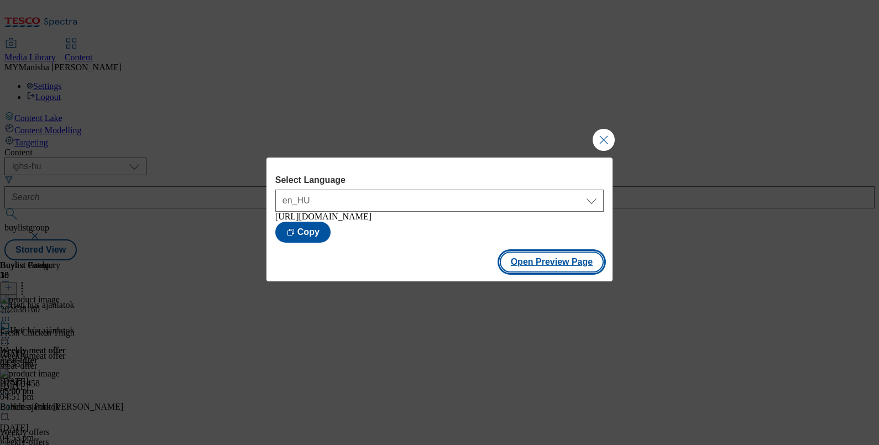
click at [531, 259] on button "Open Preview Page" at bounding box center [552, 262] width 105 height 21
click at [604, 133] on button "Close Modal" at bounding box center [604, 140] width 22 height 22
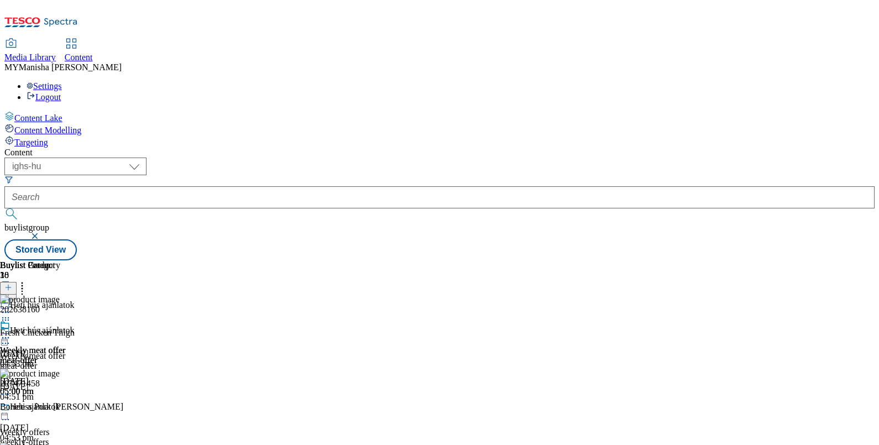
click at [11, 338] on icon at bounding box center [5, 343] width 11 height 11
click at [51, 360] on button "Edit" at bounding box center [36, 366] width 29 height 13
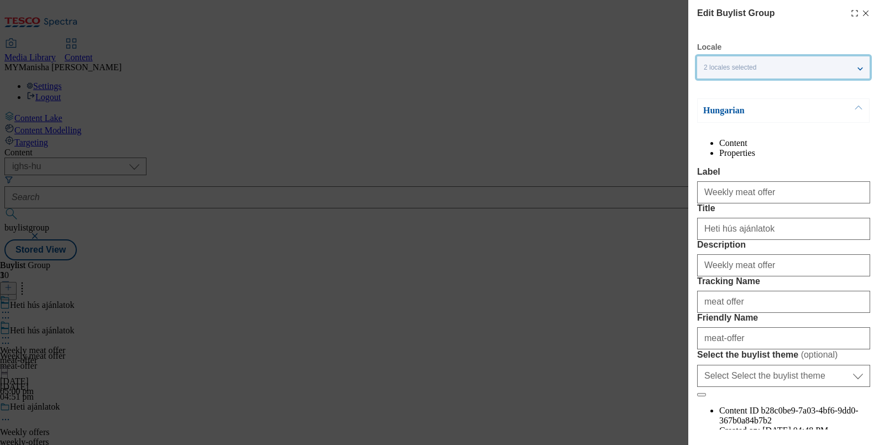
click at [760, 65] on div "2 locales selected" at bounding box center [783, 67] width 173 height 22
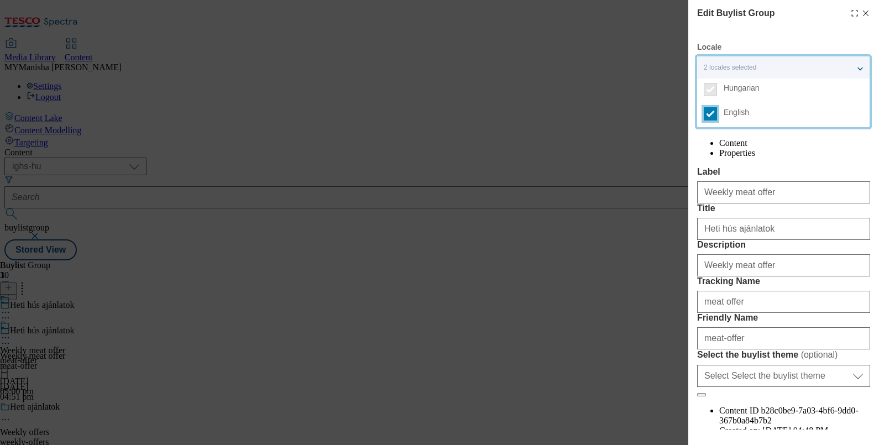
click at [712, 113] on input "English" at bounding box center [710, 113] width 13 height 13
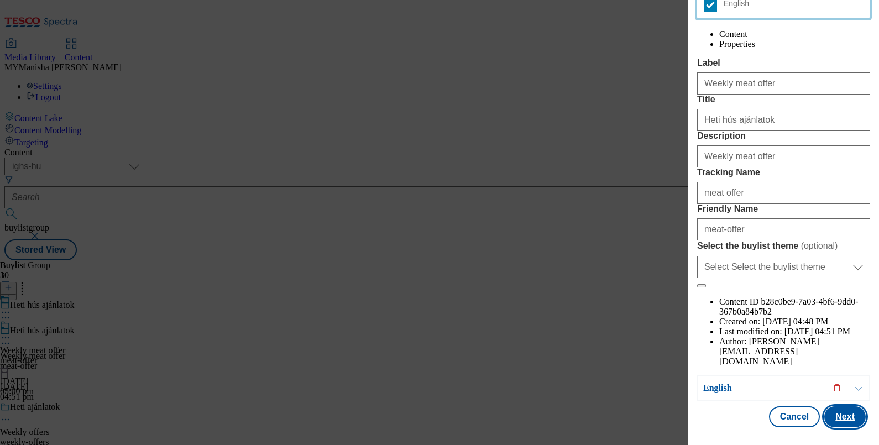
click at [829, 406] on button "Next" at bounding box center [844, 416] width 41 height 21
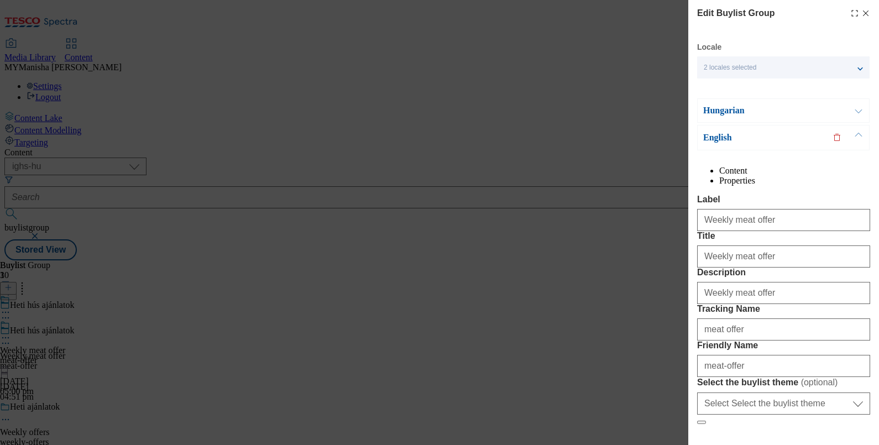
scroll to position [156, 0]
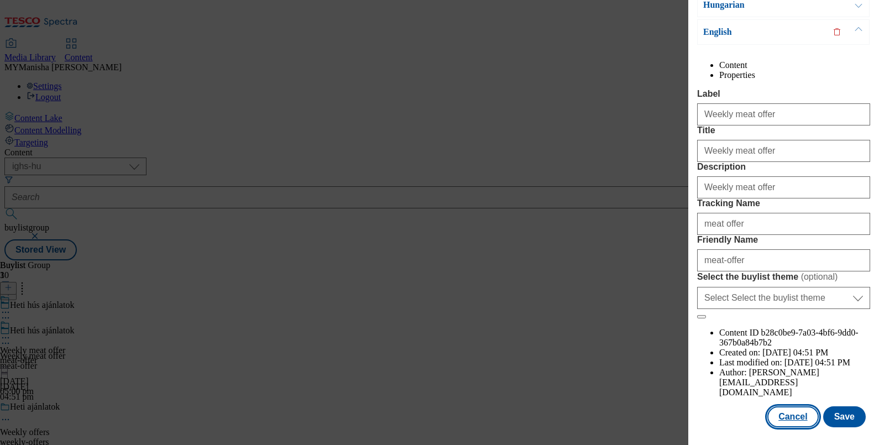
click at [780, 406] on button "Cancel" at bounding box center [792, 416] width 51 height 21
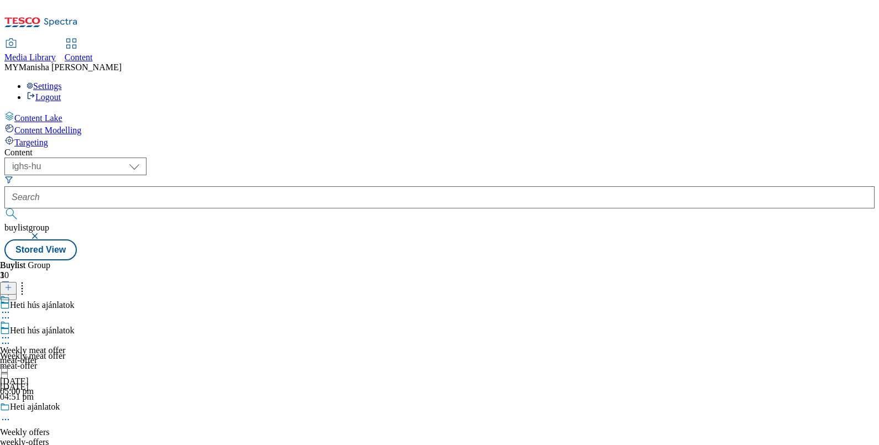
scroll to position [107, 0]
click at [11, 338] on icon at bounding box center [5, 343] width 11 height 11
click at [65, 327] on div "Weekly meat offer meat-offer [DATE] 05:00 pm" at bounding box center [32, 358] width 65 height 76
click at [11, 338] on icon at bounding box center [5, 343] width 11 height 11
click at [56, 414] on span "Delete" at bounding box center [45, 418] width 22 height 8
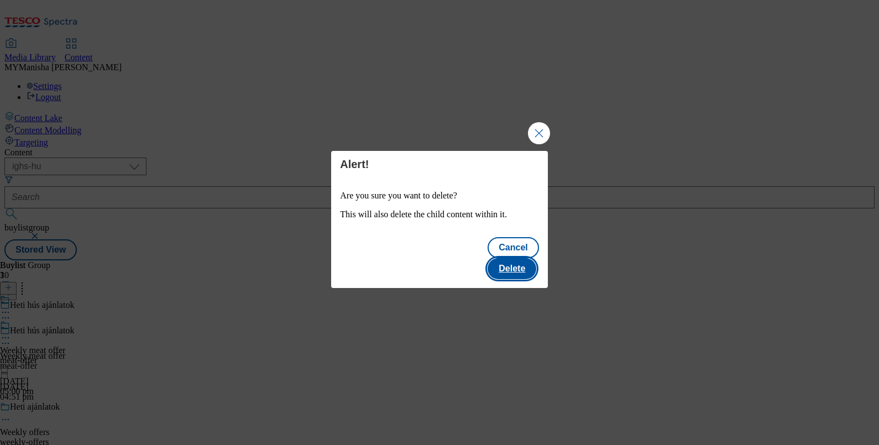
click at [517, 258] on button "Delete" at bounding box center [512, 268] width 49 height 21
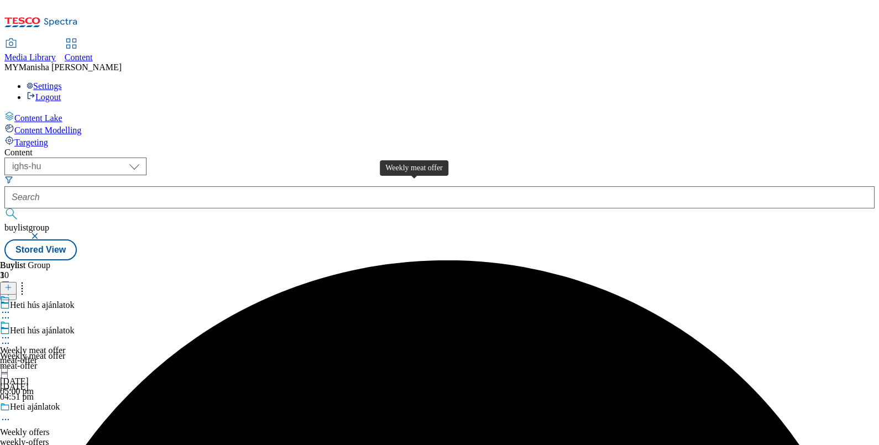
click at [65, 346] on div "Weekly meat offer" at bounding box center [32, 351] width 65 height 10
click at [11, 332] on icon at bounding box center [5, 337] width 11 height 11
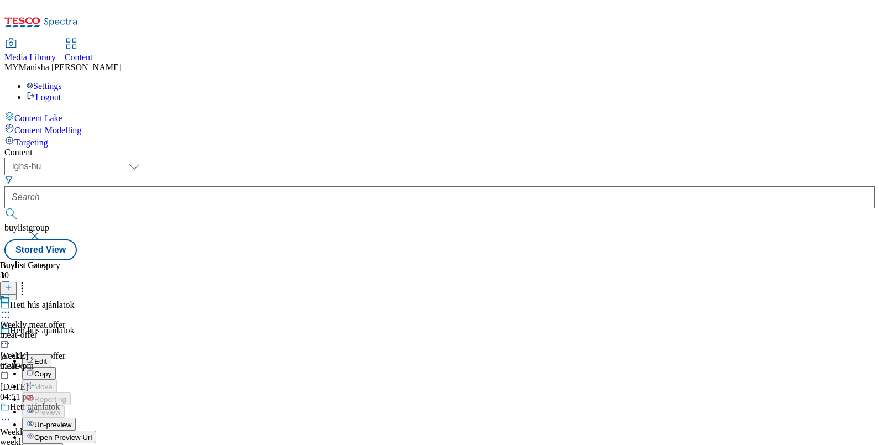
click at [71, 421] on span "Un-preview" at bounding box center [52, 425] width 37 height 8
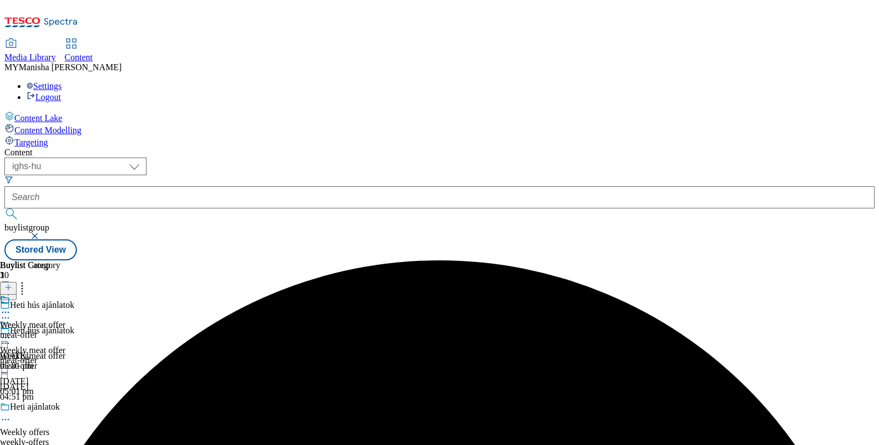
click at [11, 338] on icon at bounding box center [5, 343] width 11 height 11
click at [56, 414] on span "Delete" at bounding box center [45, 418] width 22 height 8
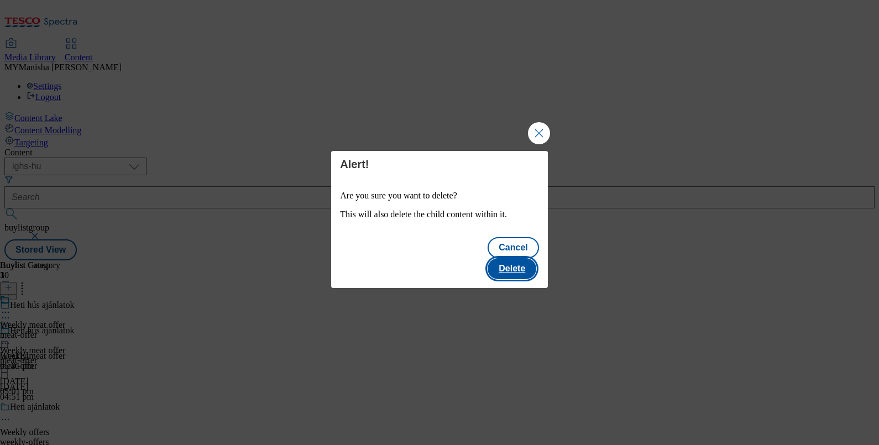
click at [531, 261] on button "Delete" at bounding box center [512, 268] width 49 height 21
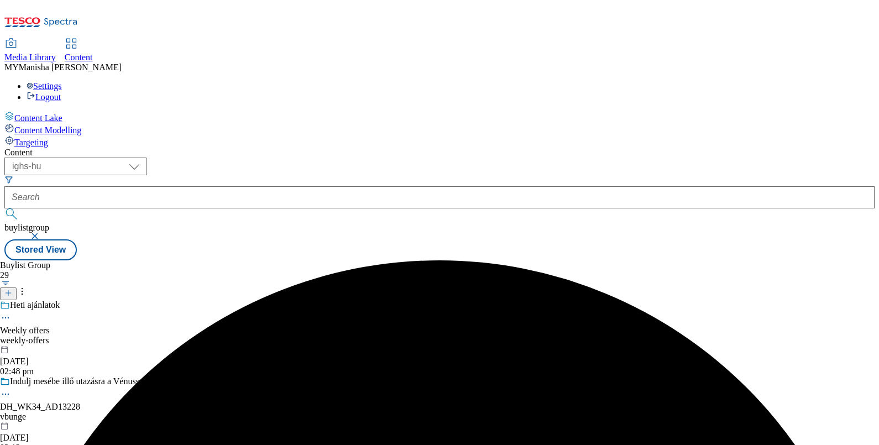
click at [12, 289] on icon at bounding box center [8, 293] width 8 height 8
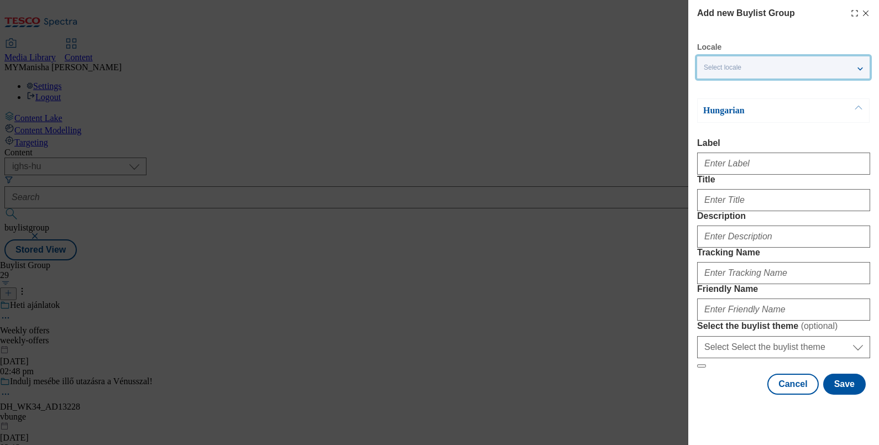
click at [766, 68] on div "Select locale" at bounding box center [783, 67] width 173 height 22
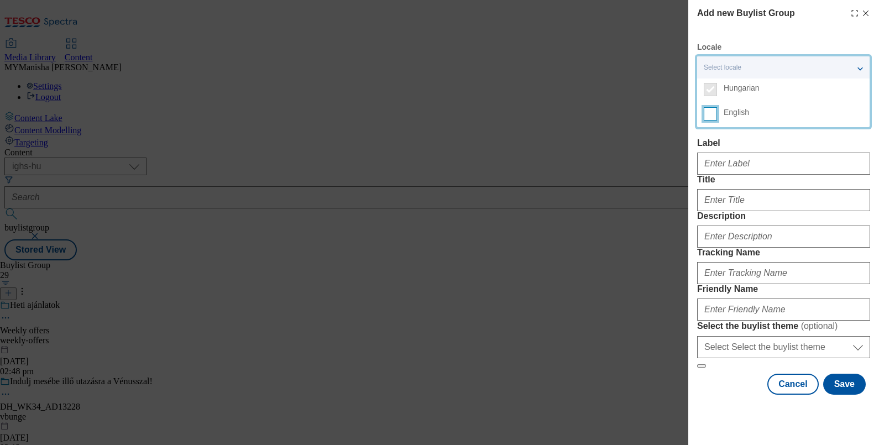
click at [712, 116] on input "English" at bounding box center [710, 113] width 13 height 13
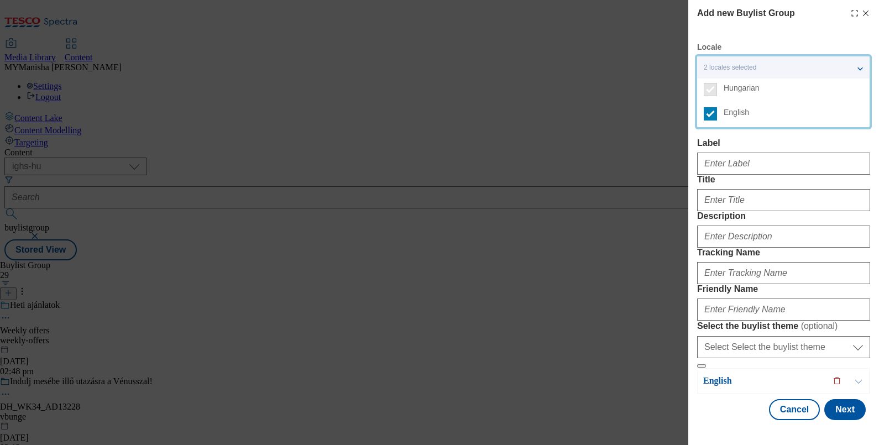
click at [719, 154] on div "Modal" at bounding box center [783, 161] width 173 height 27
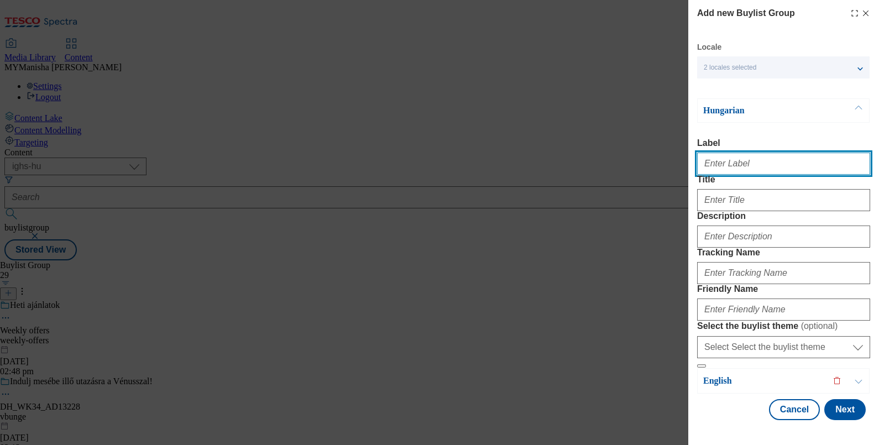
click at [725, 163] on input "Label" at bounding box center [783, 164] width 173 height 22
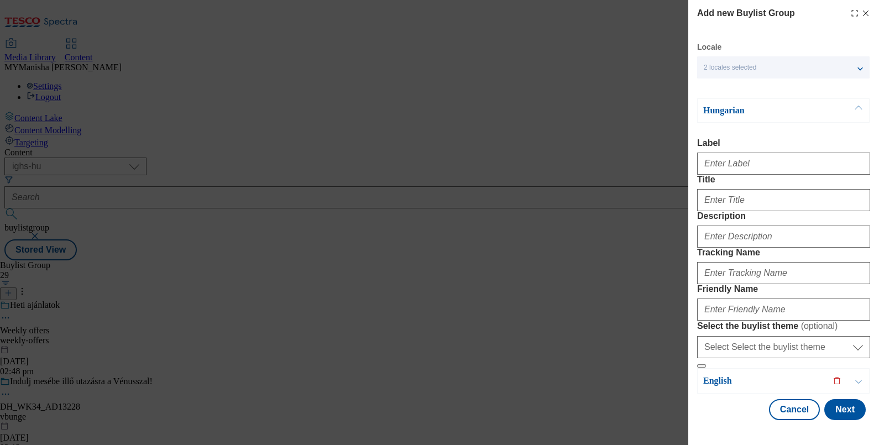
click at [857, 18] on div "Add new Buylist Group" at bounding box center [783, 13] width 173 height 13
click at [861, 13] on icon "Modal" at bounding box center [865, 13] width 9 height 9
